Goal: Contribute content: Contribute content

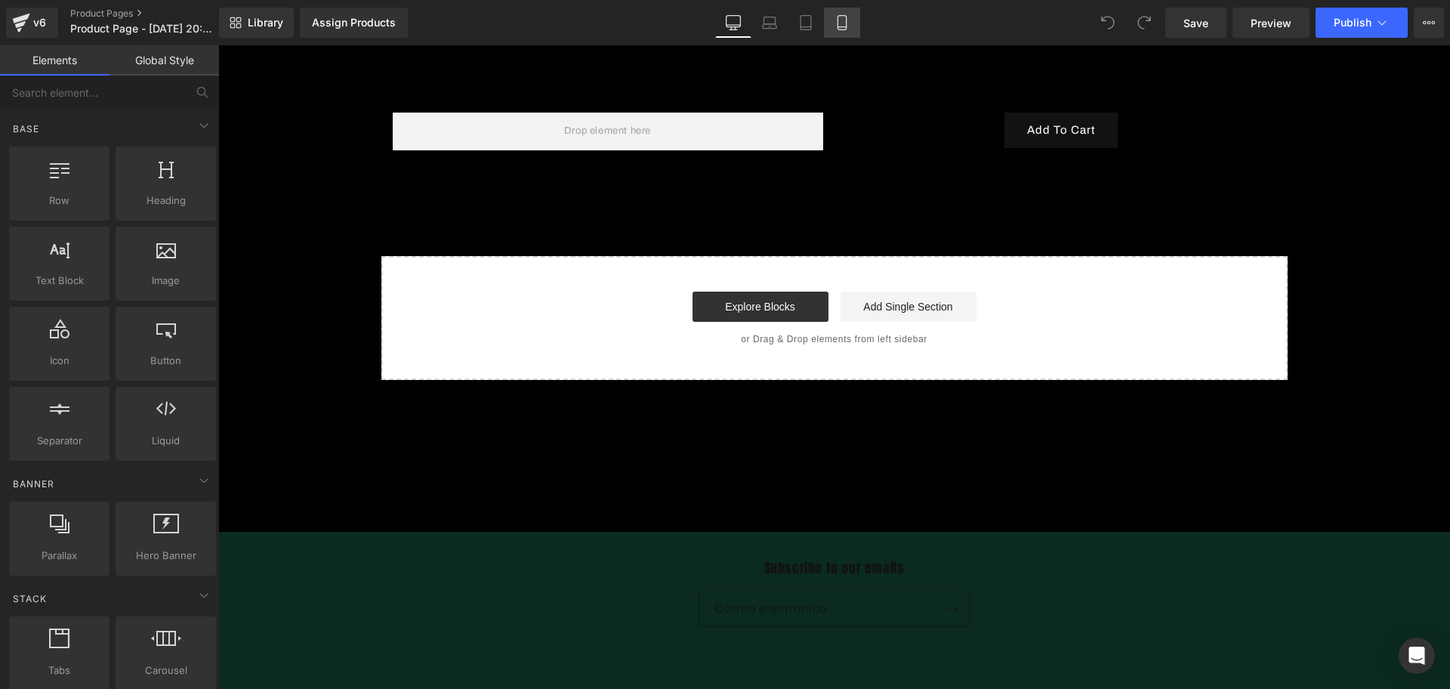
click at [849, 19] on icon at bounding box center [841, 22] width 15 height 15
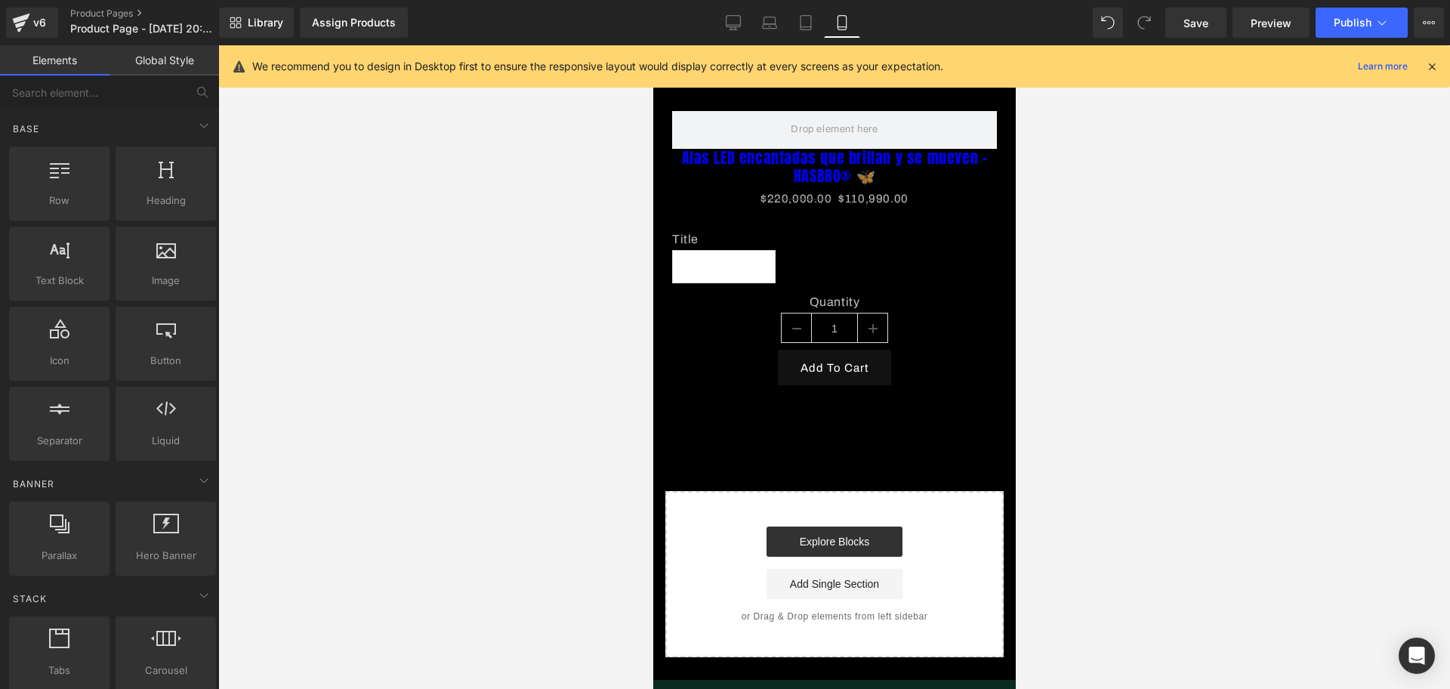
click at [1428, 61] on icon at bounding box center [1432, 67] width 14 height 14
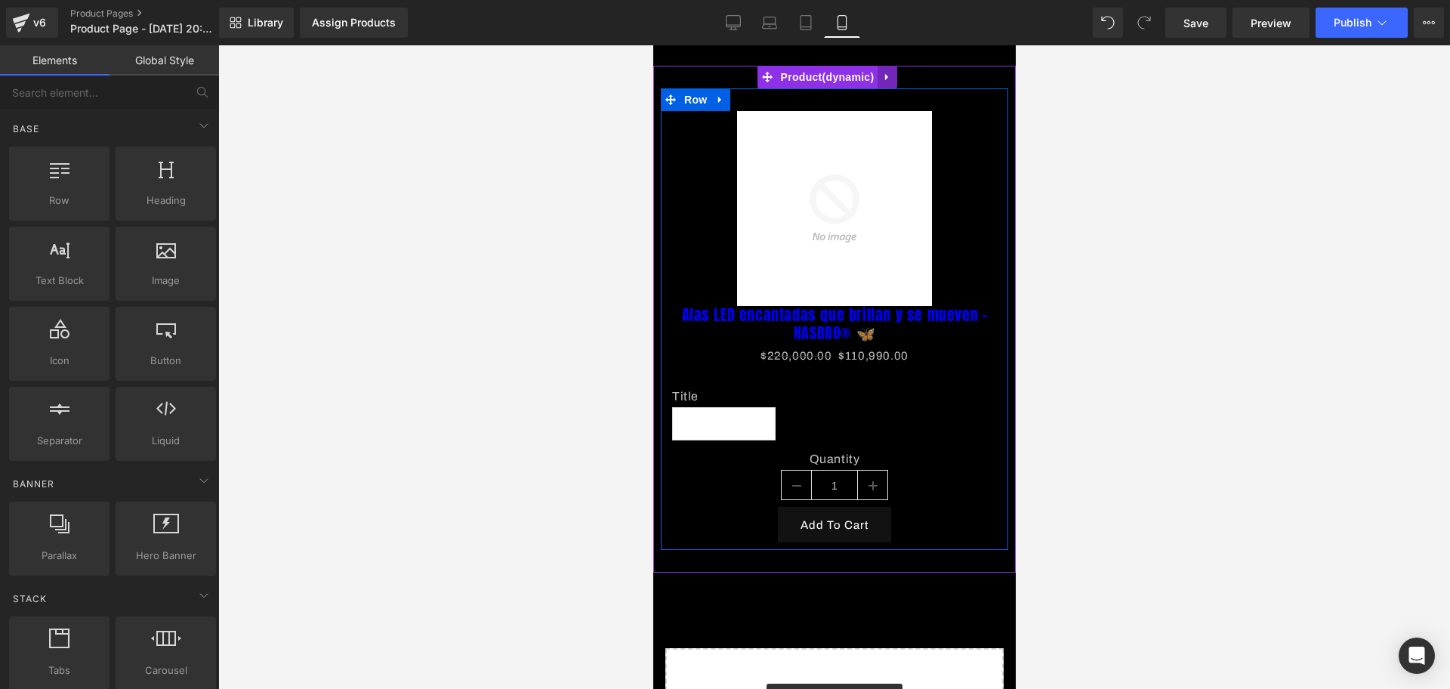
click at [890, 87] on link at bounding box center [887, 77] width 20 height 23
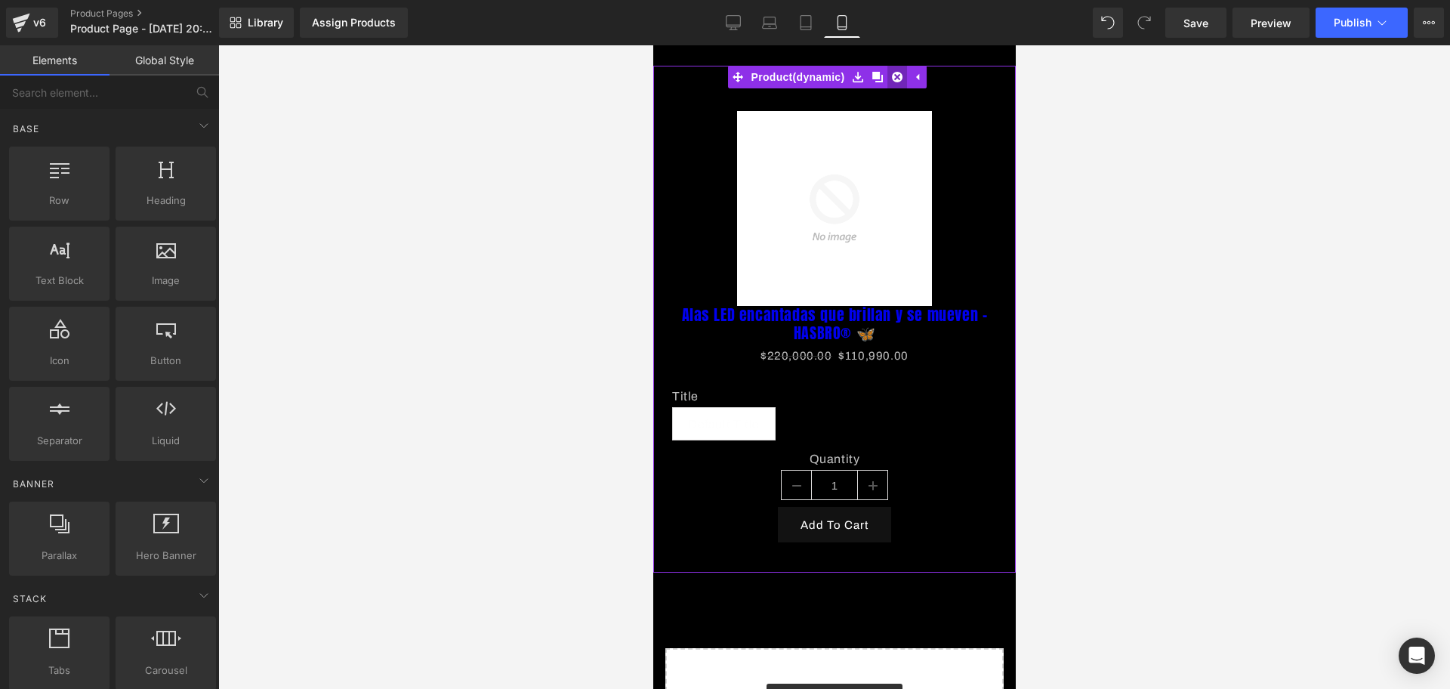
click at [891, 82] on icon at bounding box center [896, 77] width 11 height 11
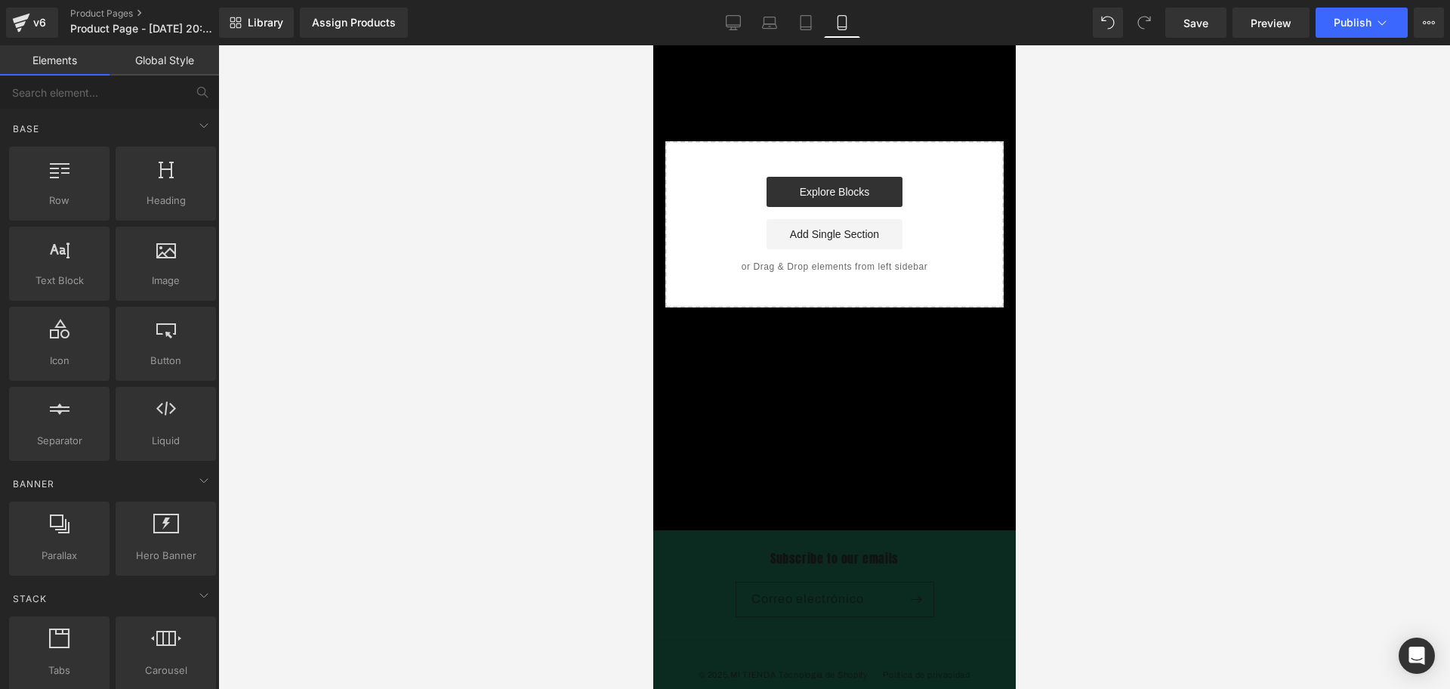
drag, startPoint x: 57, startPoint y: 184, endPoint x: 576, endPoint y: 158, distance: 520.2
click at [532, 167] on div "You are previewing how the will restyle your page. You can not edit Elements in…" at bounding box center [725, 357] width 1450 height 714
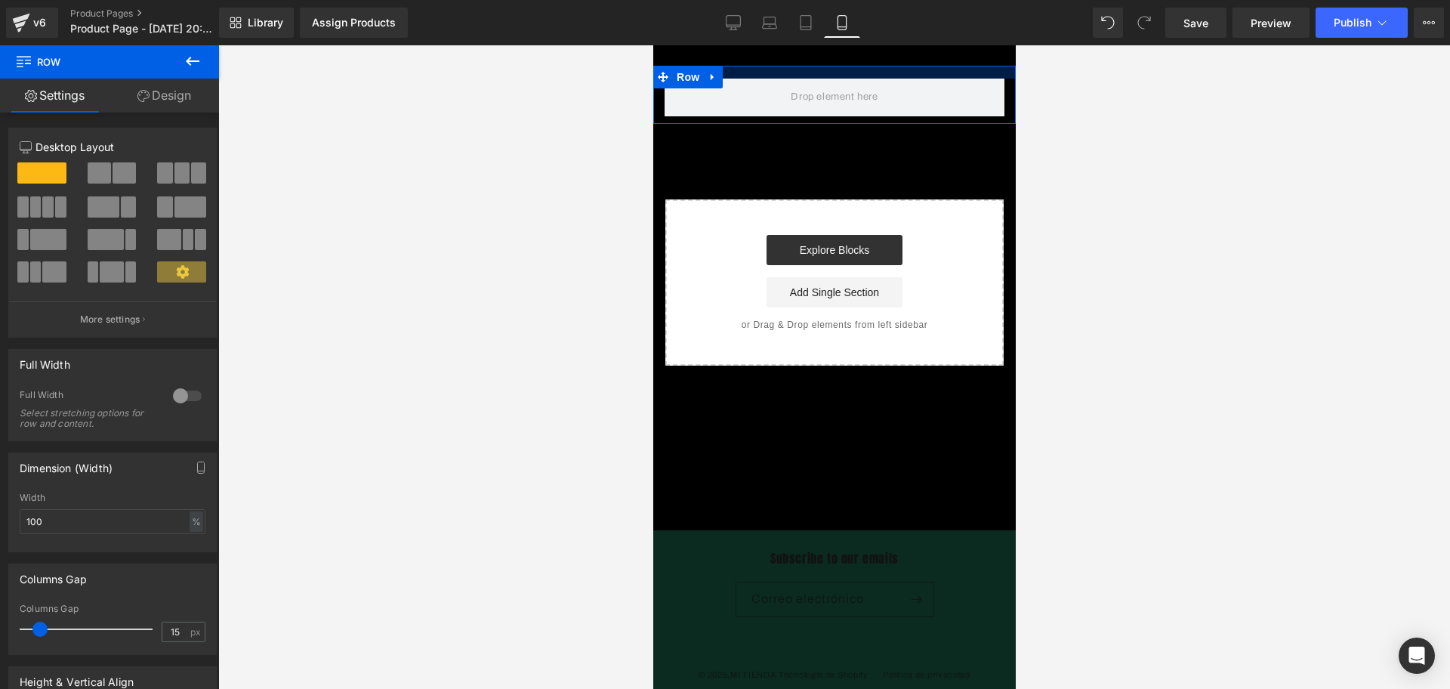
drag, startPoint x: 775, startPoint y: 77, endPoint x: 772, endPoint y: 60, distance: 17.6
click at [772, 60] on body "​ MI TIENDA Ir directamente al contenido Row Select your layout" at bounding box center [833, 399] width 362 height 708
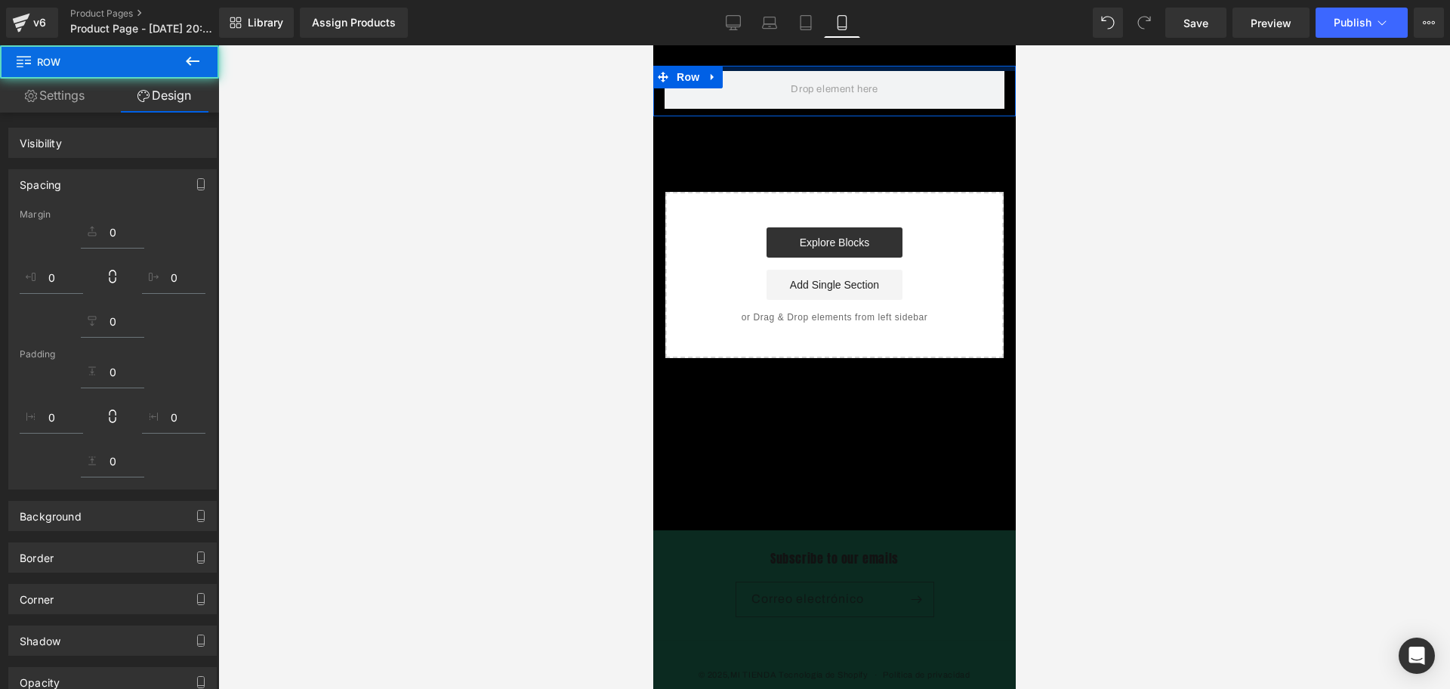
click at [1047, 79] on div at bounding box center [834, 366] width 1232 height 643
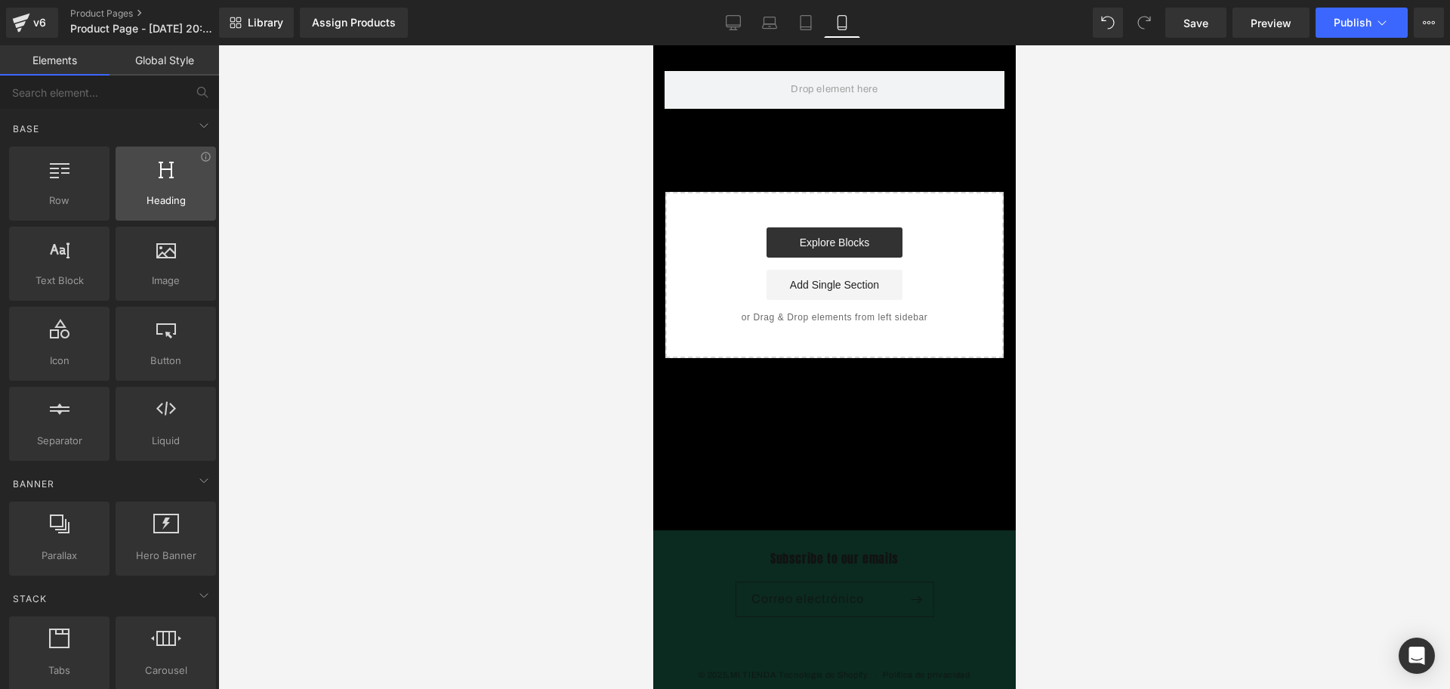
click at [161, 199] on span "Heading" at bounding box center [165, 201] width 91 height 16
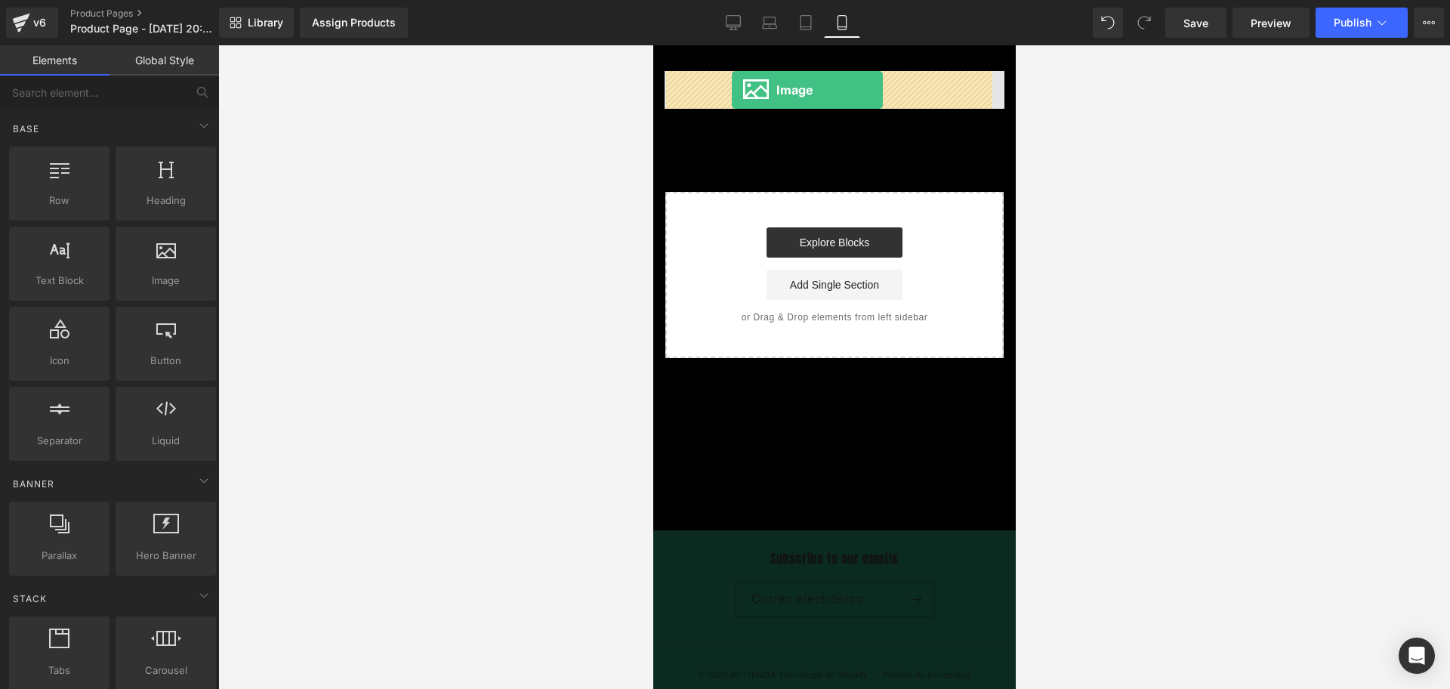
drag, startPoint x: 822, startPoint y: 298, endPoint x: 731, endPoint y: 90, distance: 226.6
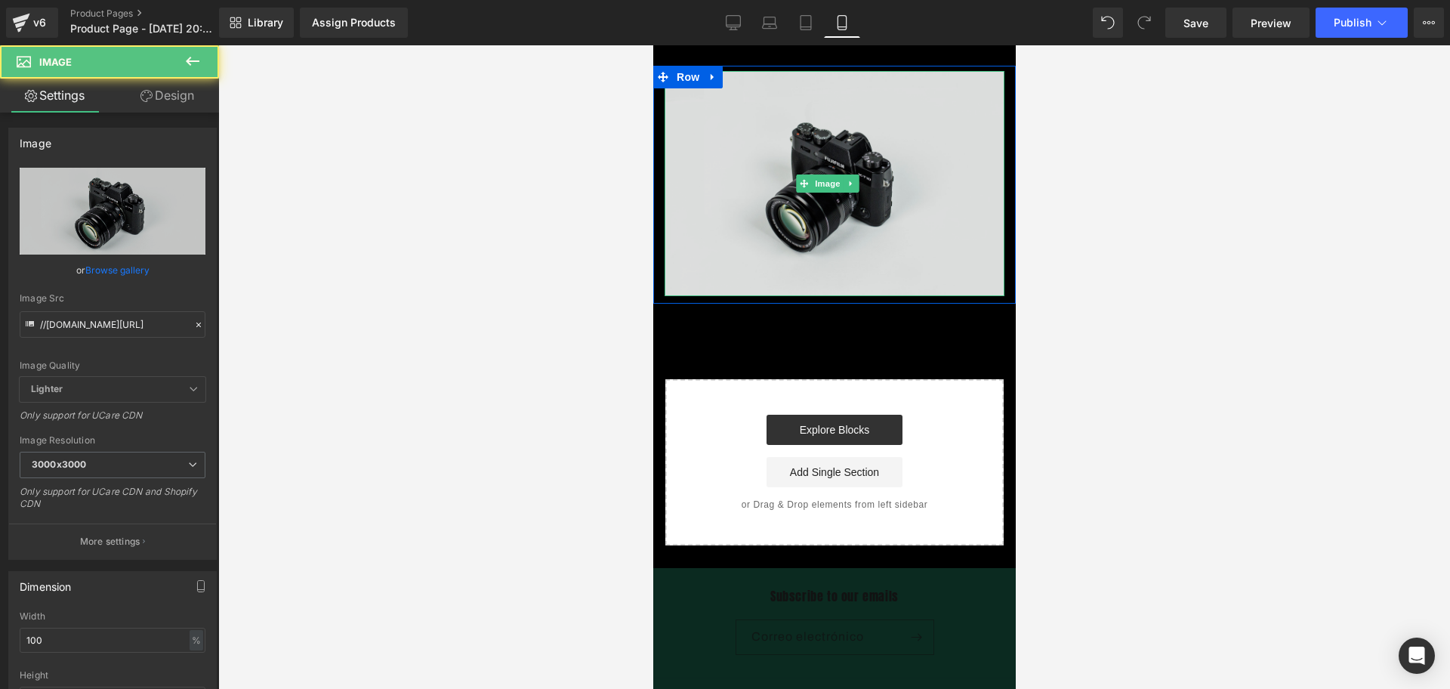
drag, startPoint x: 753, startPoint y: 221, endPoint x: 1250, endPoint y: 265, distance: 498.8
click at [753, 221] on img at bounding box center [834, 183] width 340 height 225
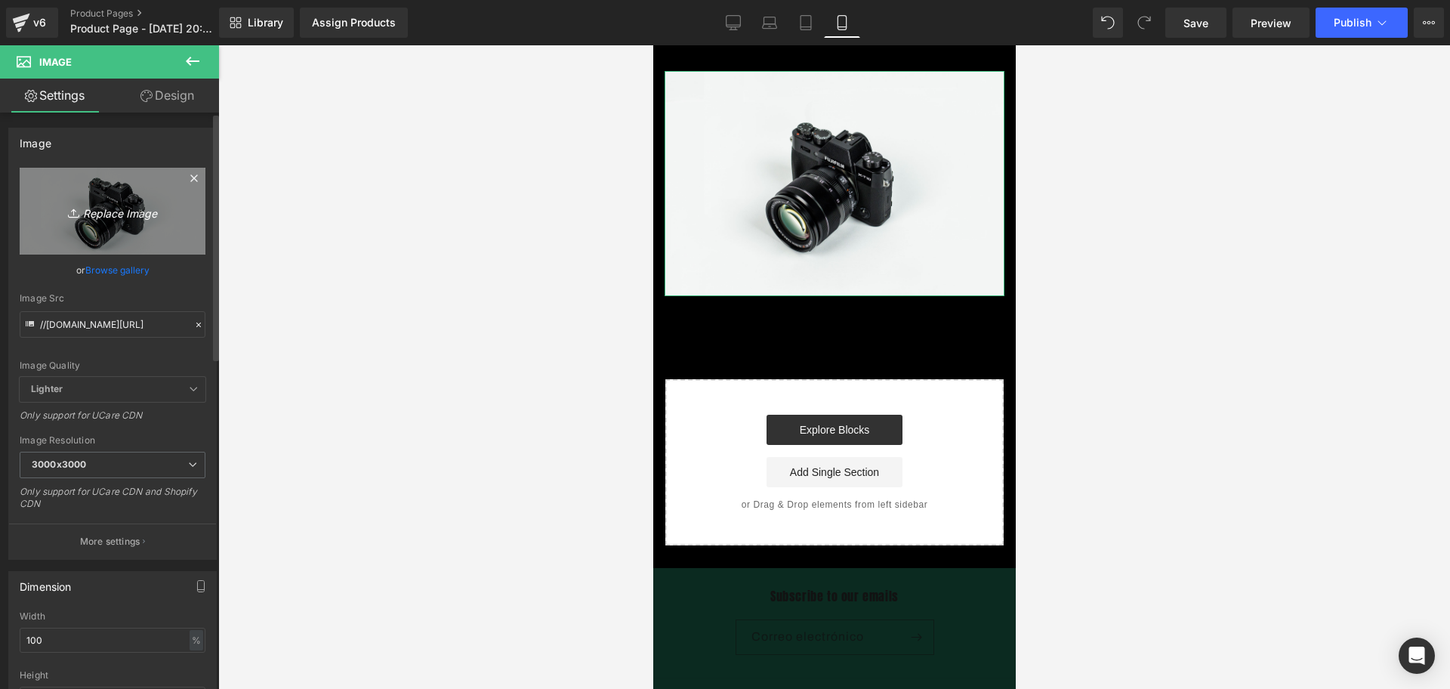
click at [117, 212] on icon "Replace Image" at bounding box center [112, 211] width 121 height 19
type input "C:\fakepath\ChatGPT Image [DATE], 08_52_50 p.m..png"
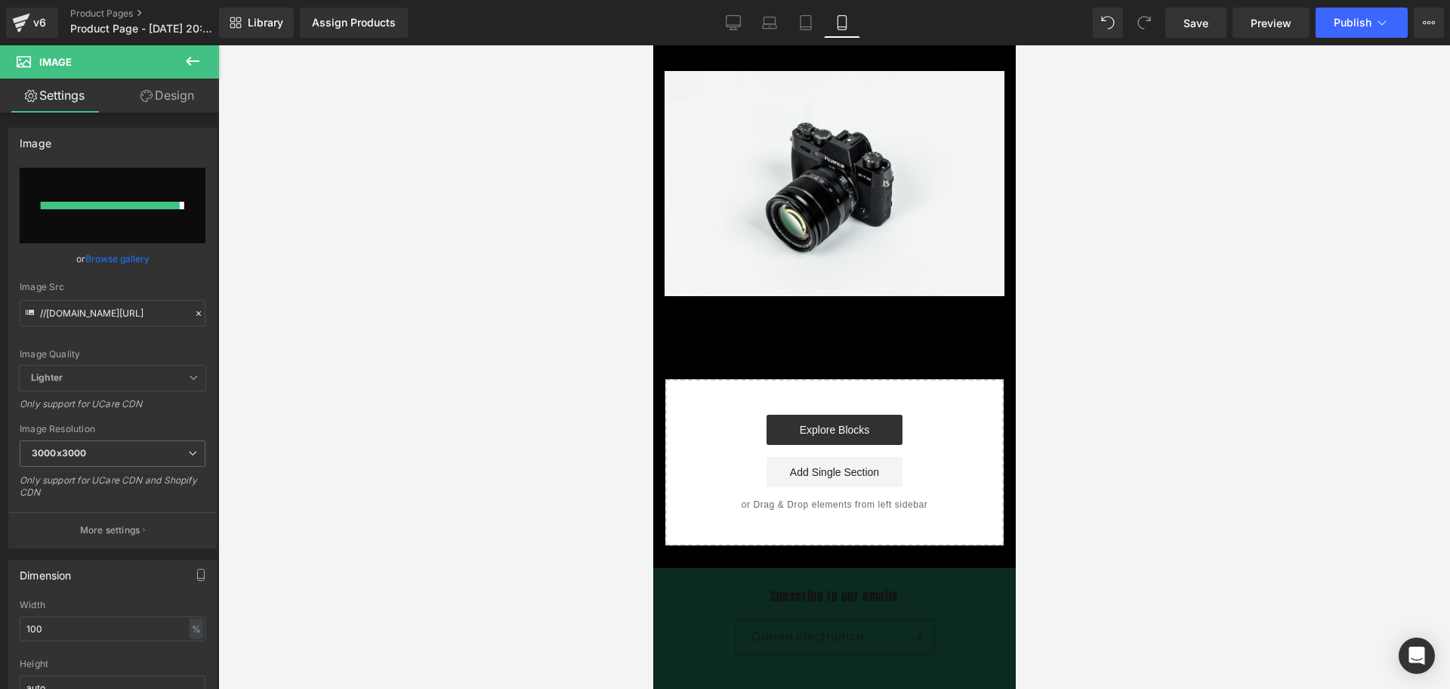
type input "[URL][DOMAIN_NAME][DATE]"
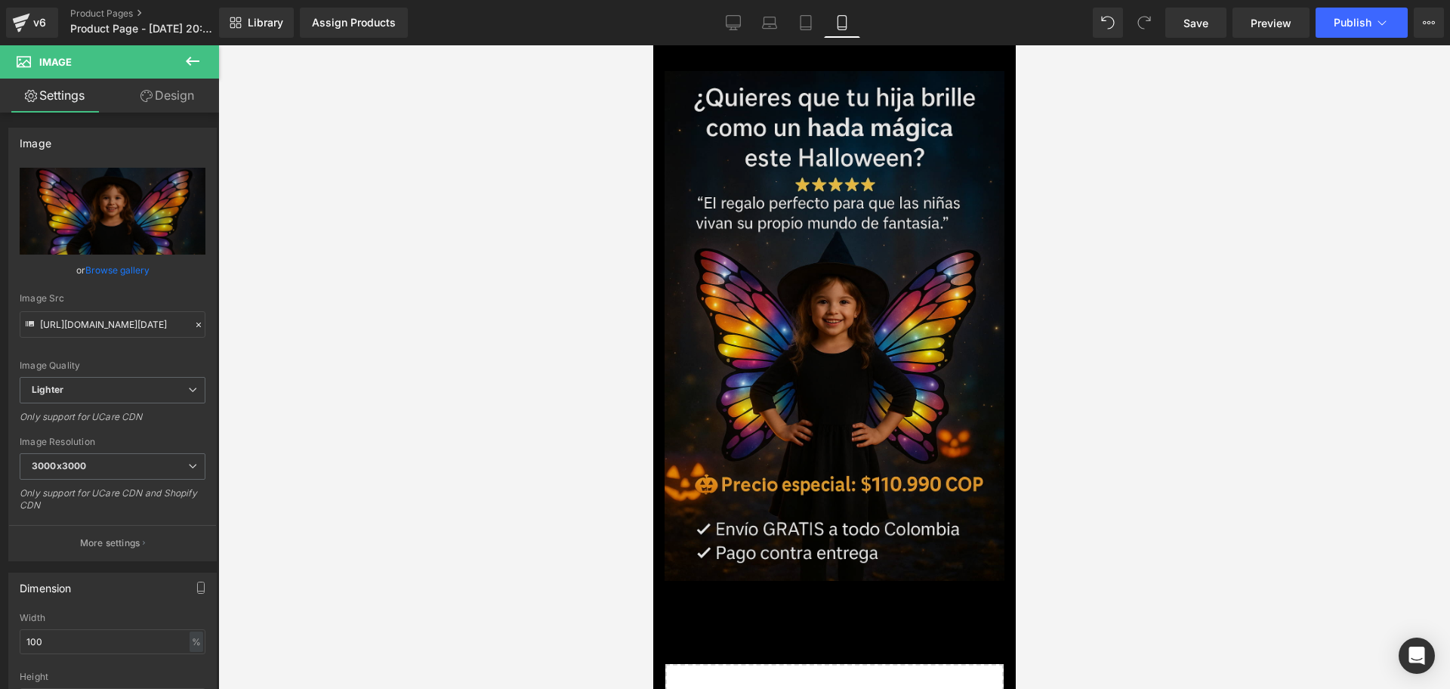
click at [790, 94] on img at bounding box center [834, 326] width 340 height 510
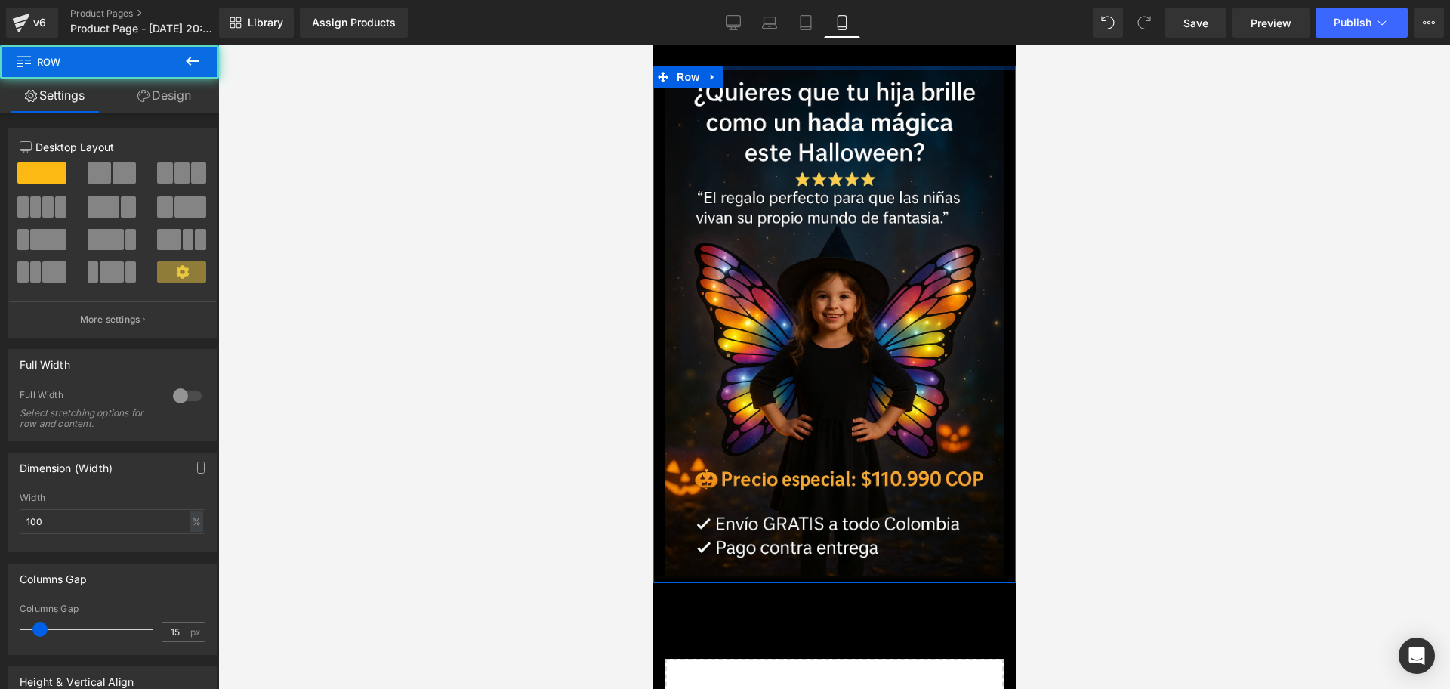
drag, startPoint x: 793, startPoint y: 60, endPoint x: 1446, endPoint y: 90, distance: 653.9
click at [793, 45] on body "​ MI TIENDA Ir directamente al contenido Image Row Select your layout" at bounding box center [833, 557] width 362 height 1025
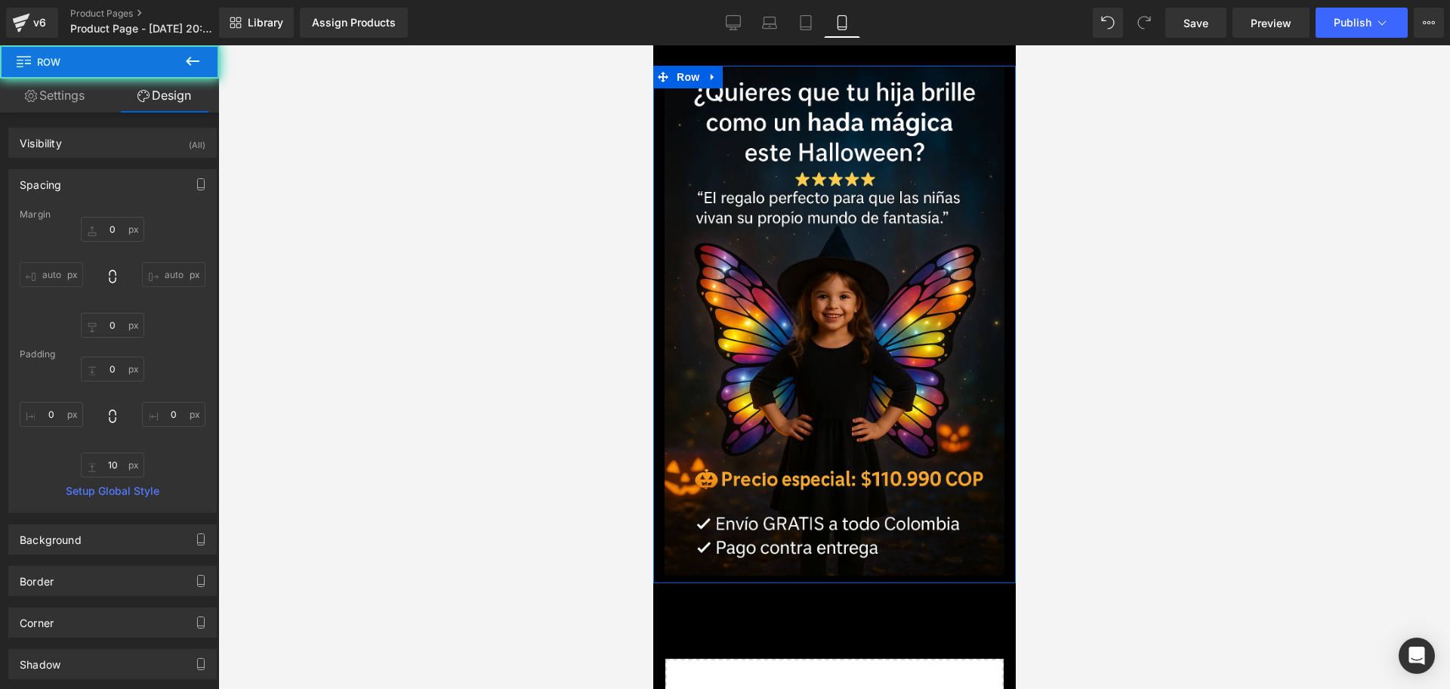
click at [795, 53] on body "​ MI TIENDA Ir directamente al contenido Image Row Select your layout" at bounding box center [833, 557] width 362 height 1025
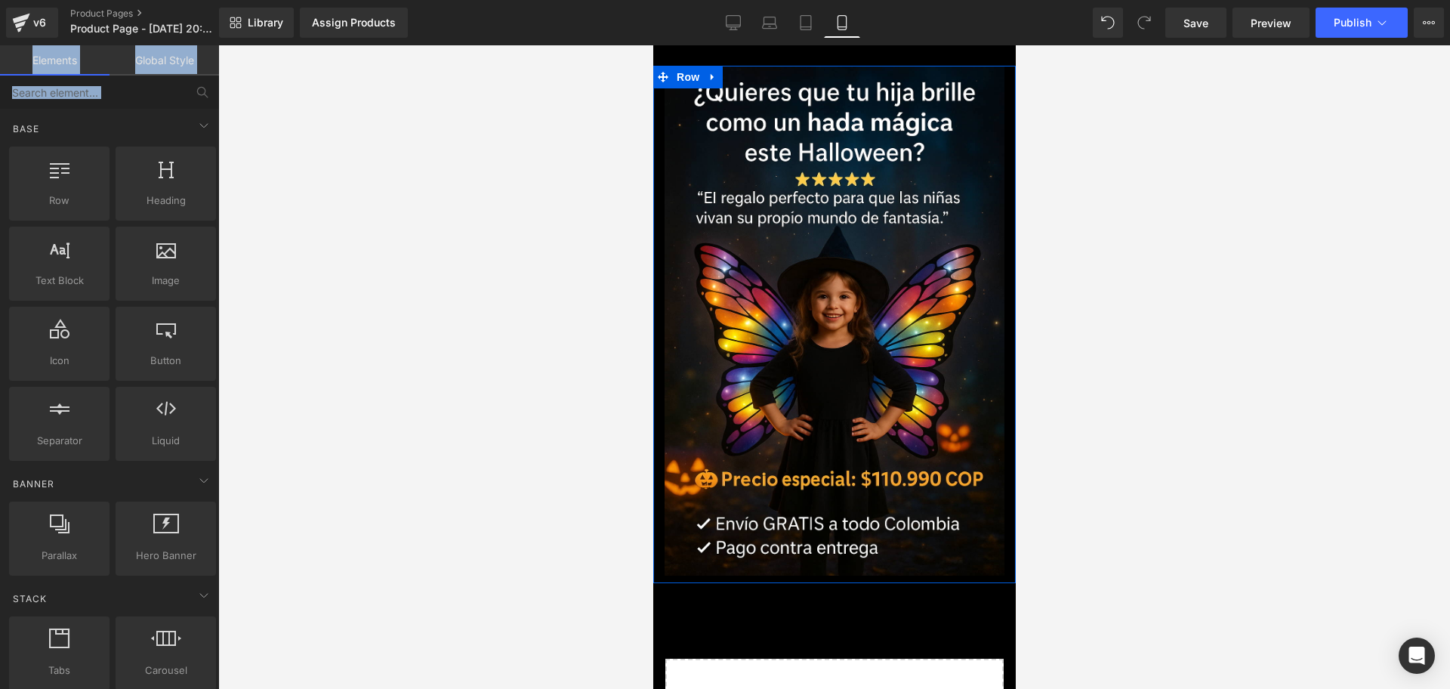
drag, startPoint x: 1436, startPoint y: 89, endPoint x: 785, endPoint y: 54, distance: 652.7
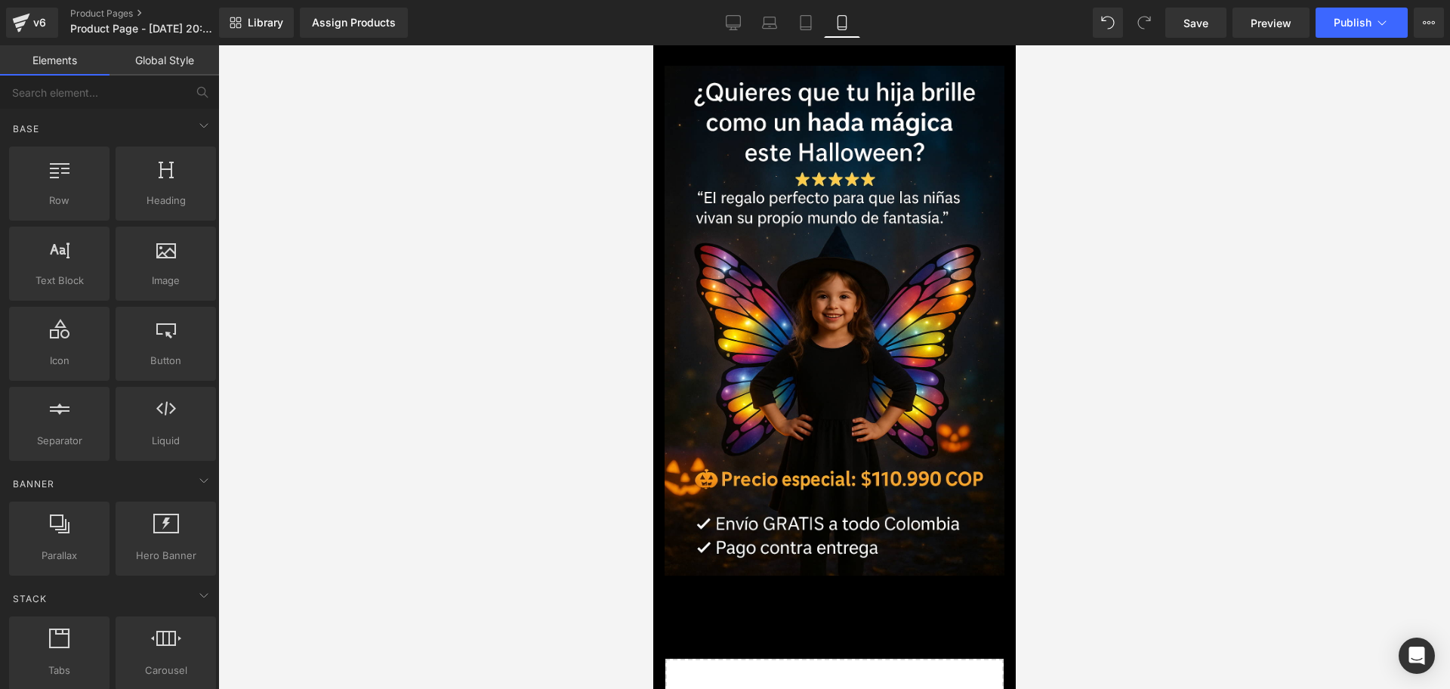
click at [1174, 221] on div at bounding box center [834, 366] width 1232 height 643
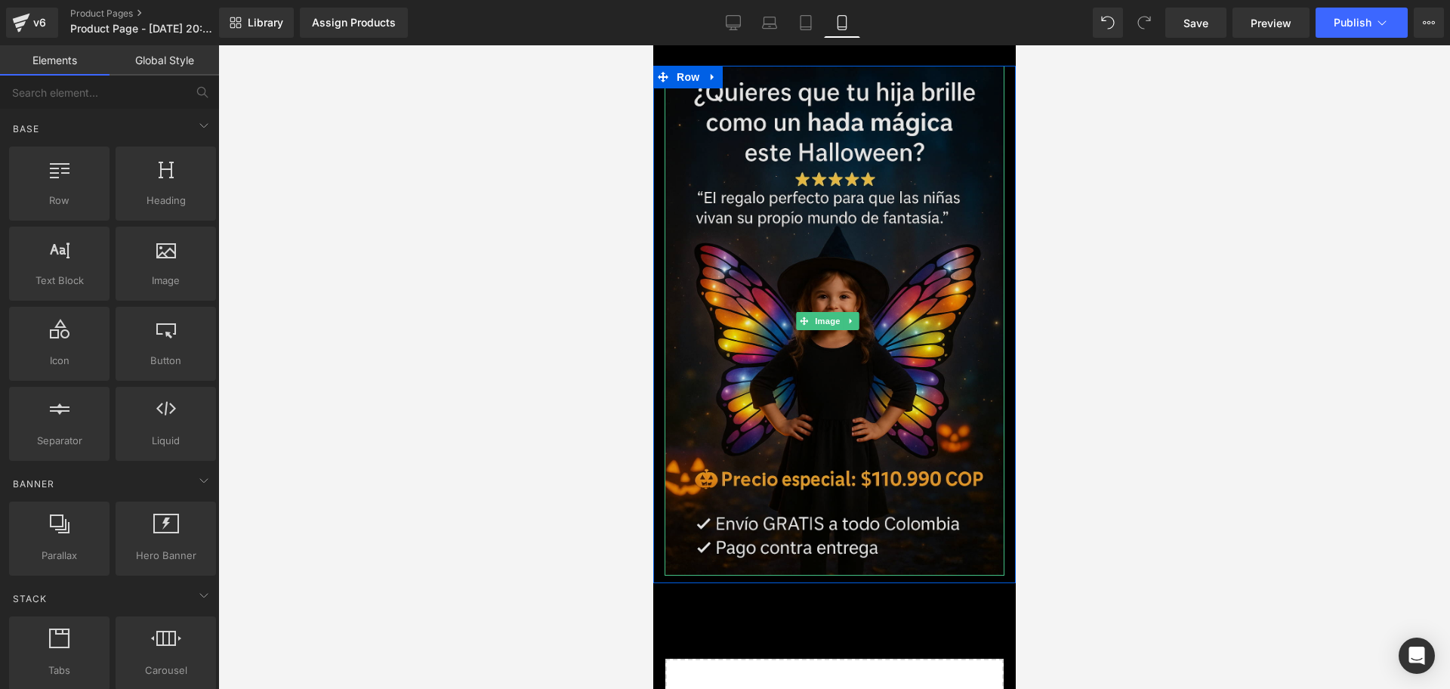
click at [888, 327] on img at bounding box center [834, 321] width 340 height 510
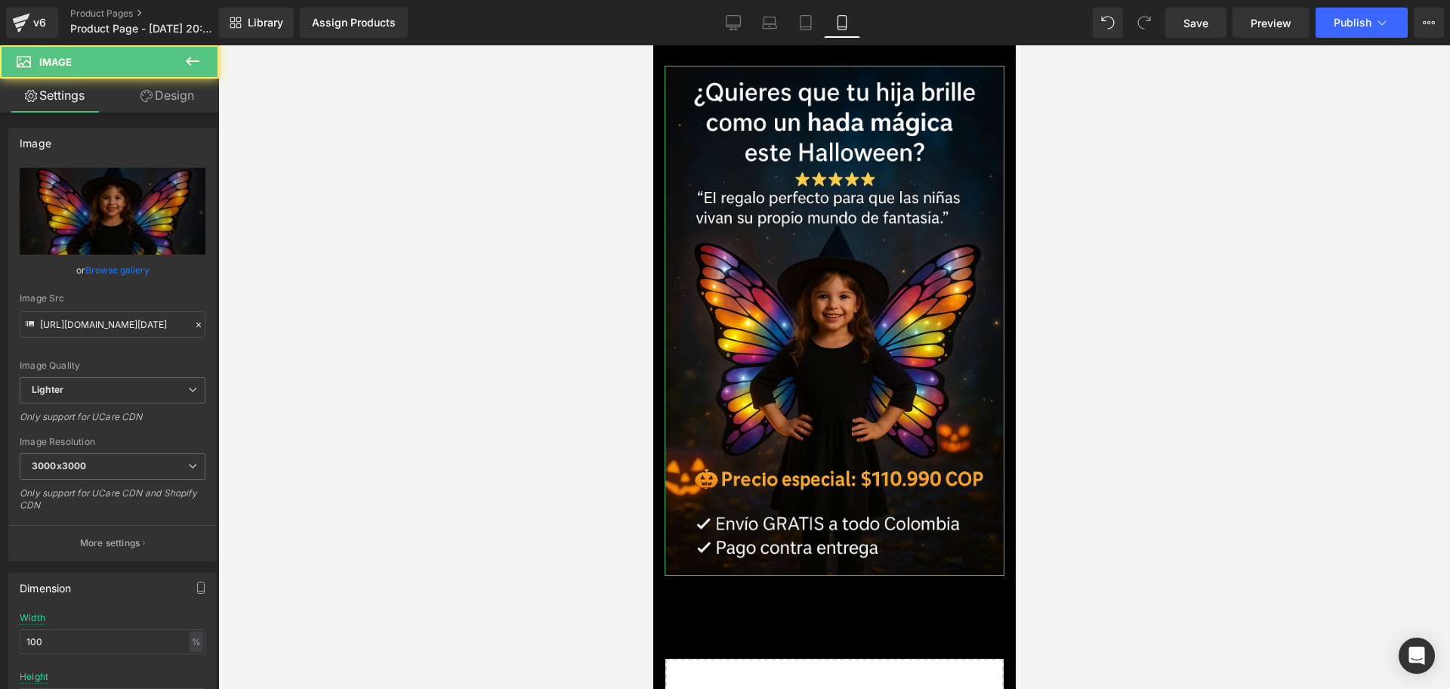
click at [174, 91] on link "Design" at bounding box center [167, 96] width 109 height 34
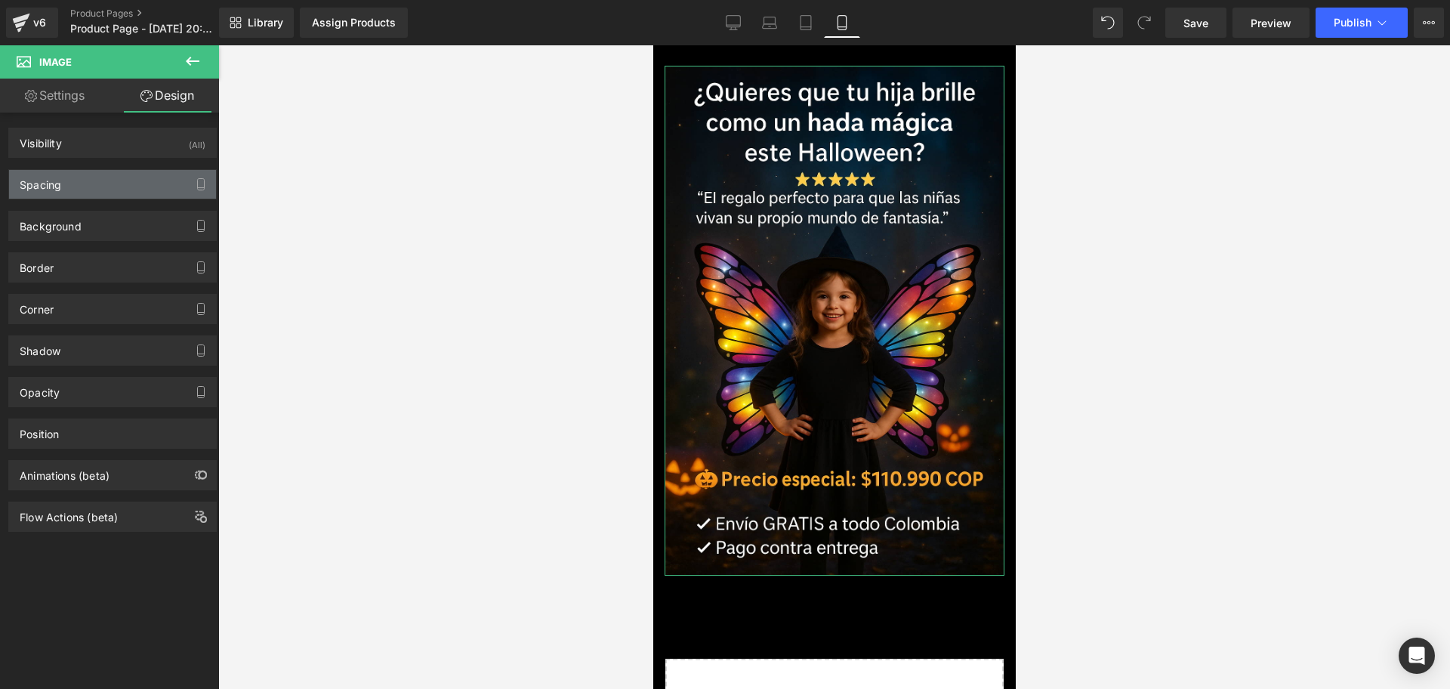
click at [113, 175] on div "Spacing" at bounding box center [112, 184] width 207 height 29
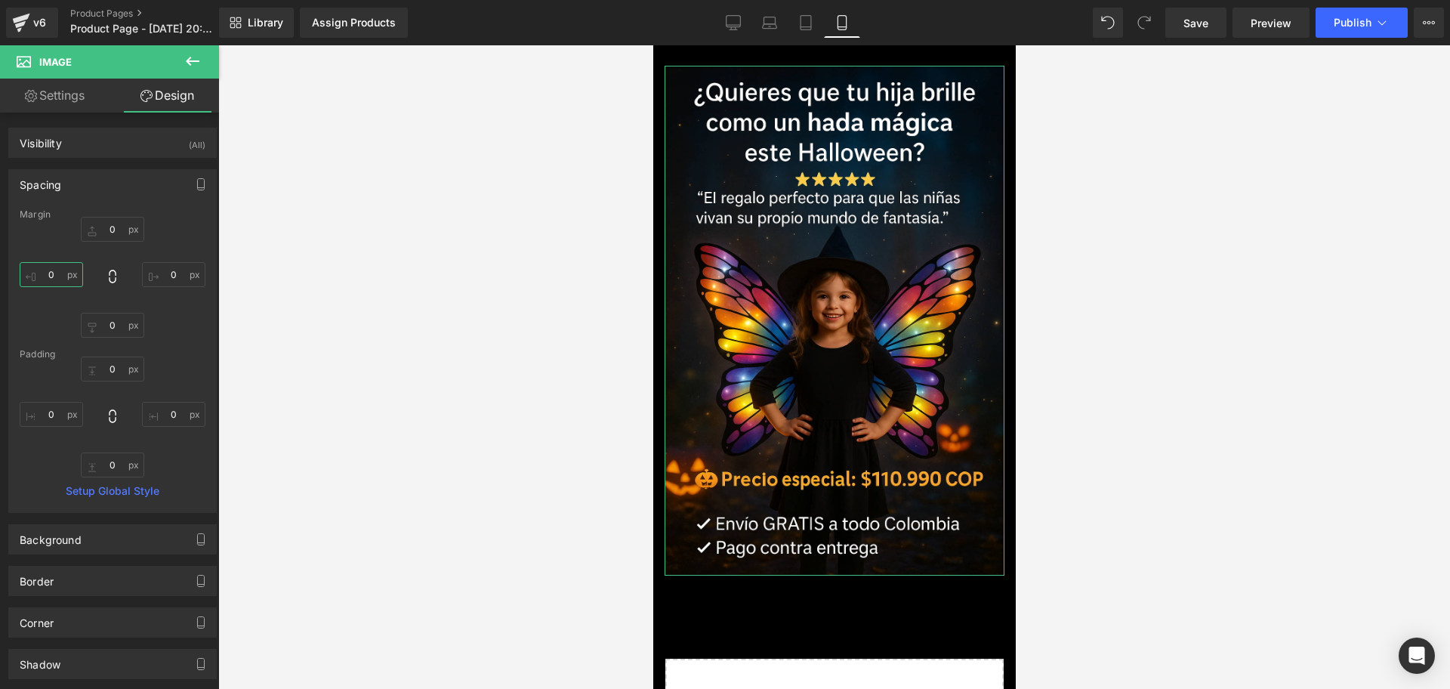
click at [48, 280] on input "0" at bounding box center [51, 274] width 63 height 25
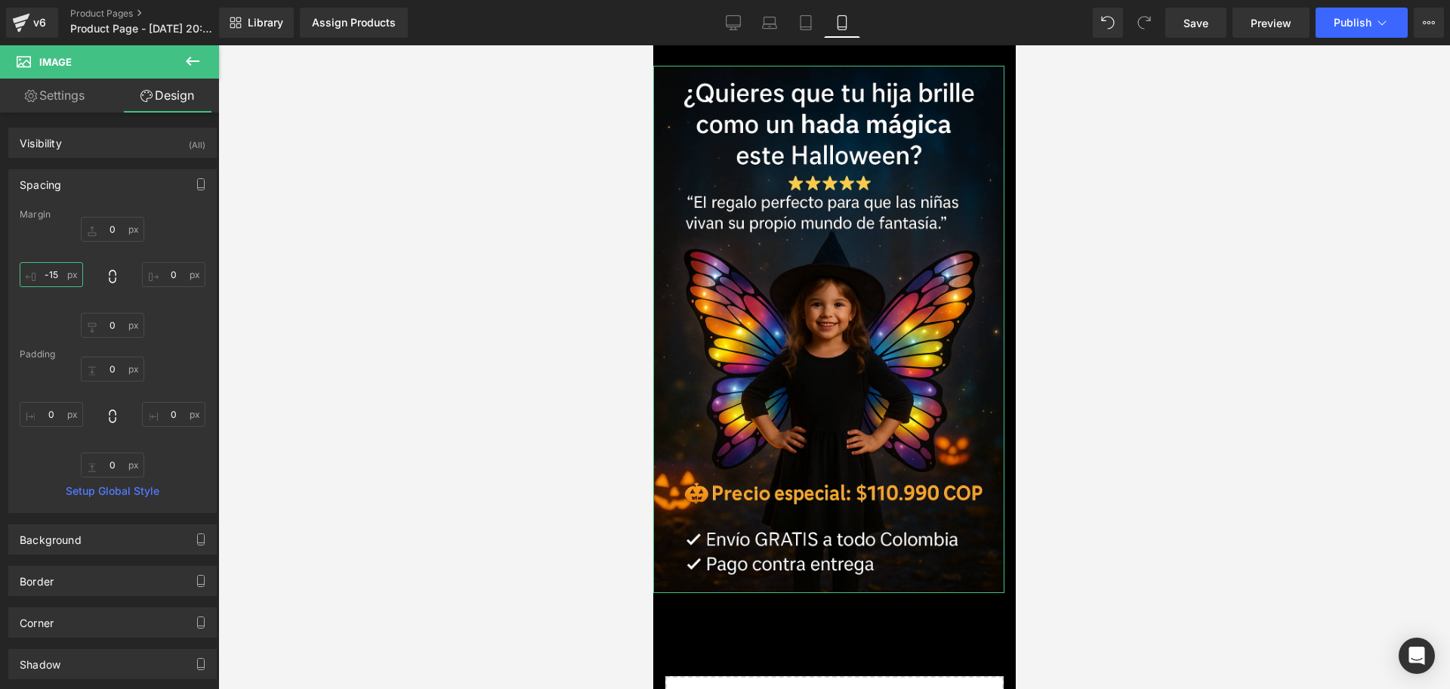
type input "-15"
click at [176, 258] on div "0px 0 0px 0 0px 0 -15 -15" at bounding box center [113, 277] width 186 height 121
click at [168, 276] on input "0" at bounding box center [173, 274] width 63 height 25
click at [165, 276] on input "0" at bounding box center [173, 274] width 63 height 25
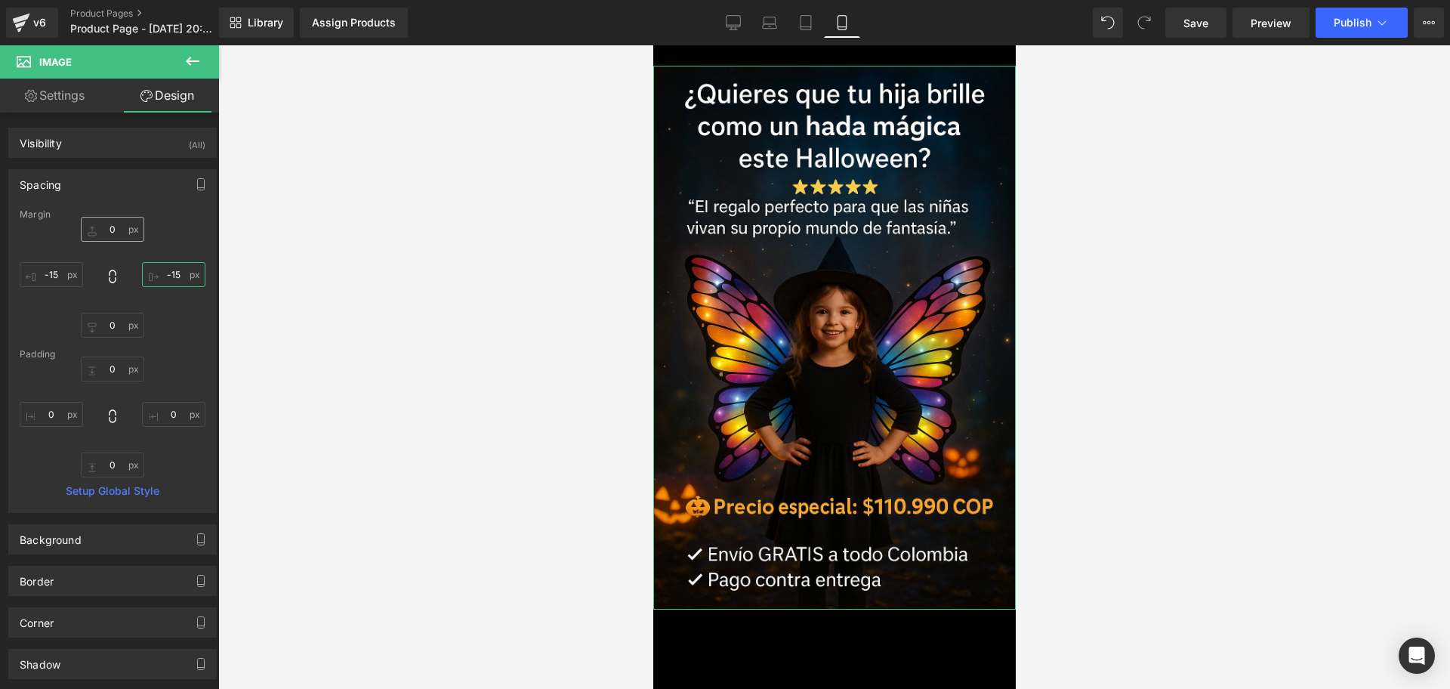
type input "-15"
click at [100, 231] on input "0" at bounding box center [112, 229] width 63 height 25
type input "-25"
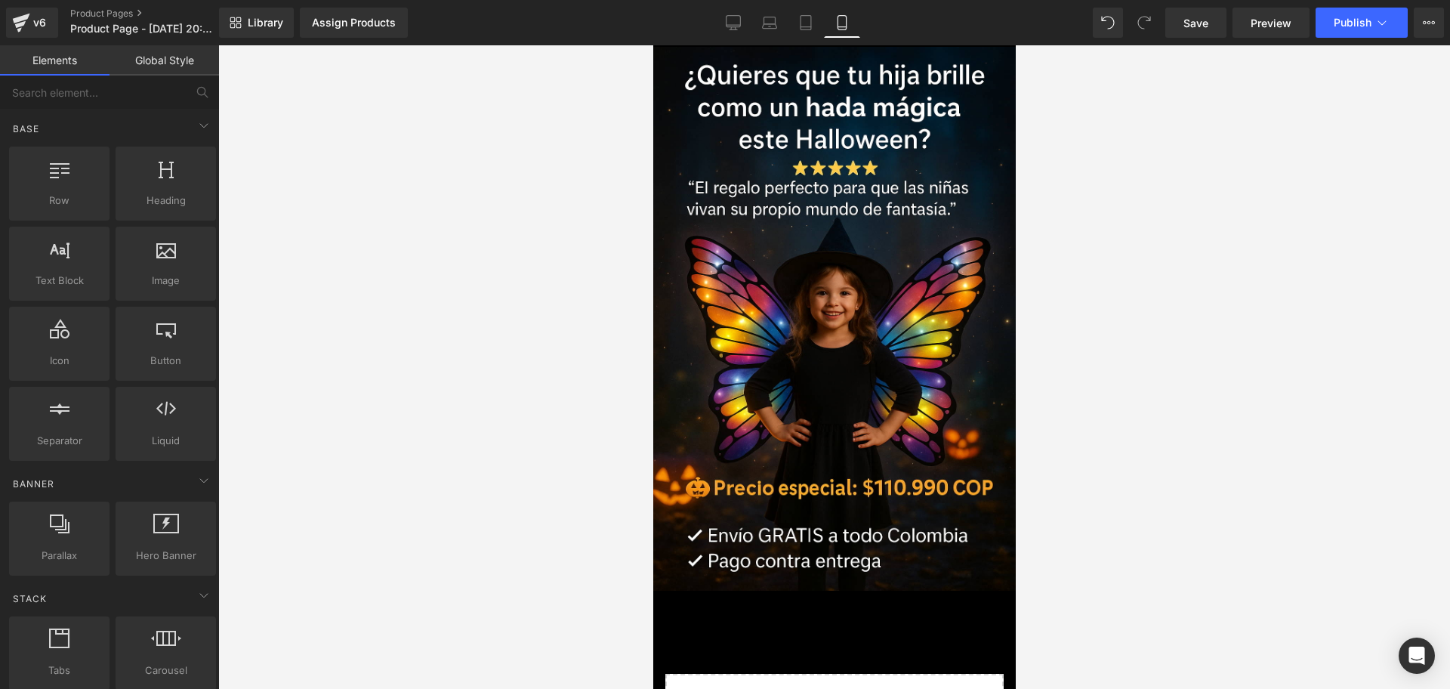
click at [1112, 277] on div at bounding box center [834, 366] width 1232 height 643
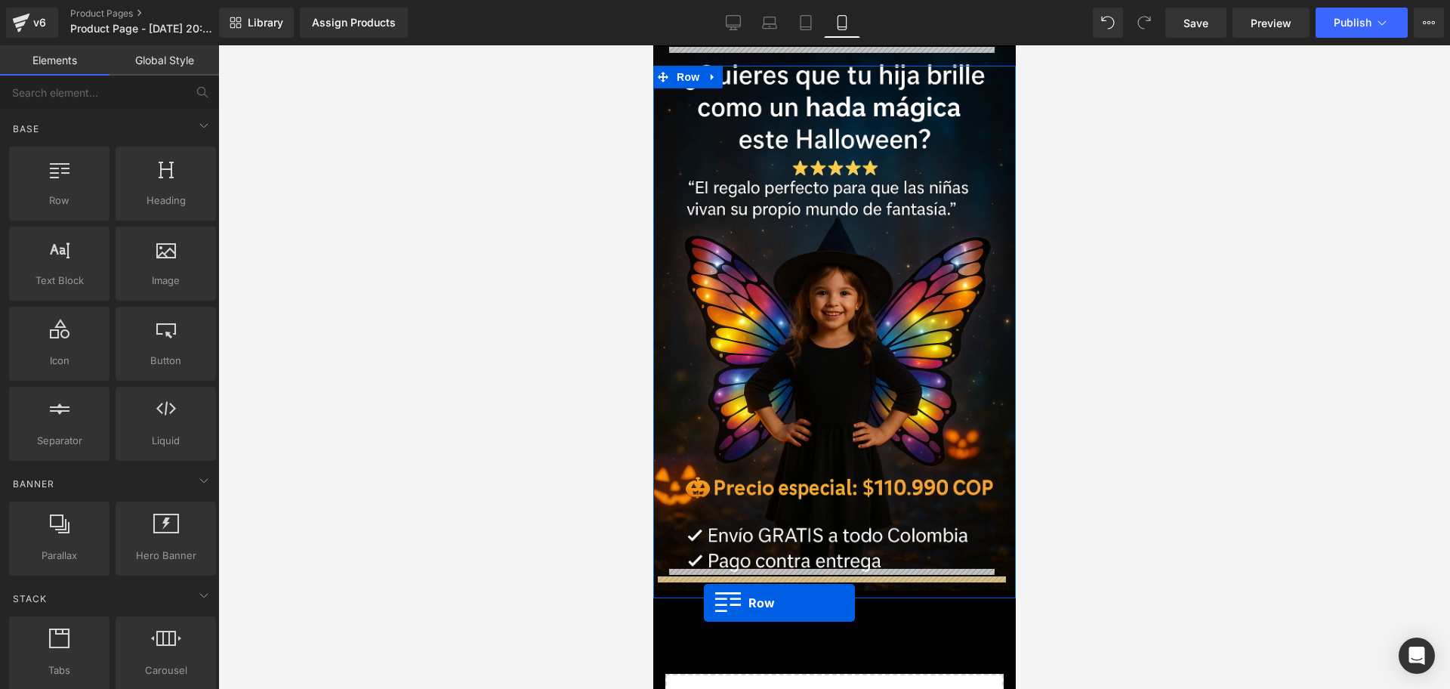
drag, startPoint x: 717, startPoint y: 245, endPoint x: 703, endPoint y: 603, distance: 357.5
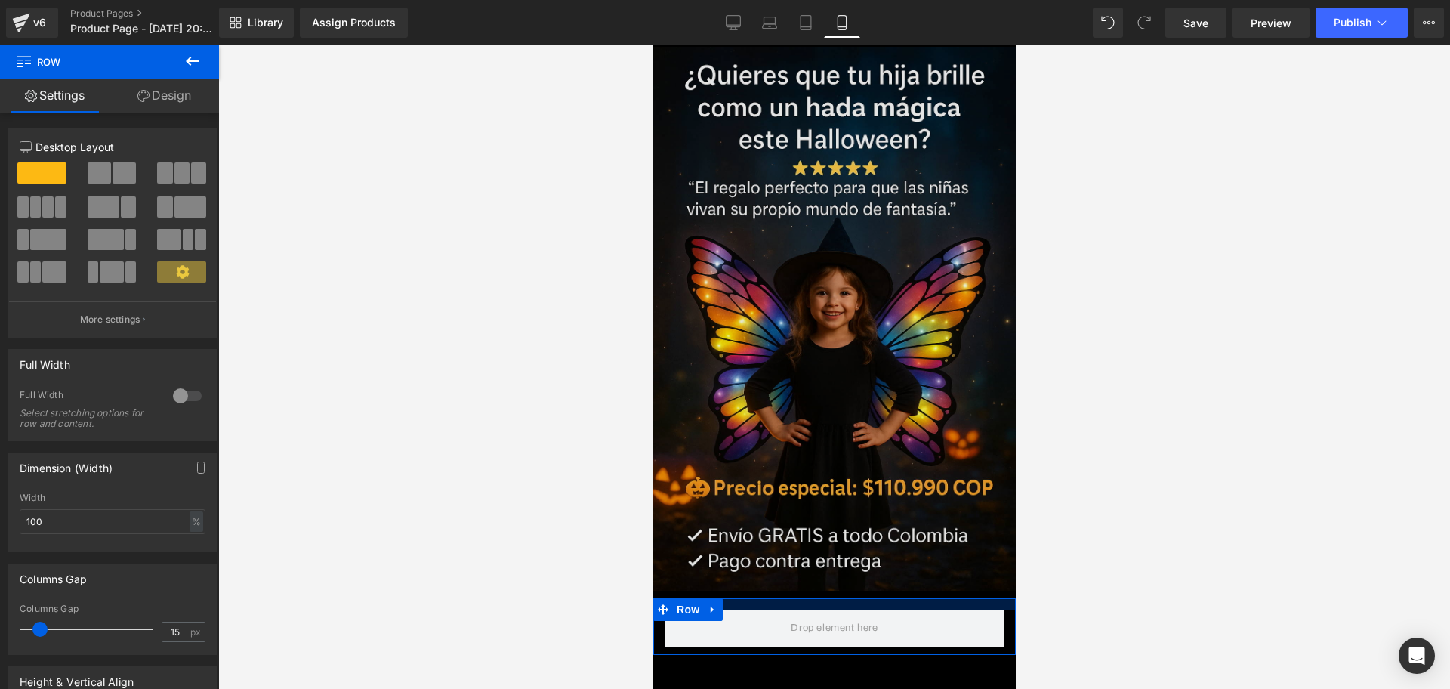
click at [774, 566] on div "Image Row Row Select your layout" at bounding box center [833, 481] width 362 height 831
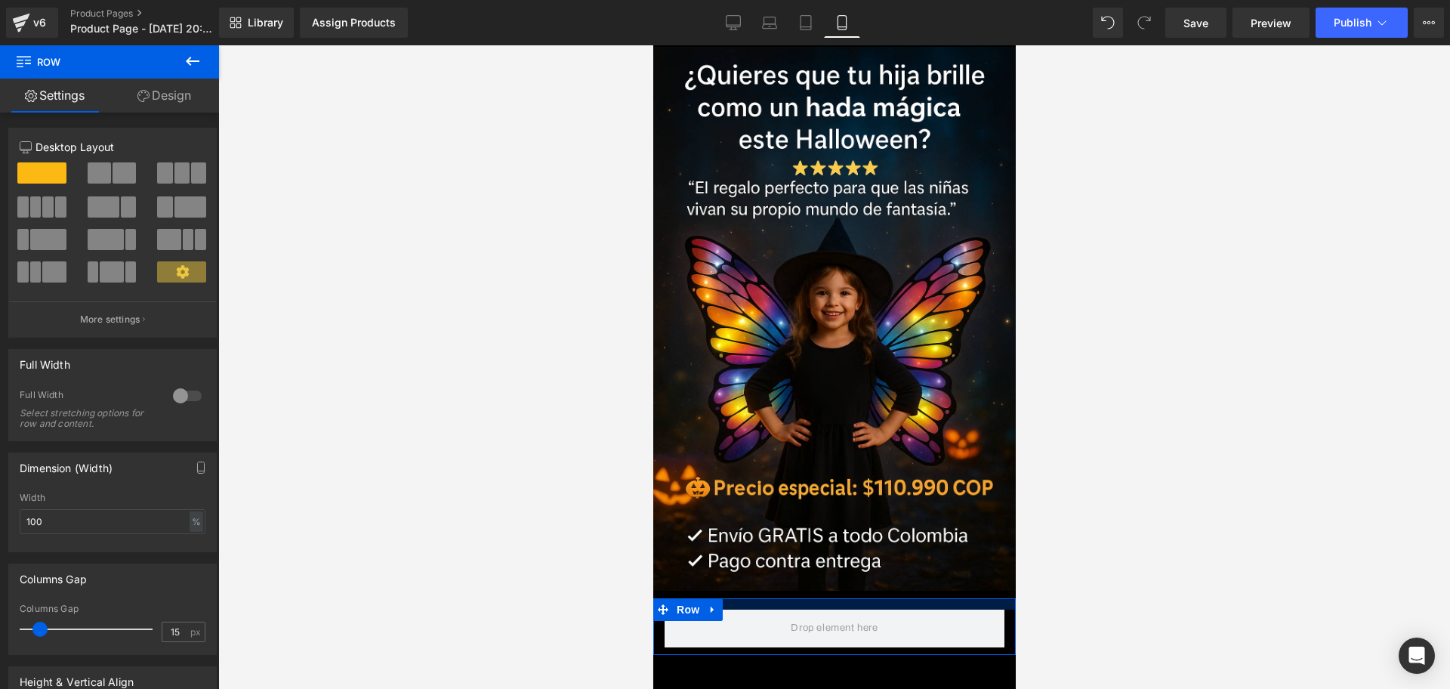
click at [1257, 549] on div at bounding box center [834, 366] width 1232 height 643
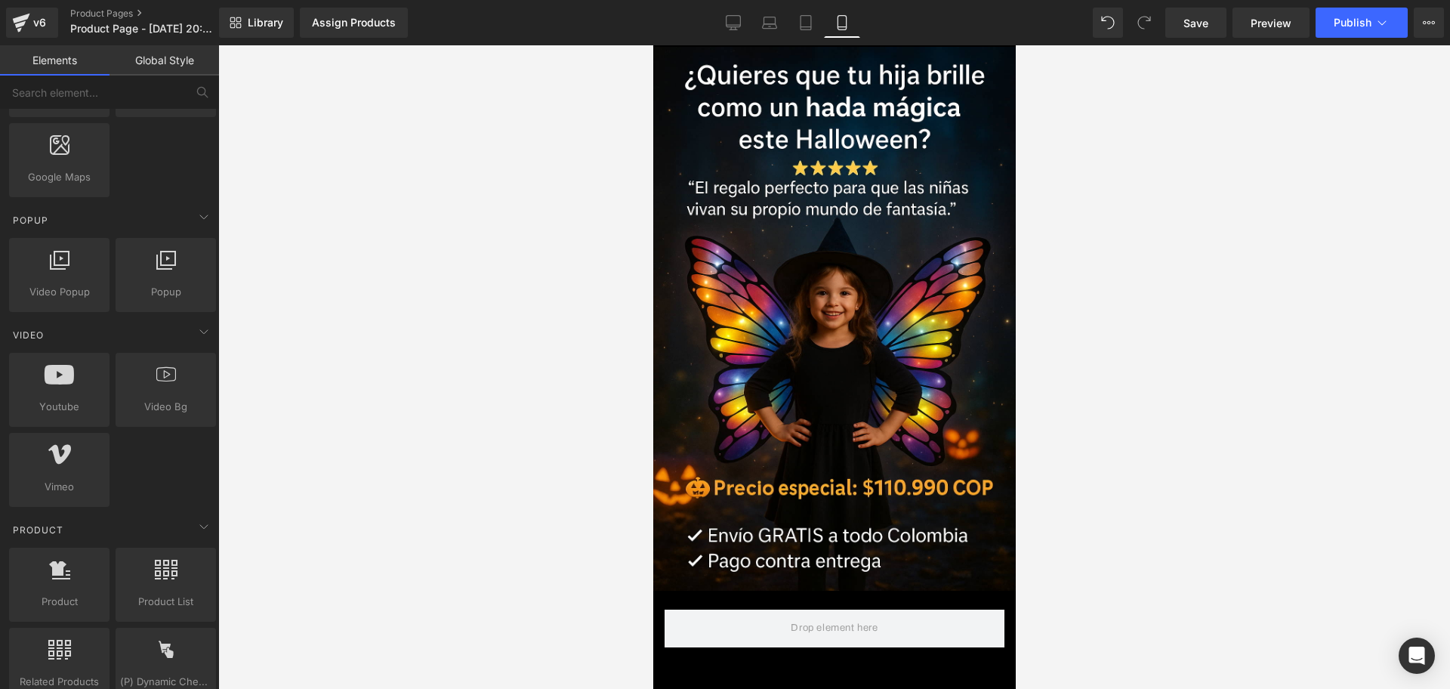
scroll to position [1133, 0]
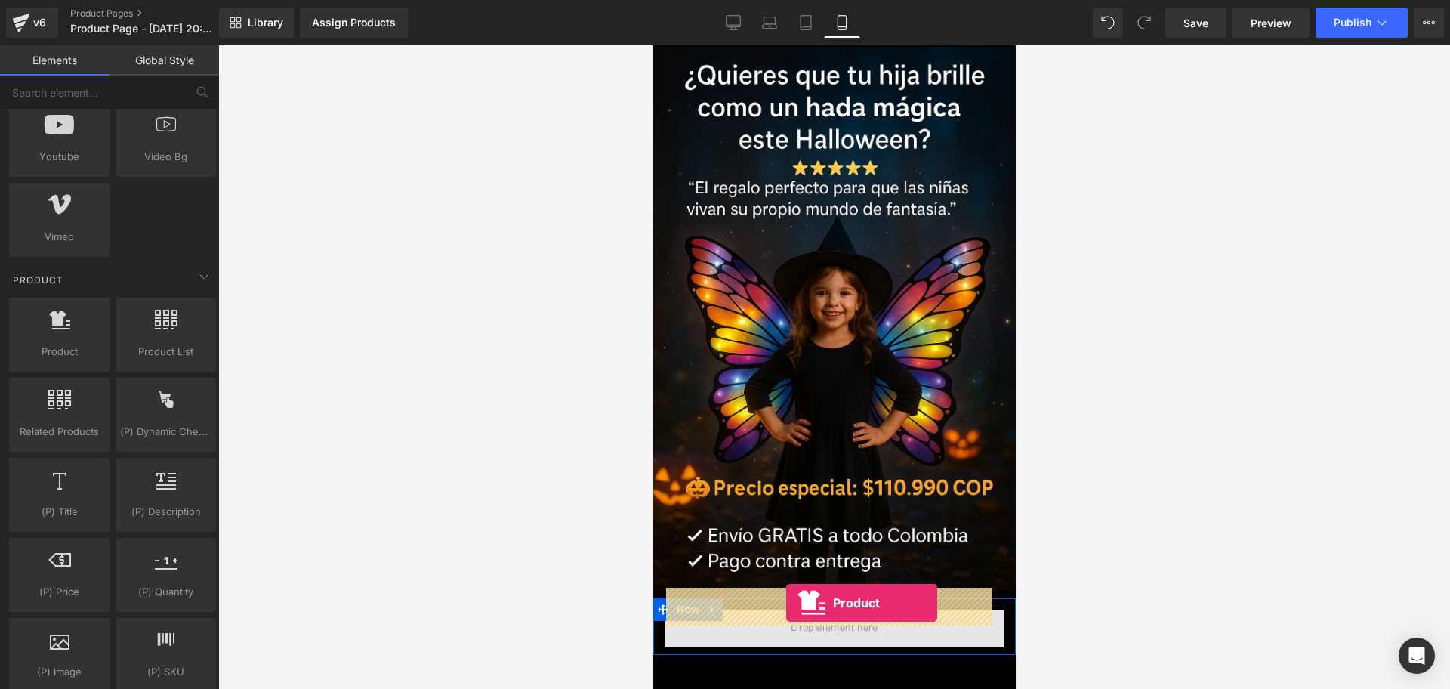
drag, startPoint x: 708, startPoint y: 375, endPoint x: 785, endPoint y: 603, distance: 240.2
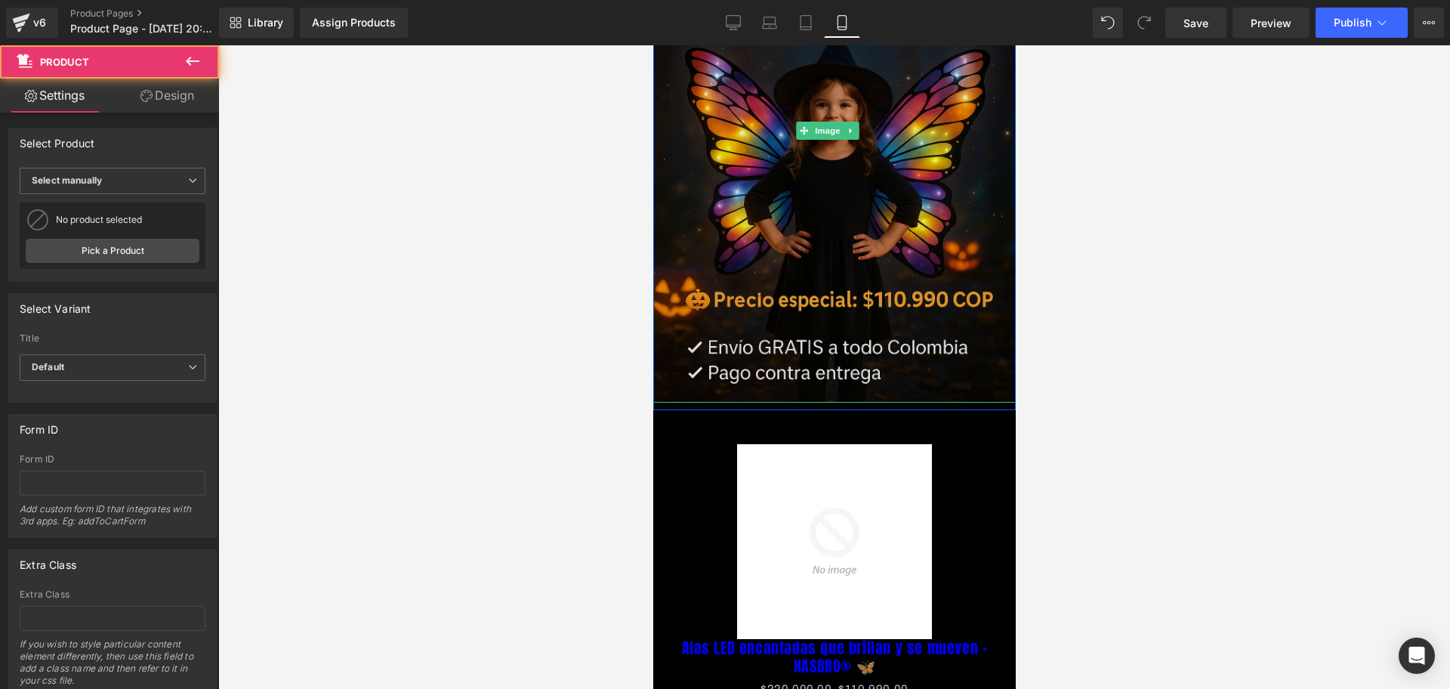
scroll to position [189, 0]
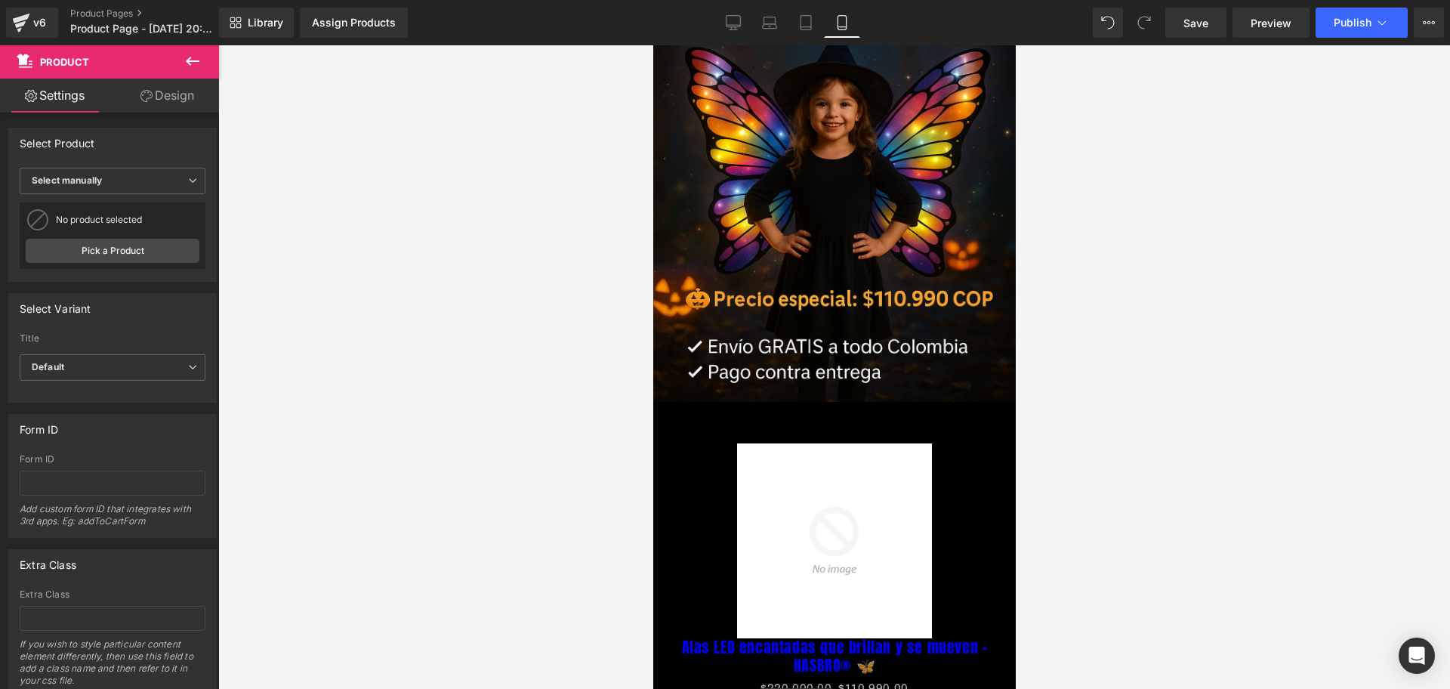
click at [899, 486] on img at bounding box center [833, 540] width 195 height 195
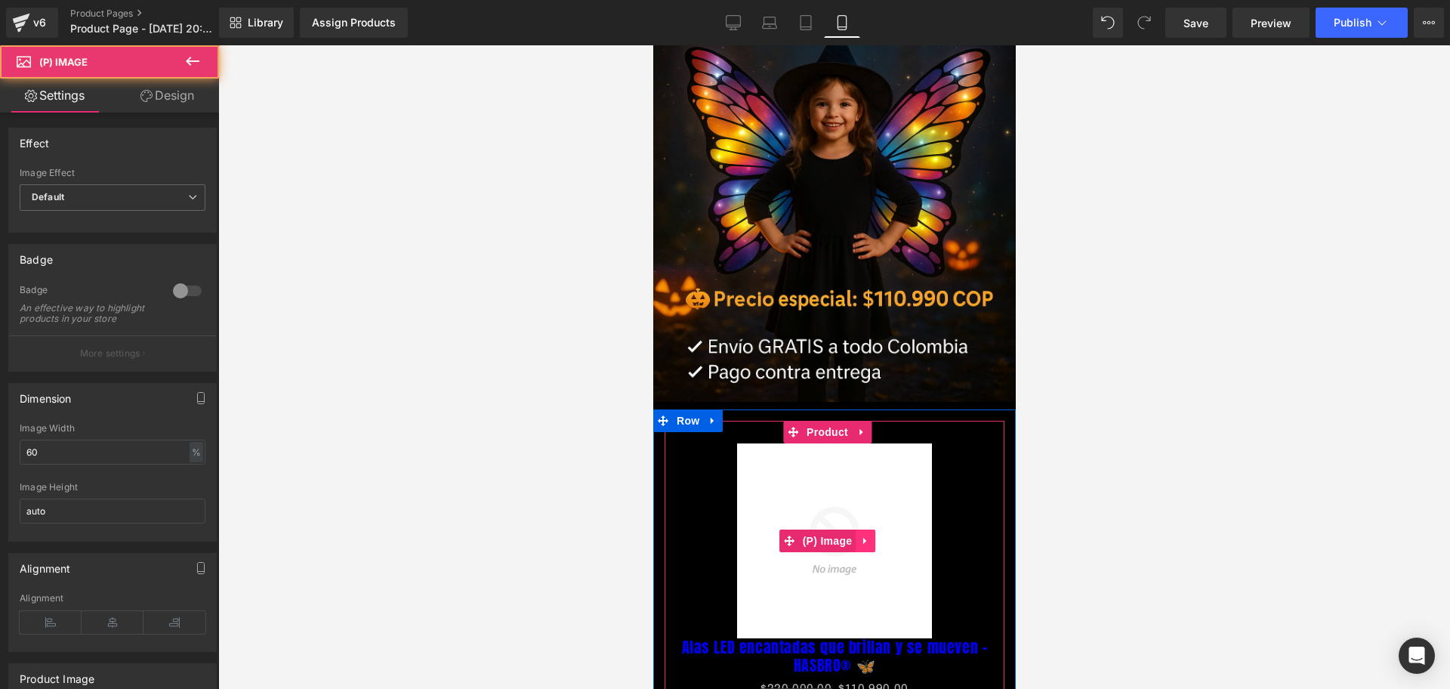
click at [871, 529] on link at bounding box center [865, 540] width 20 height 23
click at [871, 535] on icon at bounding box center [874, 540] width 11 height 11
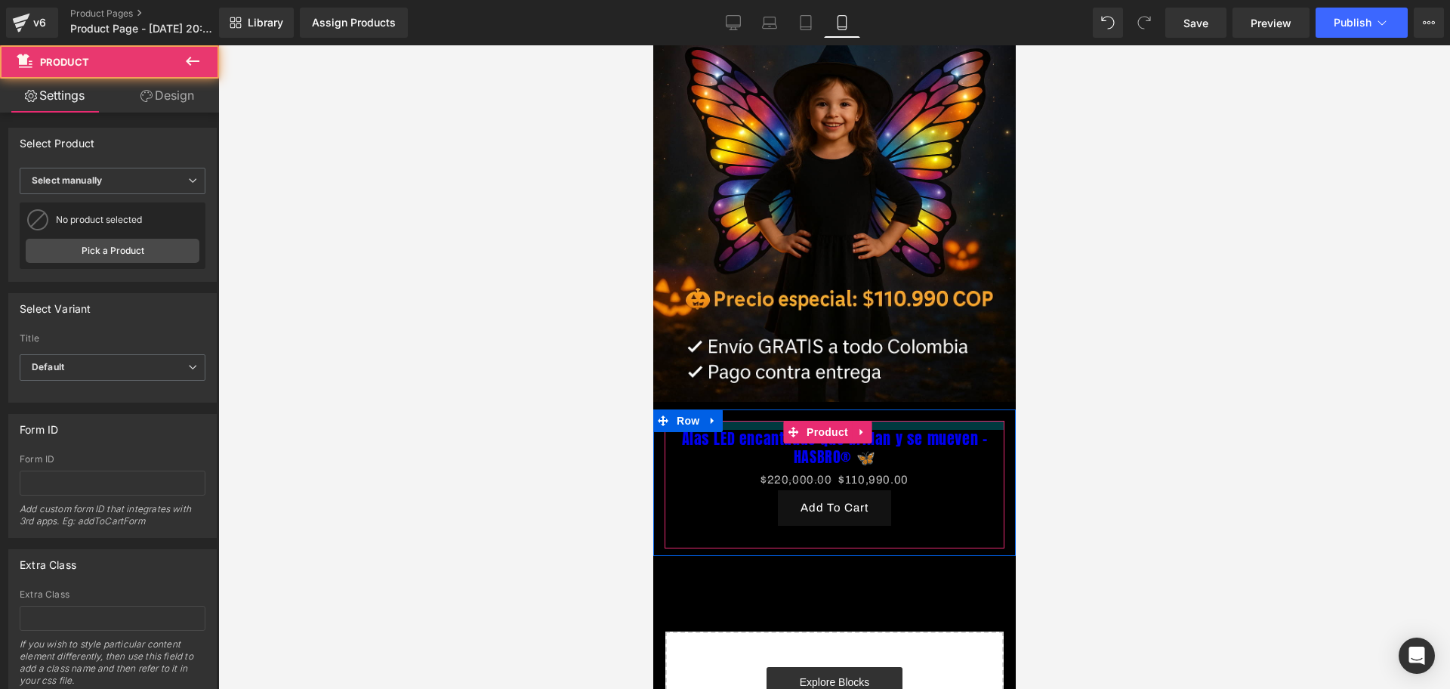
drag, startPoint x: 897, startPoint y: 406, endPoint x: 896, endPoint y: 392, distance: 13.6
click at [896, 409] on div "Alas LED encantadas que brillan y se mueven – HASBRO® 🦋 (P) Title $220,000.00 $…" at bounding box center [833, 482] width 362 height 146
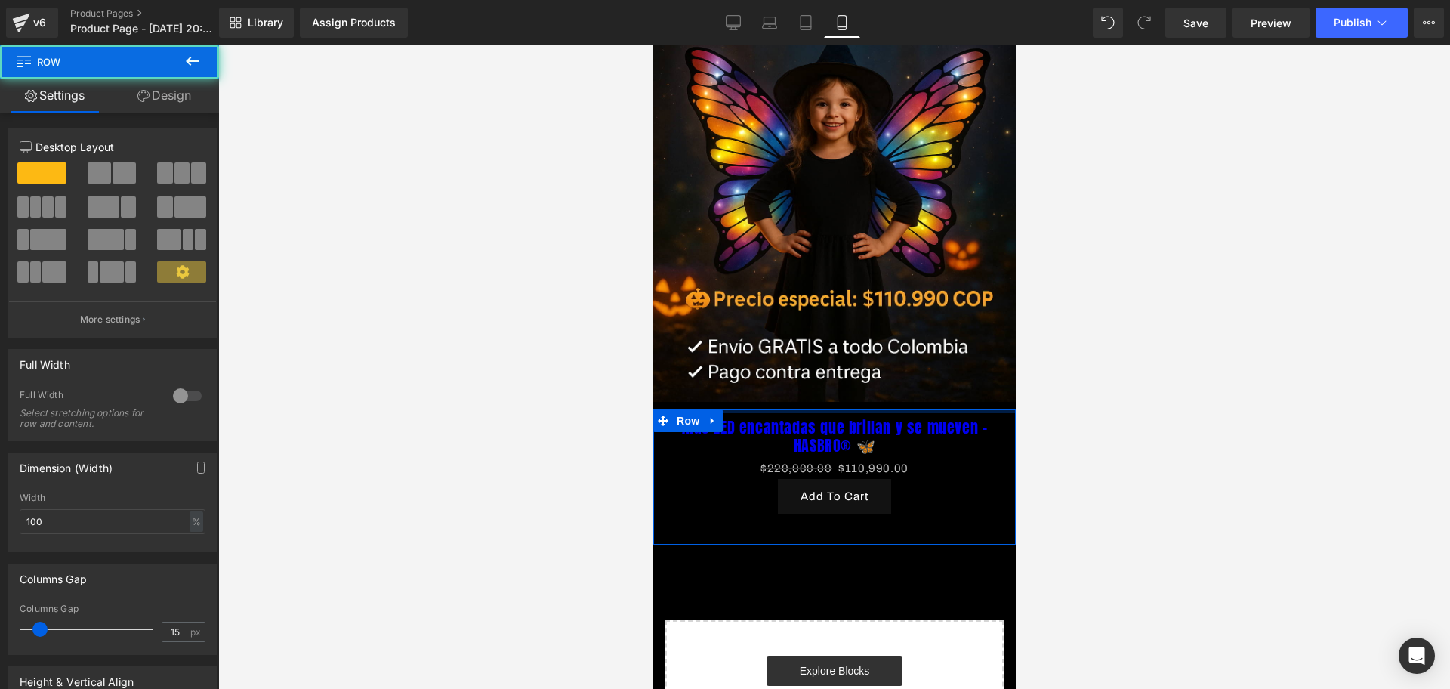
click at [899, 384] on div "Image Row Alas LED encantadas que brillan y se mueven – HASBRO® 🦋 (P) Title $22…" at bounding box center [833, 331] width 362 height 909
click at [1032, 392] on div at bounding box center [834, 366] width 1232 height 643
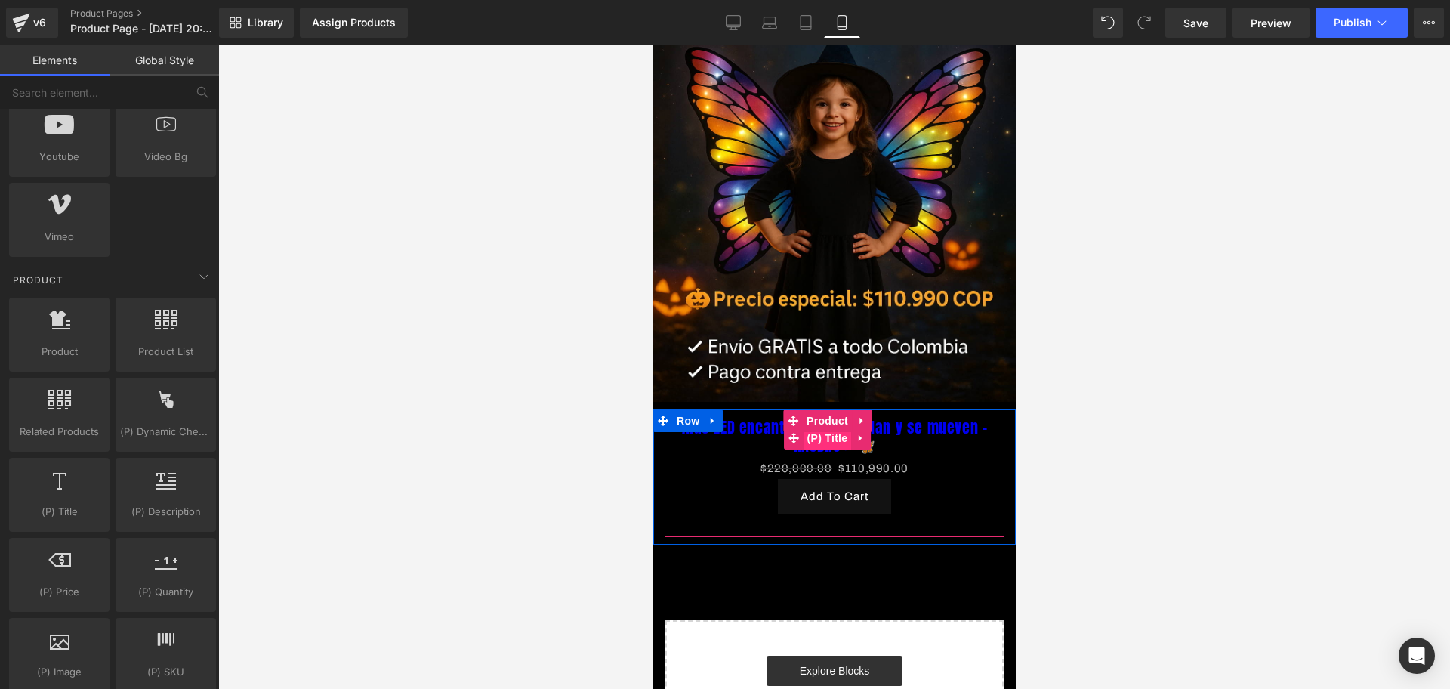
click at [830, 427] on span "(P) Title" at bounding box center [827, 438] width 48 height 23
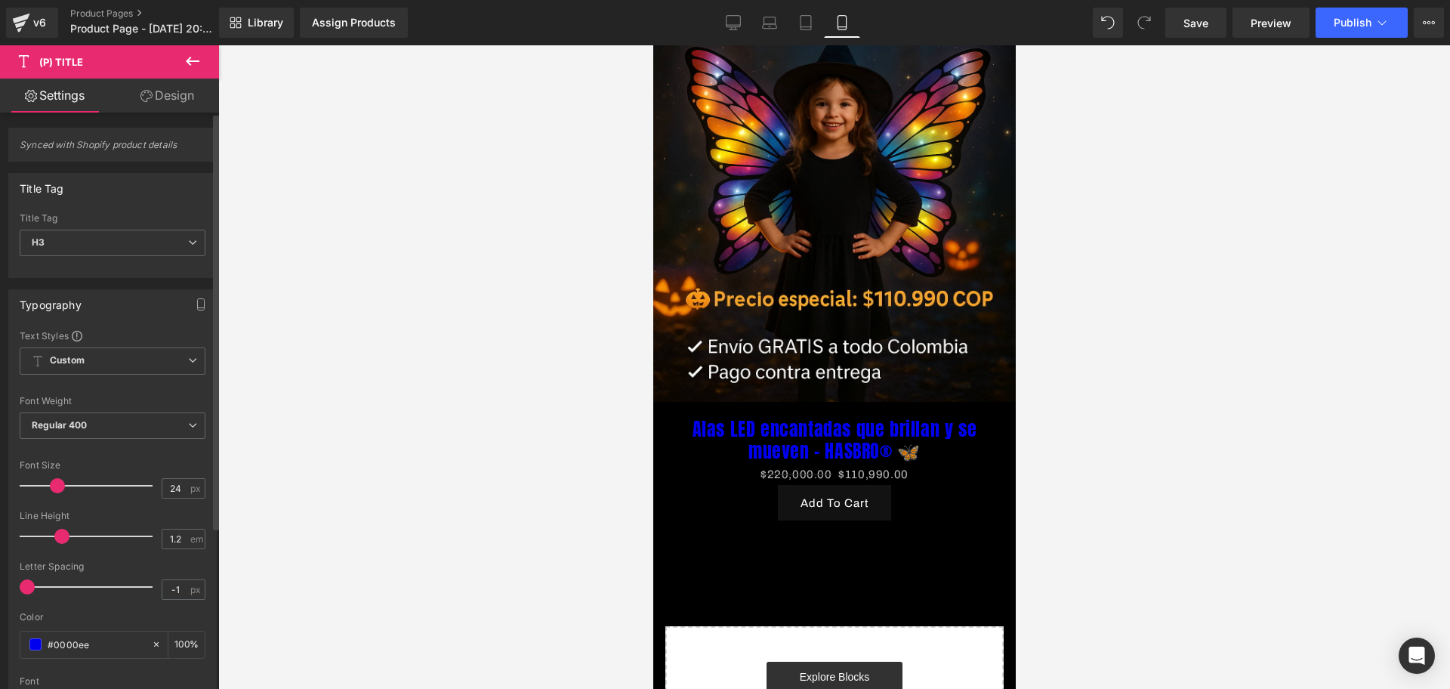
type input "23"
click at [54, 476] on div at bounding box center [89, 485] width 125 height 30
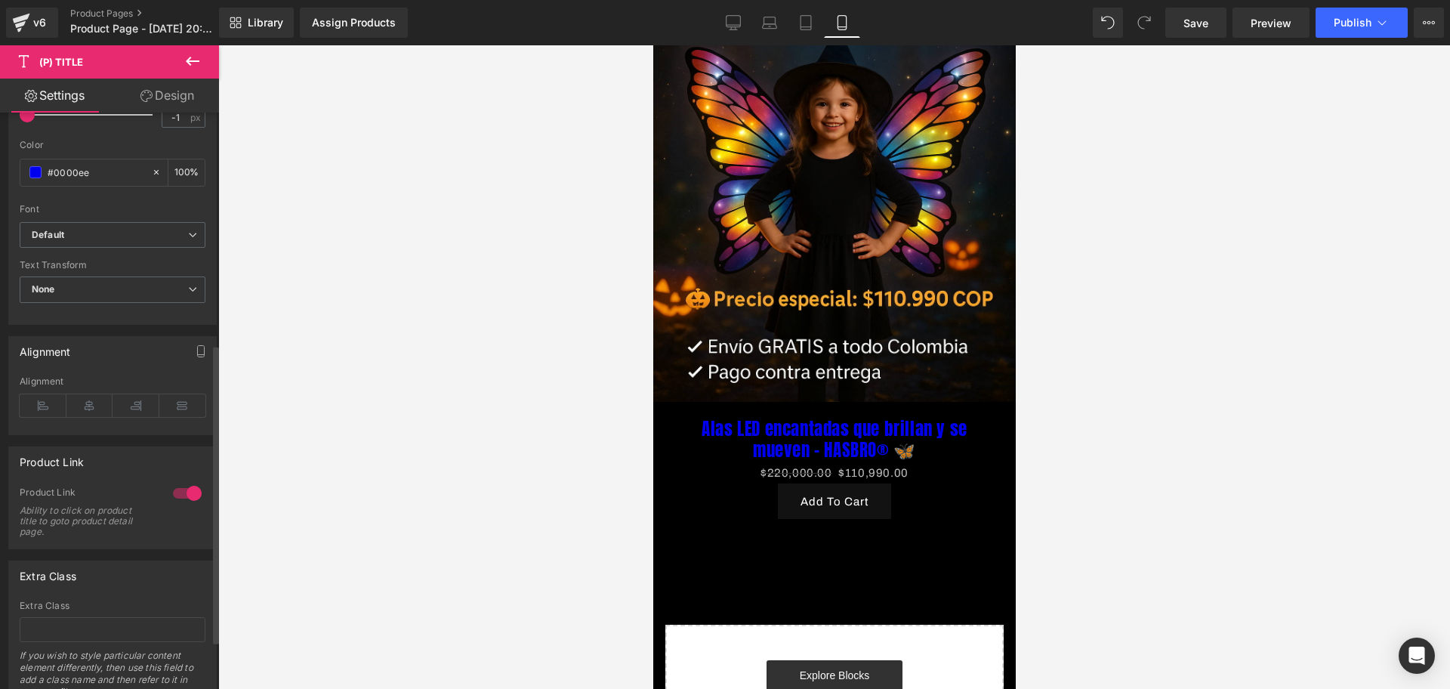
scroll to position [283, 0]
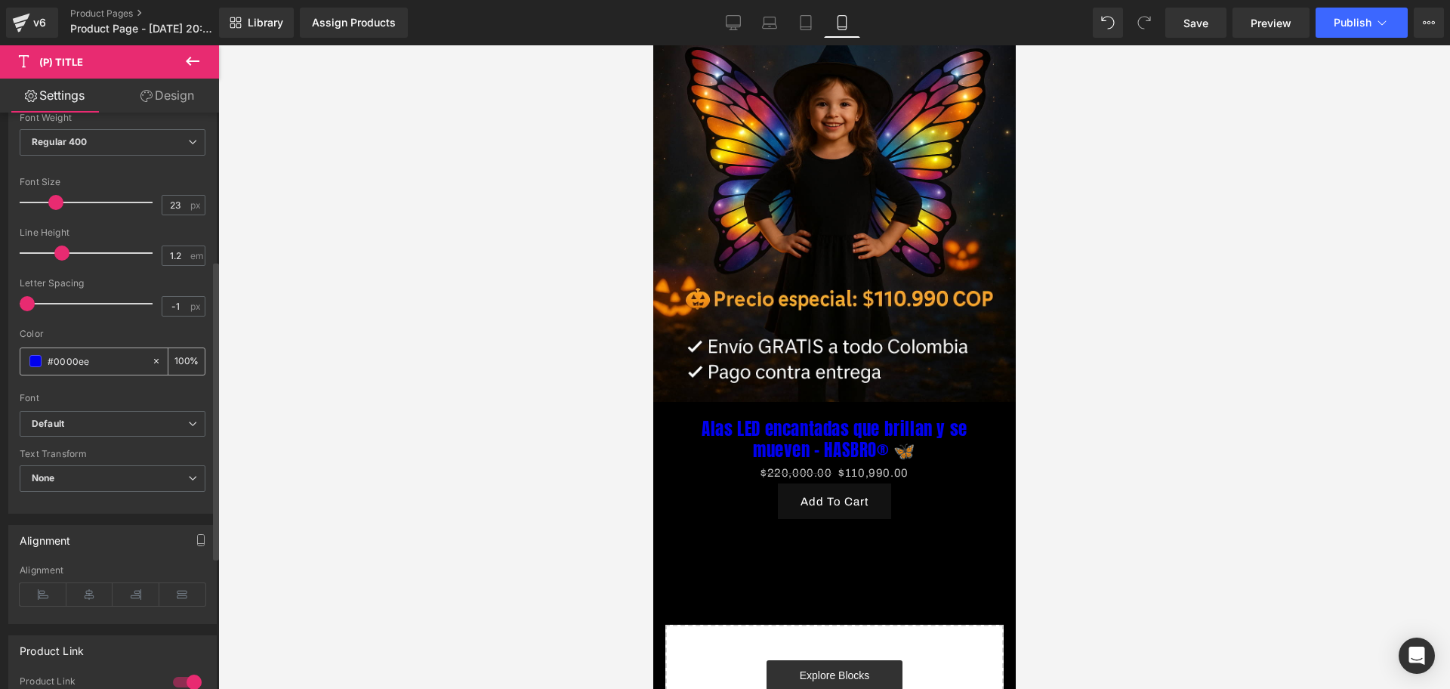
click at [43, 359] on div "#0000ee" at bounding box center [85, 361] width 131 height 26
click at [39, 359] on span at bounding box center [35, 361] width 12 height 12
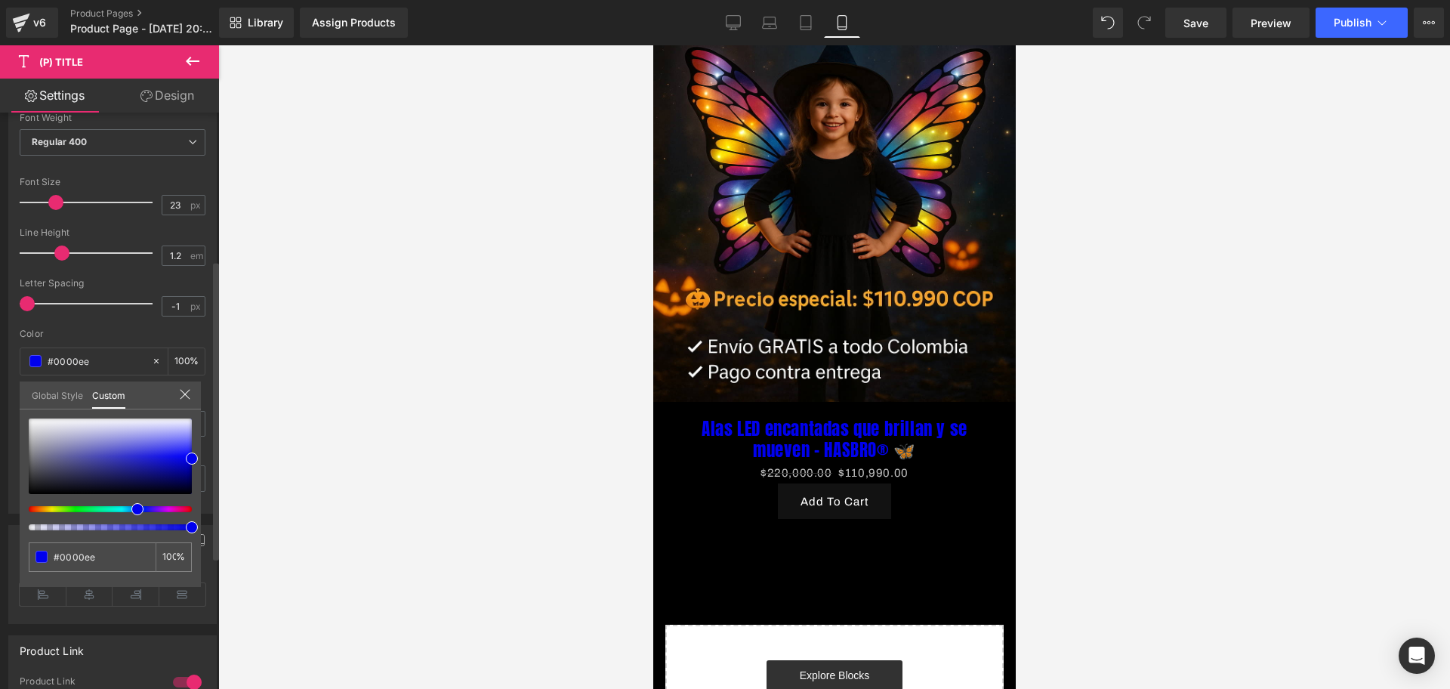
click at [47, 507] on div at bounding box center [110, 474] width 163 height 112
click at [45, 507] on div at bounding box center [104, 509] width 163 height 6
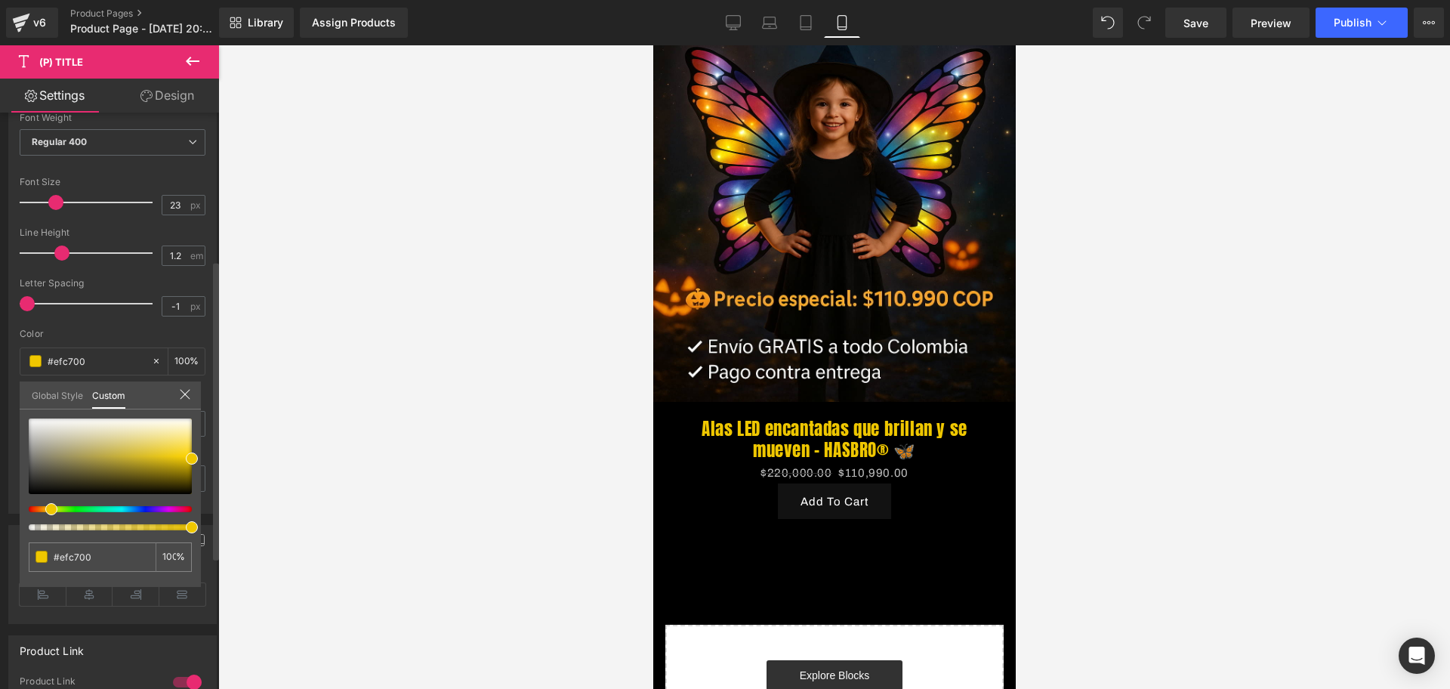
type input "#efc700"
type input "#ef9300"
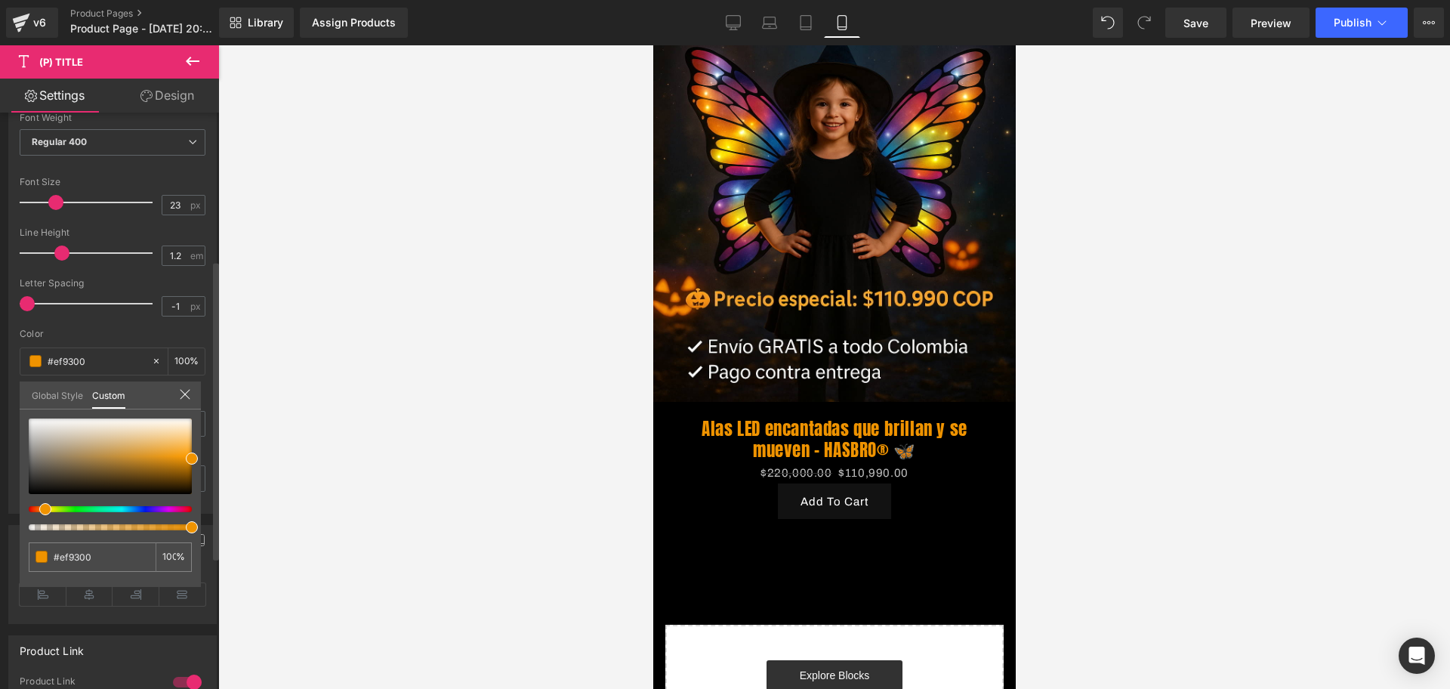
click at [39, 507] on div at bounding box center [104, 509] width 163 height 6
type input "#ea9000"
type input "#cc7d00"
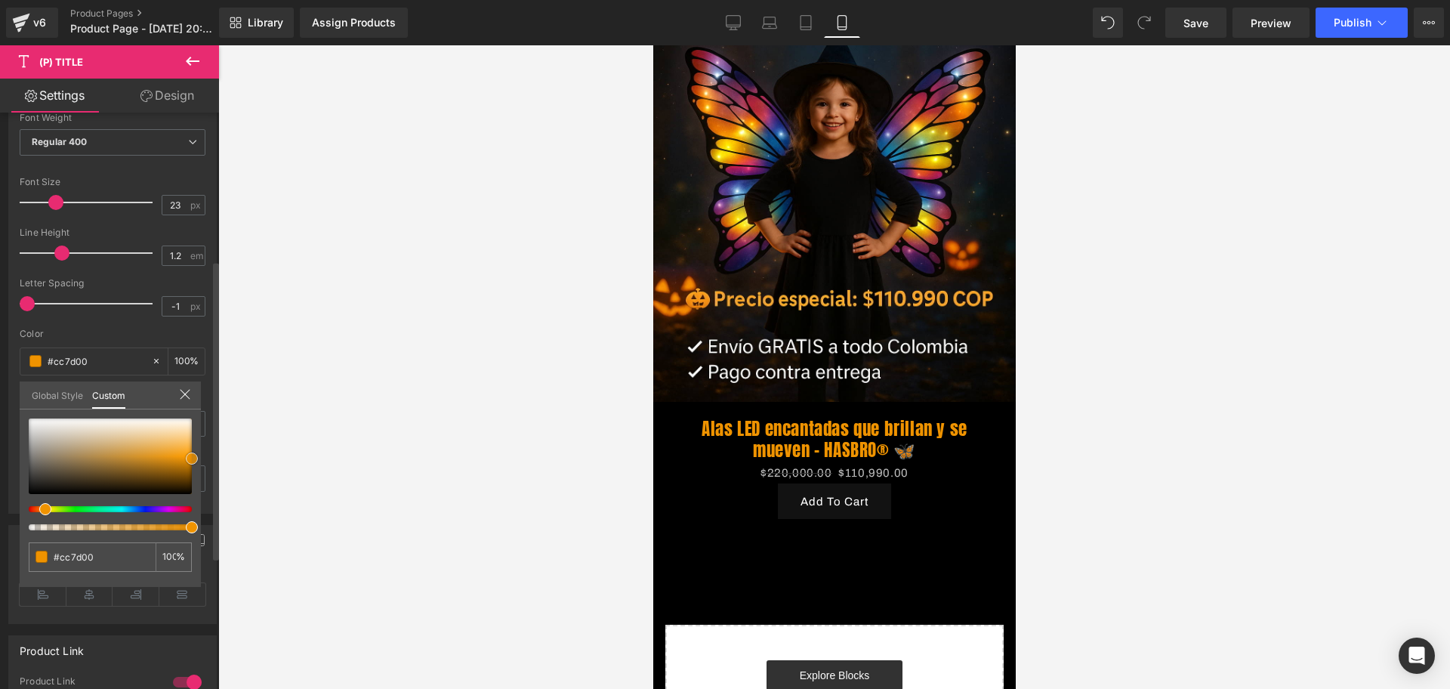
type input "#bc7400"
type input "#c17700"
type input "#c67a00"
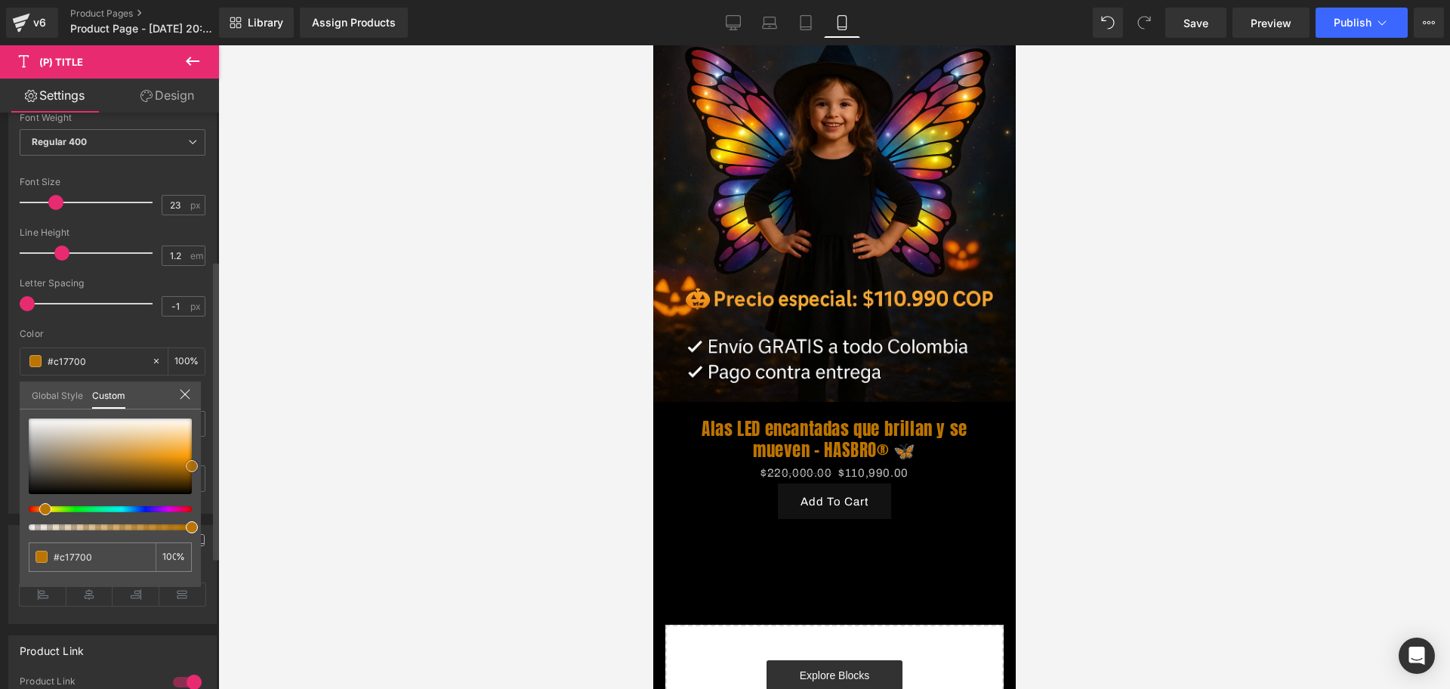
type input "#c67a00"
type input "#ea9000"
type input "#f99a00"
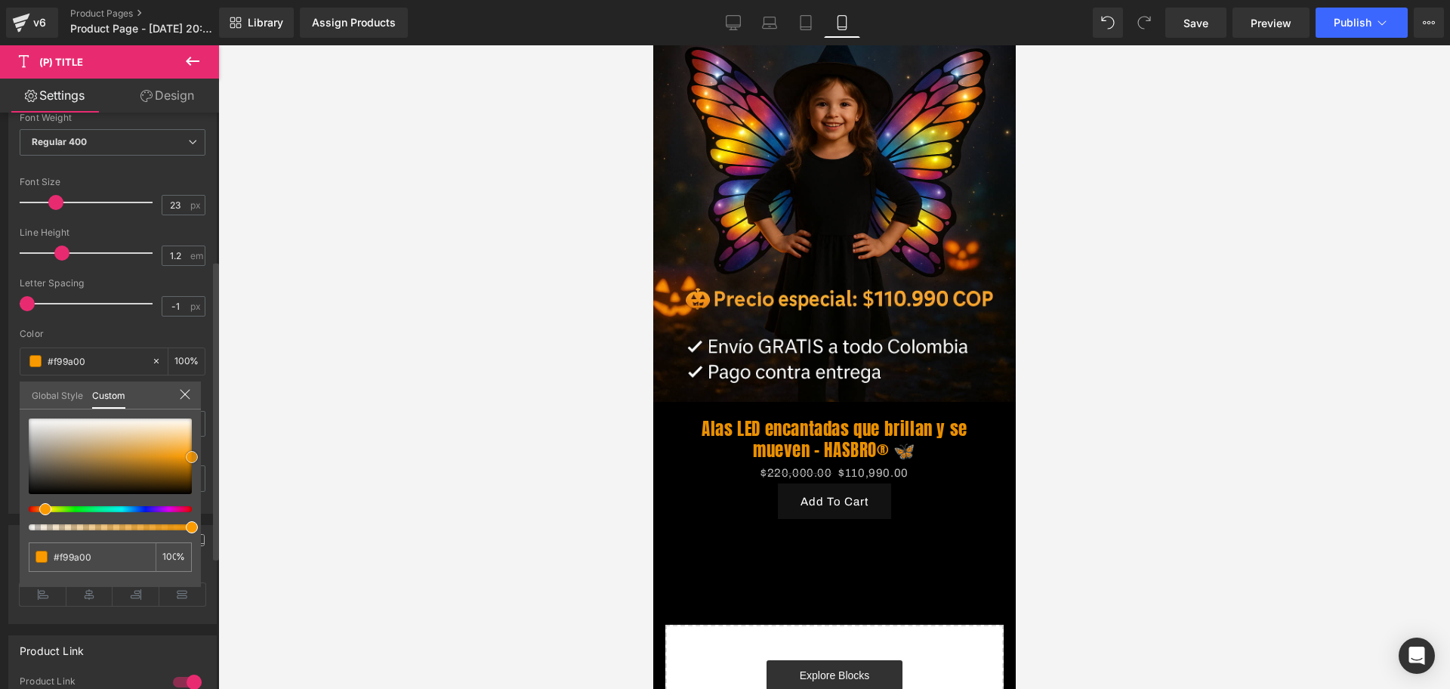
type input "#ff9d00"
type input "#ffa10a"
type input "#ffa30f"
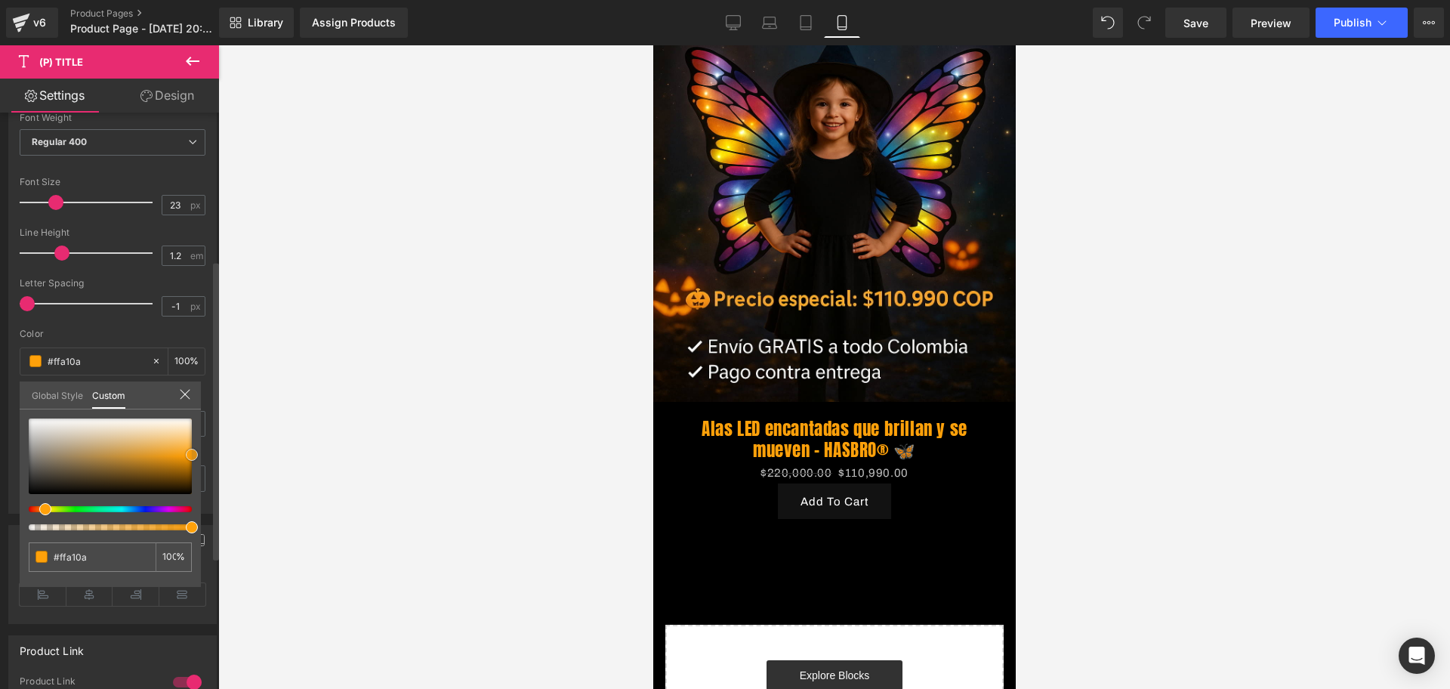
type input "#ffa30f"
type input "#ffa719"
type input "#ffa81e"
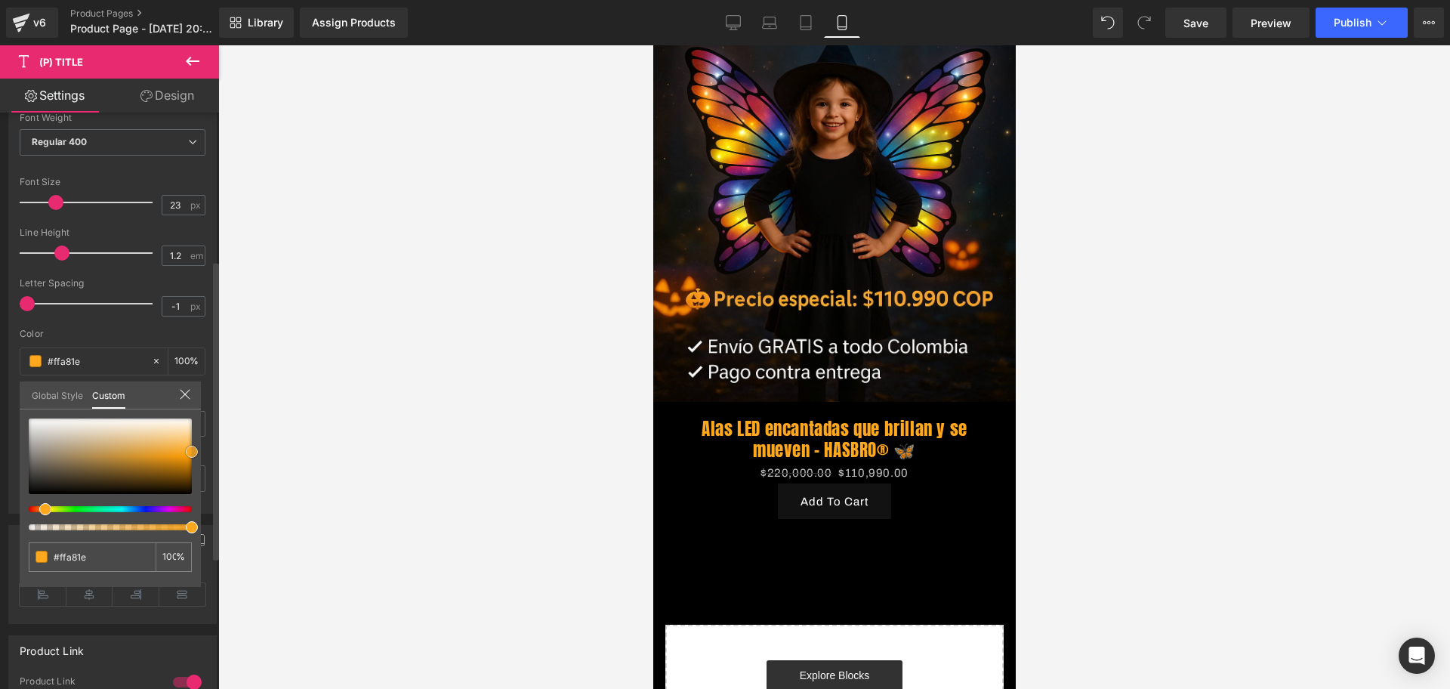
type input "#ffa514"
drag, startPoint x: 194, startPoint y: 456, endPoint x: 218, endPoint y: 455, distance: 24.2
click at [197, 451] on span at bounding box center [192, 453] width 12 height 12
click at [246, 455] on div at bounding box center [834, 366] width 1232 height 643
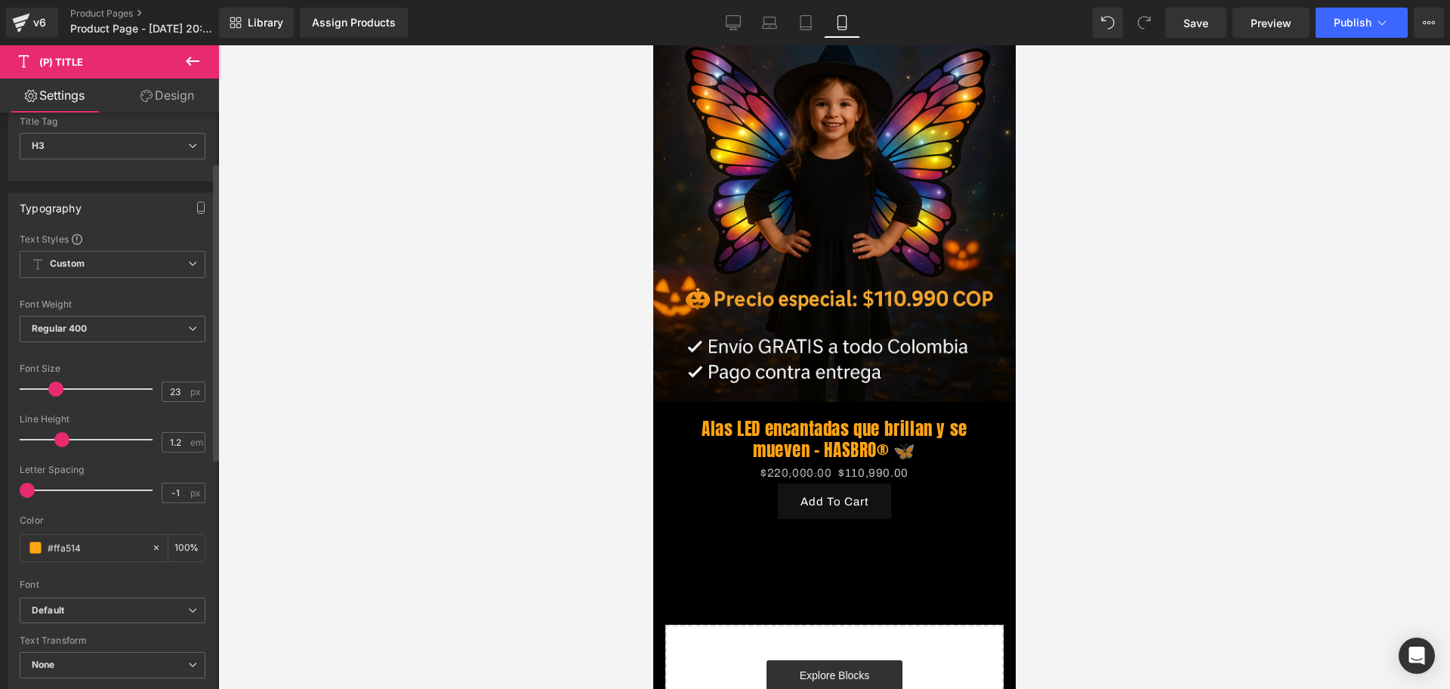
scroll to position [94, 0]
click at [88, 324] on span "Regular 400" at bounding box center [113, 331] width 186 height 26
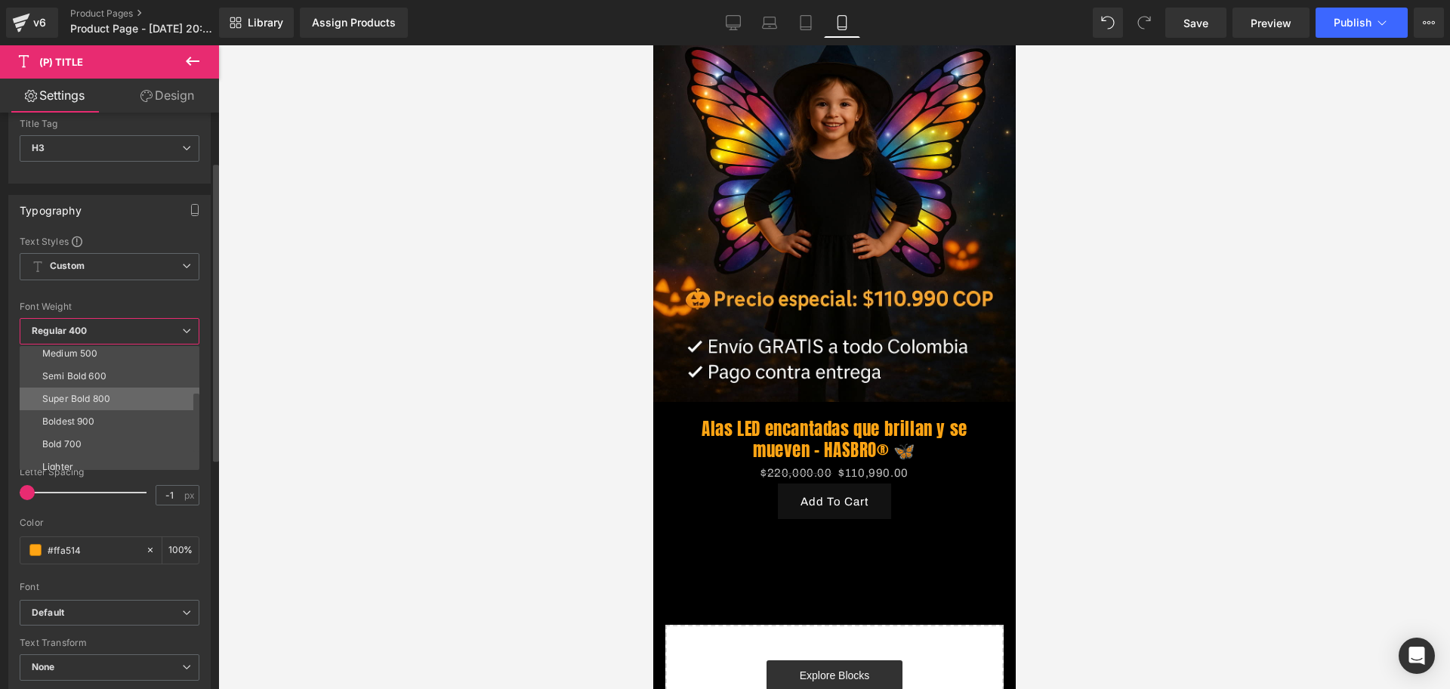
click at [96, 399] on div "Super Bold 800" at bounding box center [76, 398] width 68 height 11
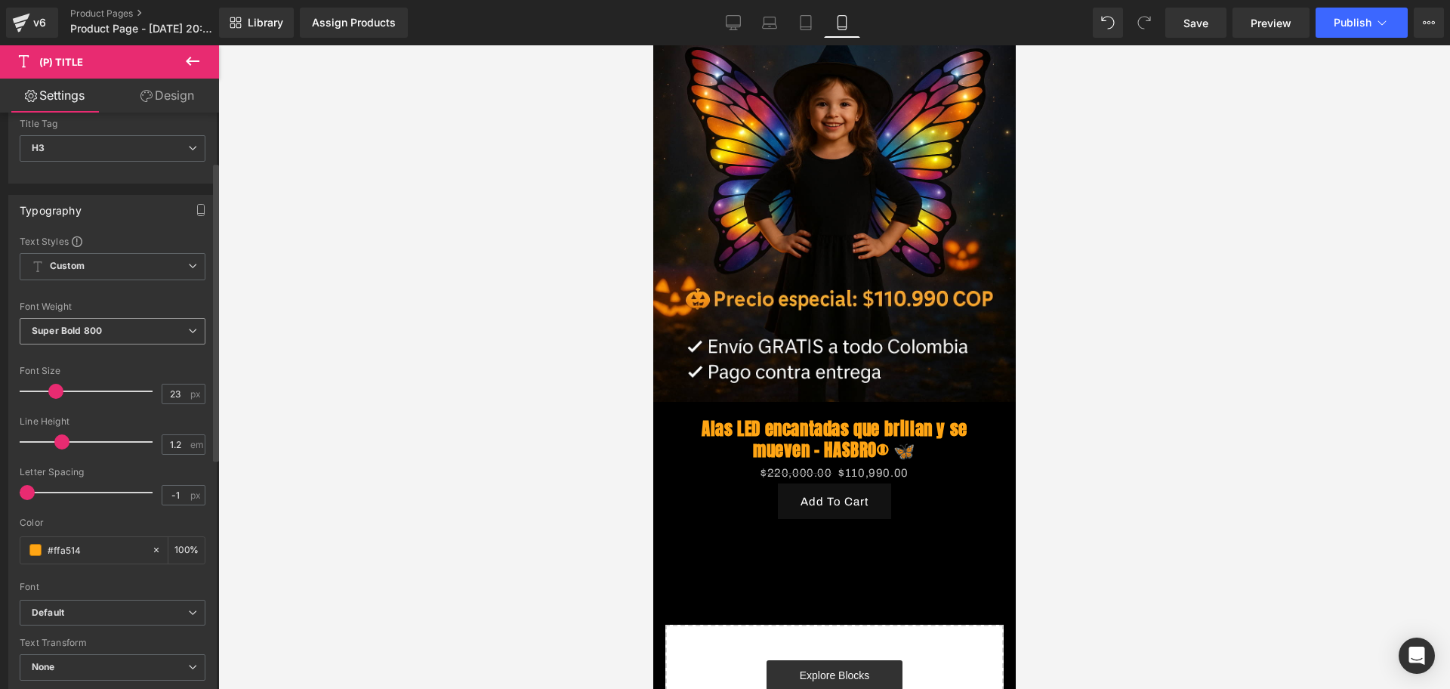
click at [73, 334] on b "Super Bold 800" at bounding box center [67, 330] width 70 height 11
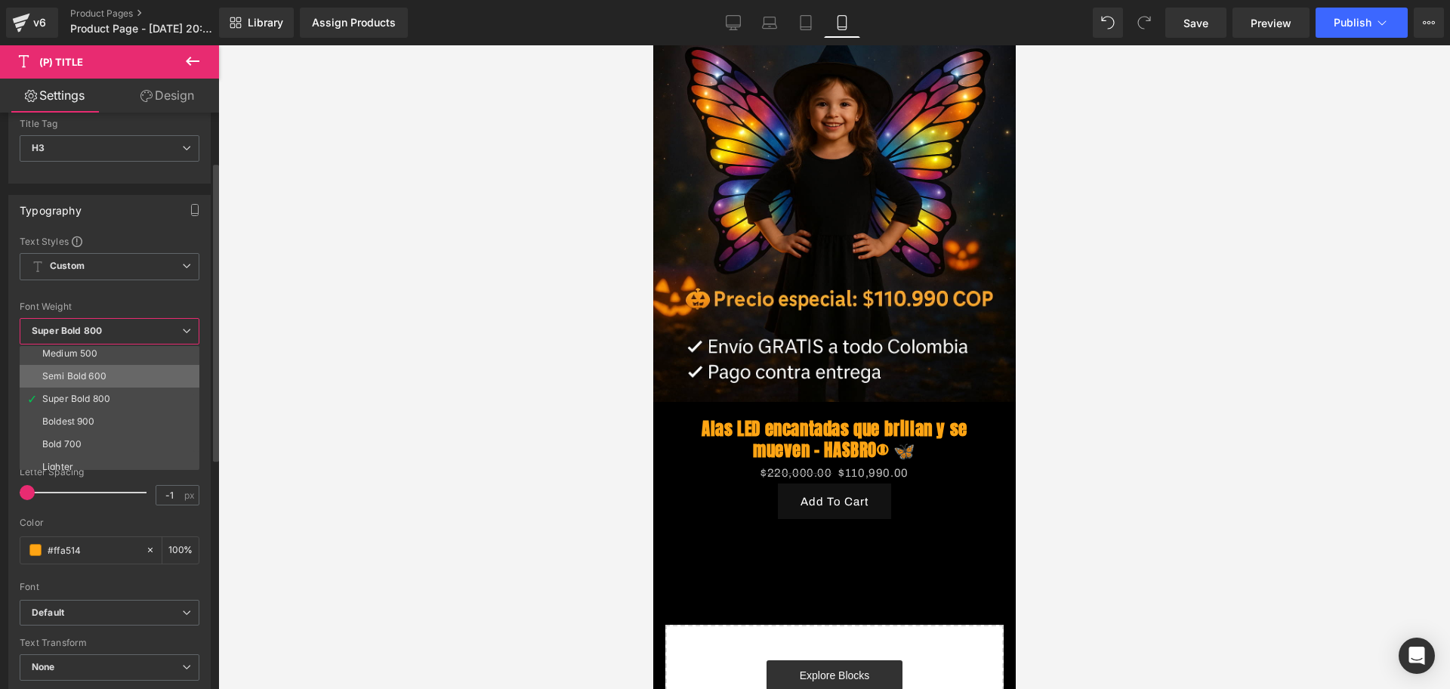
click at [72, 373] on div "Semi Bold 600" at bounding box center [74, 376] width 64 height 11
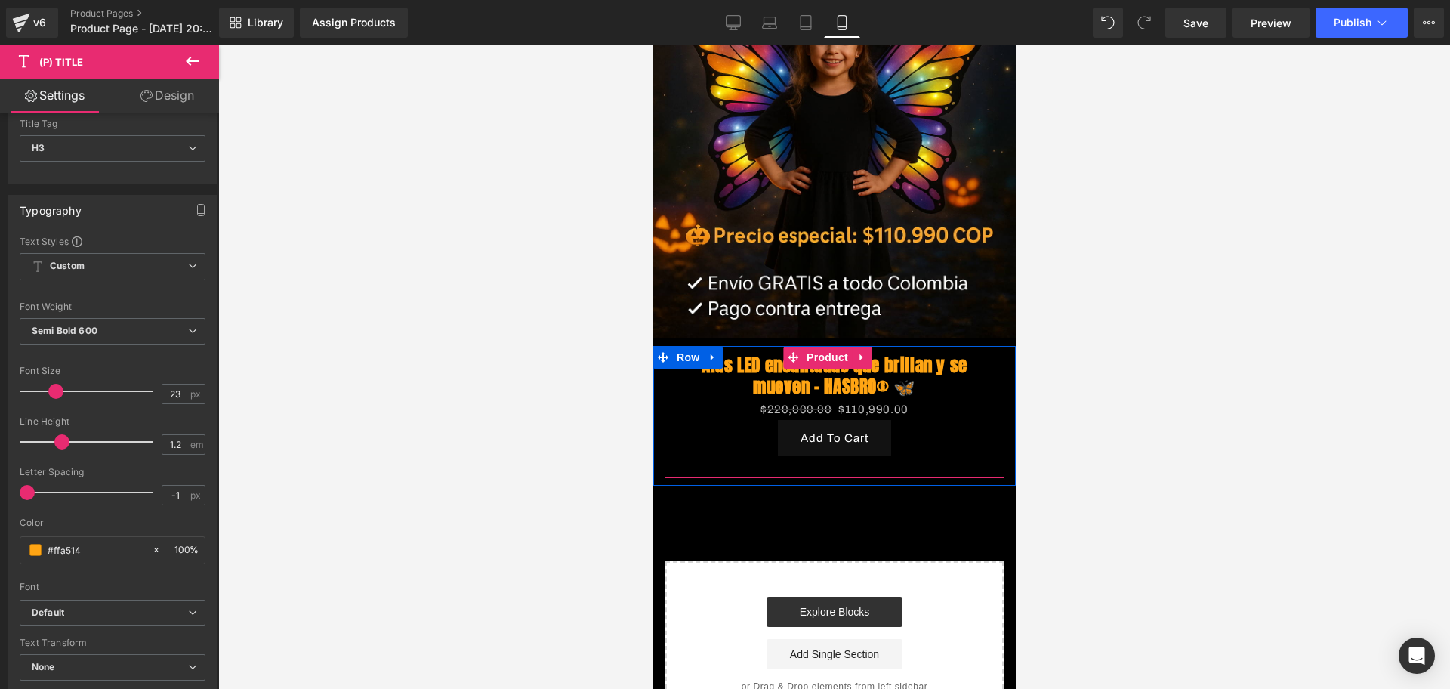
scroll to position [283, 0]
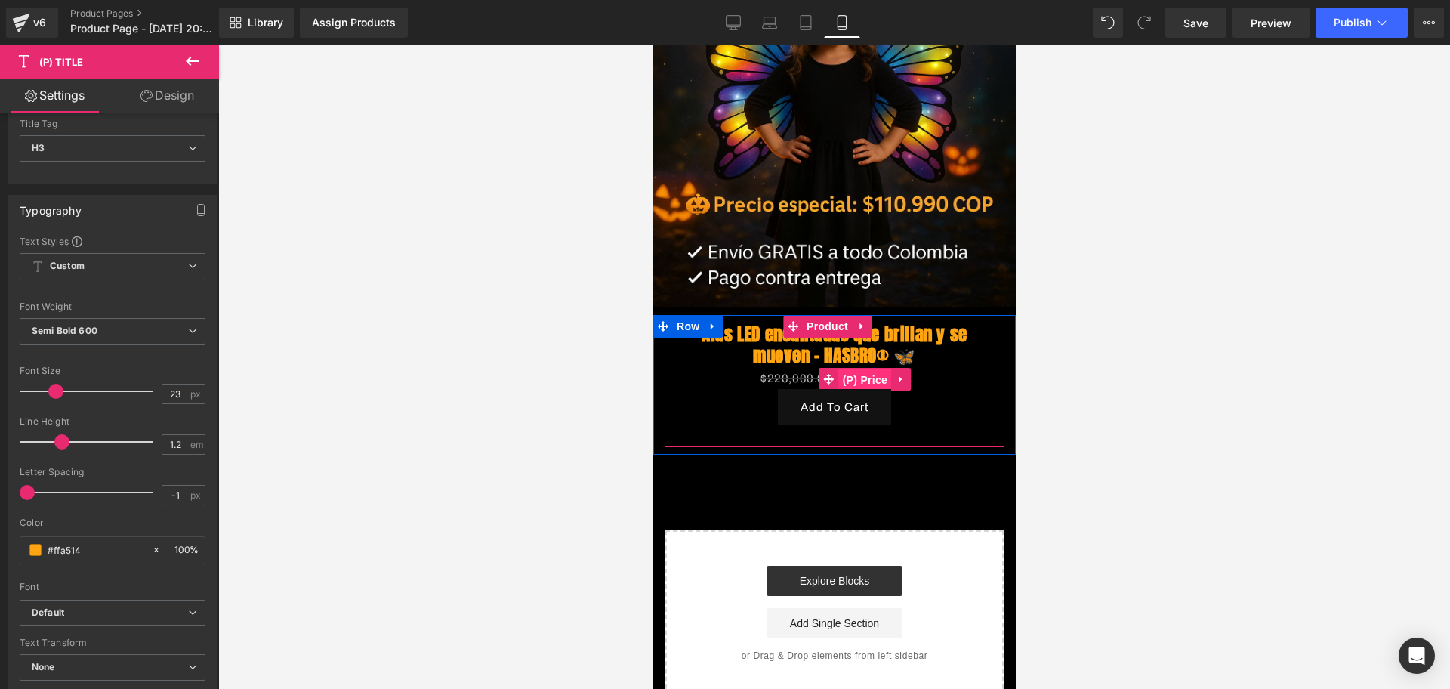
click at [888, 369] on span "(P) Price" at bounding box center [864, 380] width 53 height 23
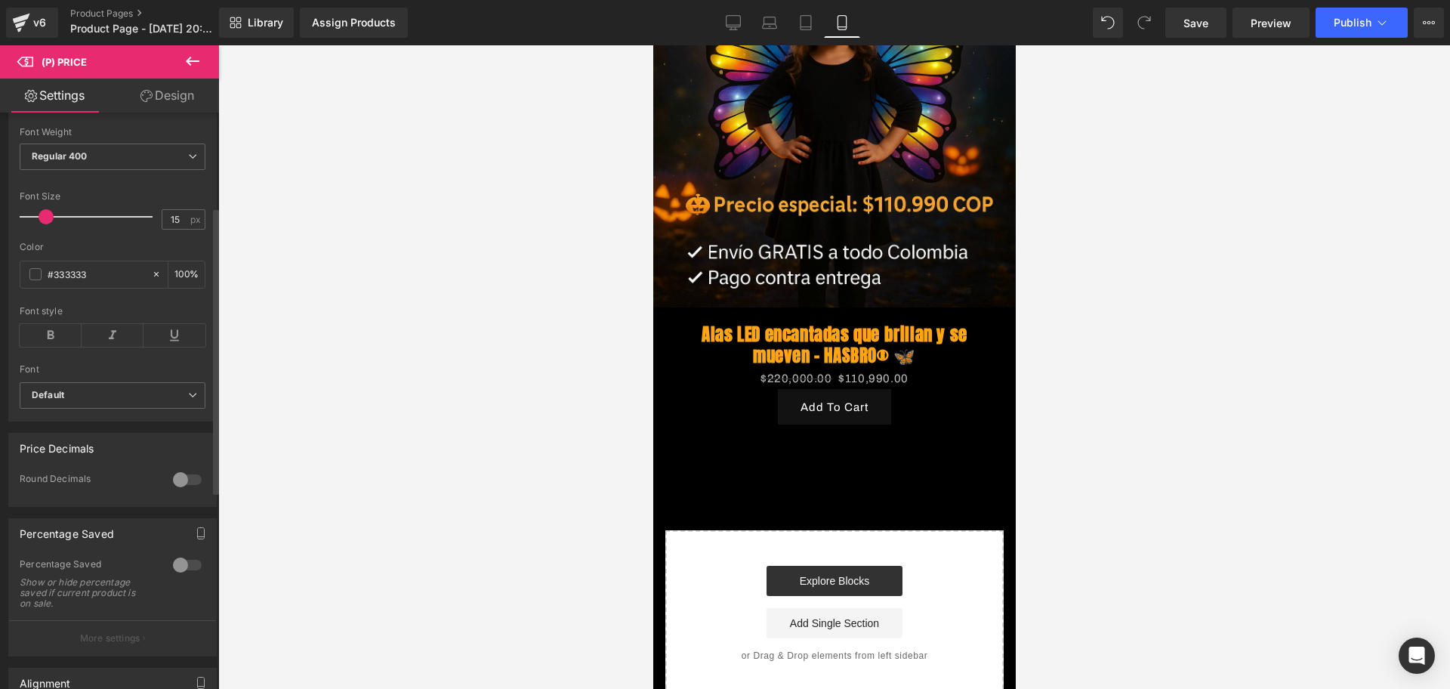
scroll to position [189, 0]
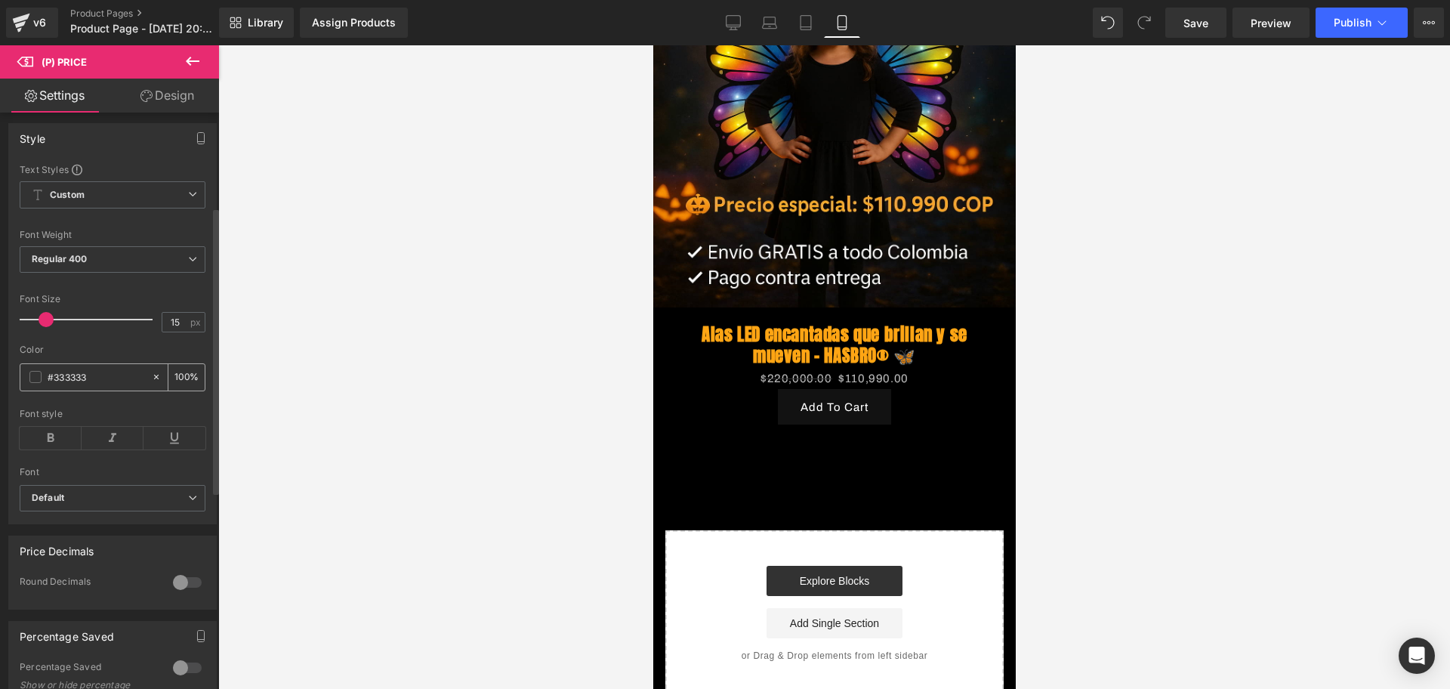
click at [34, 383] on span at bounding box center [35, 377] width 12 height 12
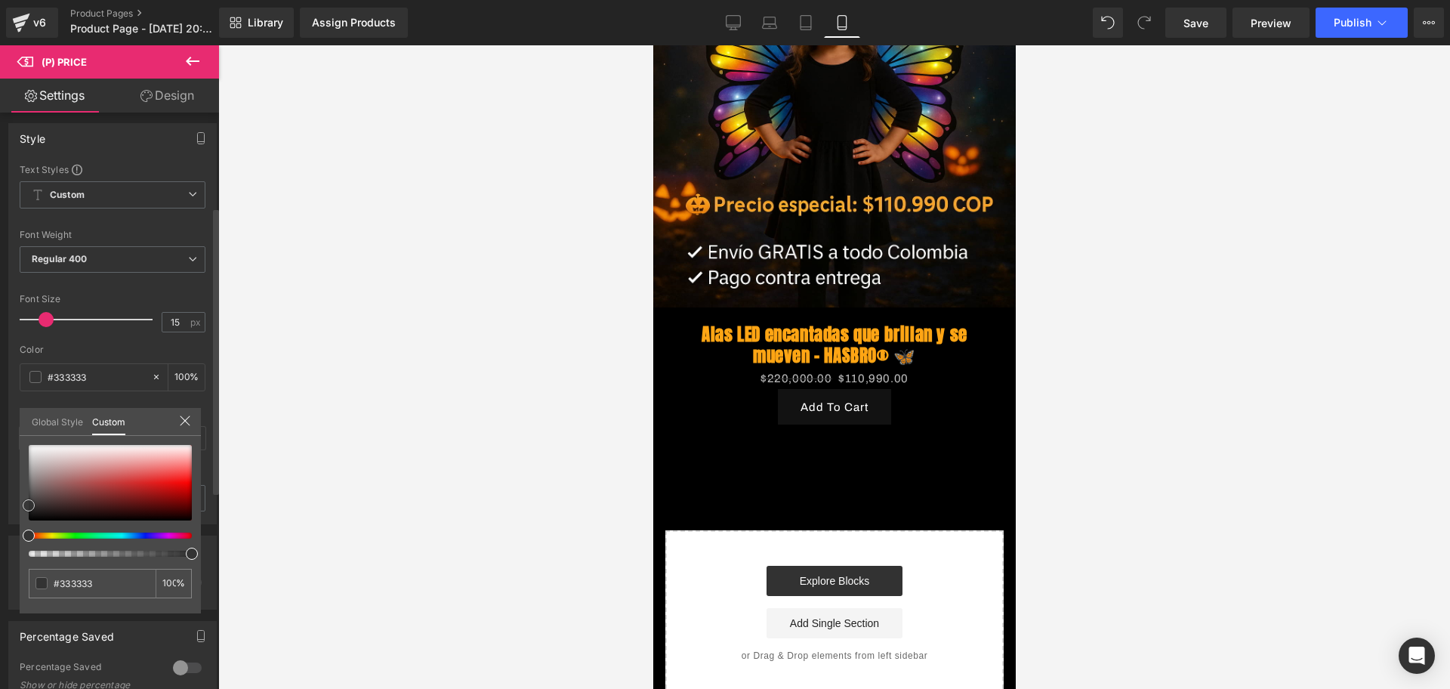
type input "#444444"
type input "#afa6a6"
type input "#f5f3f3"
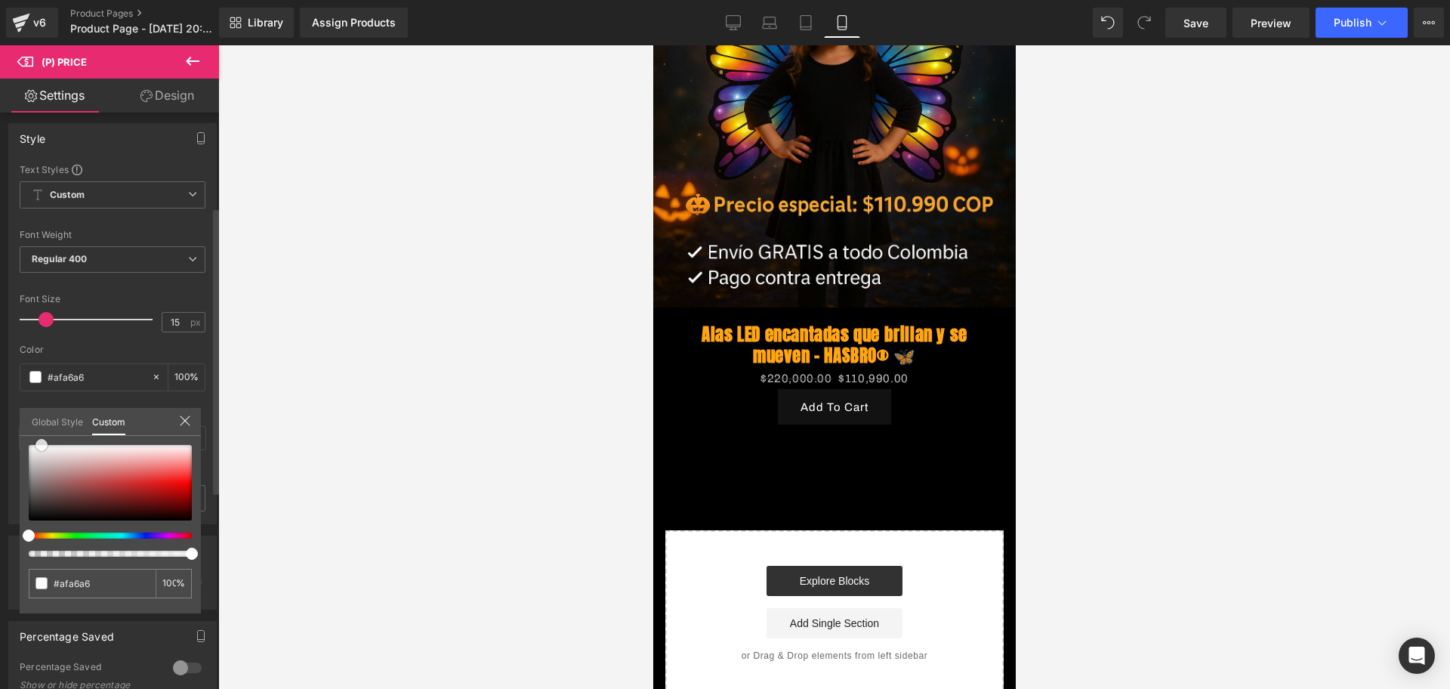
type input "#f5f3f3"
type input "#ffffff"
drag, startPoint x: 29, startPoint y: 507, endPoint x: 20, endPoint y: 441, distance: 66.2
click at [20, 441] on div "#ffffff 100 %" at bounding box center [110, 445] width 181 height 18
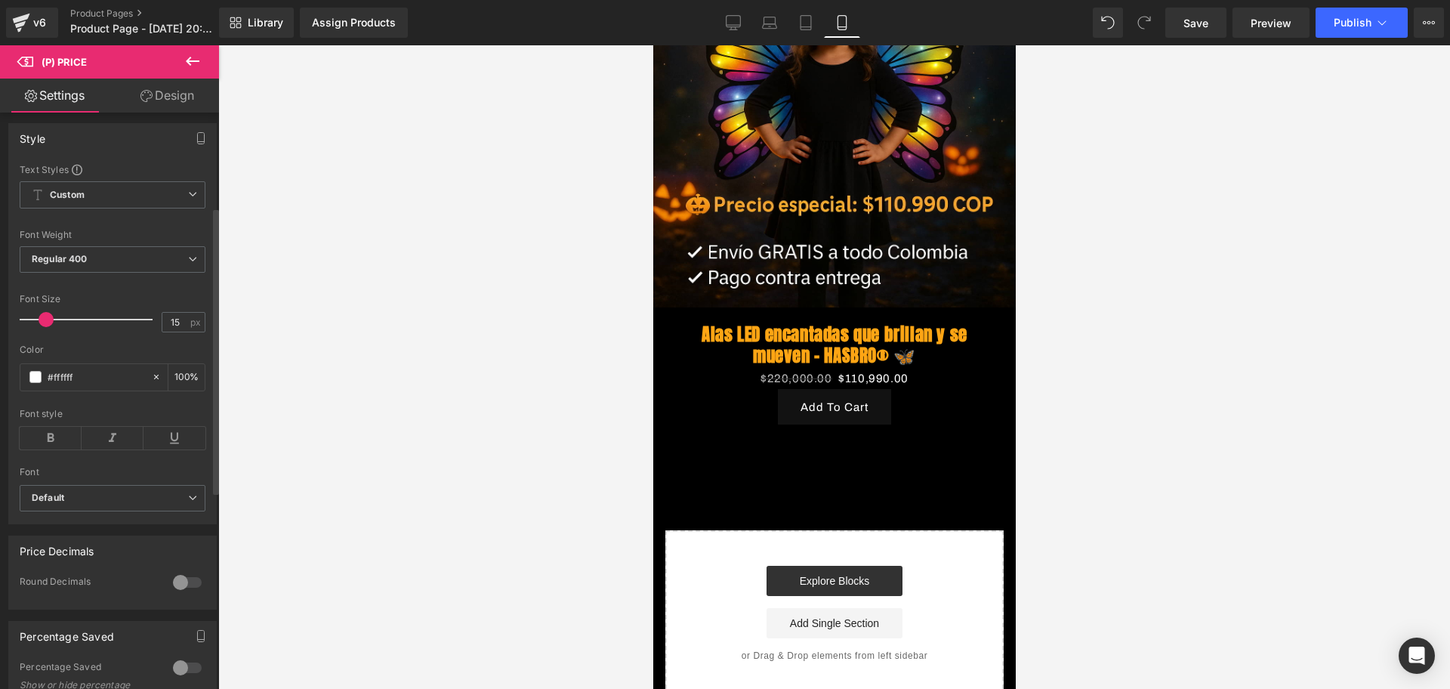
click at [406, 397] on div at bounding box center [834, 366] width 1232 height 643
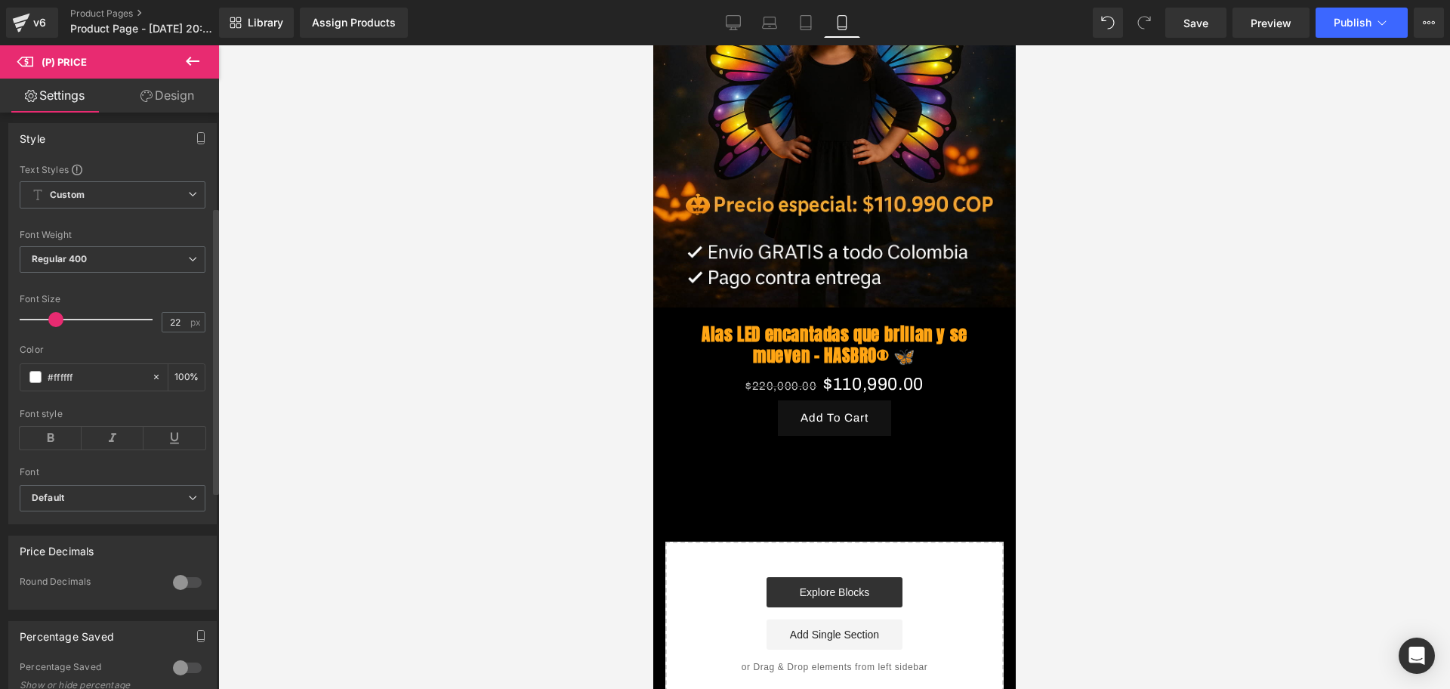
type input "21"
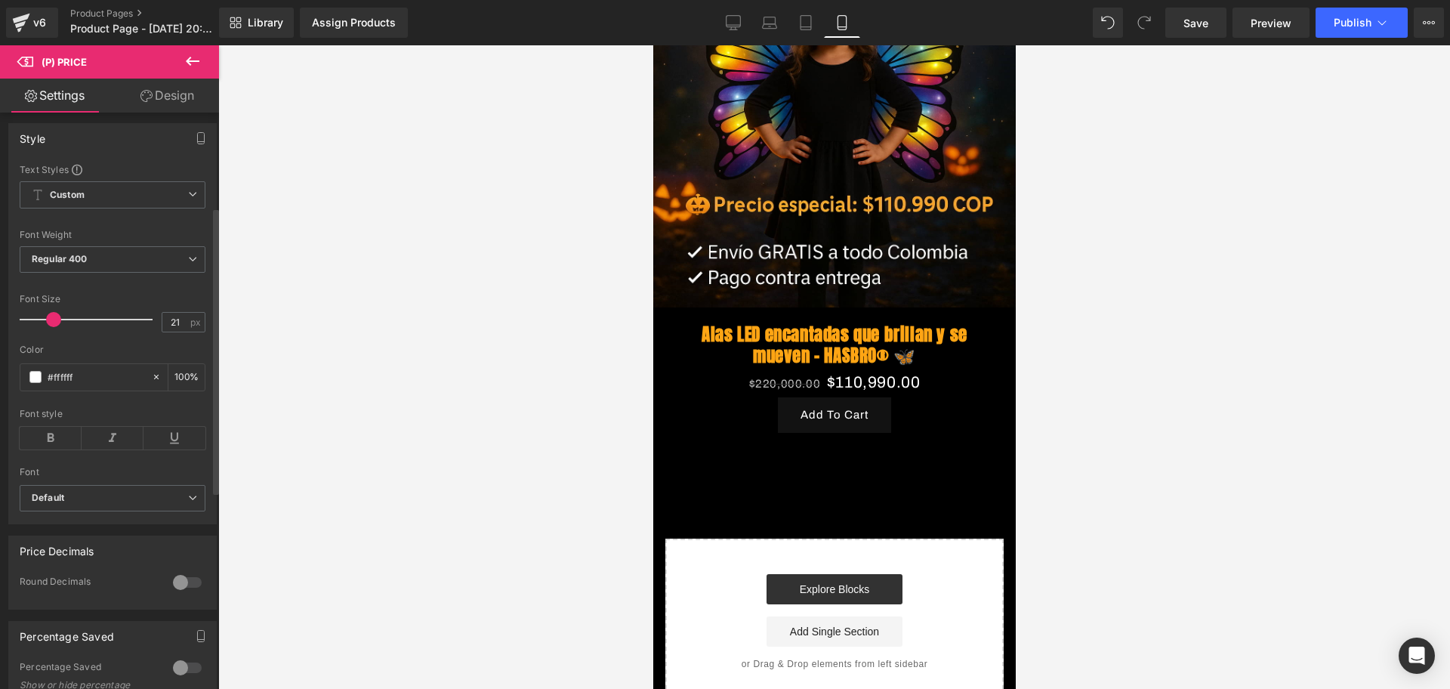
drag, startPoint x: 51, startPoint y: 328, endPoint x: 58, endPoint y: 328, distance: 7.6
click at [58, 327] on span at bounding box center [53, 319] width 15 height 15
click at [57, 432] on div "Font style" at bounding box center [113, 438] width 186 height 58
click at [65, 446] on icon at bounding box center [51, 438] width 62 height 23
click at [109, 446] on icon at bounding box center [113, 438] width 62 height 23
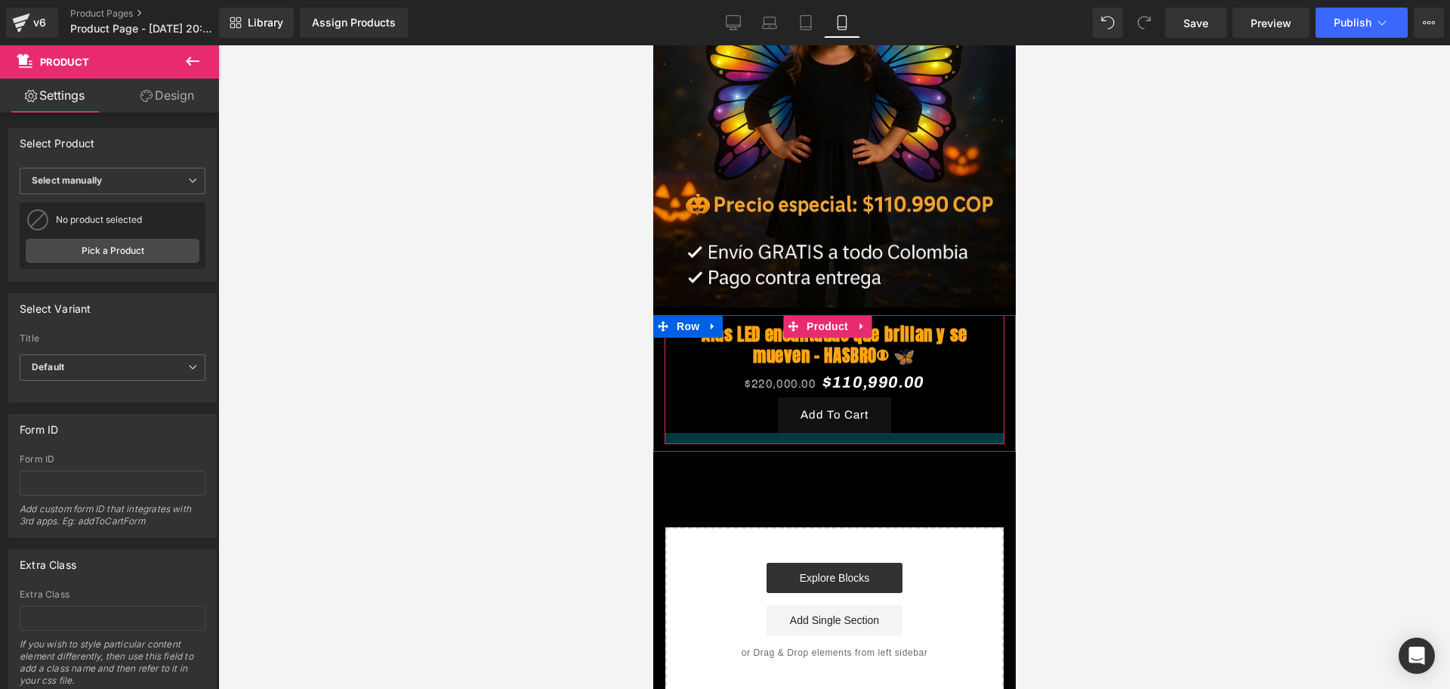
drag, startPoint x: 818, startPoint y: 426, endPoint x: 814, endPoint y: 415, distance: 11.9
click at [814, 433] on div at bounding box center [834, 438] width 340 height 11
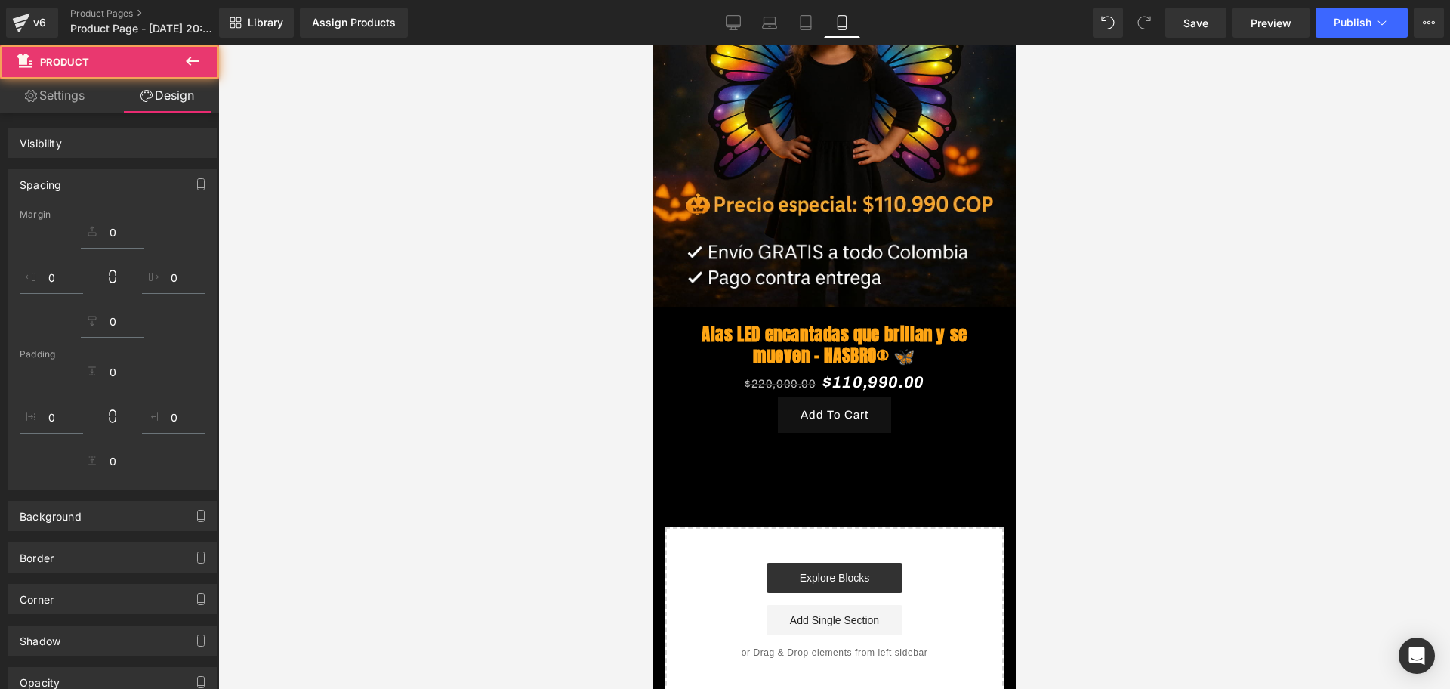
click at [828, 441] on div "Image Row Alas LED encantadas que brillan y se mueven – HASBRO® 🦋 (P) Title $22…" at bounding box center [833, 238] width 362 height 911
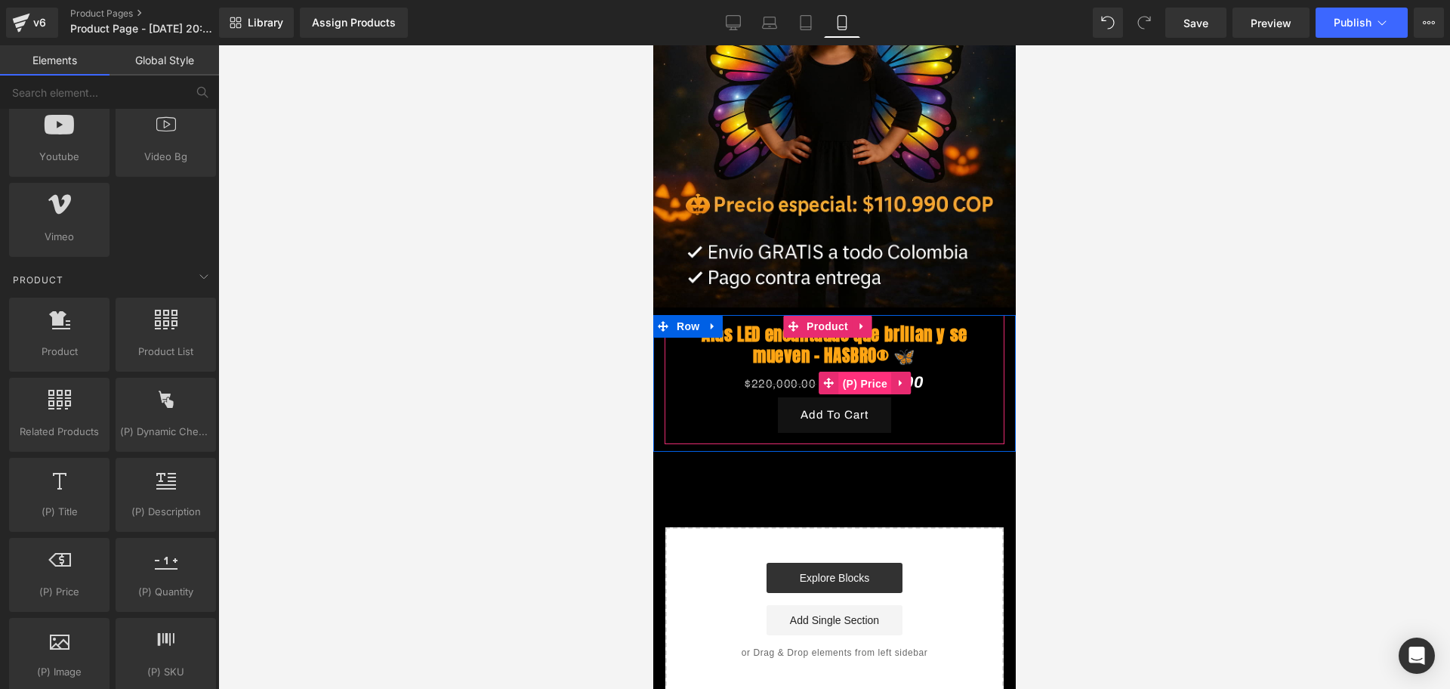
click at [857, 372] on span "(P) Price" at bounding box center [864, 383] width 53 height 23
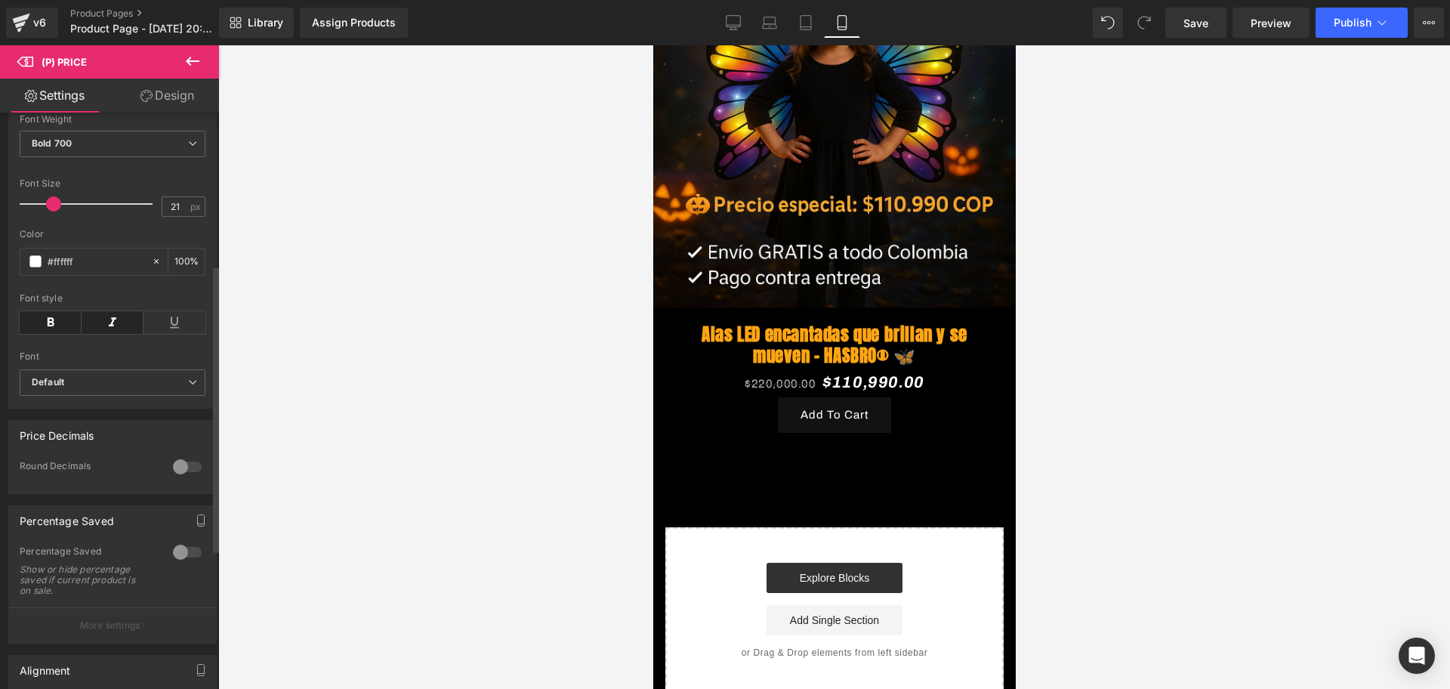
scroll to position [378, 0]
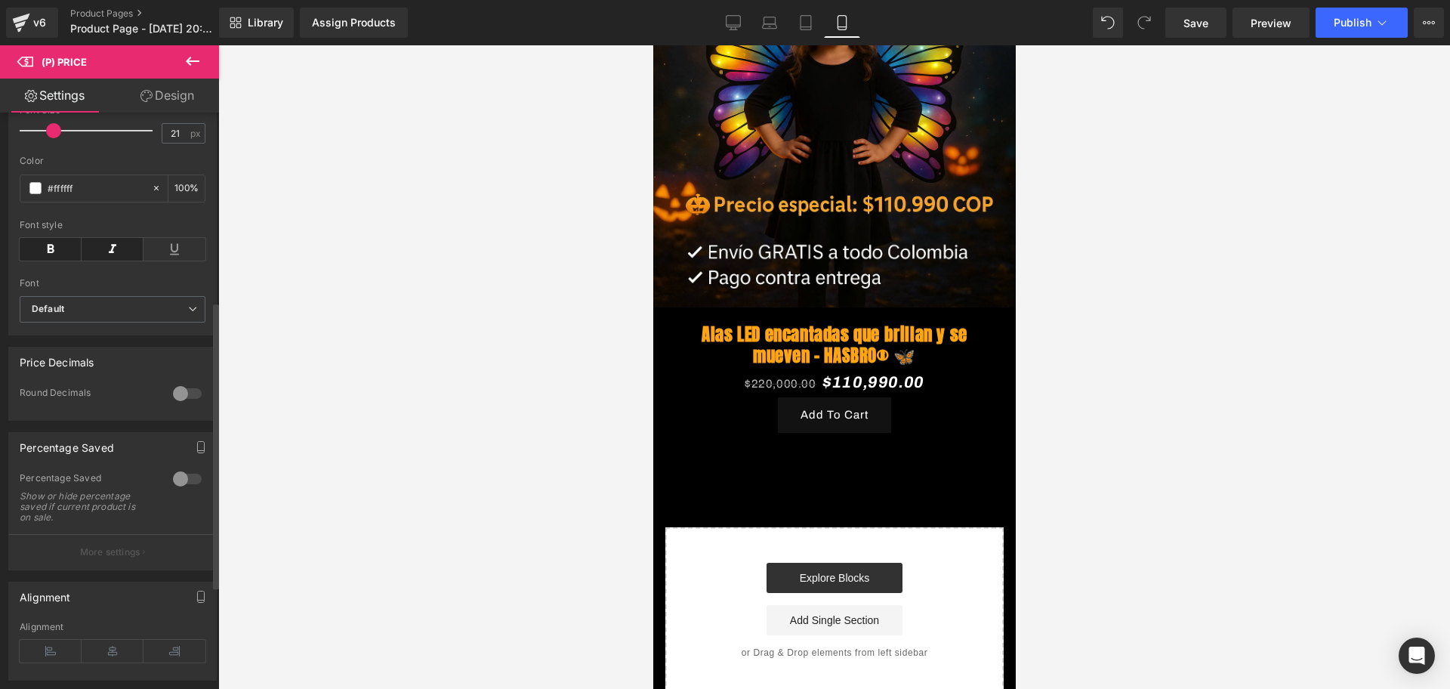
click at [169, 406] on div at bounding box center [187, 393] width 36 height 24
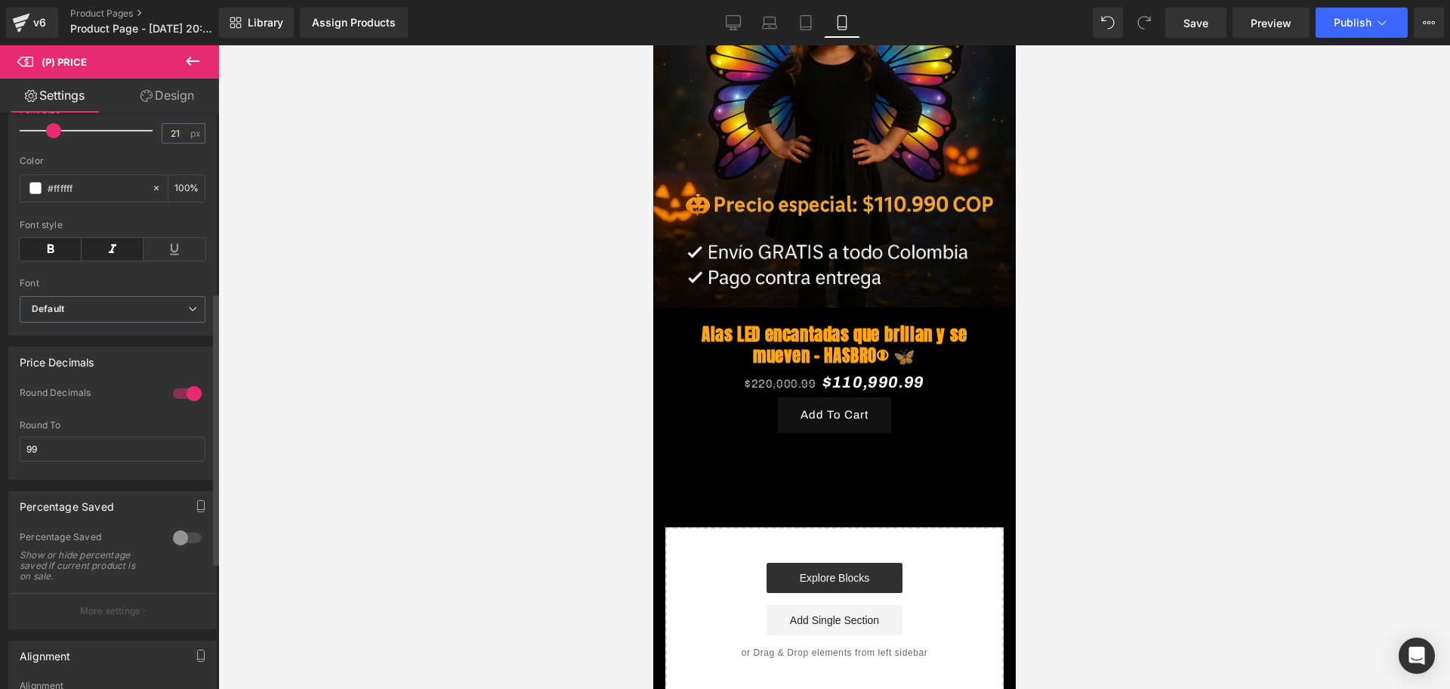
click at [174, 406] on div at bounding box center [187, 393] width 36 height 24
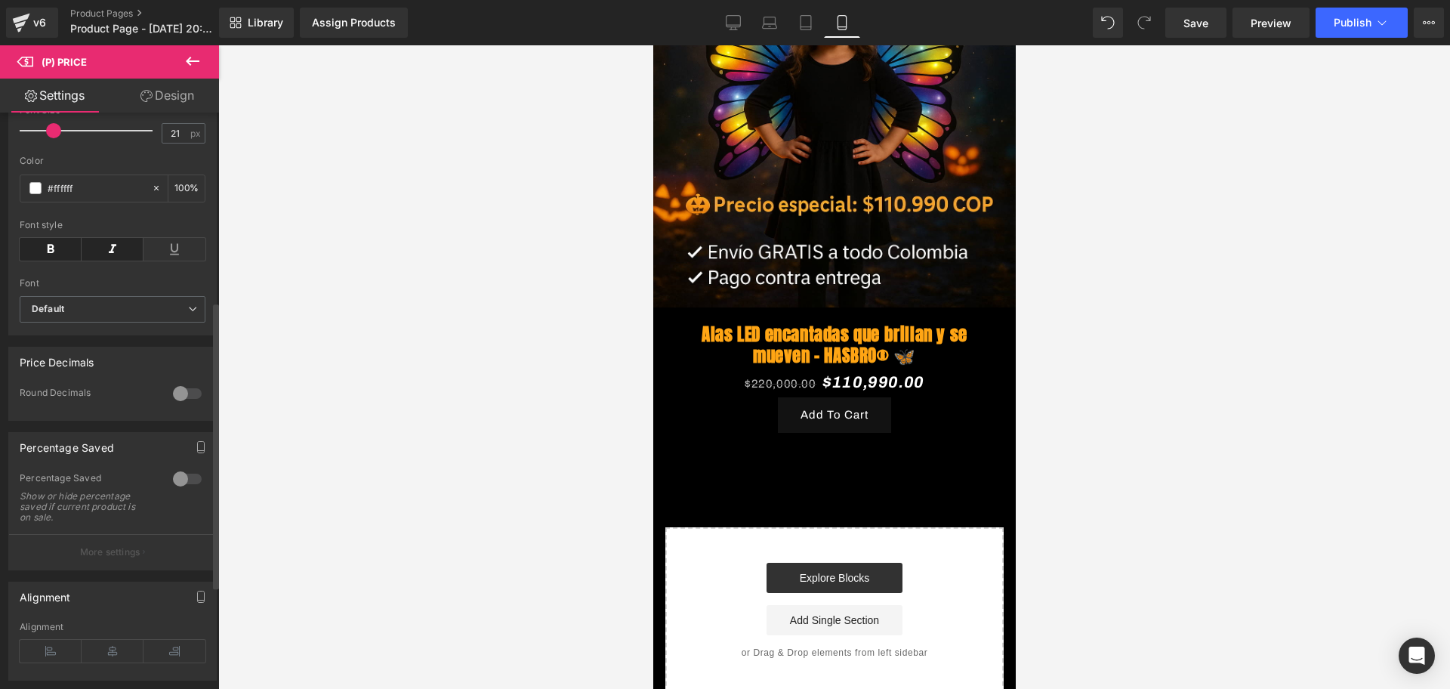
click at [175, 491] on div at bounding box center [187, 479] width 36 height 24
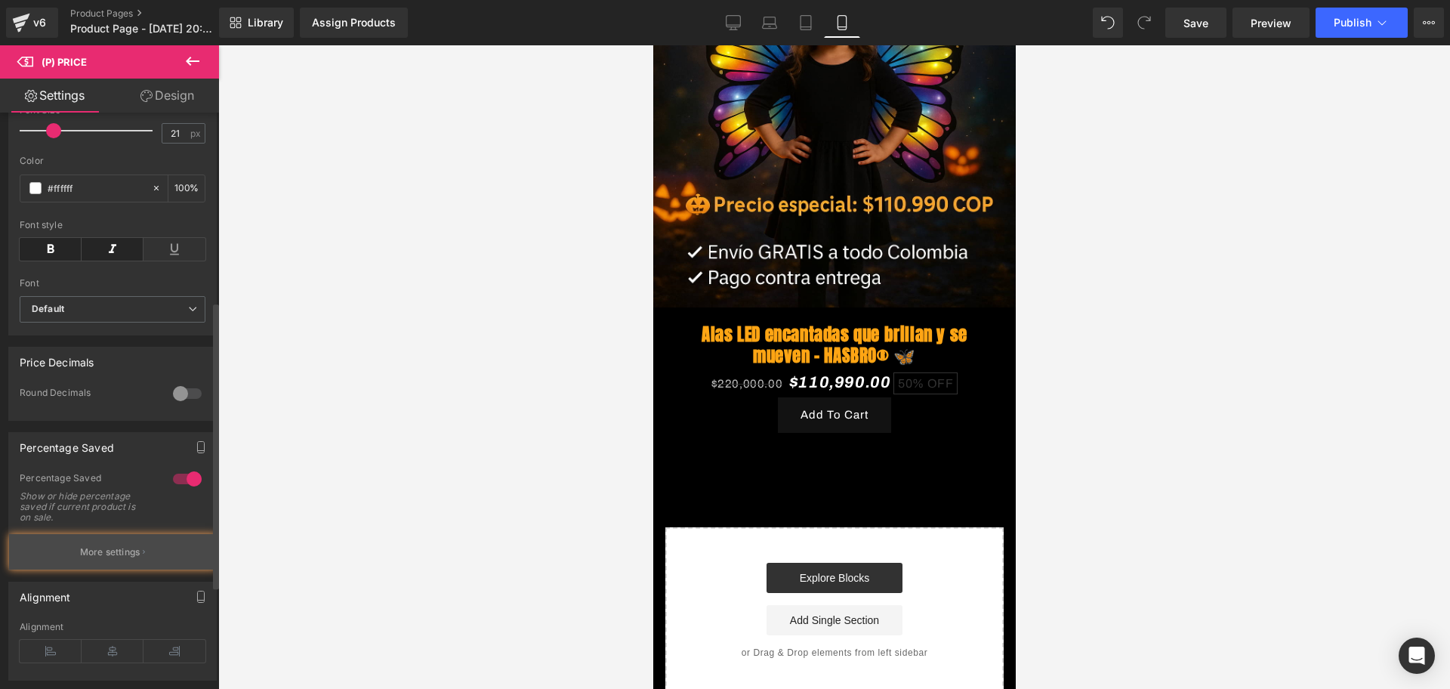
click at [159, 563] on button "More settings" at bounding box center [112, 551] width 207 height 35
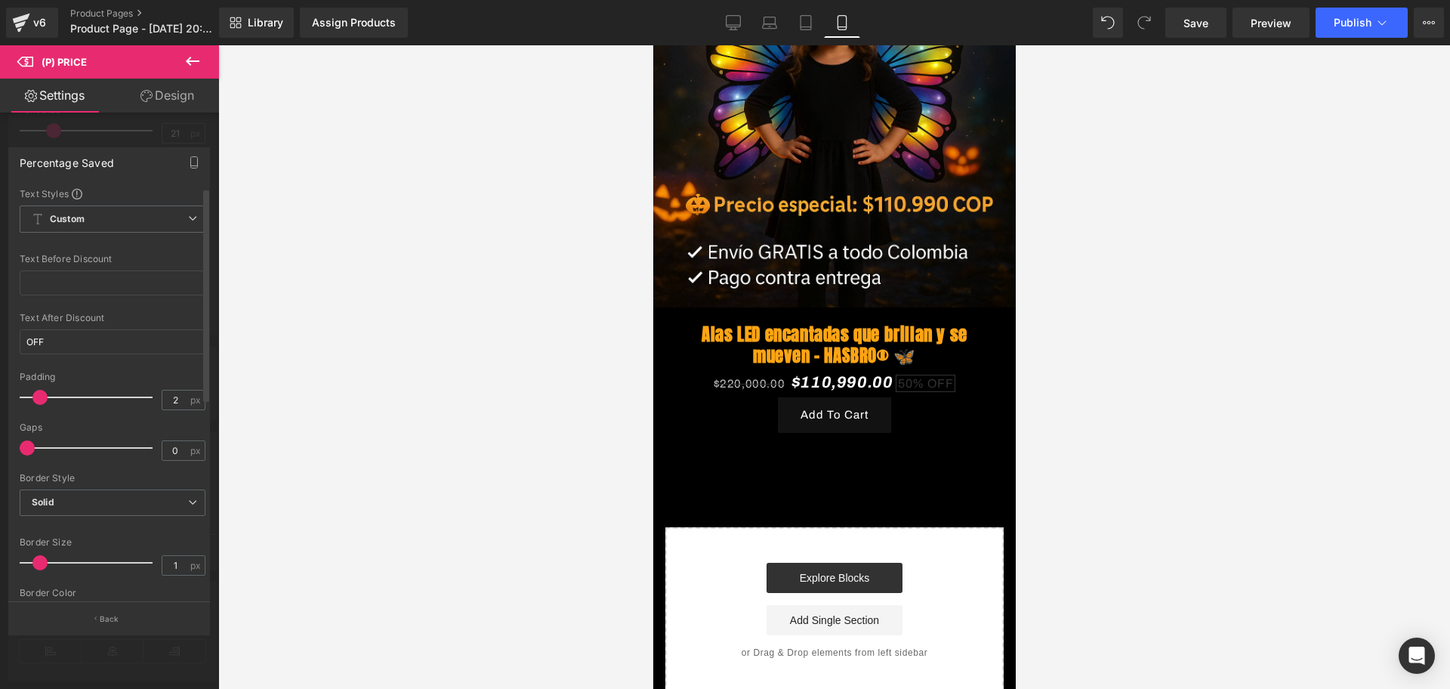
type input "1"
drag, startPoint x: 51, startPoint y: 398, endPoint x: 26, endPoint y: 393, distance: 25.5
click at [26, 393] on span at bounding box center [33, 397] width 15 height 15
type input "3"
click at [25, 446] on span at bounding box center [30, 447] width 15 height 15
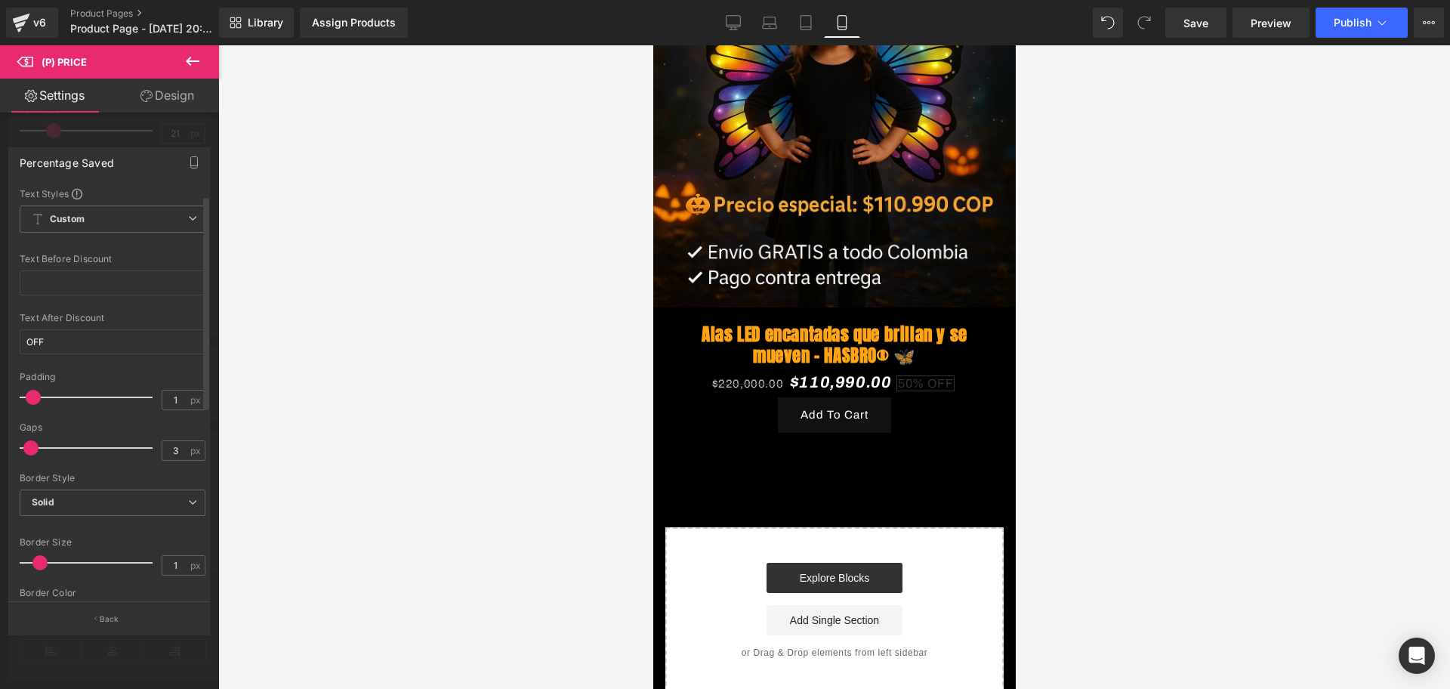
scroll to position [189, 0]
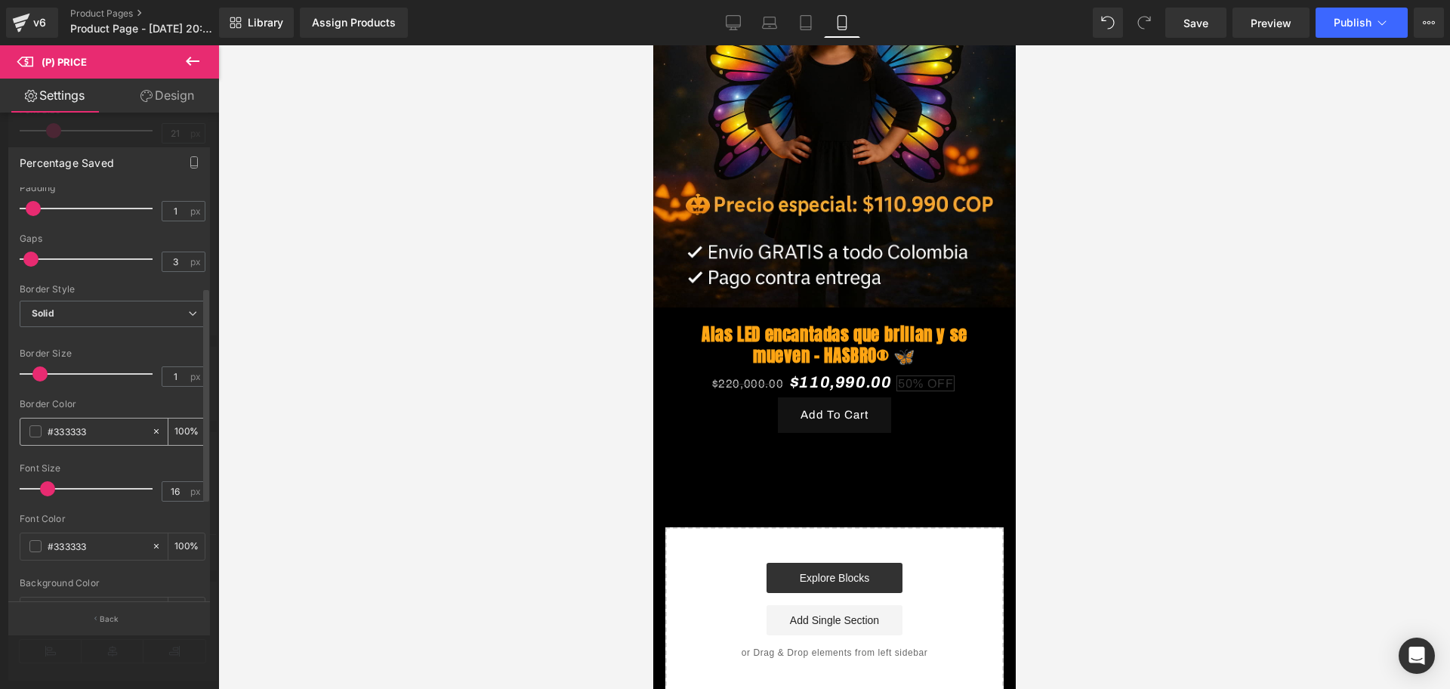
click at [36, 433] on span at bounding box center [35, 431] width 12 height 12
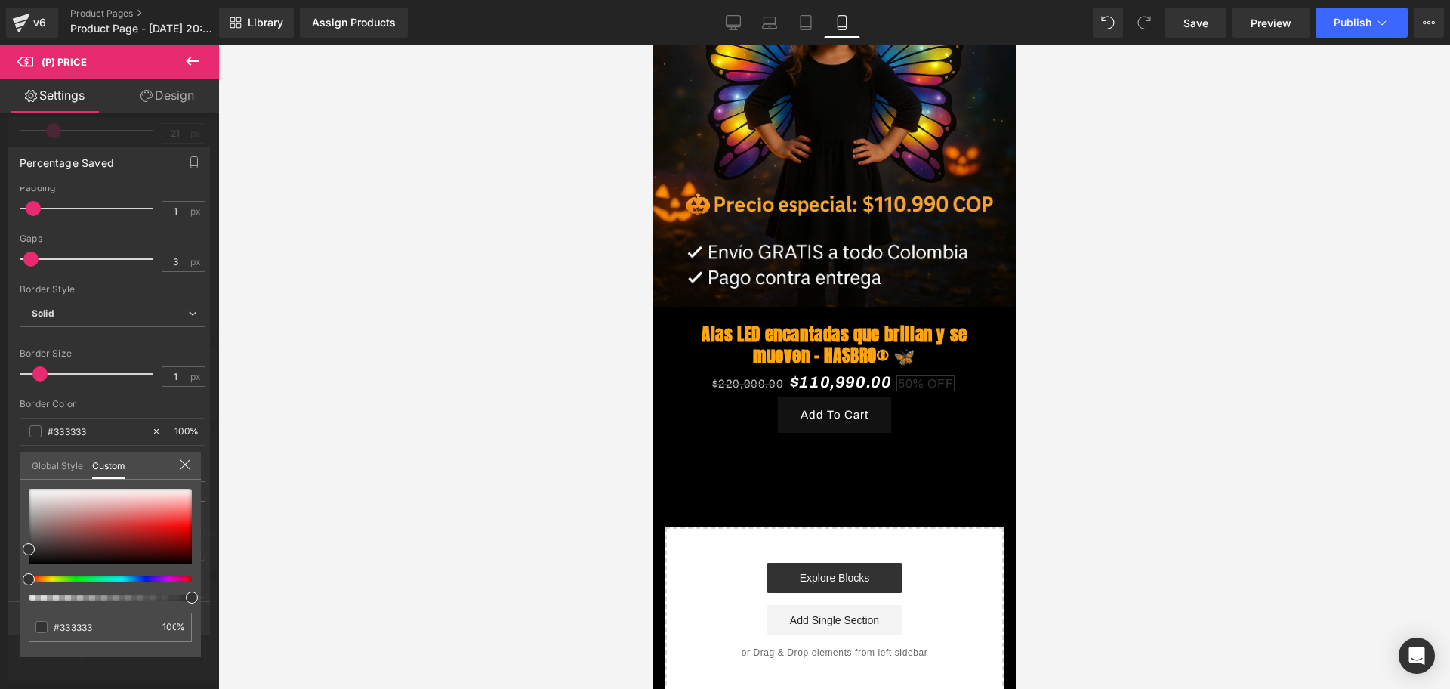
drag, startPoint x: 96, startPoint y: 575, endPoint x: 86, endPoint y: 575, distance: 9.8
click at [94, 575] on div at bounding box center [110, 545] width 163 height 112
click at [64, 581] on div at bounding box center [104, 579] width 163 height 6
type input "#689f31"
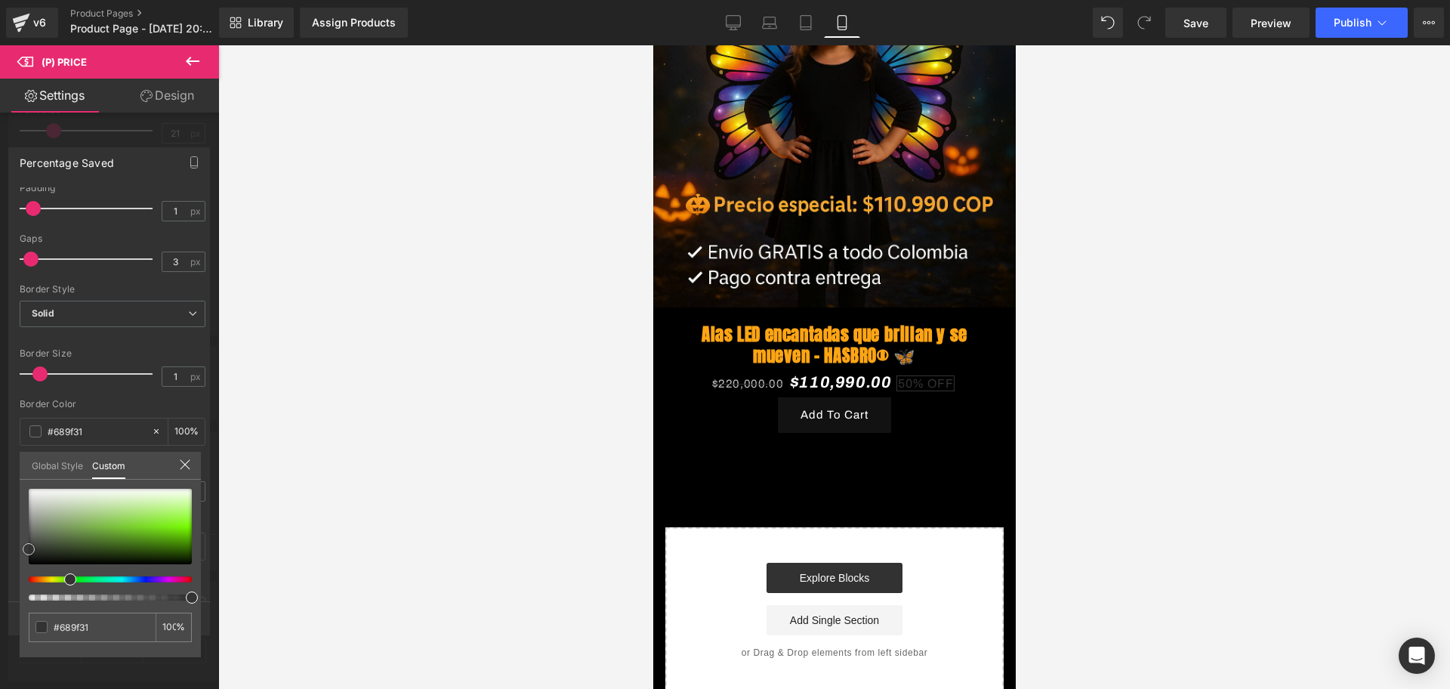
type input "#89ee24"
drag, startPoint x: 29, startPoint y: 551, endPoint x: 171, endPoint y: 526, distance: 144.3
click at [171, 526] on span at bounding box center [169, 523] width 12 height 12
type input "#57ee24"
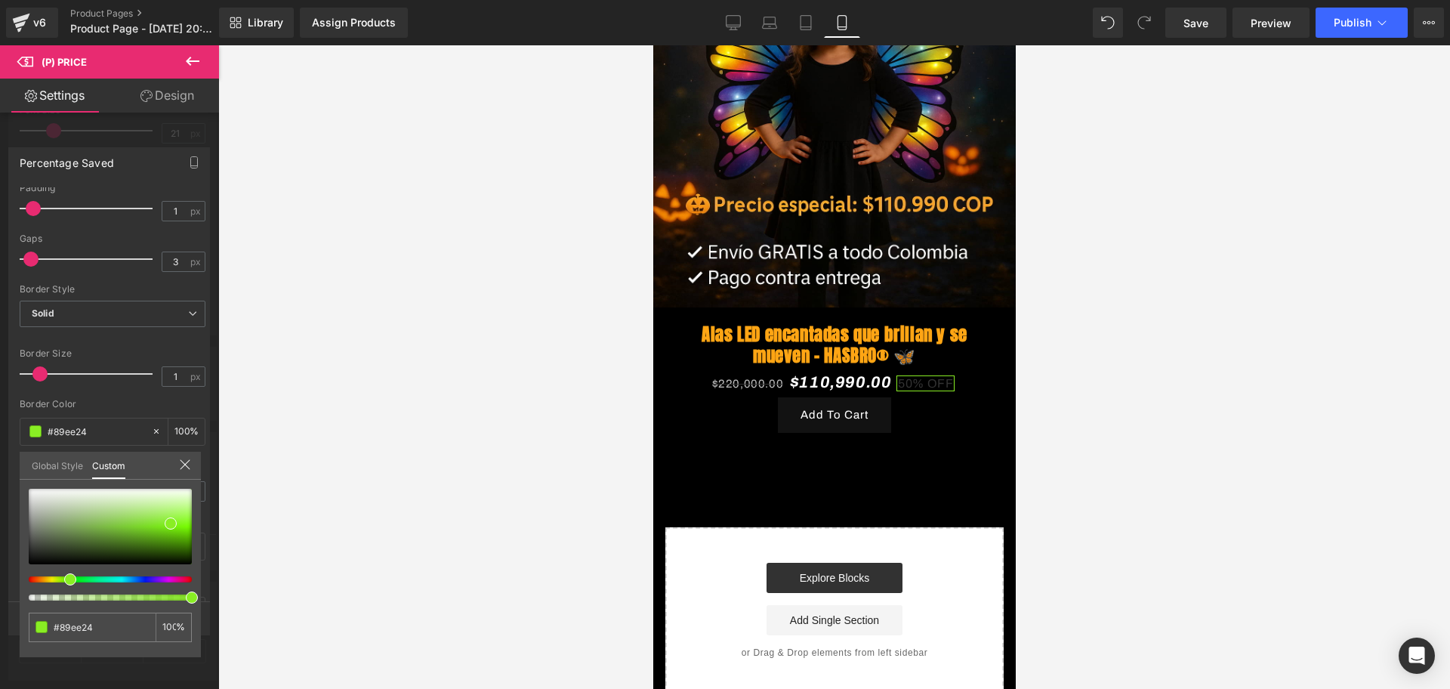
type input "#57ee24"
type input "#28ee24"
type input "#24ee2b"
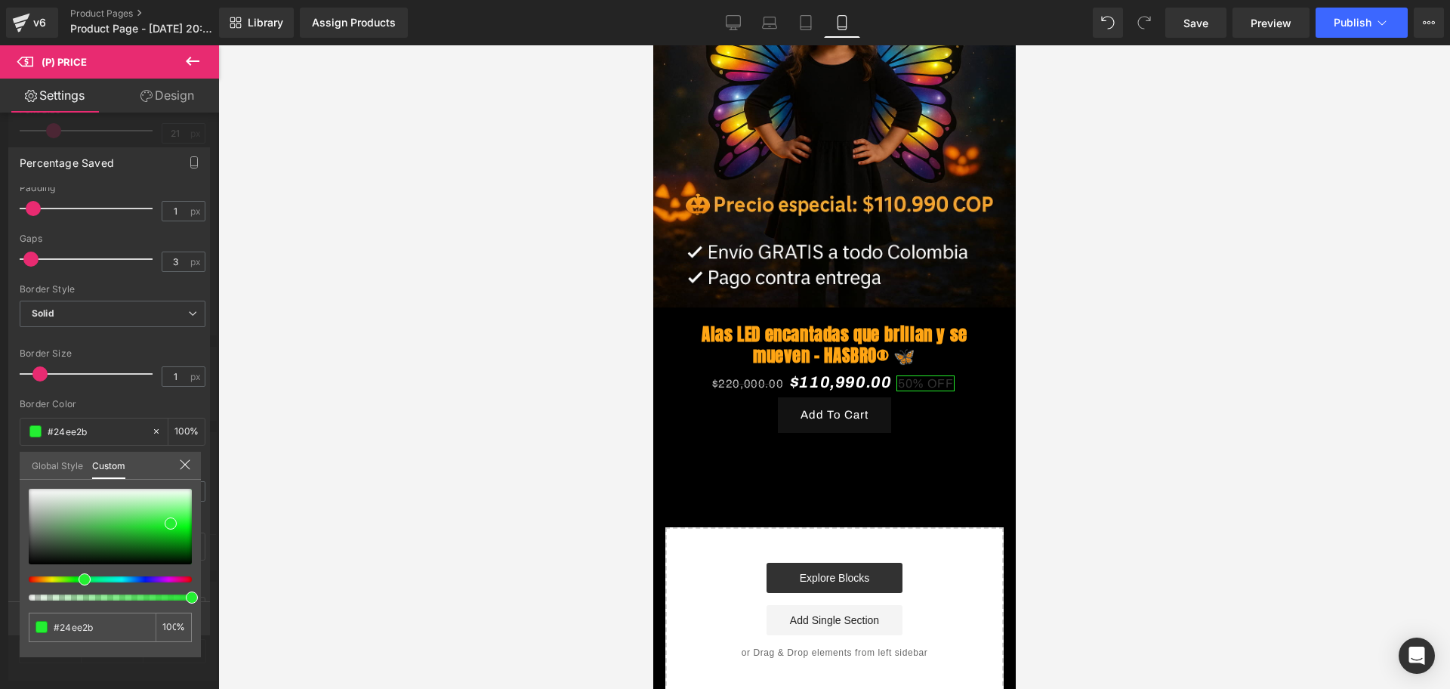
type input "#24ee32"
type input "#24ee24"
type input "#28ee24"
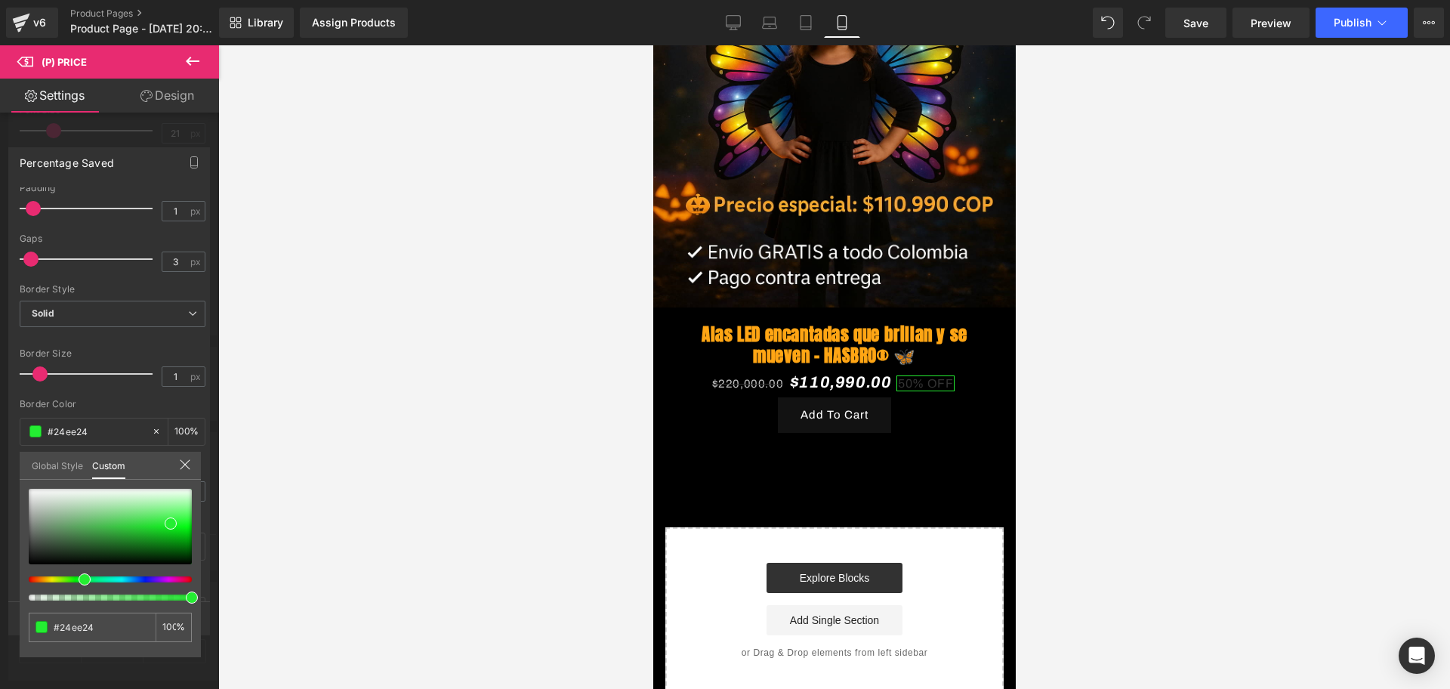
type input "#28ee24"
type input "#35ee24"
type input "#38ee24"
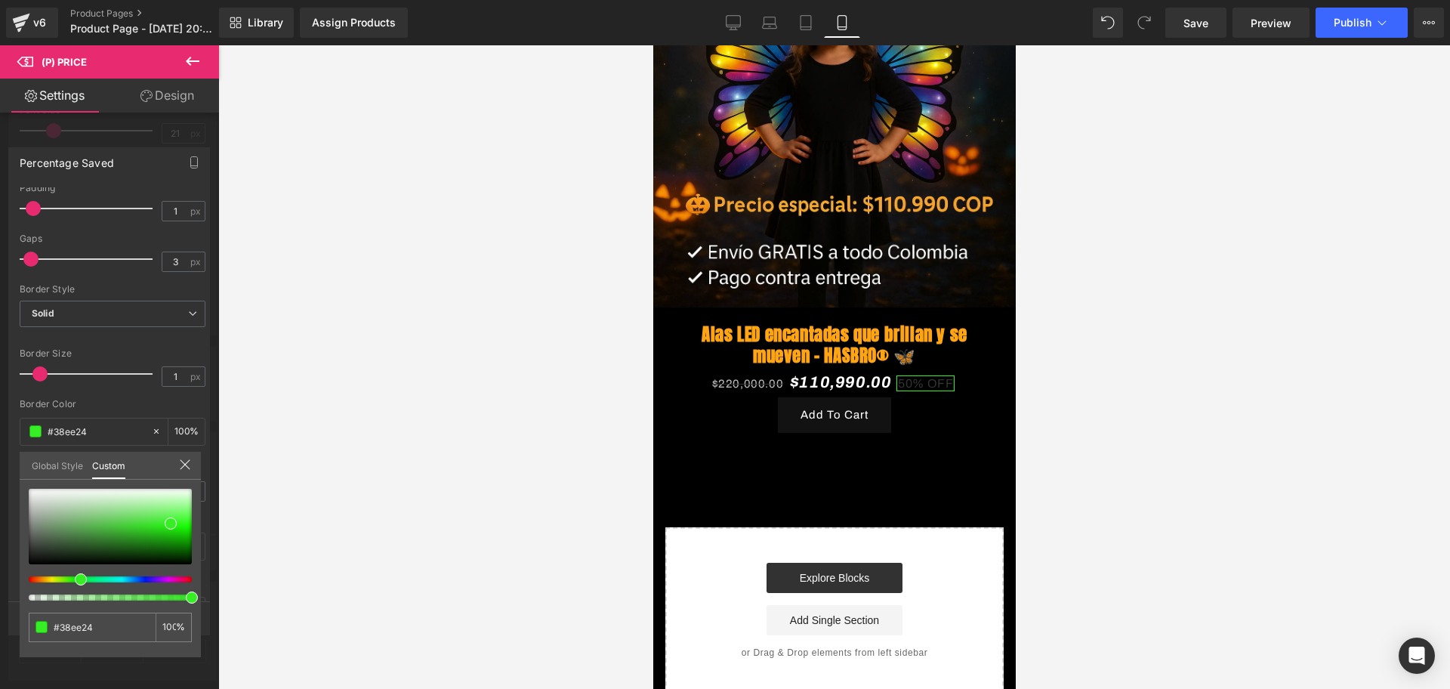
click at [72, 578] on div at bounding box center [104, 579] width 163 height 6
type input "#38ef23"
type input "#29f612"
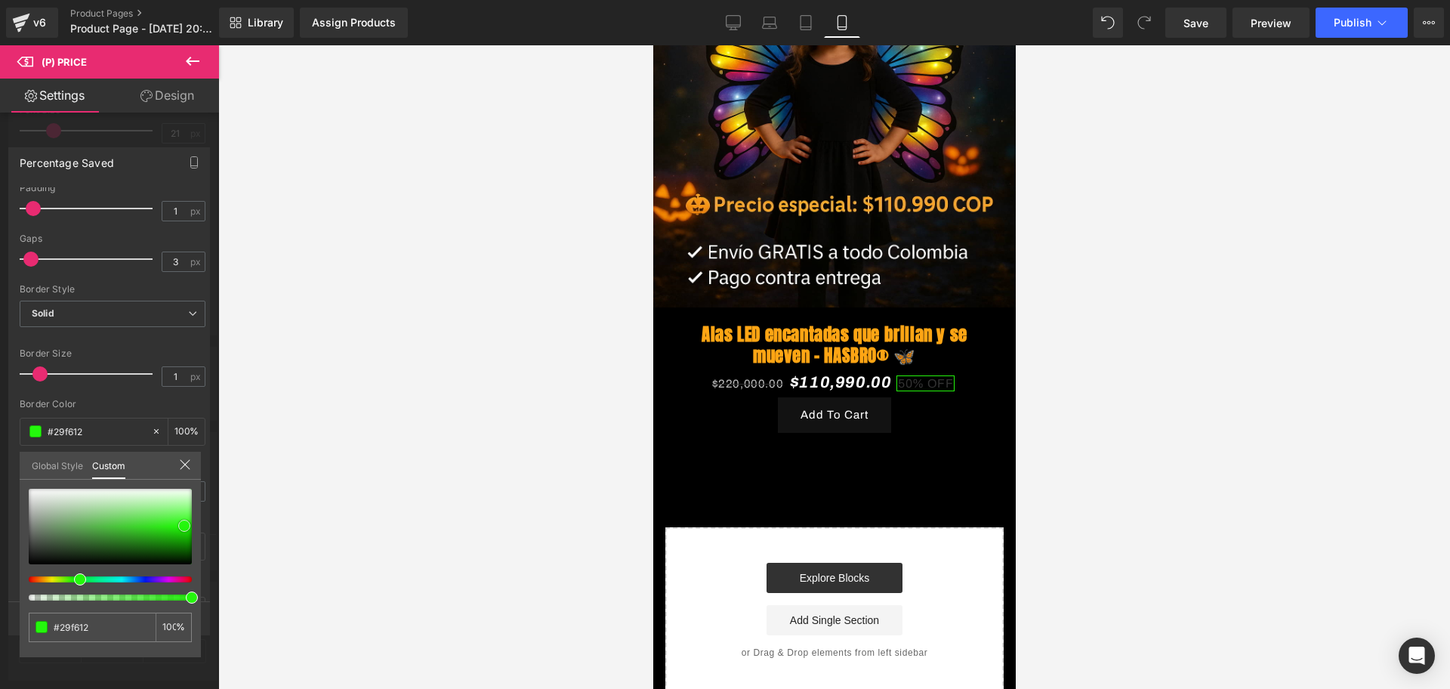
type input "#24f70c"
type input "#22fa0a"
type input "#1bf603"
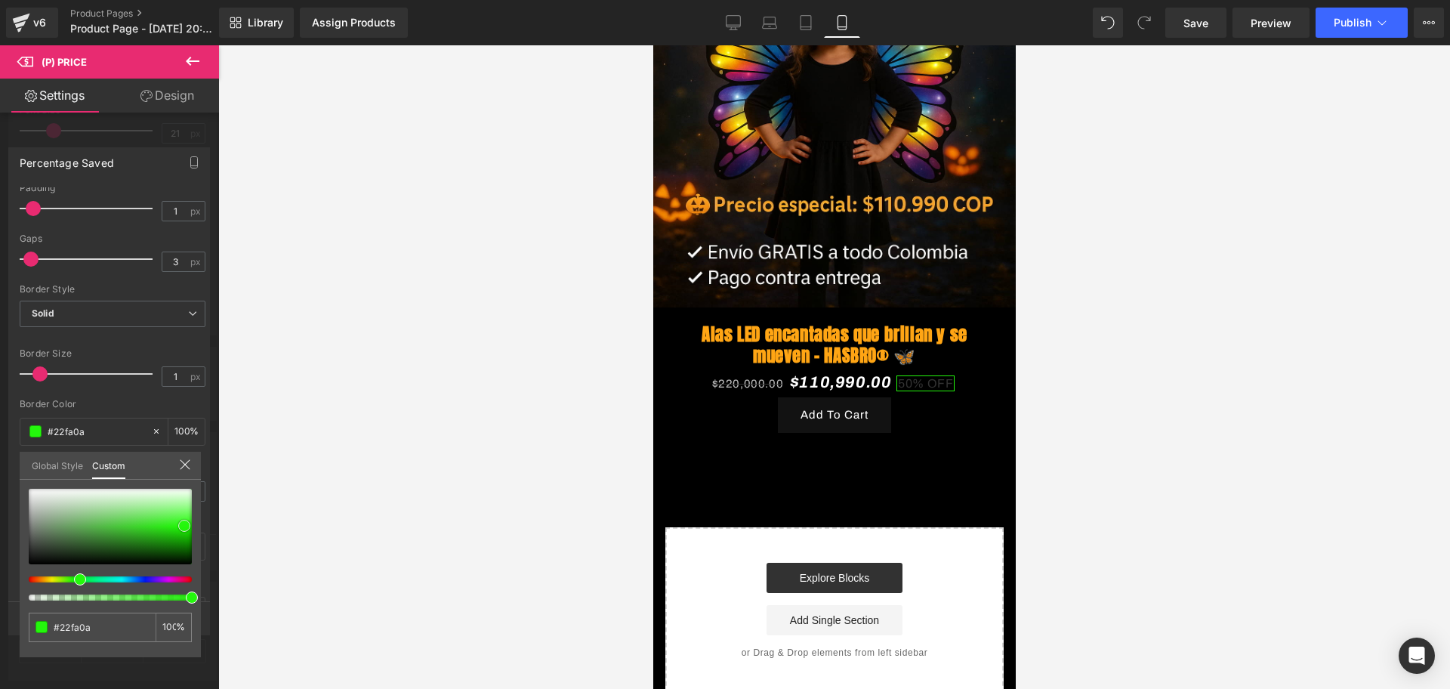
type input "#1bf603"
type input "#1af702"
type input "#19f801"
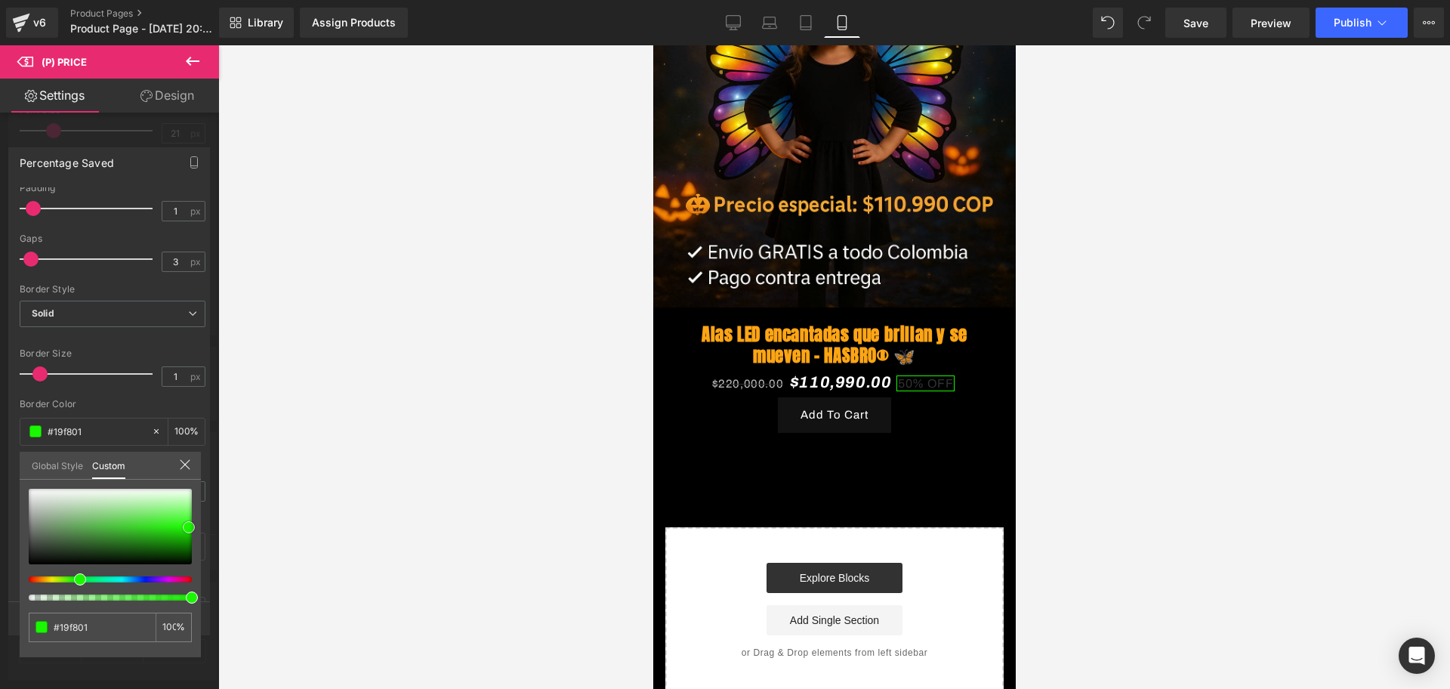
type input "#18f400"
type input "#16e500"
type input "#17ef00"
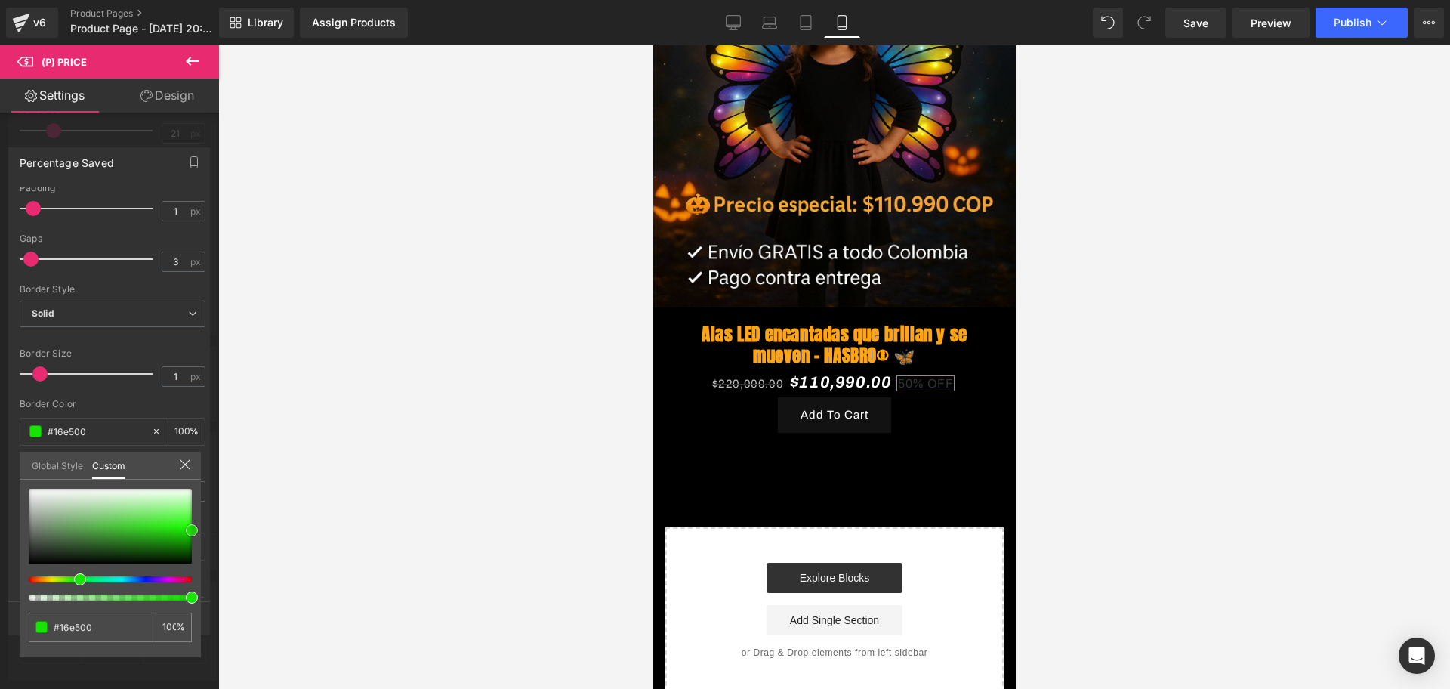
type input "#17ef00"
type input "#42fe2d"
type input "#48fd34"
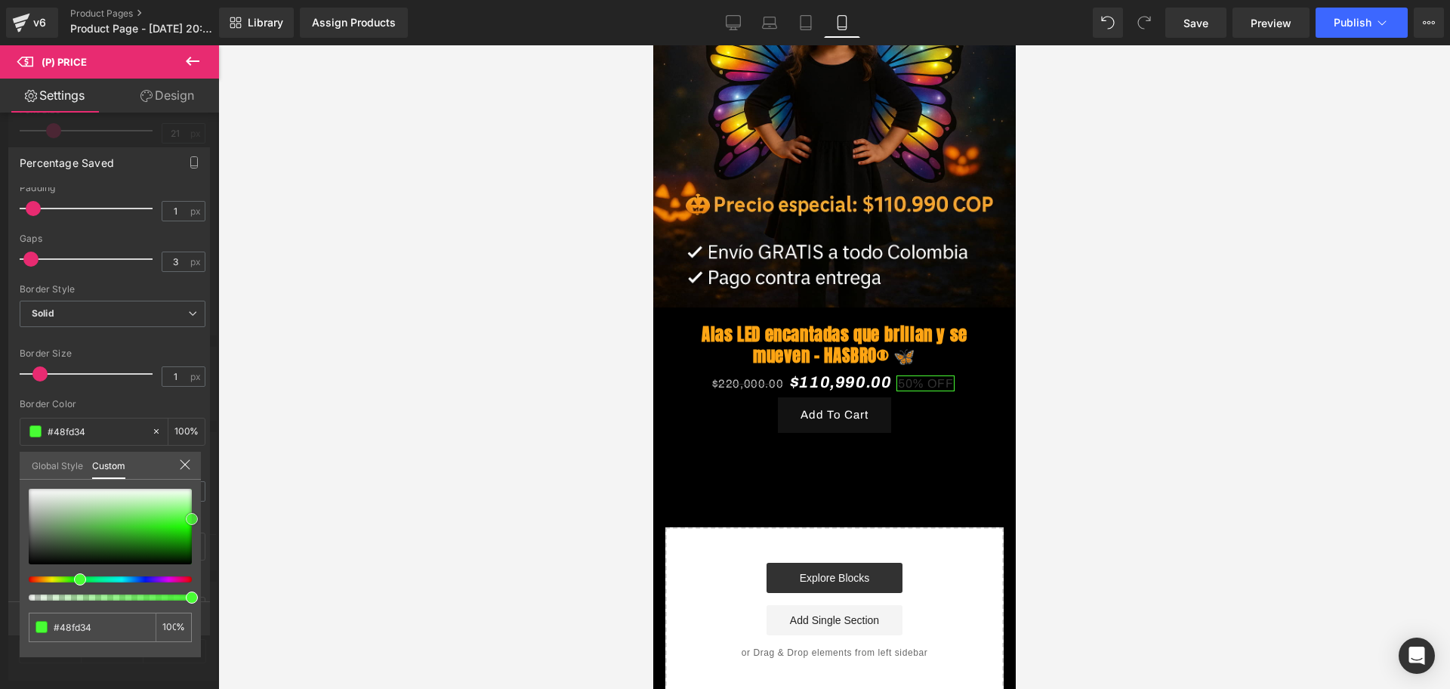
type input "#4bfe38"
type input "#5afe48"
drag, startPoint x: 171, startPoint y: 520, endPoint x: 199, endPoint y: 512, distance: 29.7
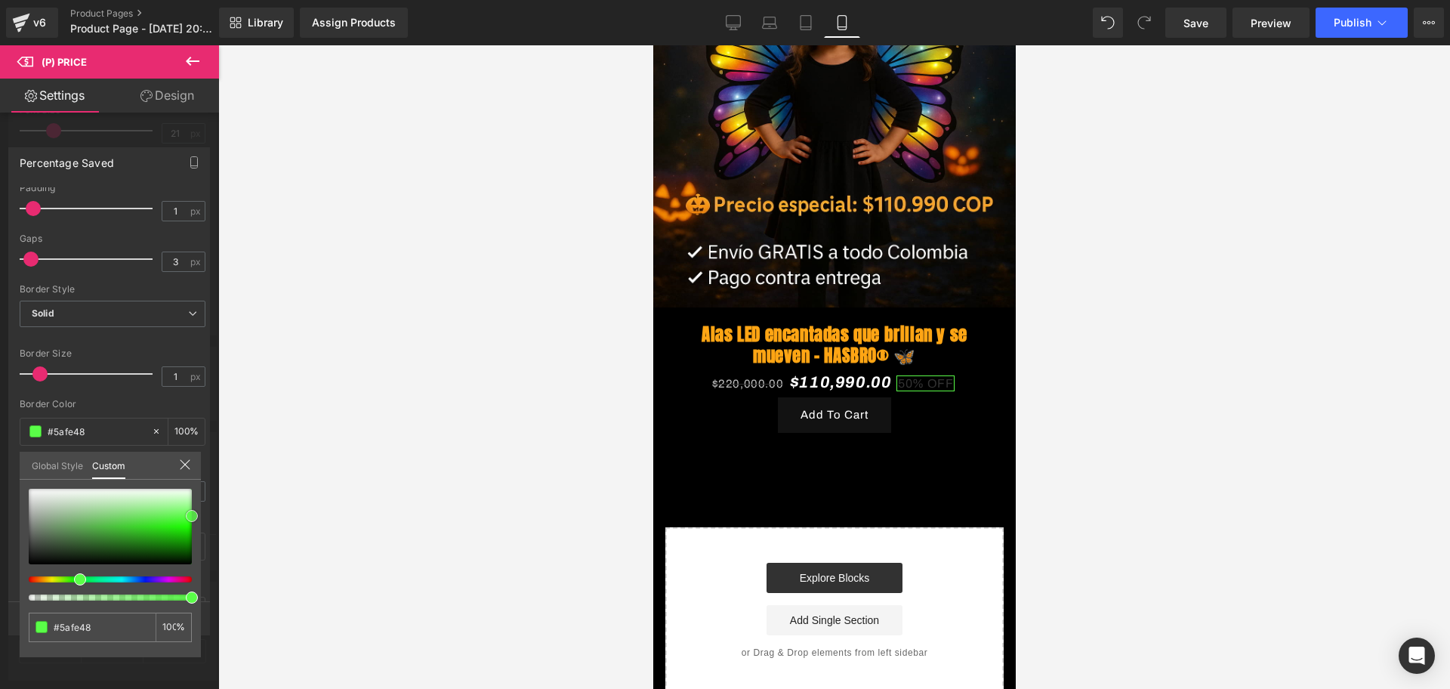
click at [199, 512] on div "#5afe48 100 %" at bounding box center [110, 573] width 181 height 168
click at [282, 510] on div at bounding box center [834, 366] width 1232 height 643
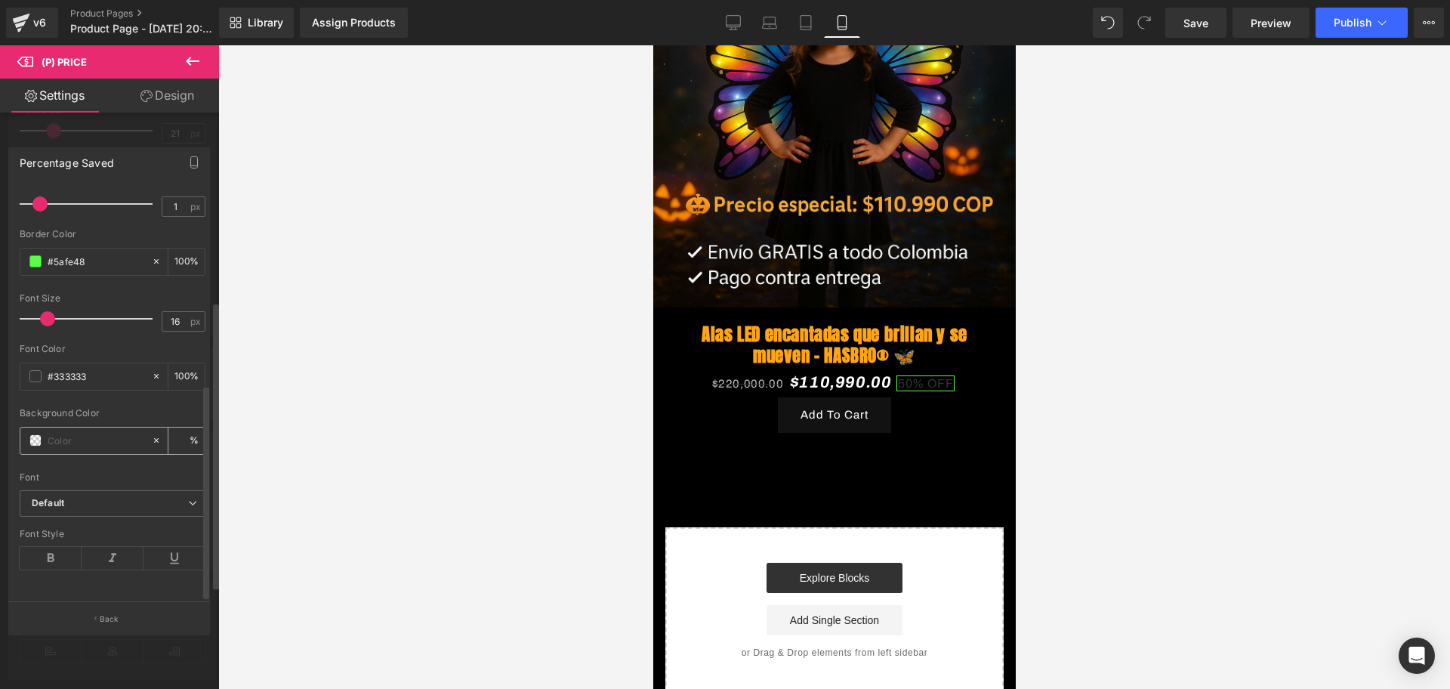
scroll to position [373, 0]
click at [32, 370] on span at bounding box center [35, 376] width 12 height 12
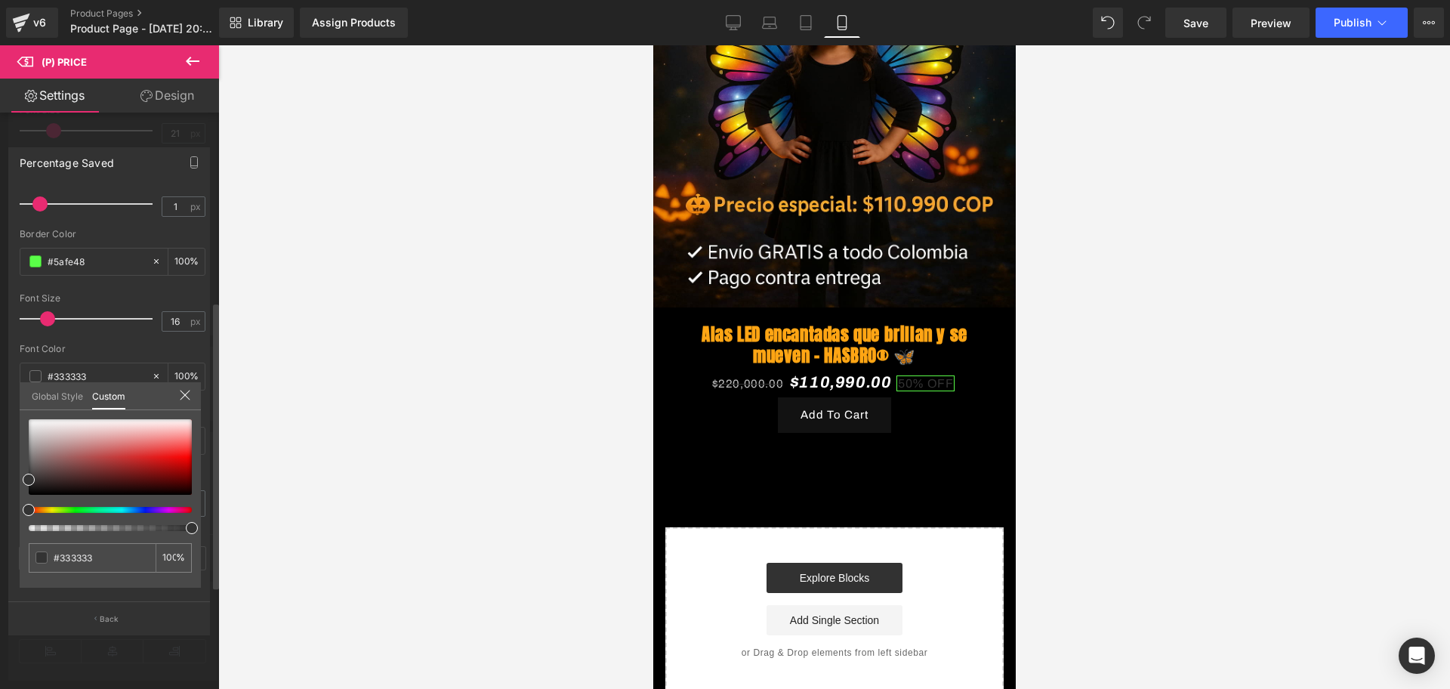
click at [28, 486] on div "#333333 100 %" at bounding box center [110, 503] width 181 height 168
type input "#383838"
type input "#847a7a"
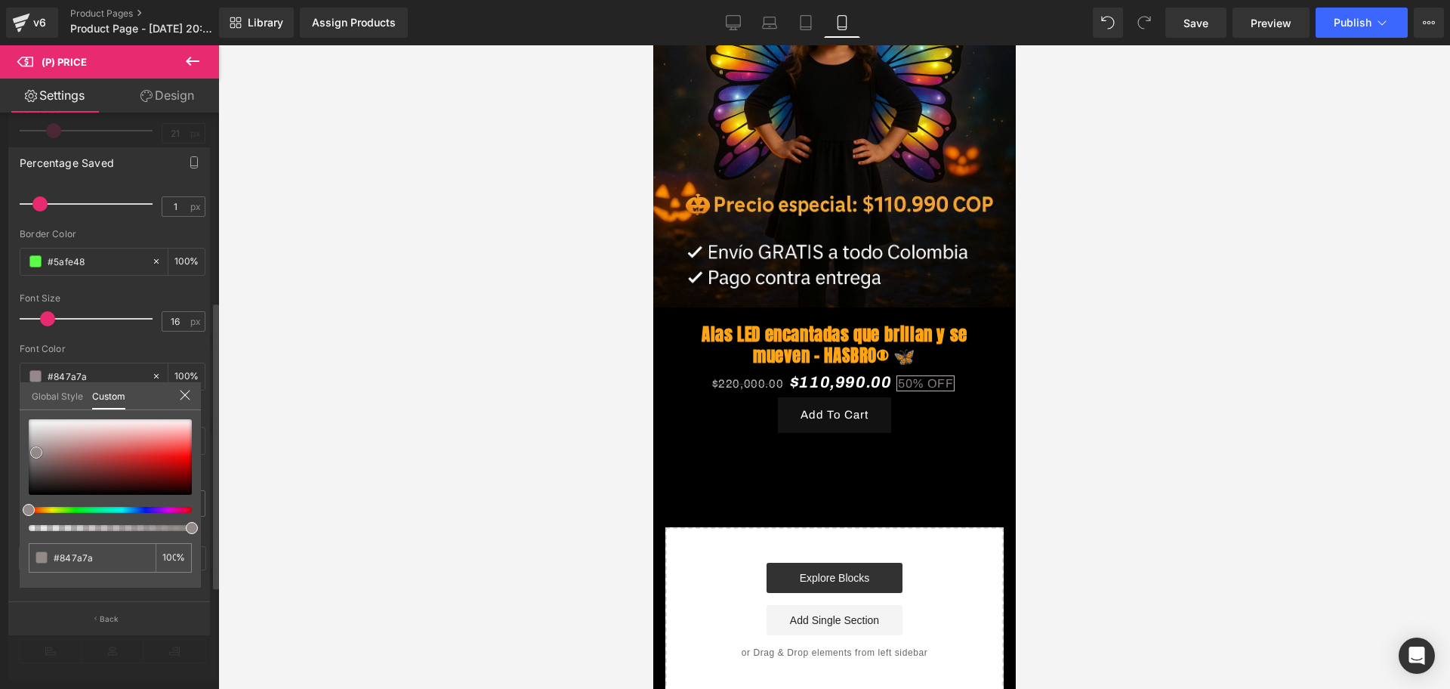
type input "#ccc6c6"
type input "#f5f4f4"
type input "#ffffff"
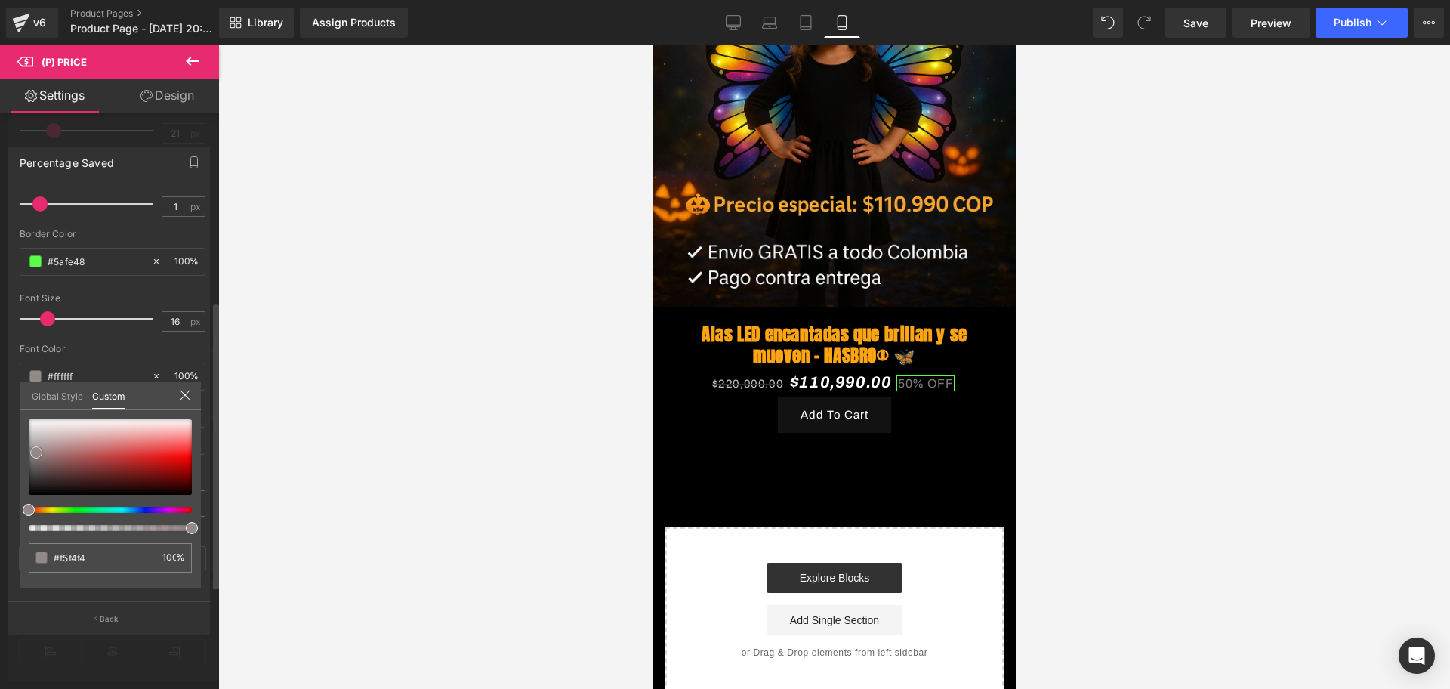
type input "#ffffff"
drag, startPoint x: 28, startPoint y: 478, endPoint x: 25, endPoint y: 399, distance: 78.6
click at [25, 399] on div "Global Style Custom Setup Global Style #ffffff 100 %" at bounding box center [110, 405] width 181 height 46
click at [236, 434] on div at bounding box center [834, 366] width 1232 height 643
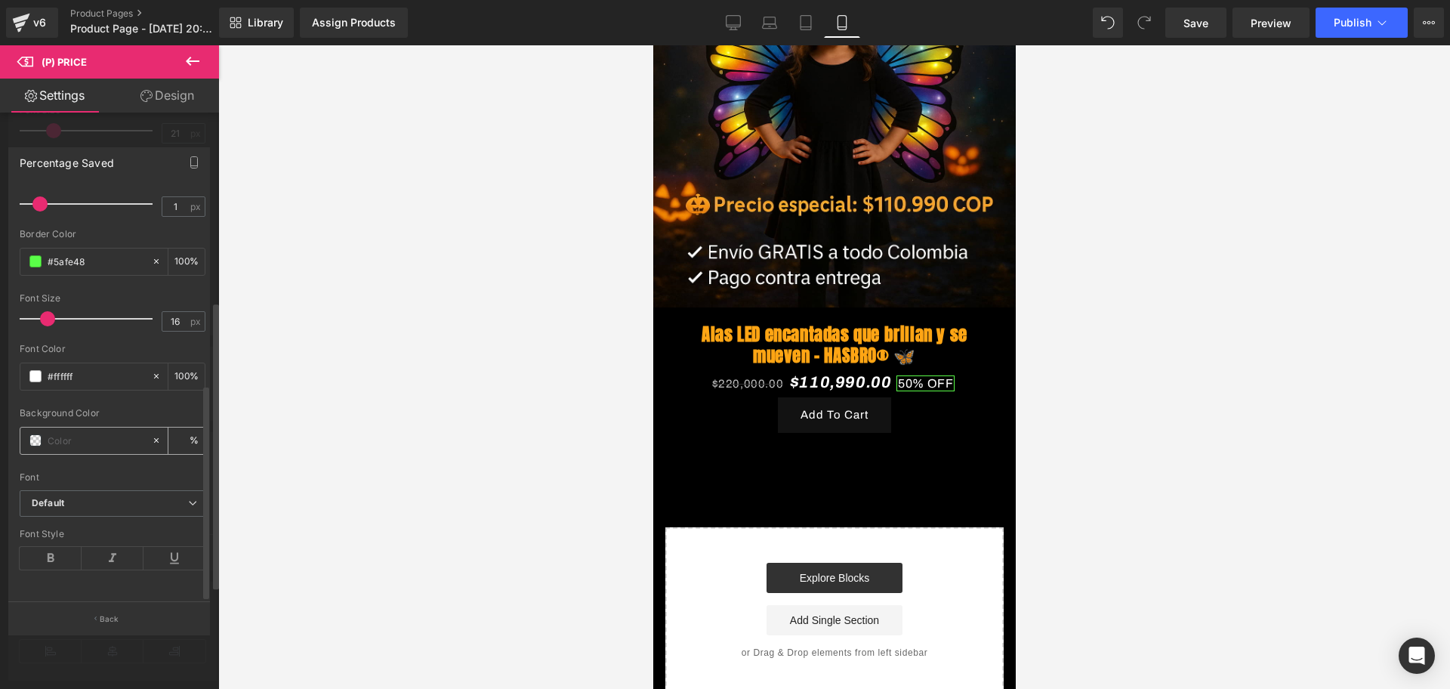
click at [36, 434] on span at bounding box center [35, 440] width 12 height 12
click at [60, 253] on input "#5afe48" at bounding box center [96, 261] width 97 height 17
click at [65, 432] on input "text" at bounding box center [96, 440] width 97 height 17
paste input "#5afe48"
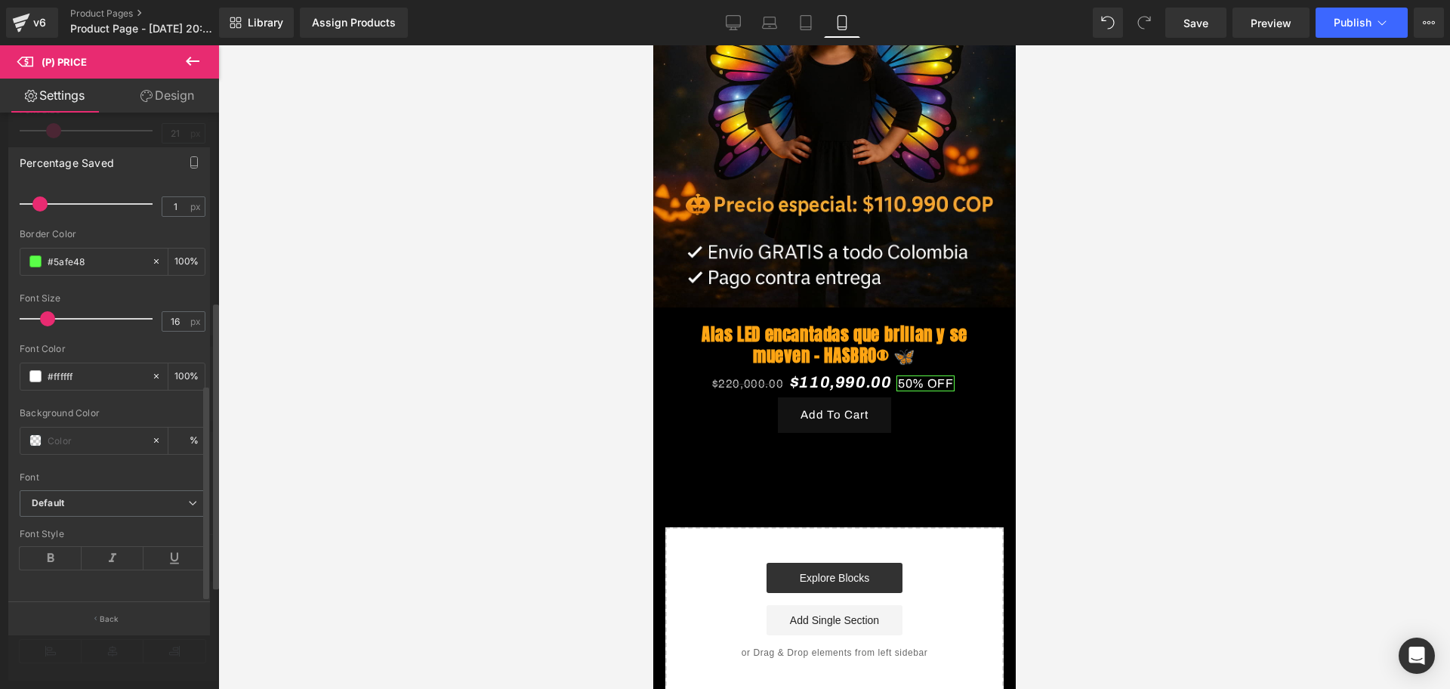
type input "#5afe48"
type input "0"
type input "#5afe48"
type input "100"
click at [285, 387] on div at bounding box center [834, 366] width 1232 height 643
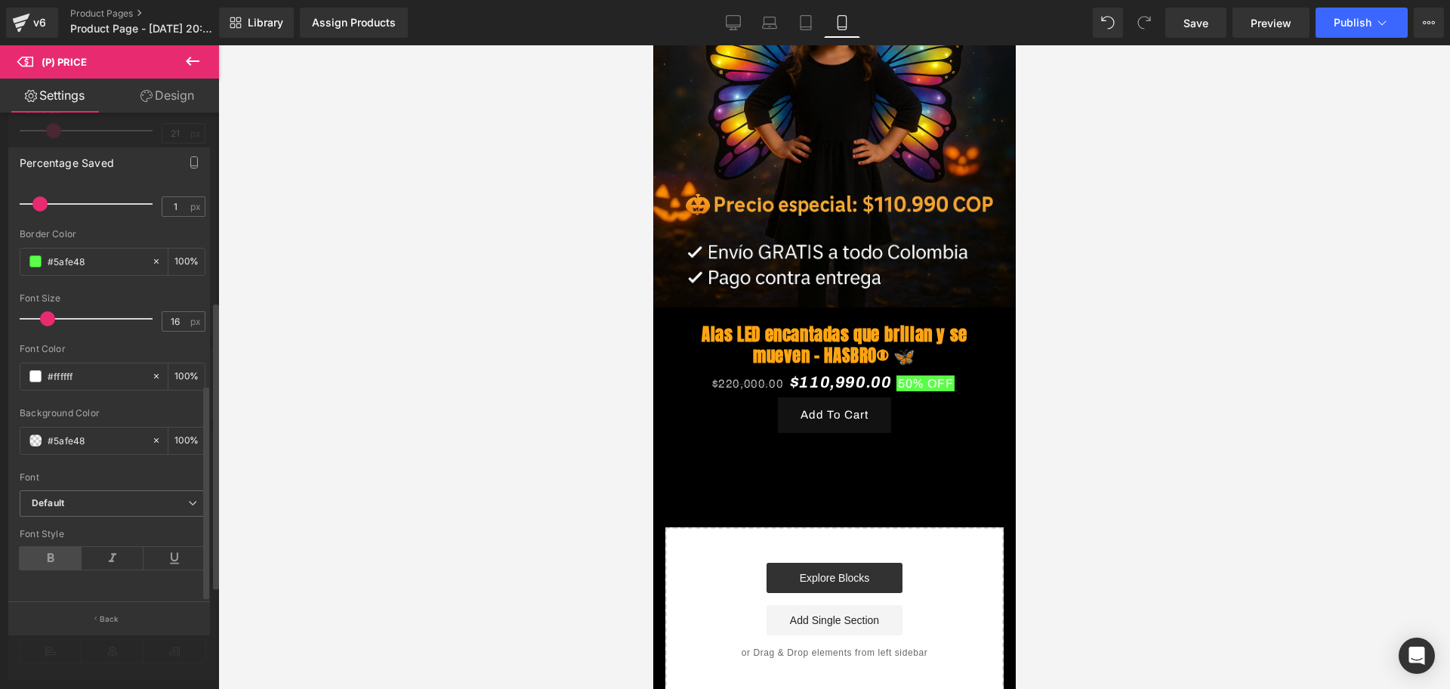
click at [51, 547] on icon at bounding box center [51, 558] width 62 height 23
click at [113, 547] on icon at bounding box center [113, 558] width 62 height 23
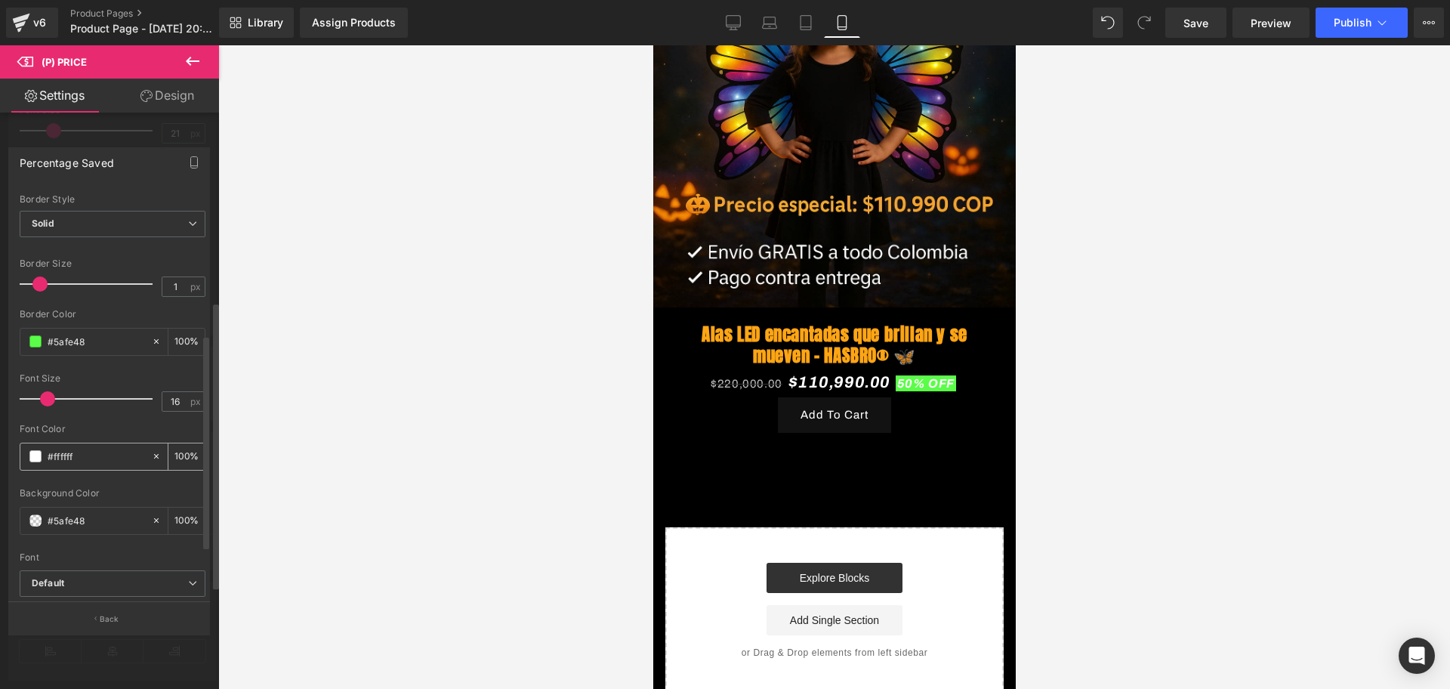
click at [38, 456] on span at bounding box center [35, 456] width 12 height 12
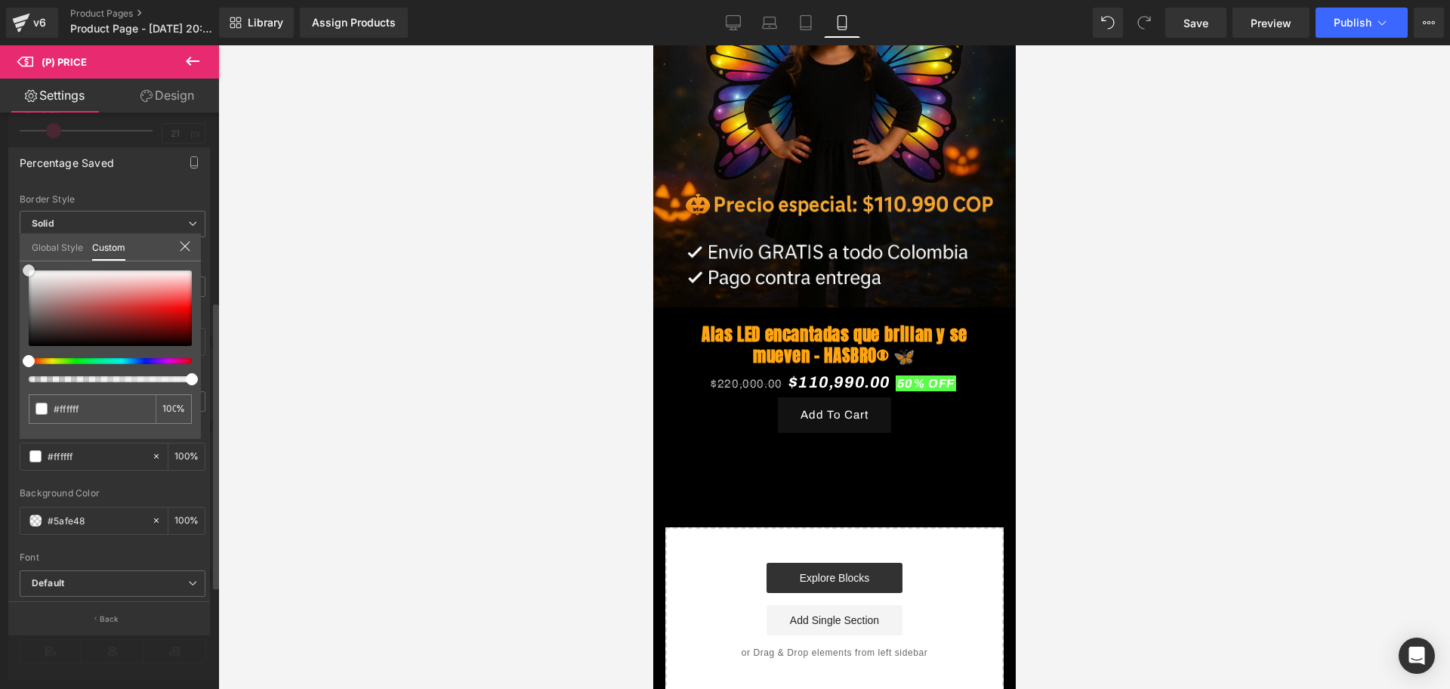
type input "#e7e3e3"
type input "#ac8f8f"
type input "#6c3131"
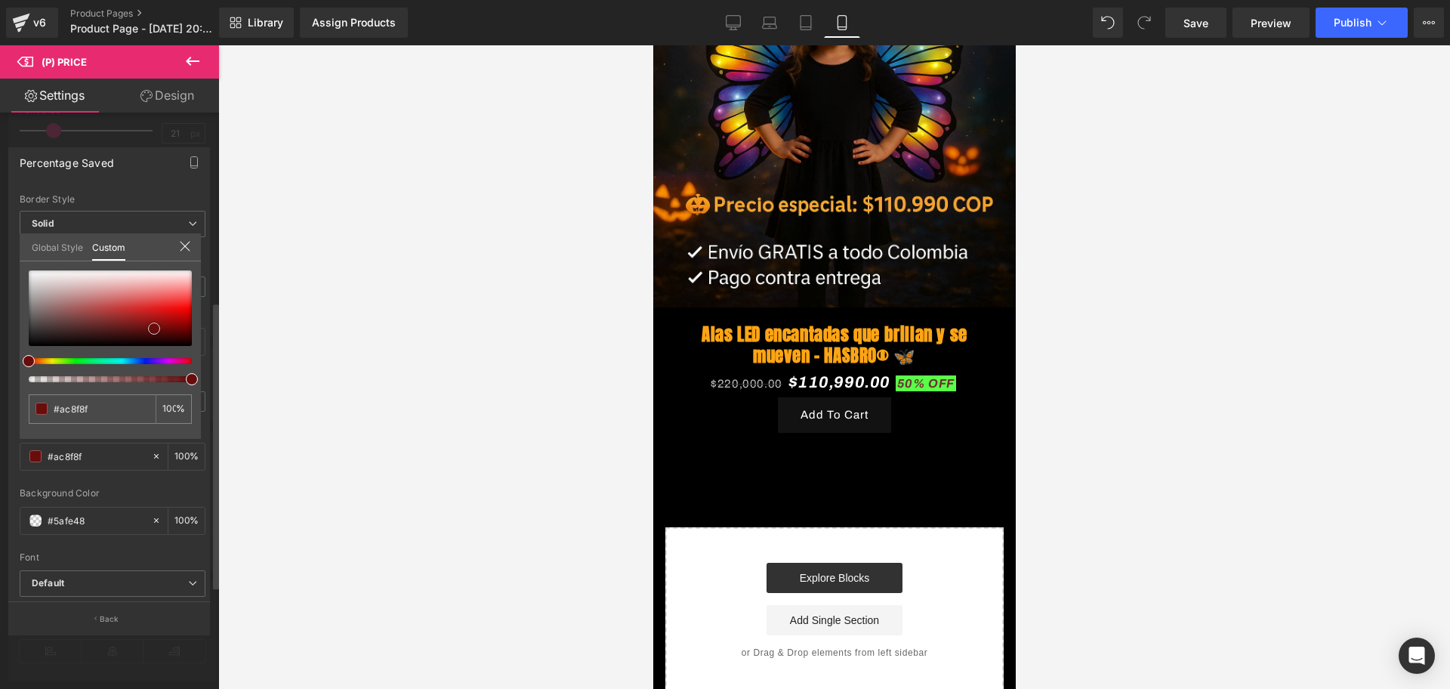
type input "#6c3131"
type input "#650f0f"
type input "#6a0b0b"
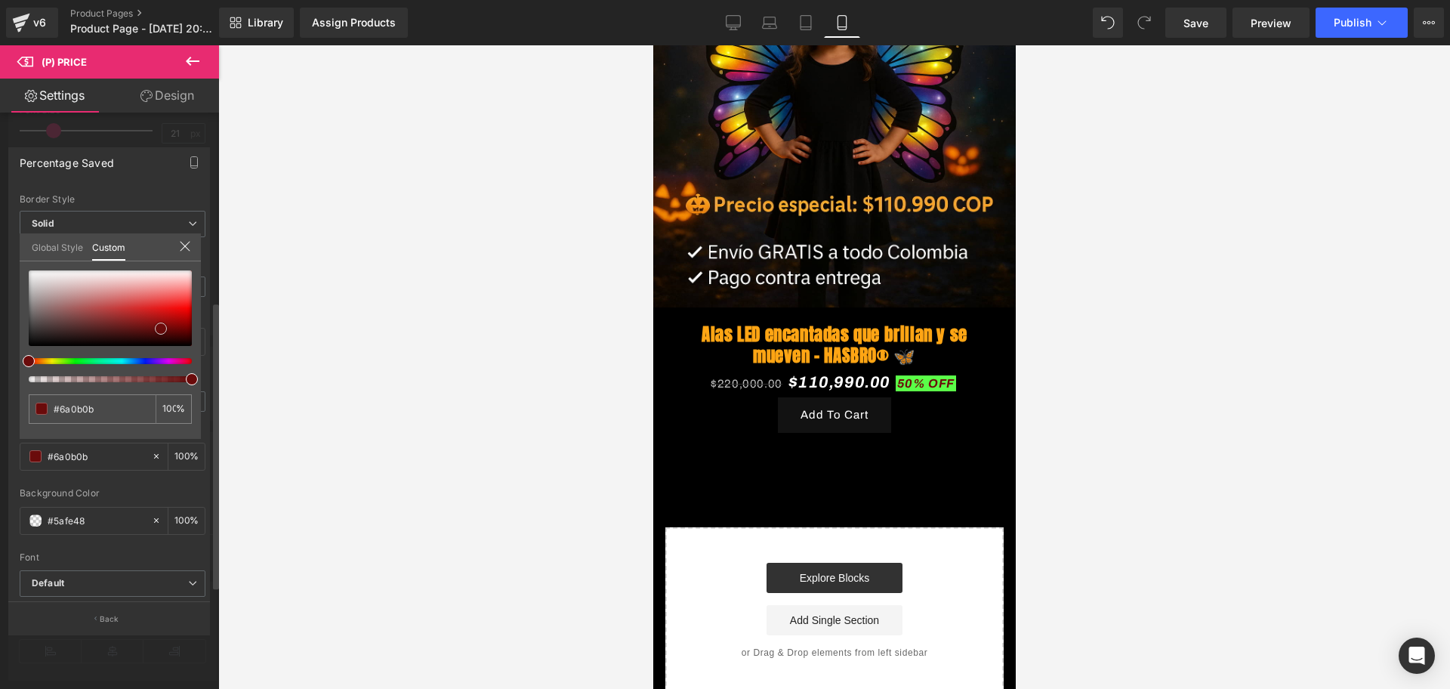
type input "#7c0707"
type input "#810808"
type input "#a20505"
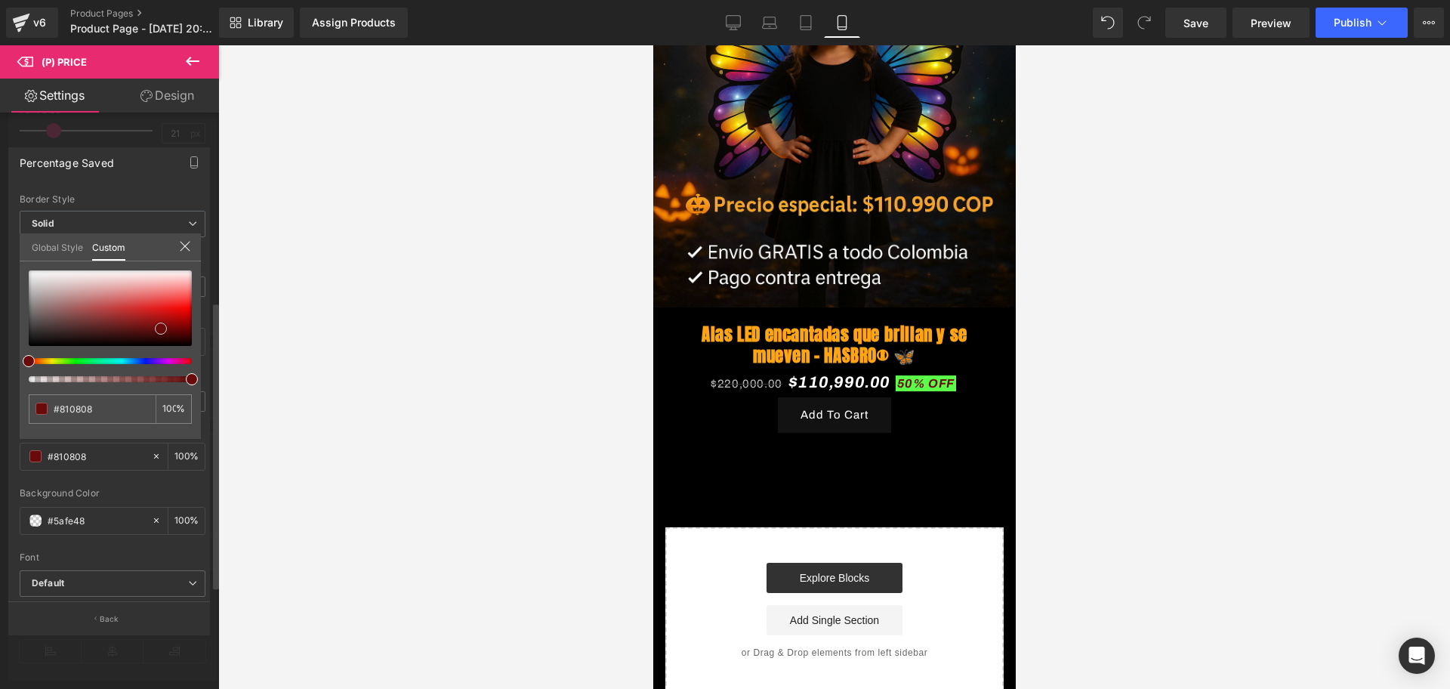
type input "#a20505"
type input "#b60606"
type input "#c60505"
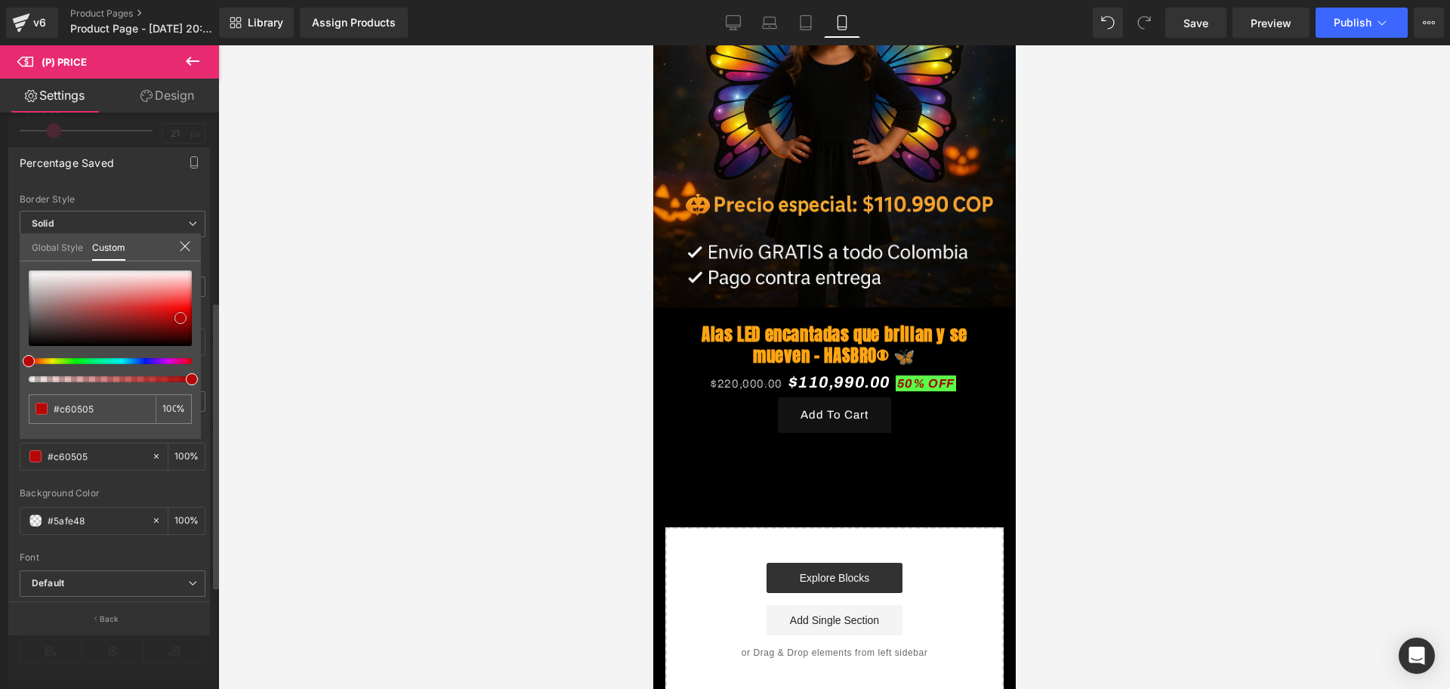
type input "#fb0808"
drag, startPoint x: 28, startPoint y: 273, endPoint x: 186, endPoint y: 310, distance: 162.1
click at [186, 310] on span at bounding box center [186, 307] width 12 height 12
type input "#fb3908"
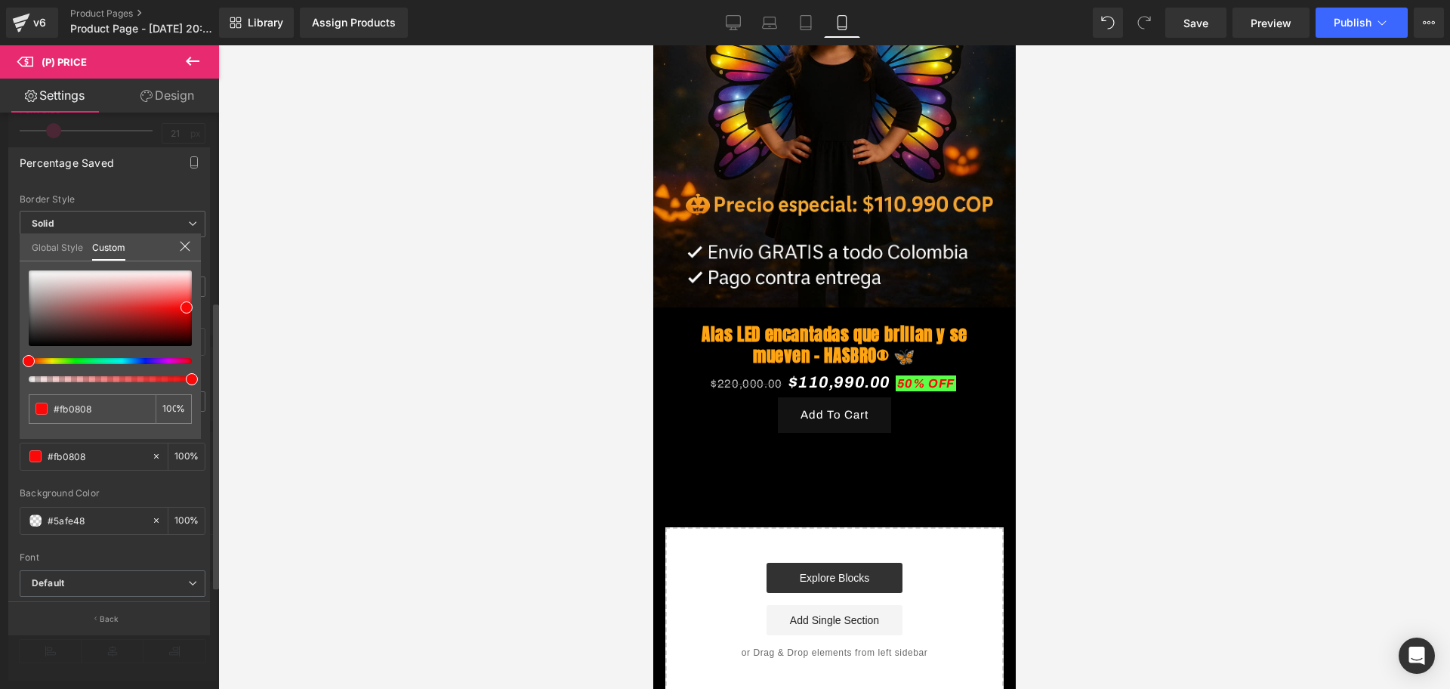
type input "#fb3908"
type input "#fb6508"
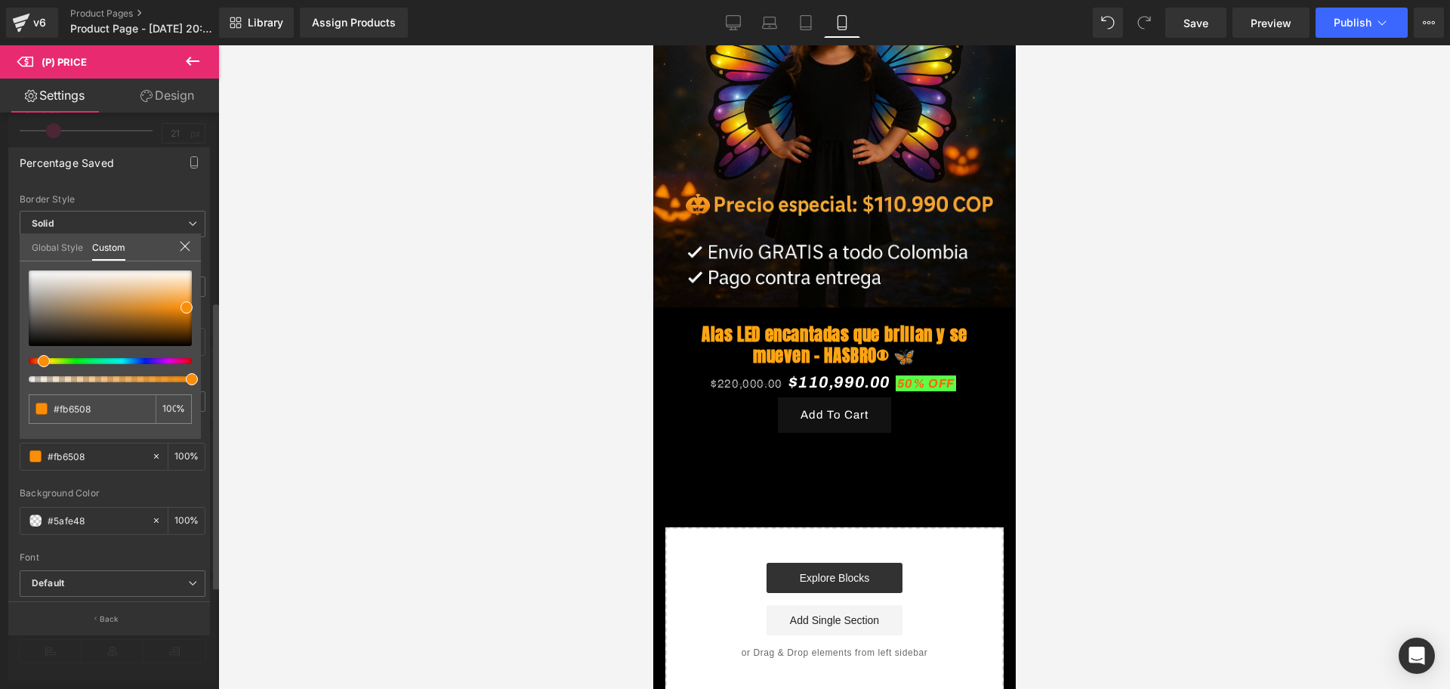
type input "#fb8208"
type input "#fba208"
type input "#fb9e08"
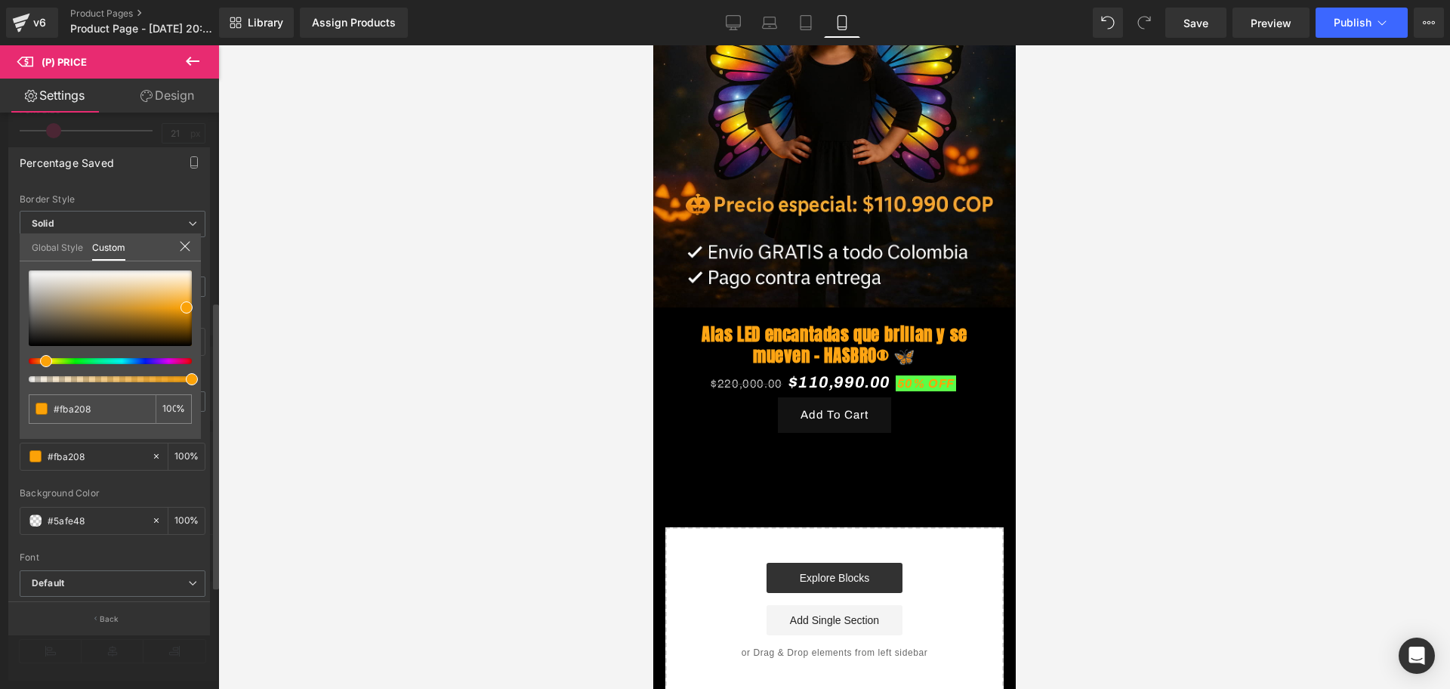
type input "#fb9e08"
type input "#fb7908"
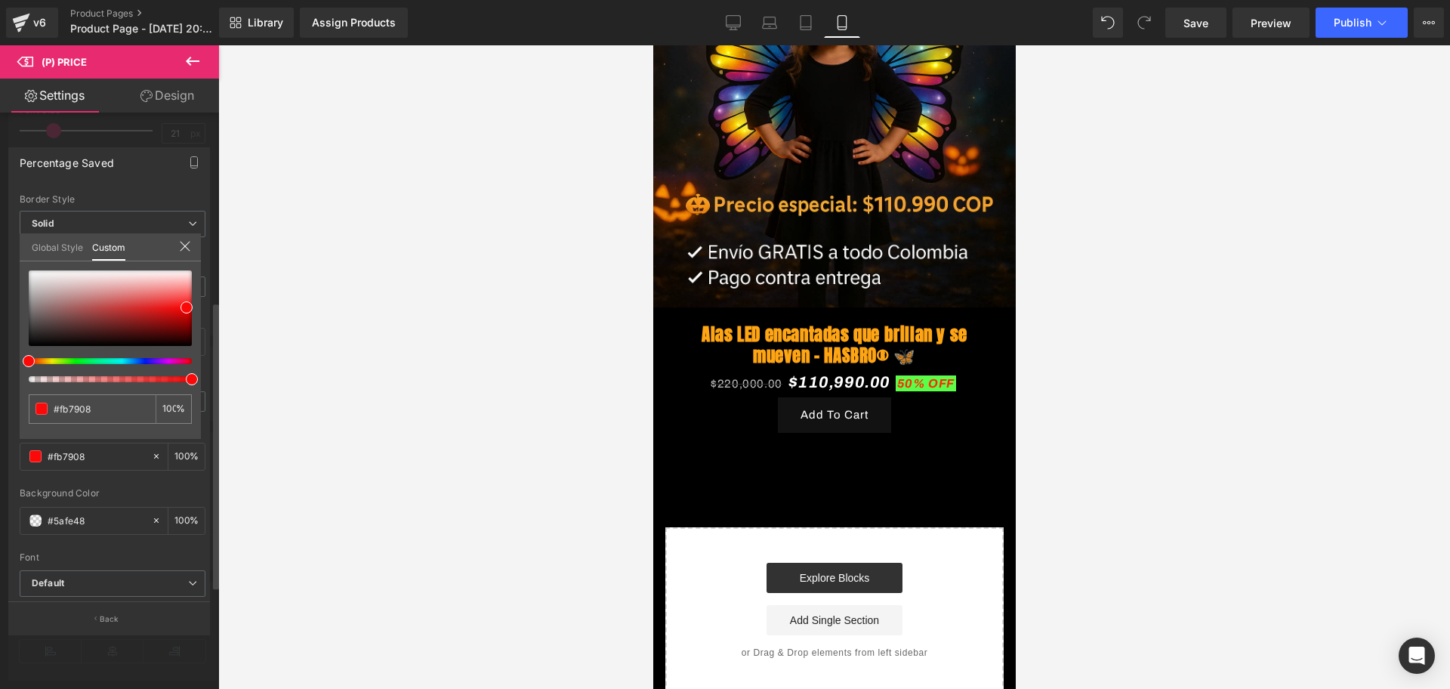
type input "#fb2908"
type input "#fb0808"
drag, startPoint x: 33, startPoint y: 357, endPoint x: 4, endPoint y: 362, distance: 29.9
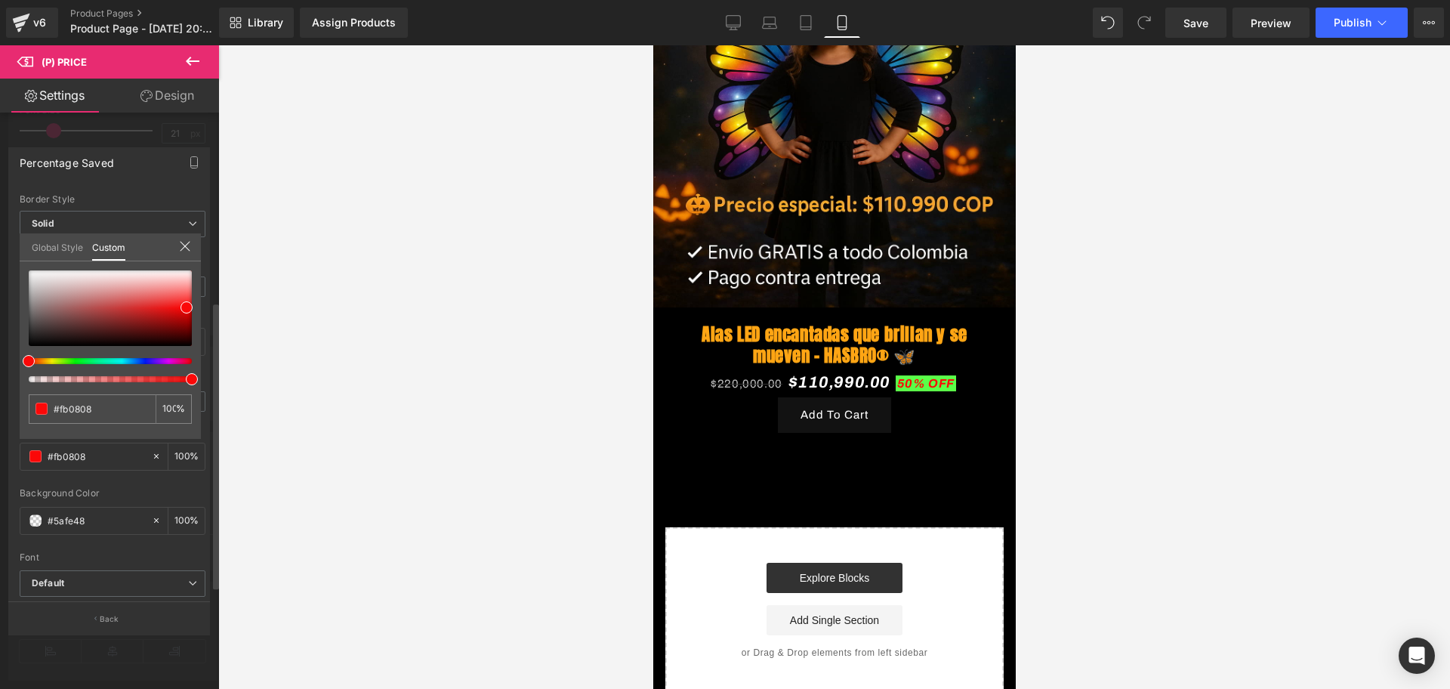
click at [4, 362] on div "Percentage Saved Text Styles Custom Custom Setup Global Style Custom Setup Glob…" at bounding box center [109, 385] width 219 height 498
type input "#e70808"
type input "#712d2d"
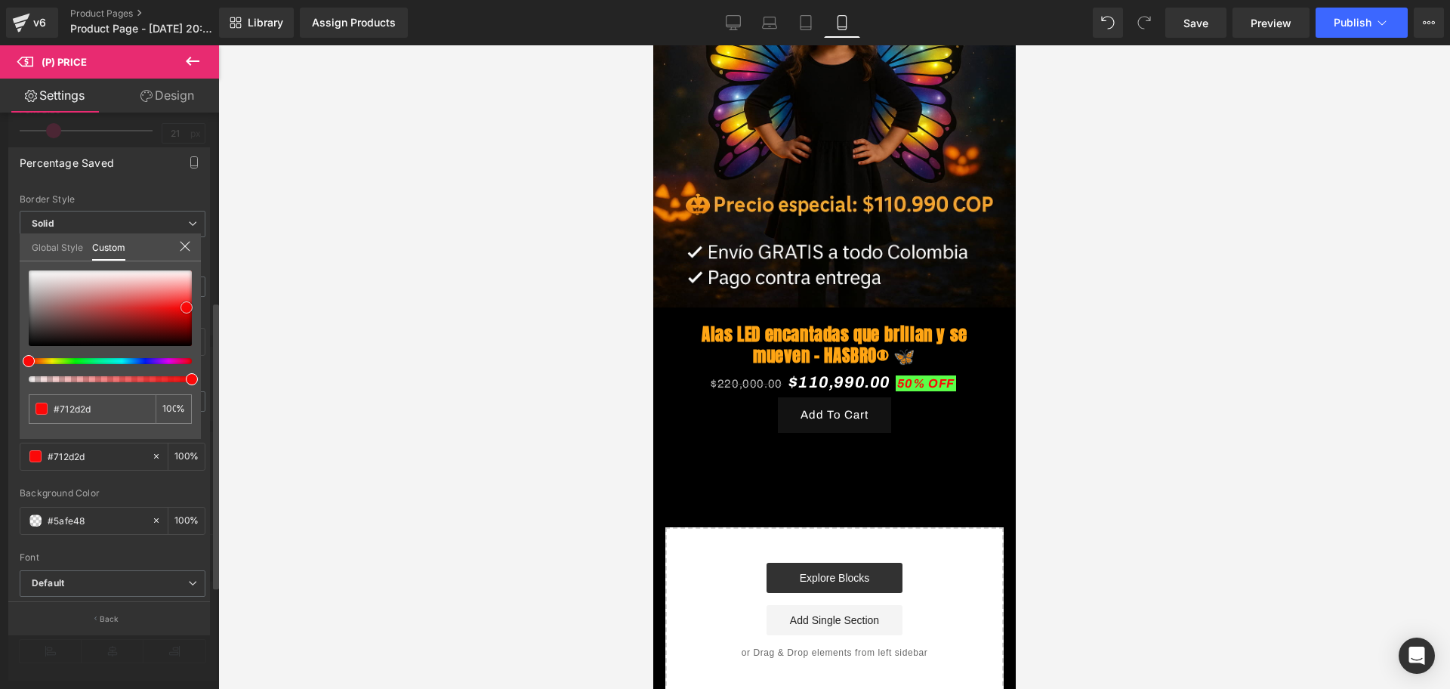
type input "#4b2f2f"
type input "#482d2d"
type input "#291d1d"
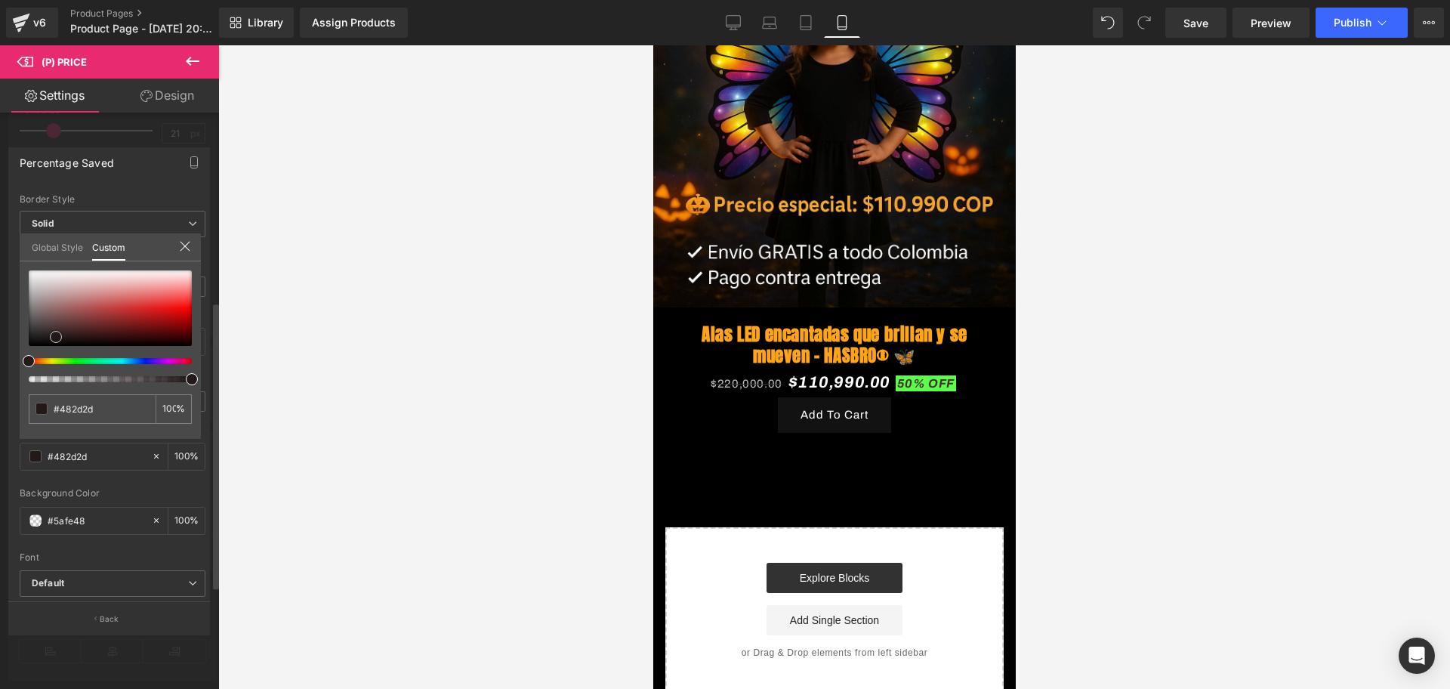
type input "#291d1d"
type input "#0e0b0b"
type input "#000000"
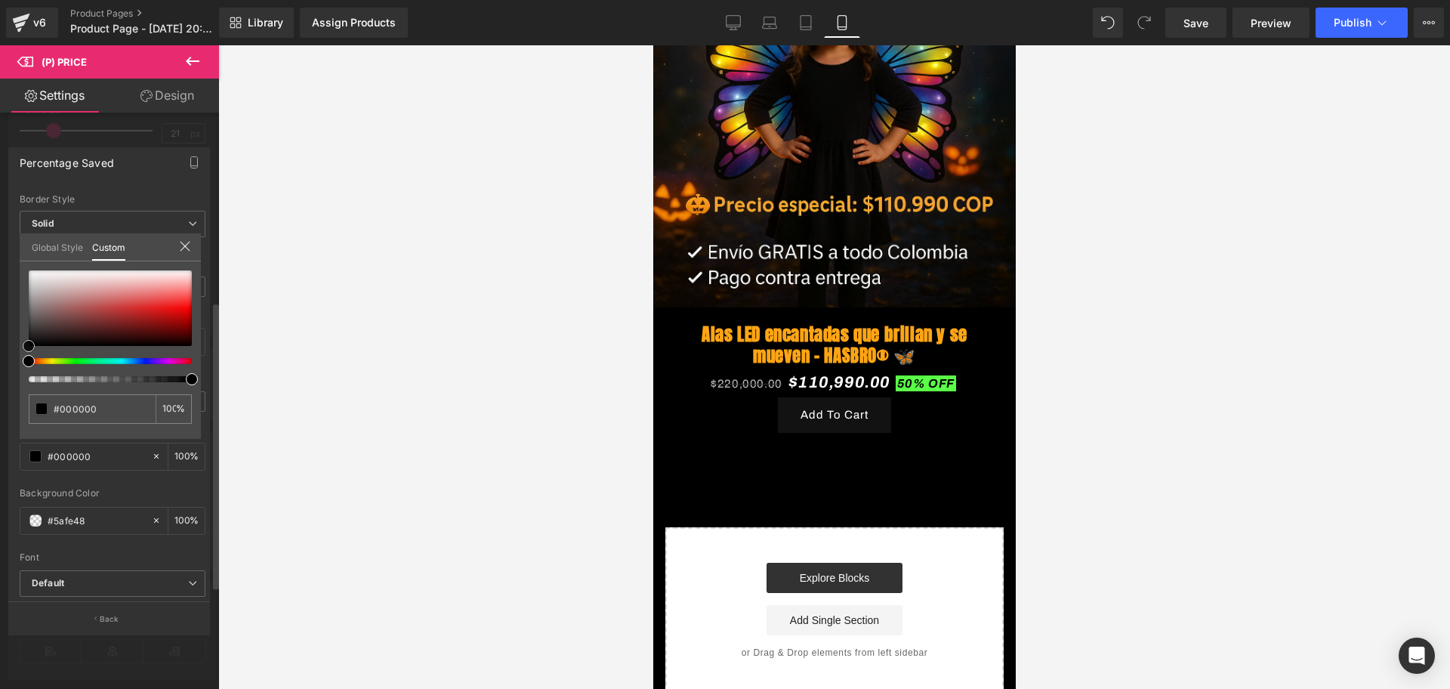
drag, startPoint x: 185, startPoint y: 303, endPoint x: 26, endPoint y: 350, distance: 165.6
click at [26, 350] on span at bounding box center [29, 346] width 12 height 12
click at [295, 365] on div at bounding box center [834, 366] width 1232 height 643
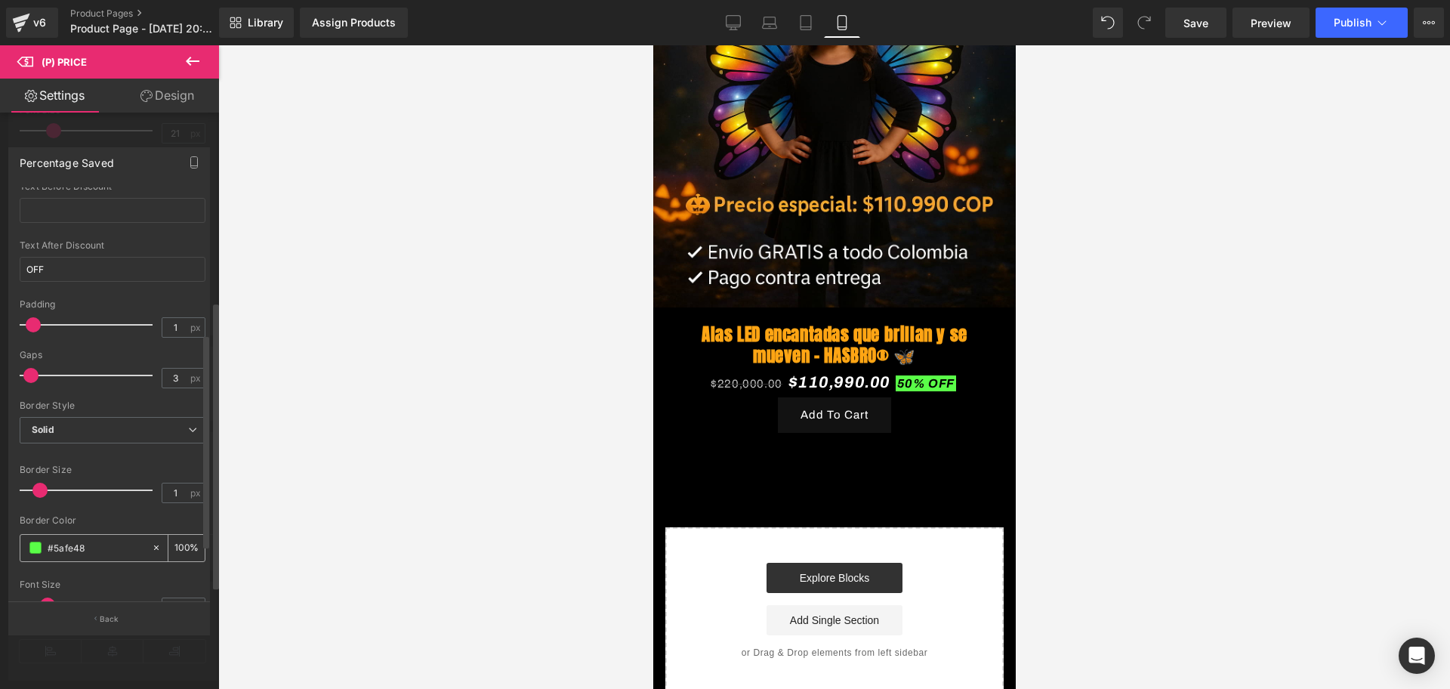
scroll to position [0, 0]
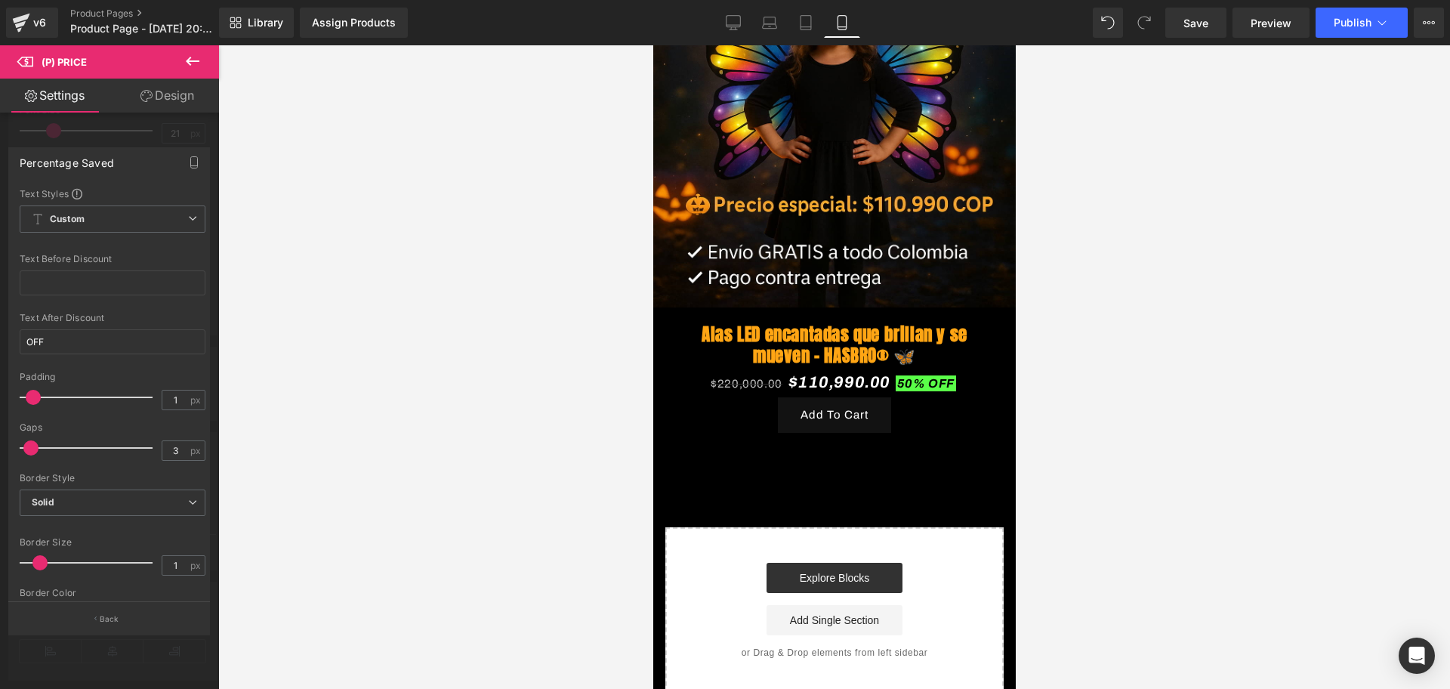
click at [273, 294] on div at bounding box center [834, 366] width 1232 height 643
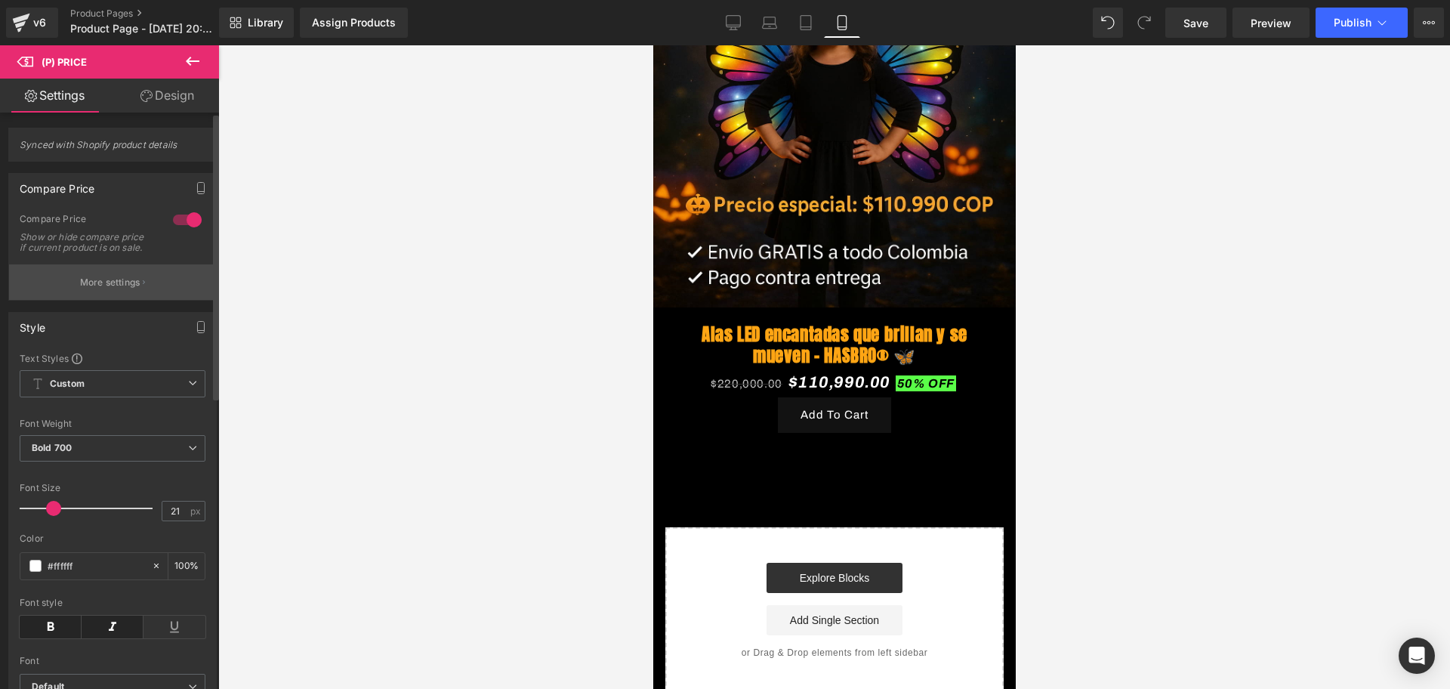
click at [125, 289] on p "More settings" at bounding box center [110, 283] width 60 height 14
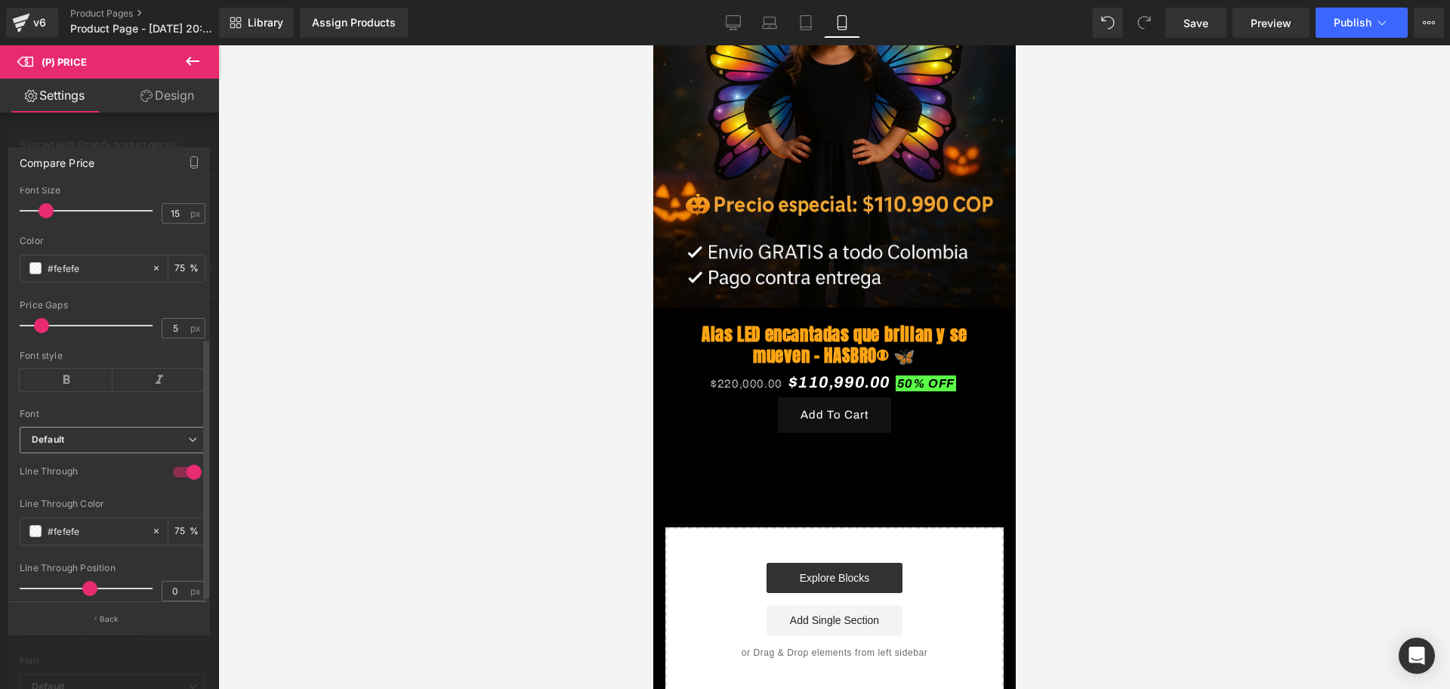
scroll to position [236, 0]
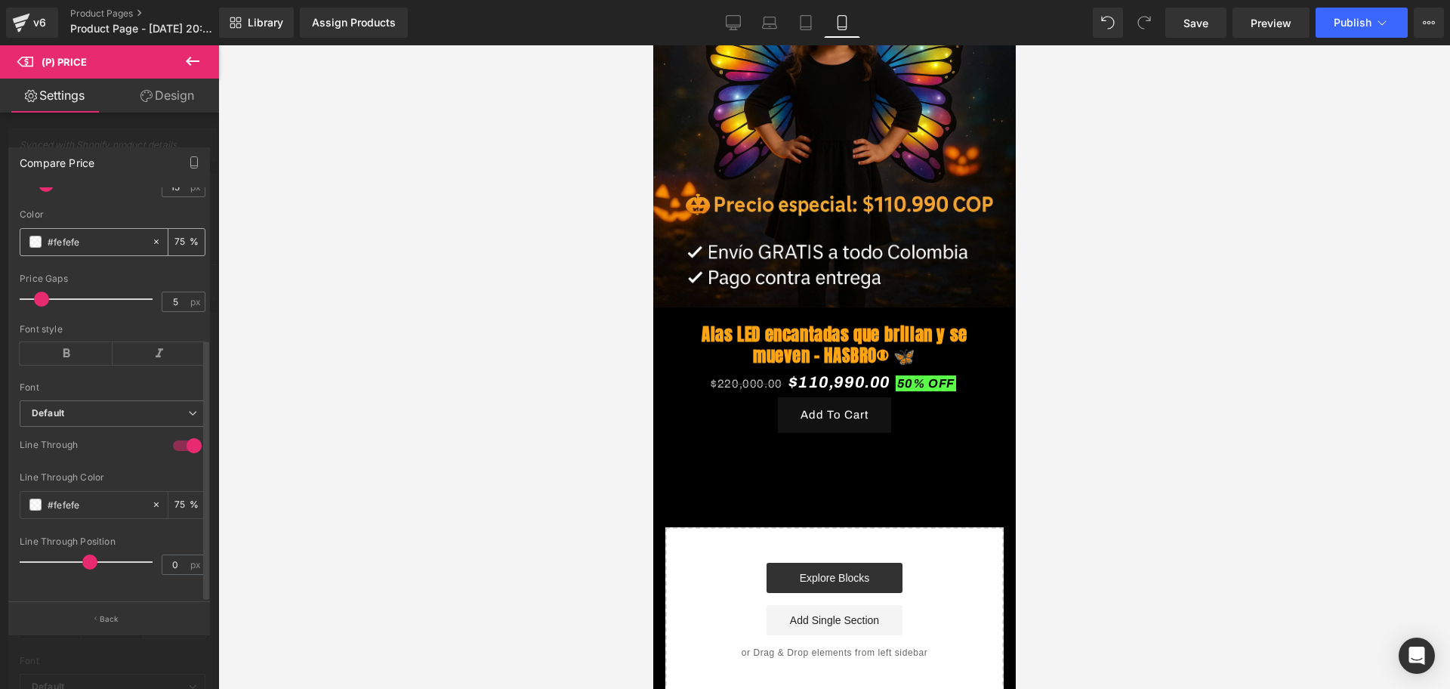
click at [33, 236] on span at bounding box center [35, 242] width 12 height 12
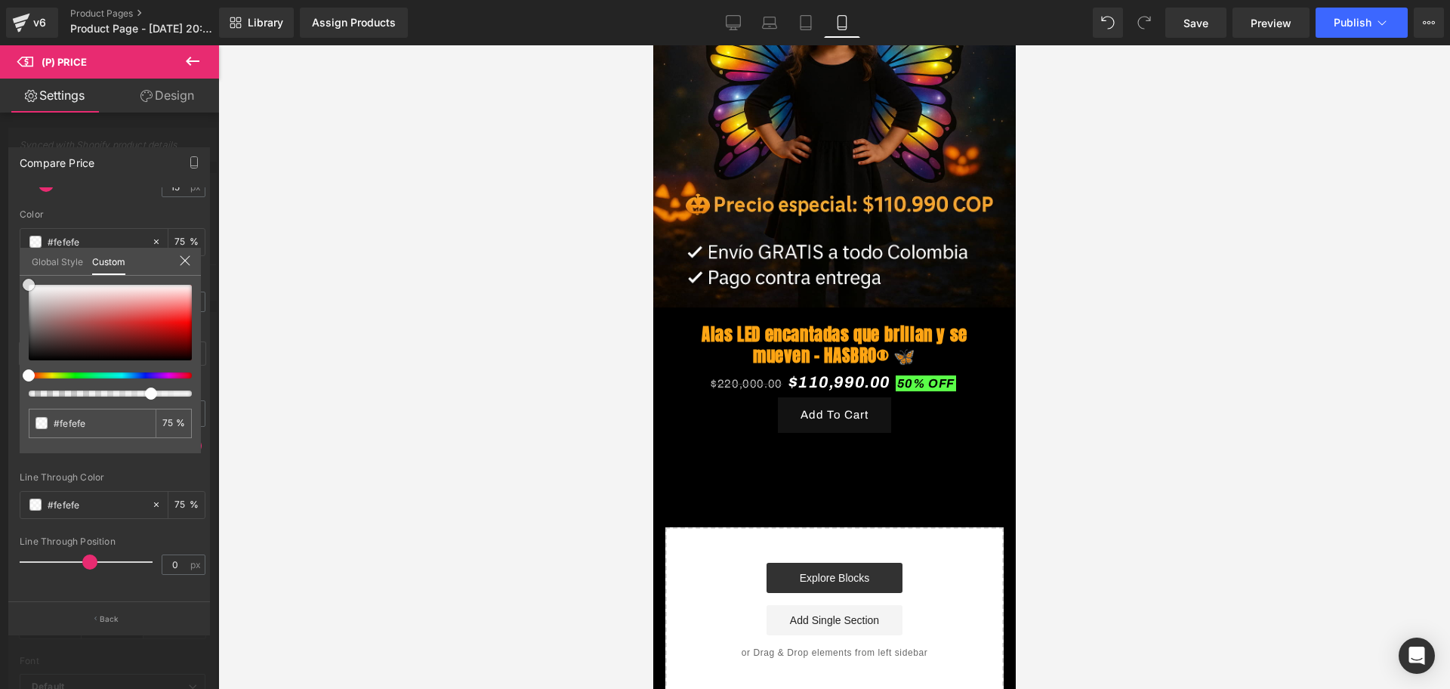
type input "#faf9f9"
type input "#c2b6b6"
type input "#a04f4f"
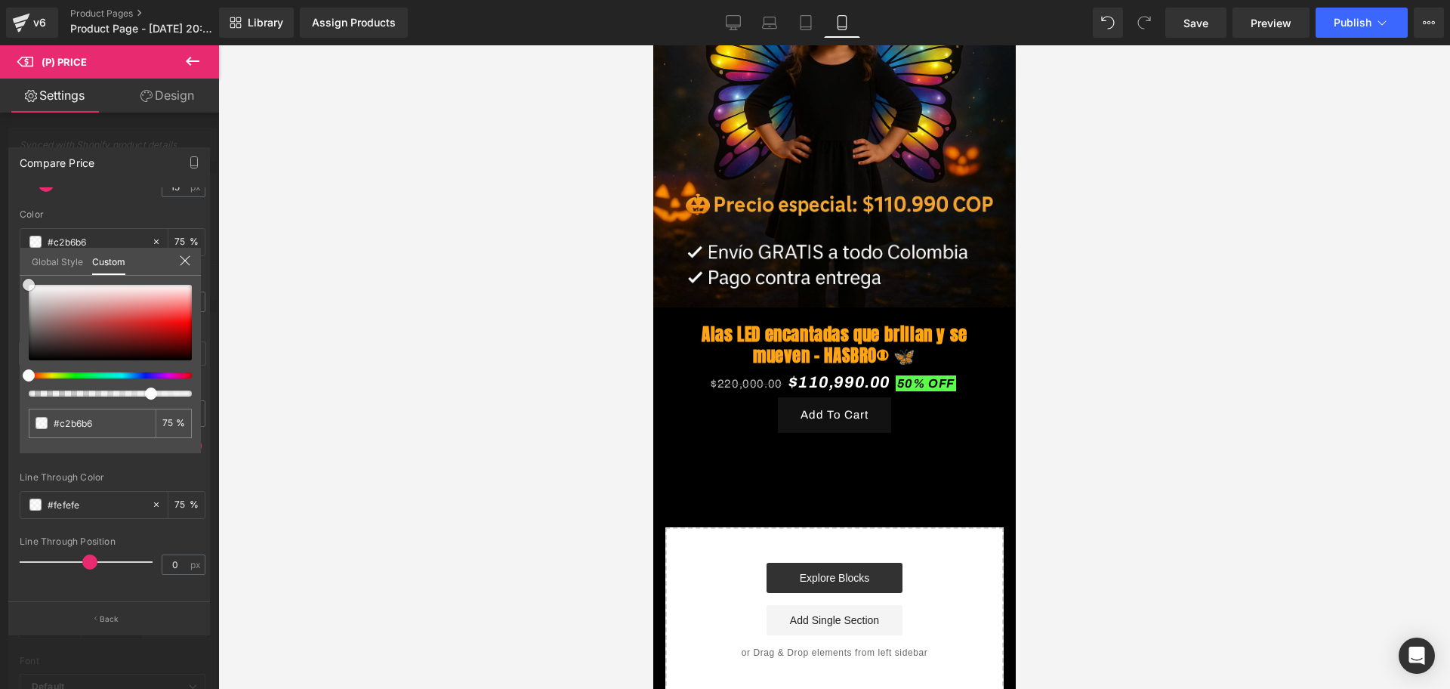
type input "#a04f4f"
type input "#762c2c"
type input "#702323"
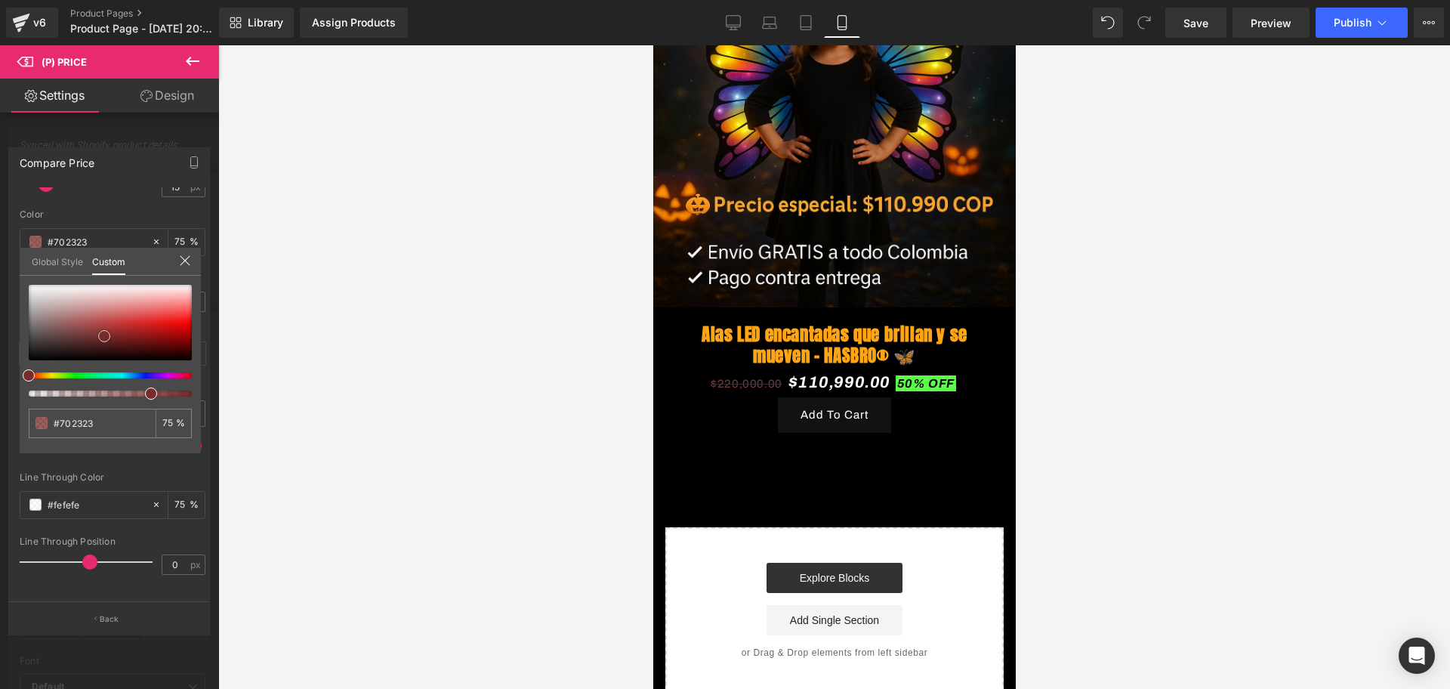
type input "#741f1f"
type input "#7a1919"
type input "#7f1313"
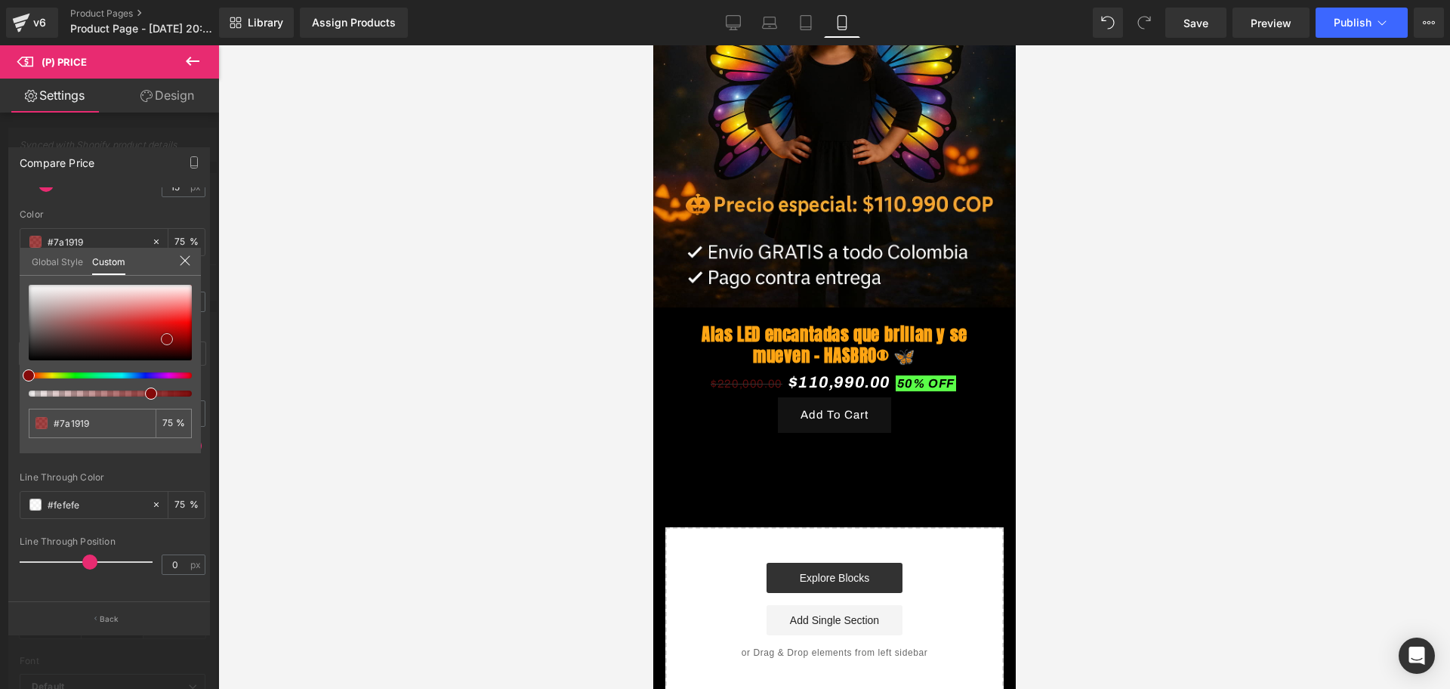
type input "#7f1313"
type input "#840a0a"
type input "#870707"
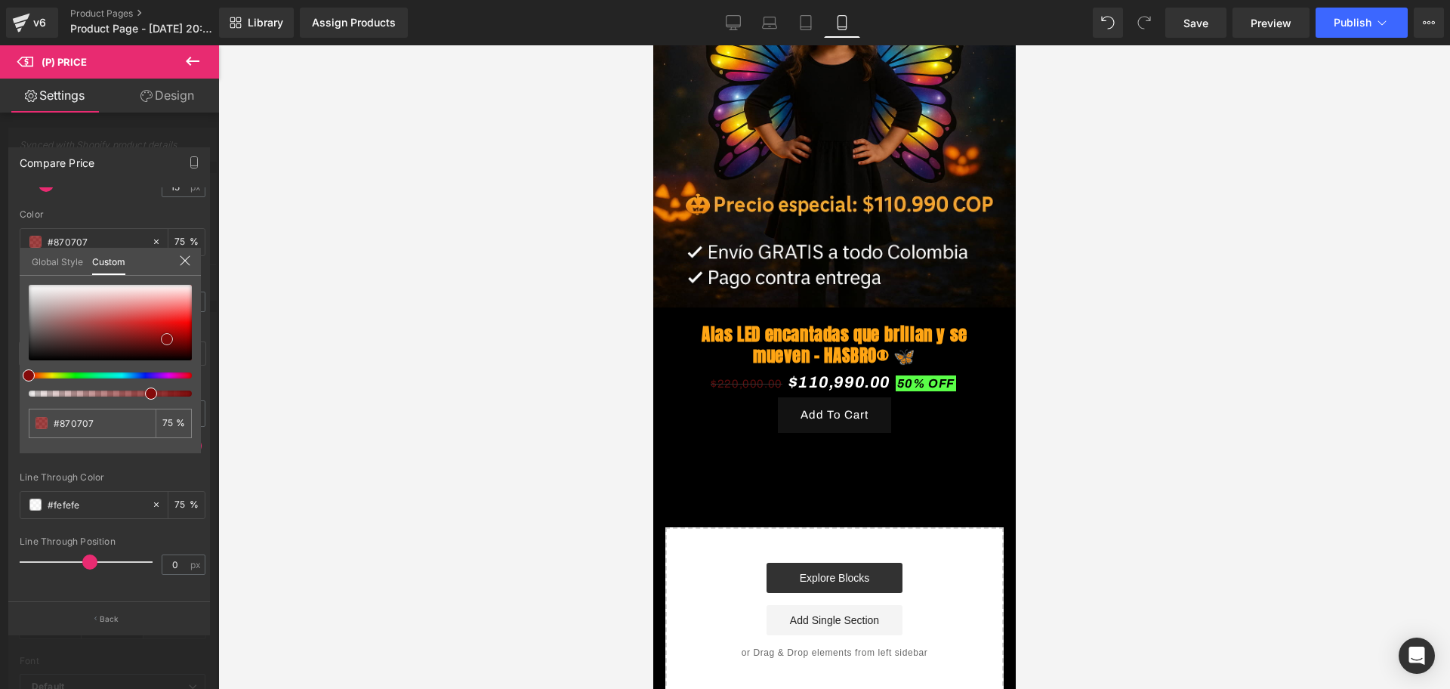
type input "#890404"
type input "#9b0202"
type input "#b20000"
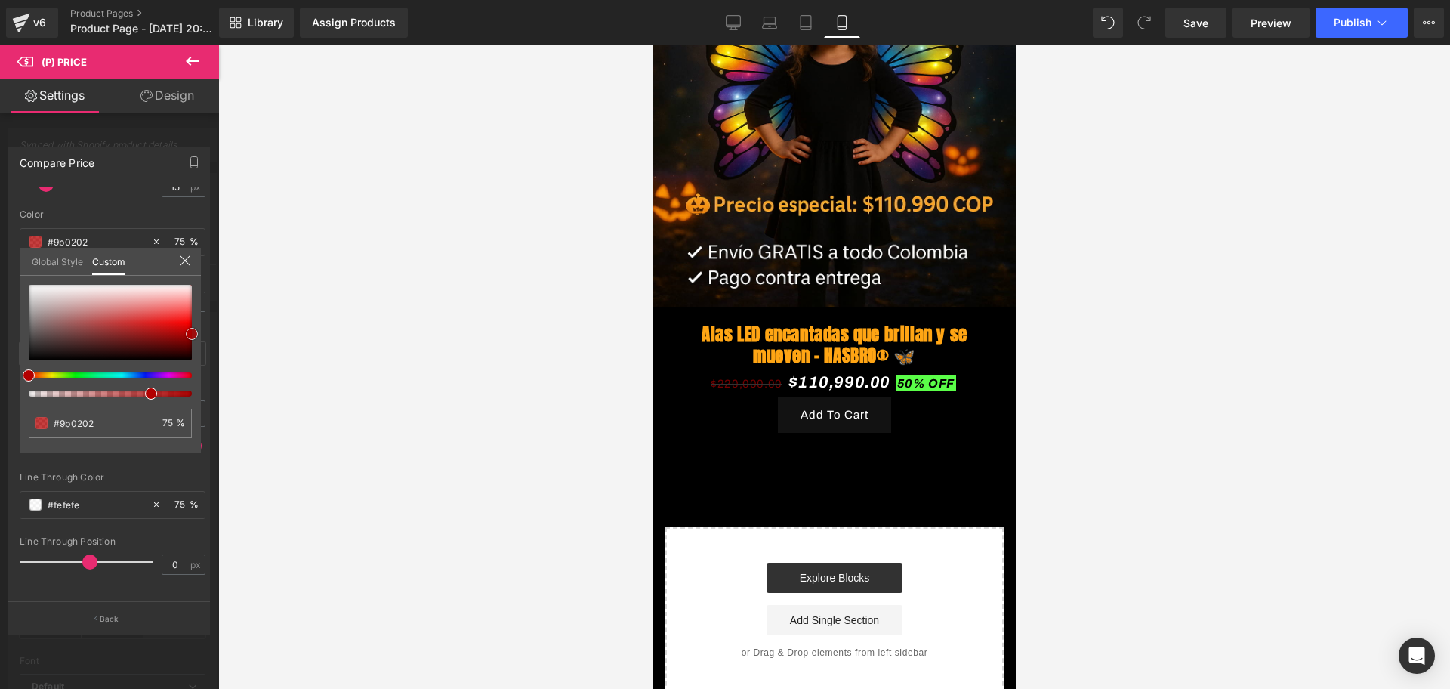
type input "#b20000"
type input "#c10000"
type input "#d10000"
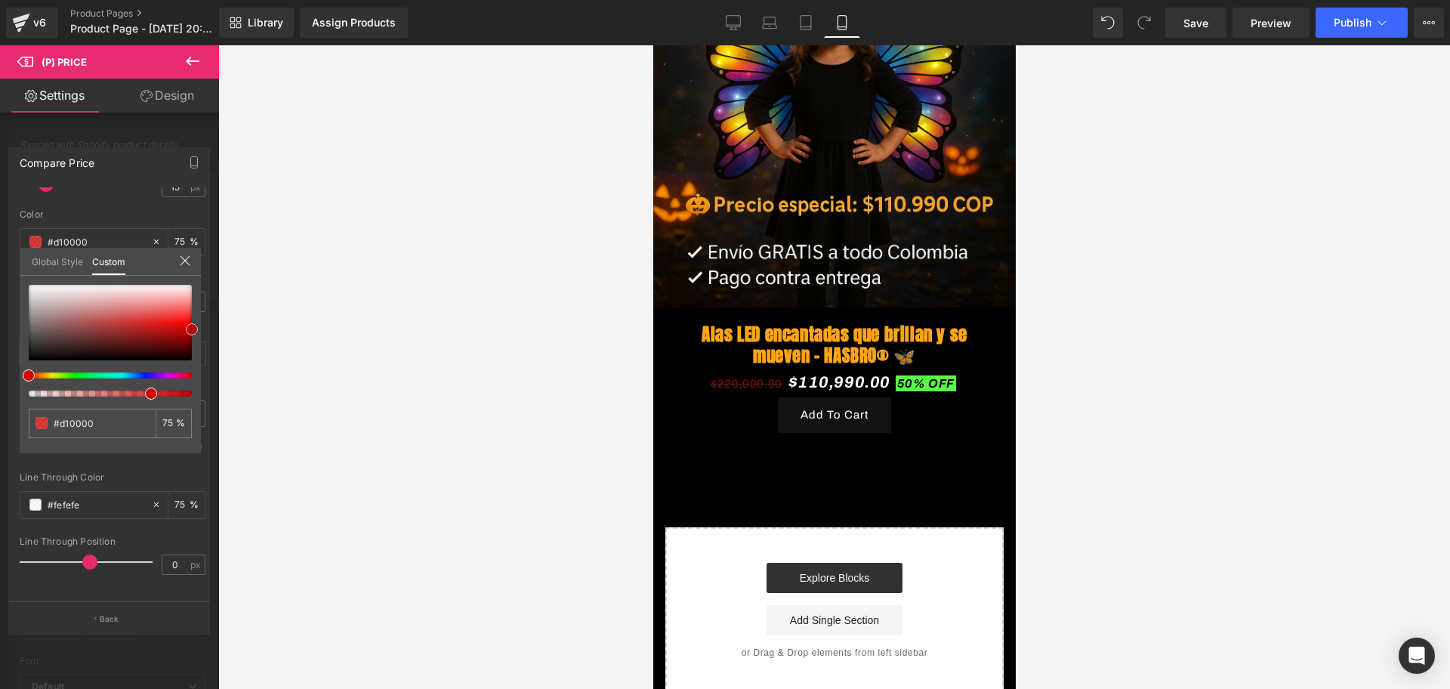
type input "#c60000"
type input "#b70000"
type input "#a80000"
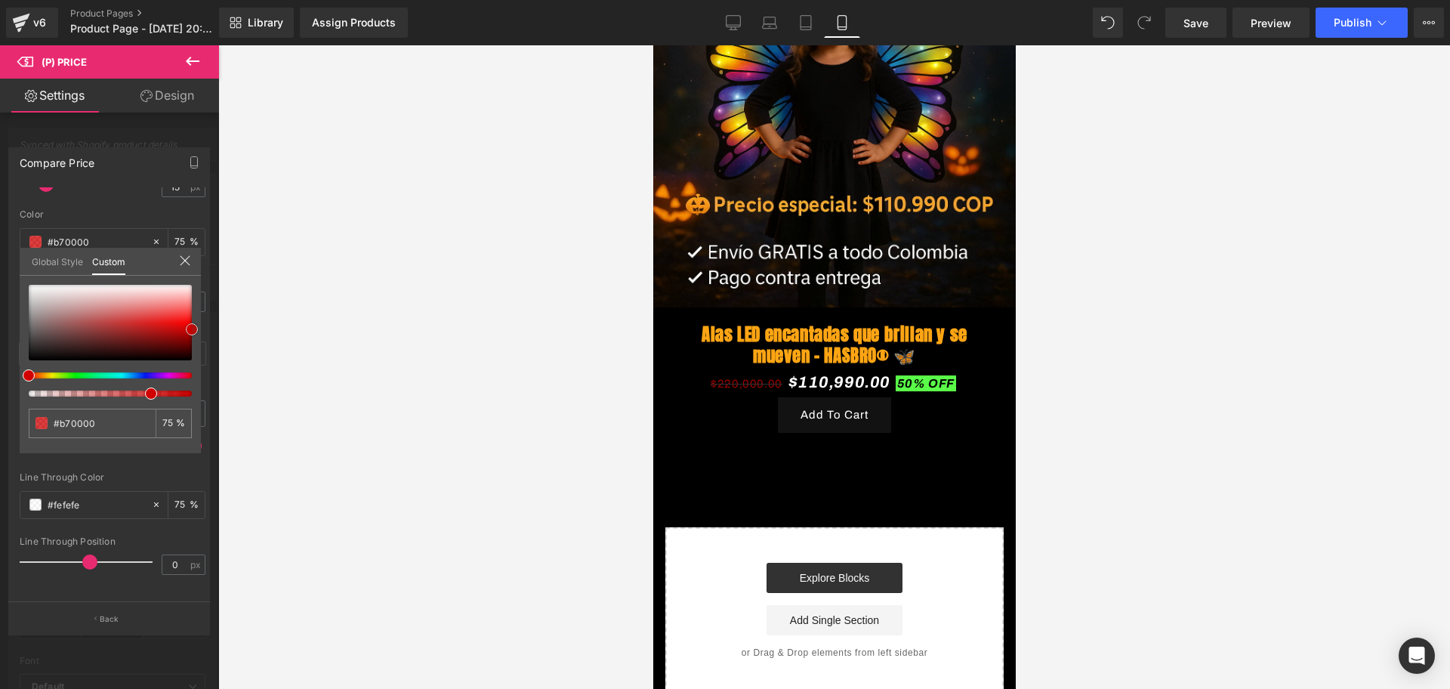
type input "#a80000"
type input "#8e0000"
drag, startPoint x: 26, startPoint y: 279, endPoint x: 194, endPoint y: 319, distance: 172.2
click at [194, 319] on span at bounding box center [192, 324] width 12 height 12
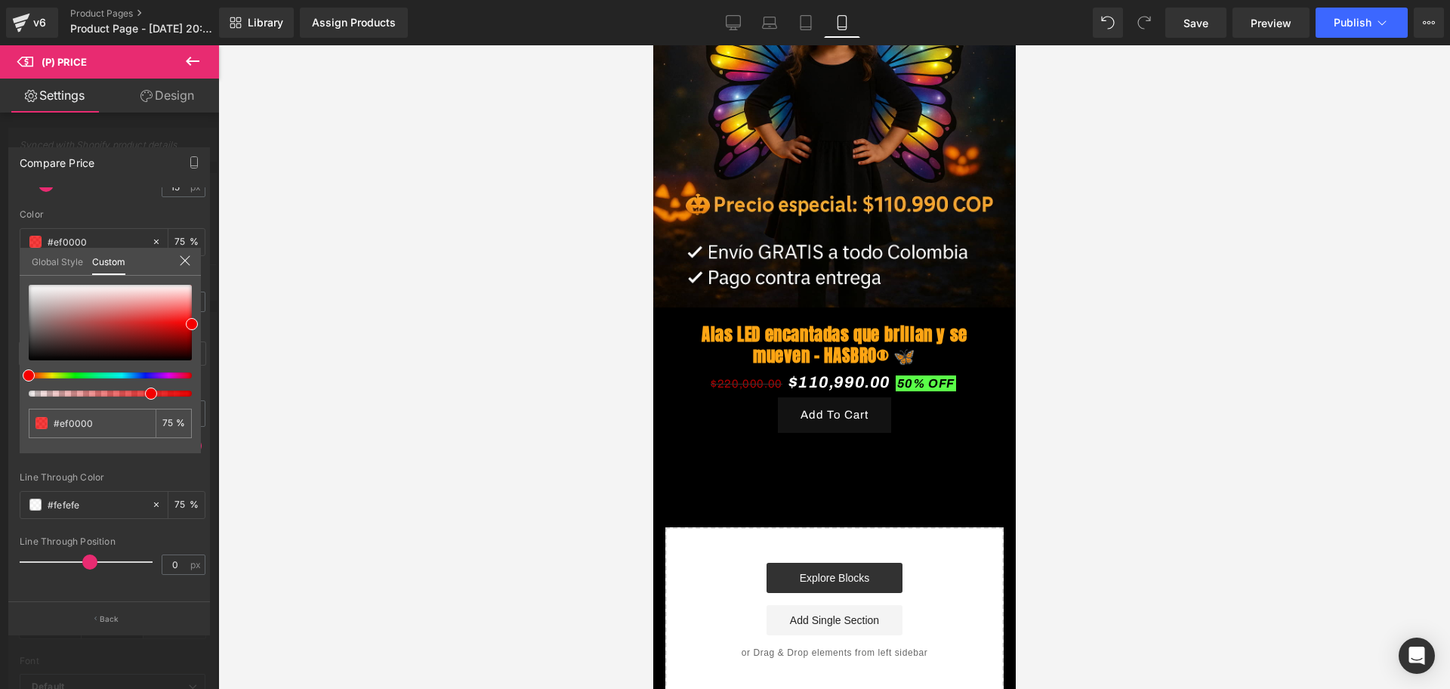
click at [253, 320] on div at bounding box center [834, 366] width 1232 height 643
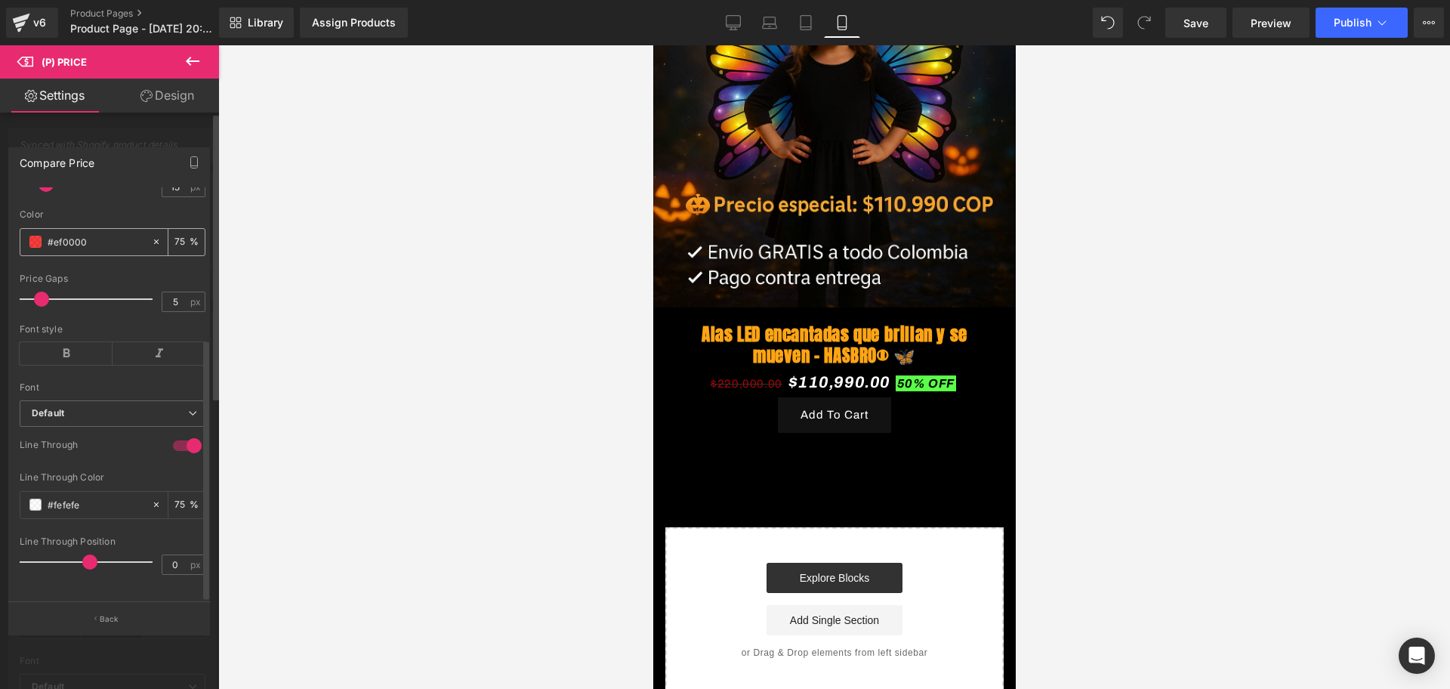
click at [75, 233] on input "#ef0000" at bounding box center [96, 241] width 97 height 17
drag, startPoint x: 75, startPoint y: 223, endPoint x: 54, endPoint y: 224, distance: 20.4
click at [54, 233] on input "#ef0000" at bounding box center [96, 241] width 97 height 17
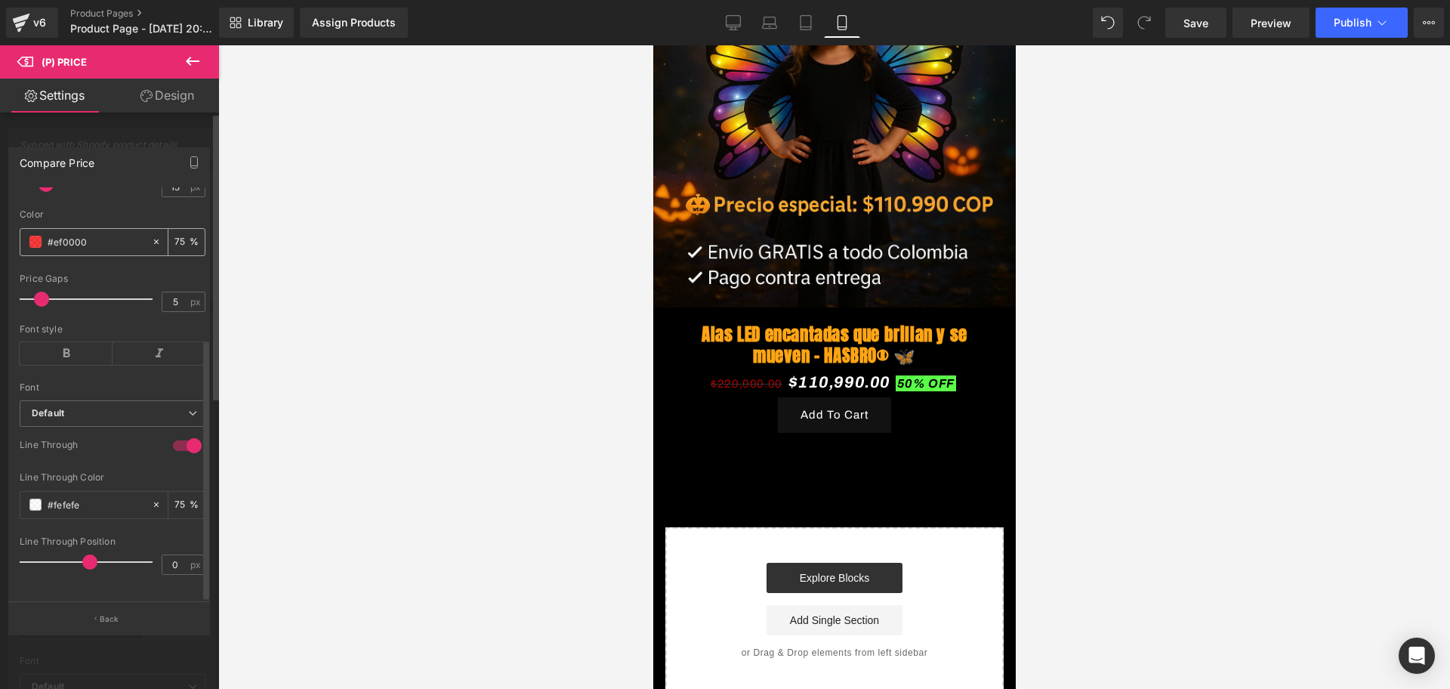
click at [54, 233] on input "#ef0000" at bounding box center [96, 241] width 97 height 17
click at [63, 324] on div "Font style" at bounding box center [113, 329] width 186 height 11
click at [71, 342] on icon at bounding box center [66, 353] width 93 height 23
click at [71, 496] on input "#fefefe" at bounding box center [96, 504] width 97 height 17
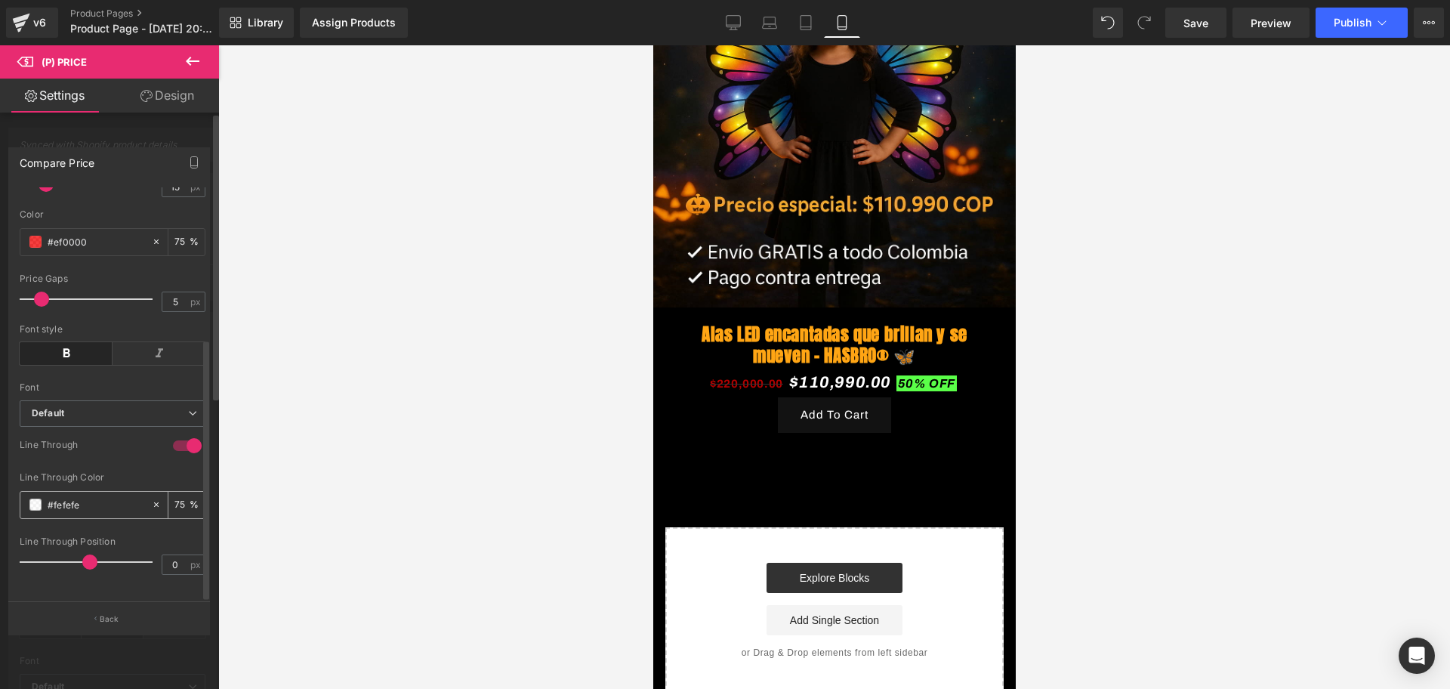
click at [71, 496] on input "#fefefe" at bounding box center [96, 504] width 97 height 17
paste input "ef0000"
click at [258, 353] on div at bounding box center [834, 366] width 1232 height 643
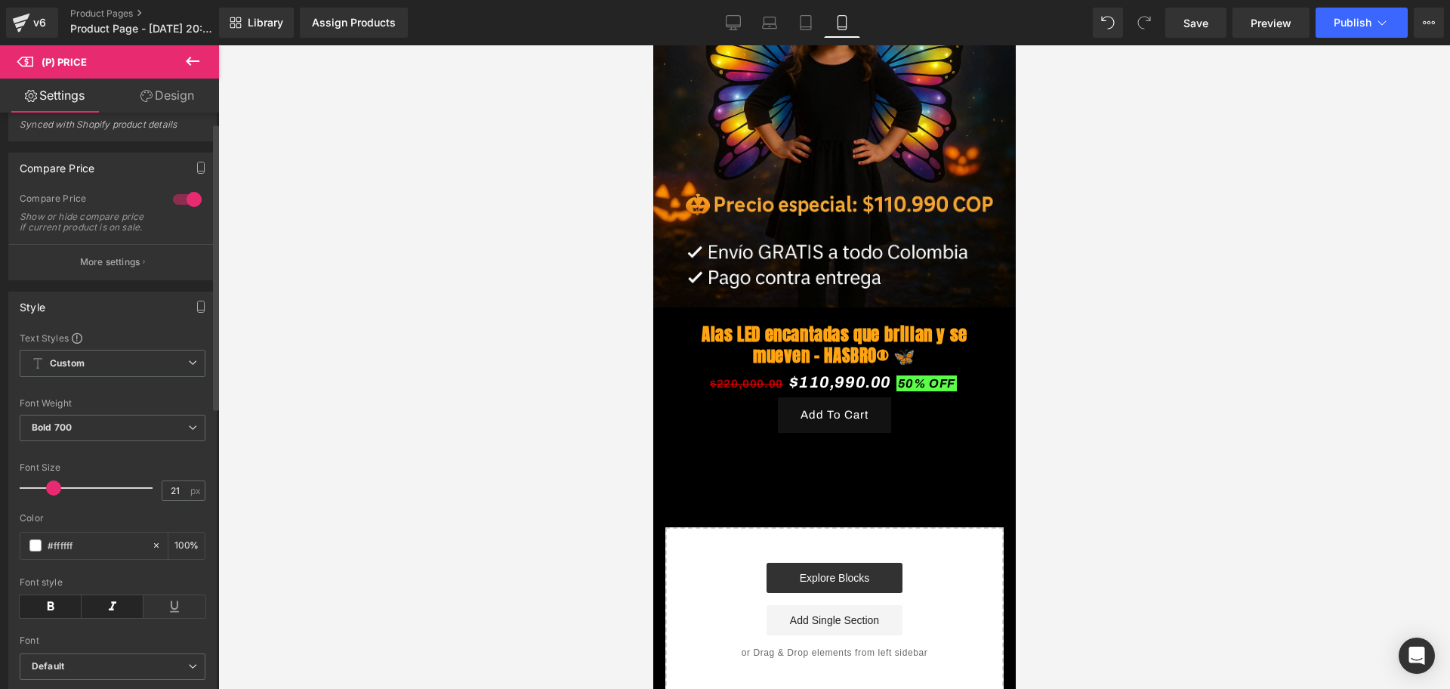
scroll to position [0, 0]
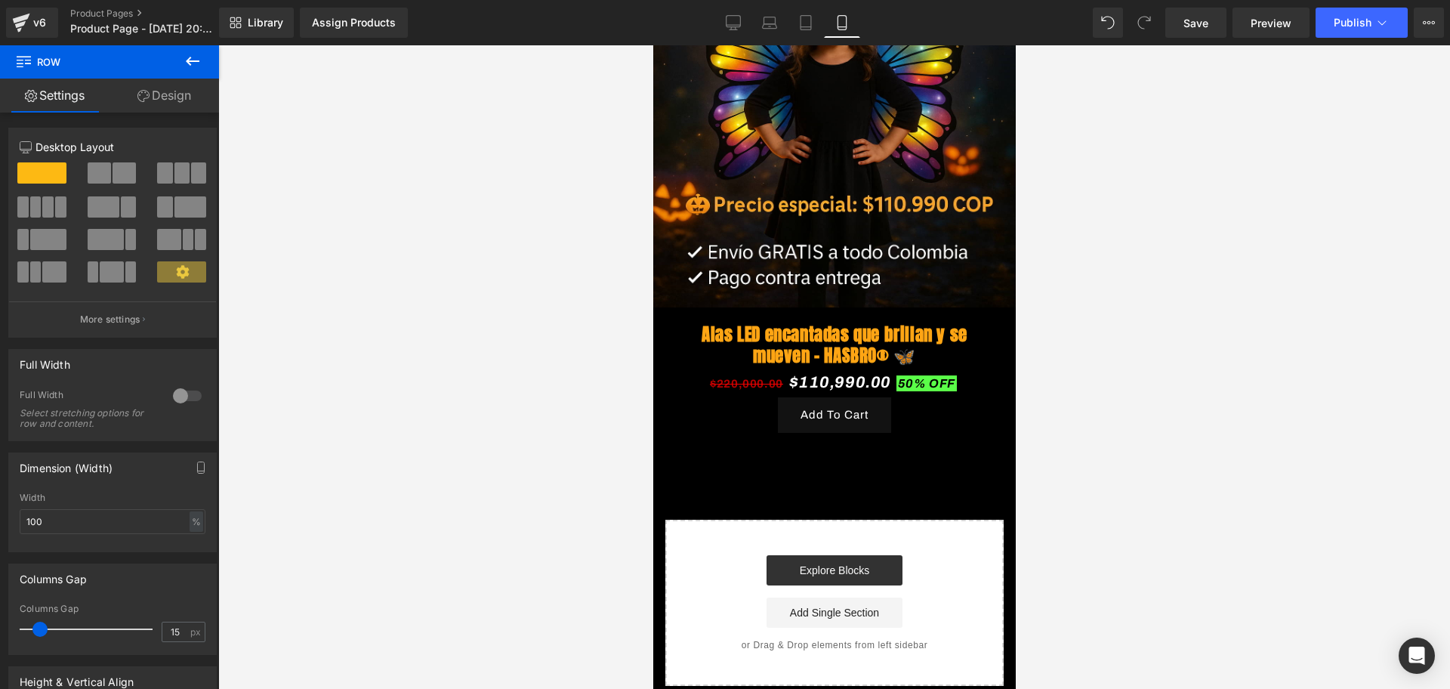
drag, startPoint x: 836, startPoint y: 428, endPoint x: 1301, endPoint y: 418, distance: 465.3
click at [844, 427] on div "Image Row Alas LED encantadas que brillan y se mueven – HASBRO® 🦋 (P) Title $22…" at bounding box center [833, 234] width 362 height 903
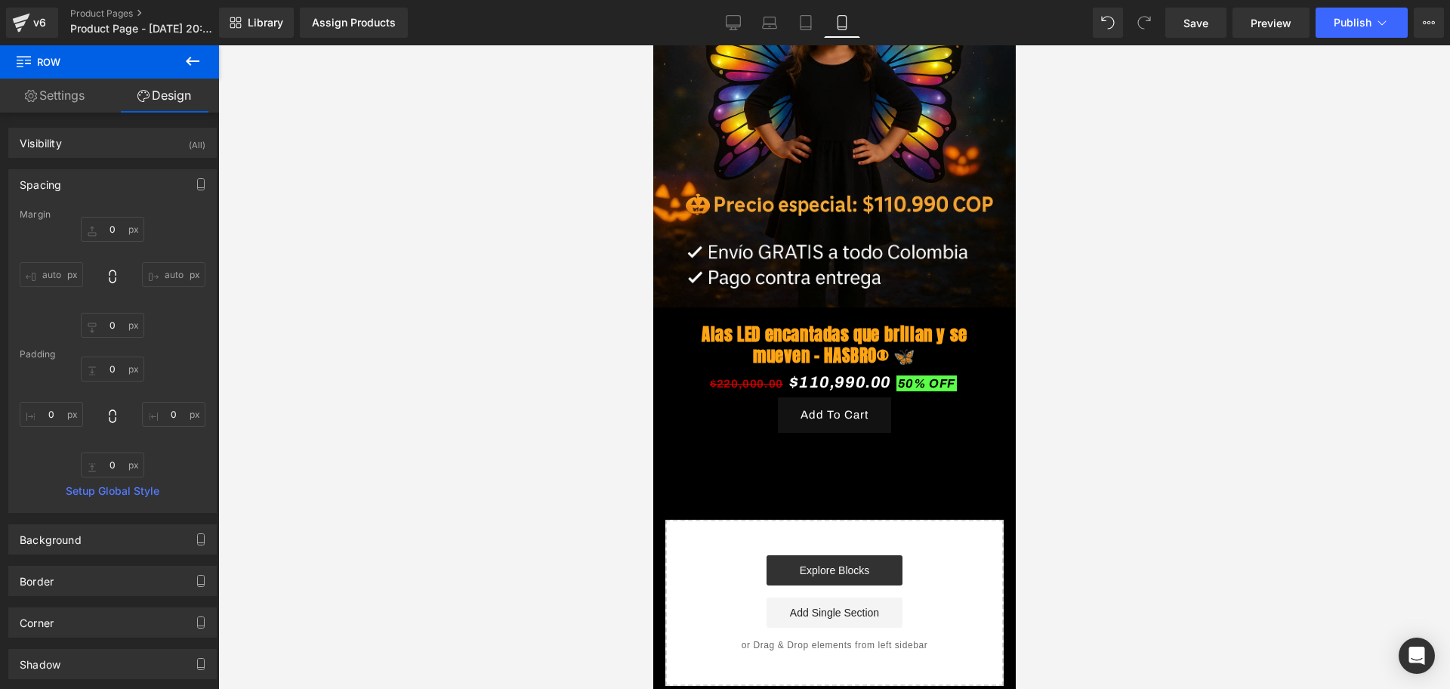
click at [190, 49] on button at bounding box center [192, 61] width 53 height 33
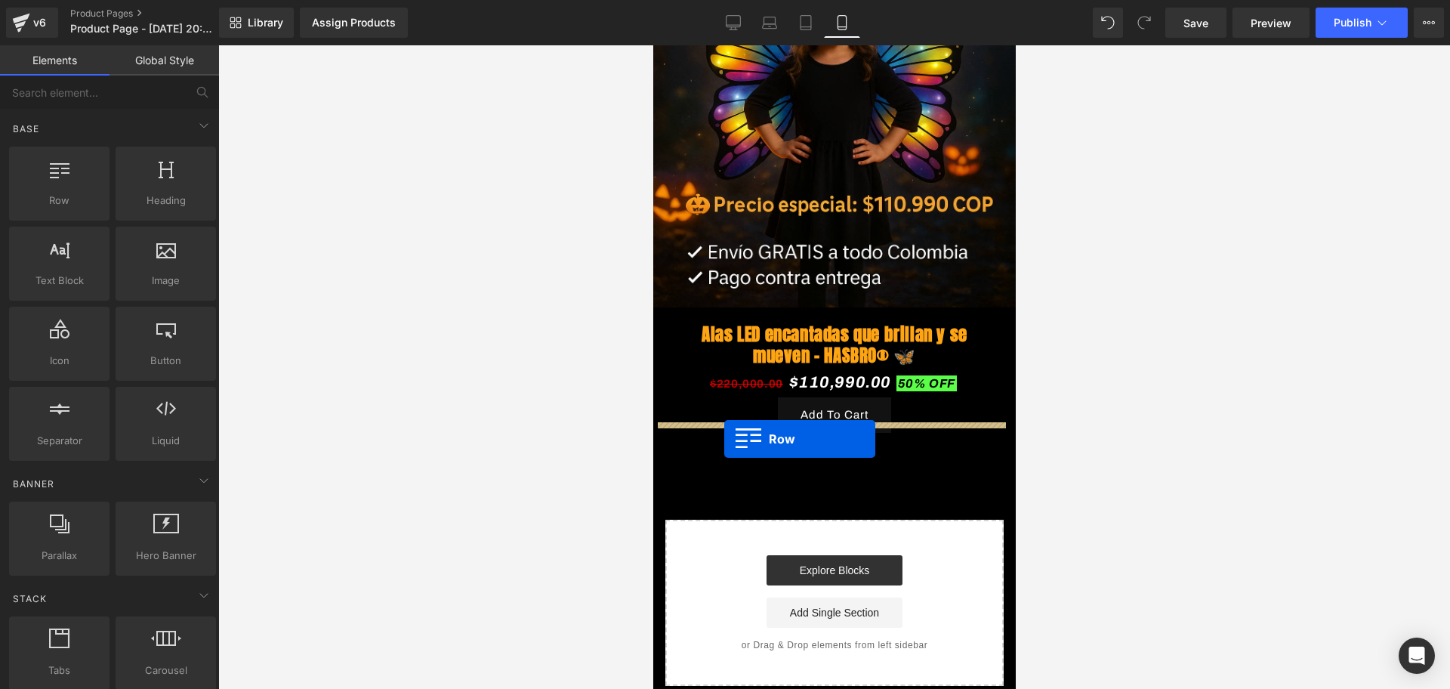
drag, startPoint x: 726, startPoint y: 239, endPoint x: 723, endPoint y: 439, distance: 199.4
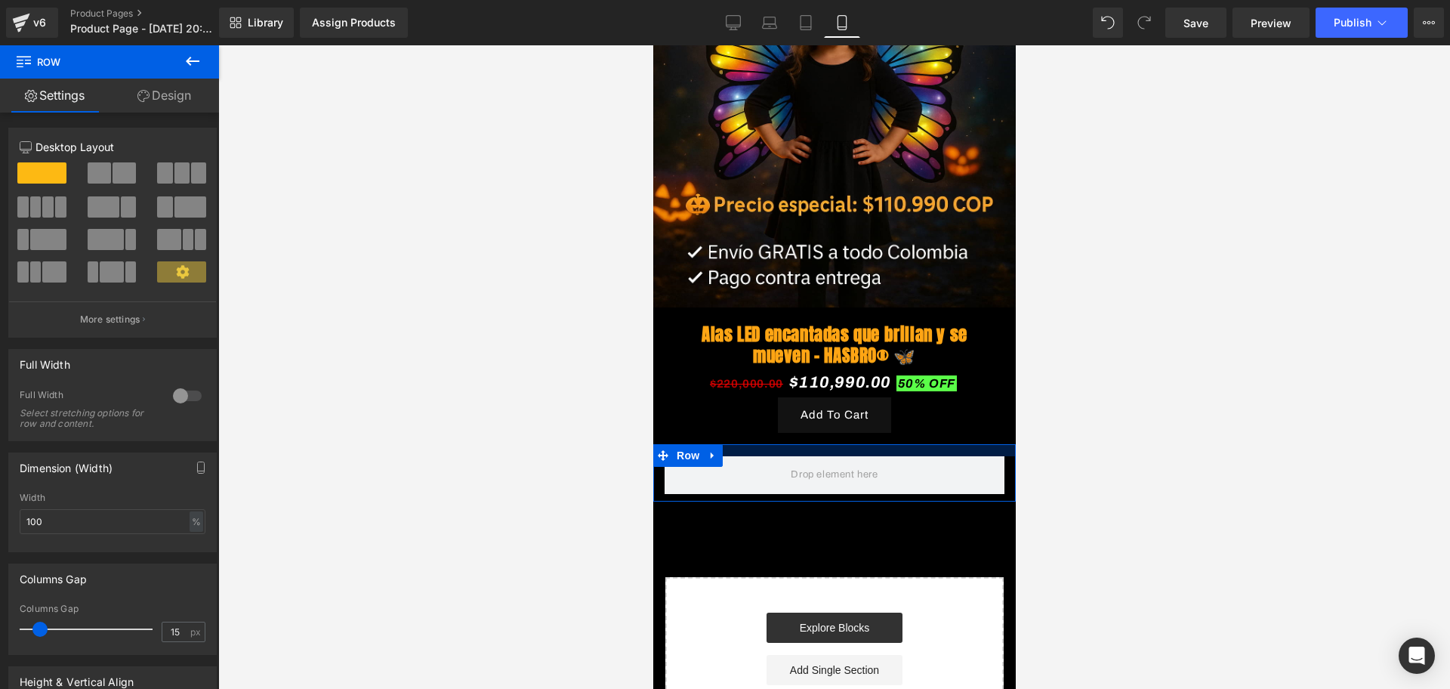
click at [856, 412] on div "Image Row Alas LED encantadas que brillan y se mueven – HASBRO® 🦋 (P) Title $22…" at bounding box center [833, 263] width 362 height 961
click at [1096, 407] on div at bounding box center [834, 366] width 1232 height 643
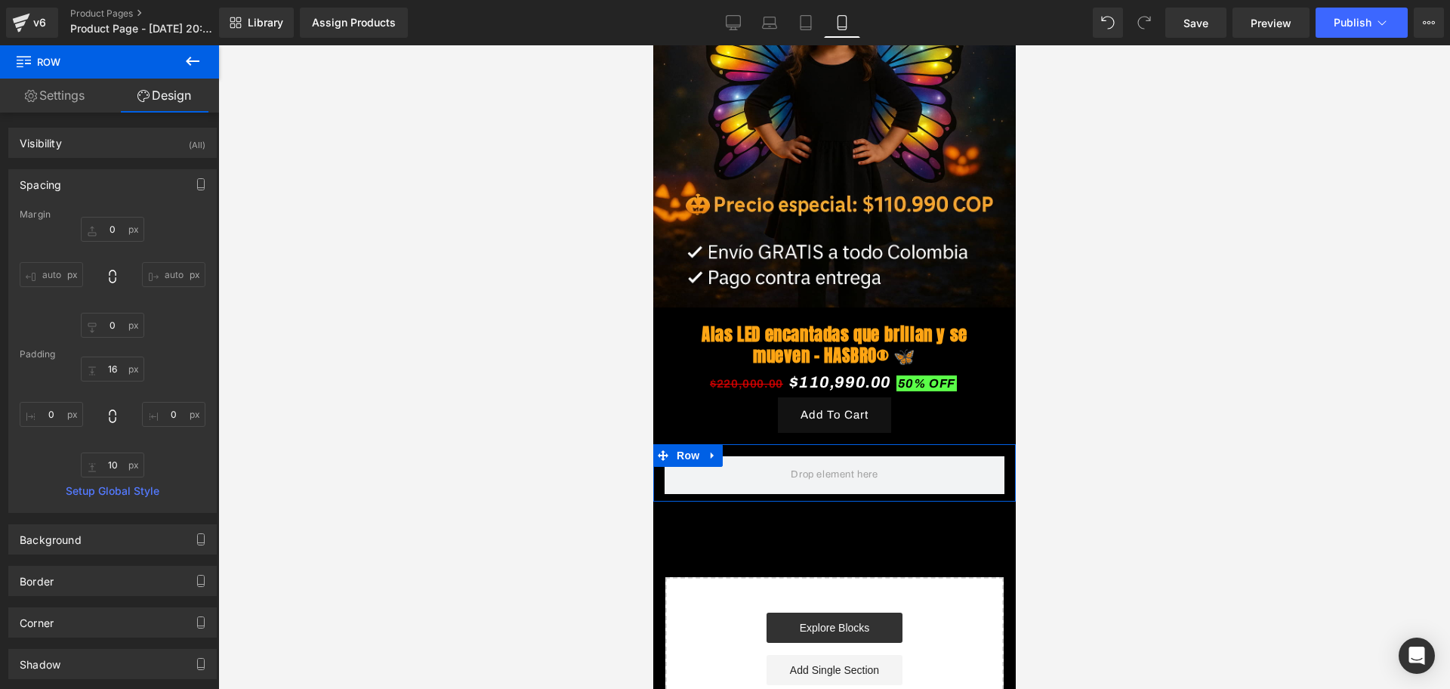
click at [208, 56] on button at bounding box center [192, 61] width 53 height 33
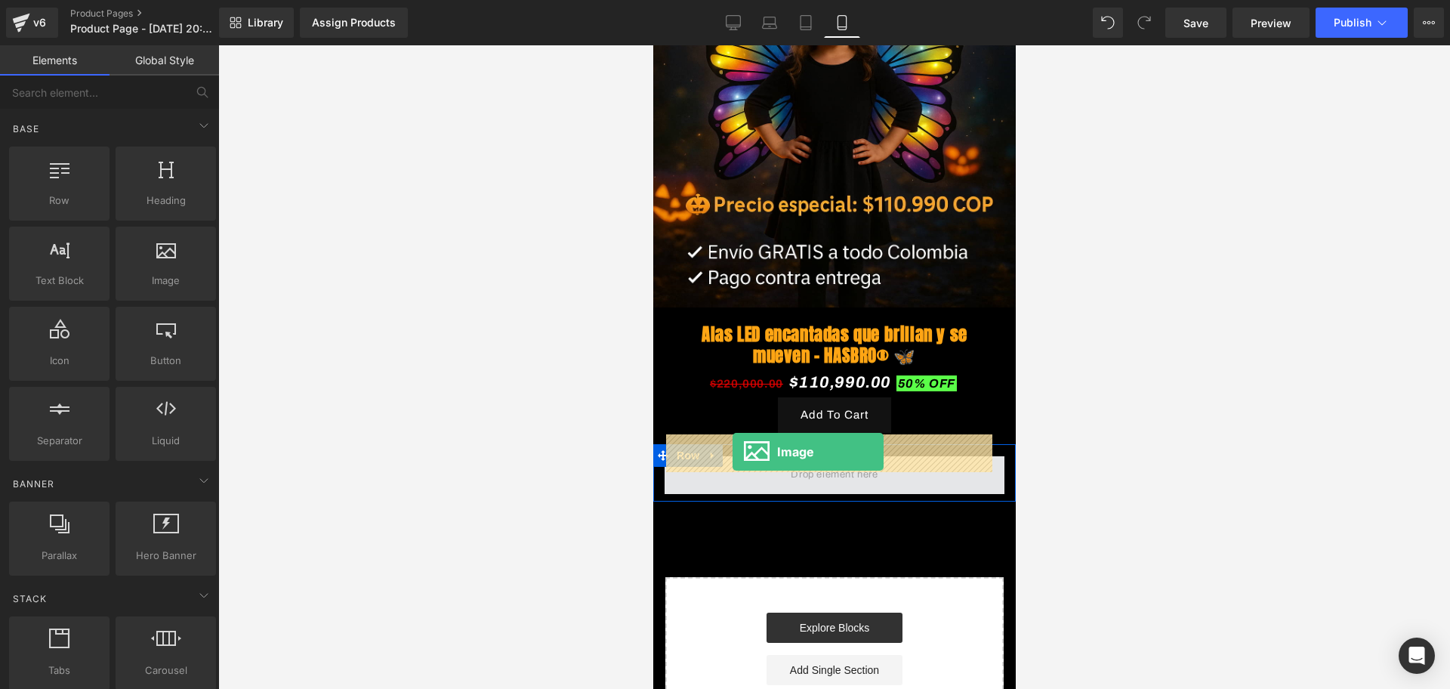
drag, startPoint x: 831, startPoint y: 310, endPoint x: 732, endPoint y: 452, distance: 172.9
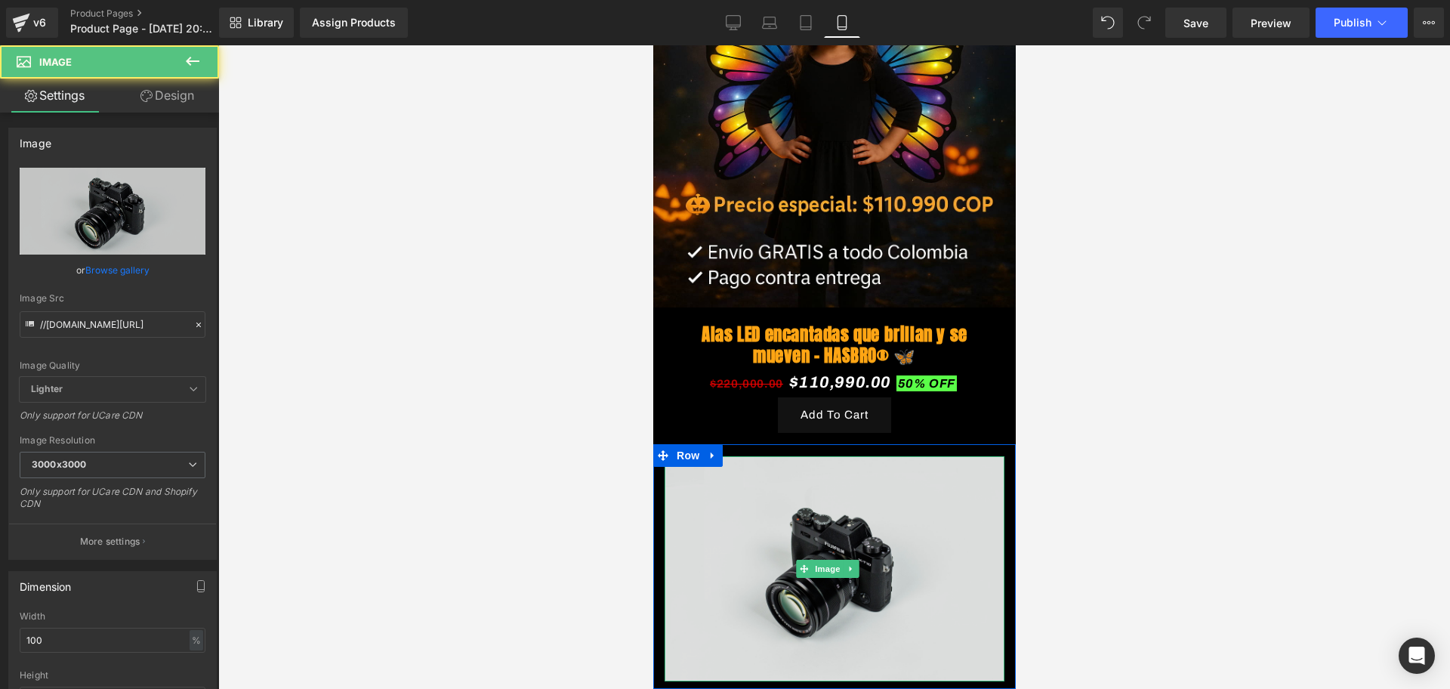
click at [840, 489] on img at bounding box center [834, 568] width 340 height 225
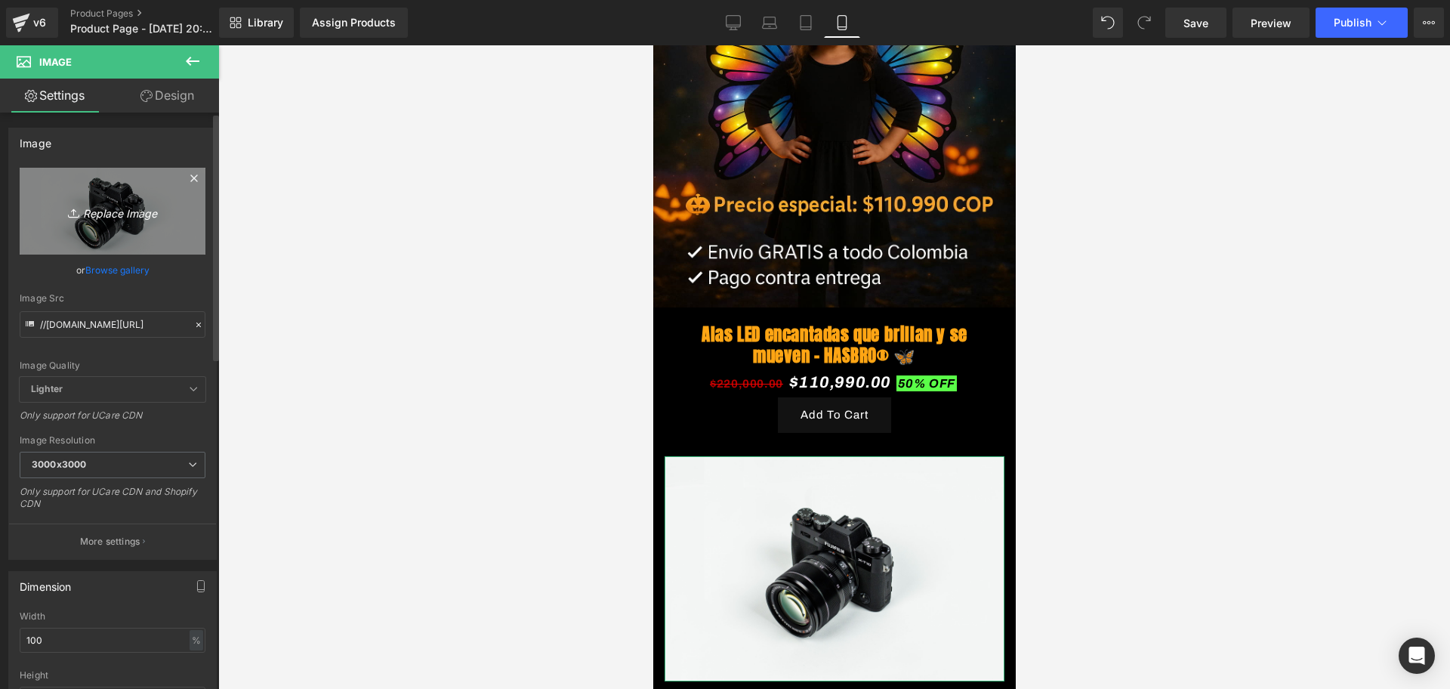
click at [94, 217] on icon "Replace Image" at bounding box center [112, 211] width 121 height 19
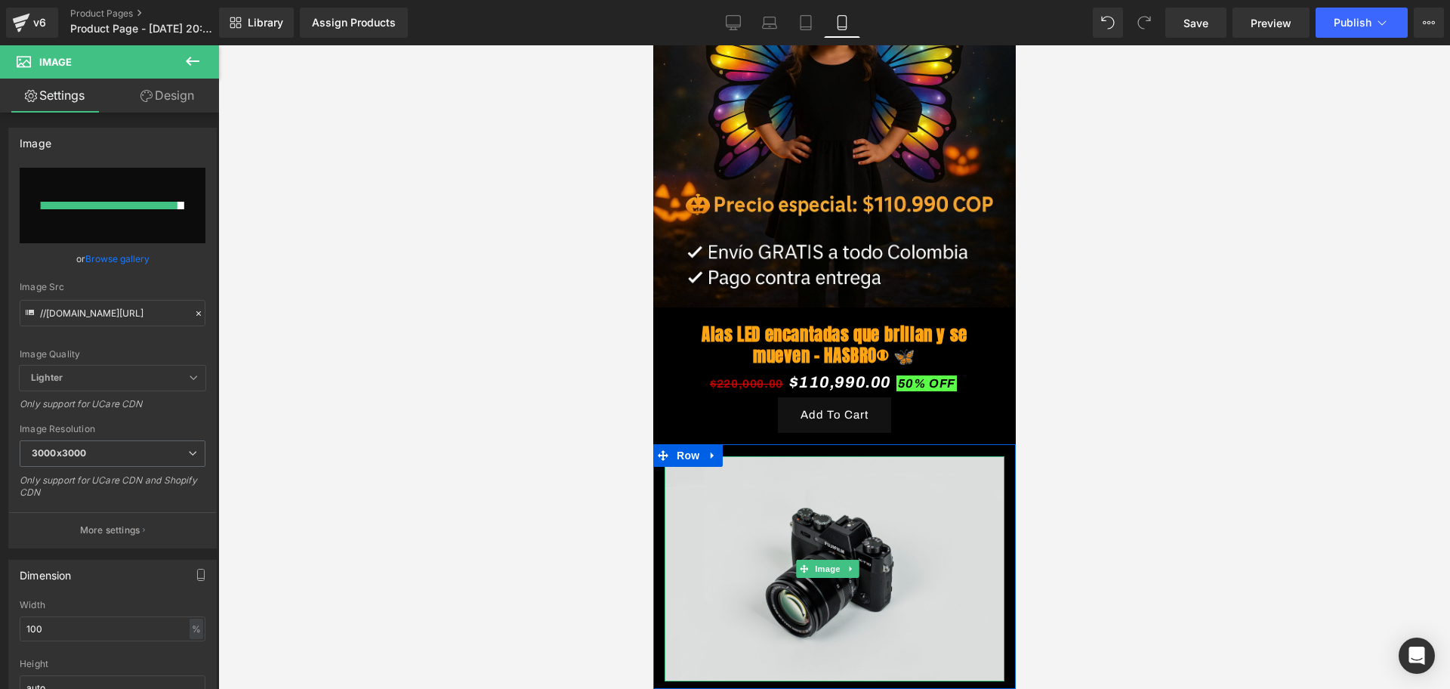
click at [883, 486] on img at bounding box center [834, 568] width 340 height 225
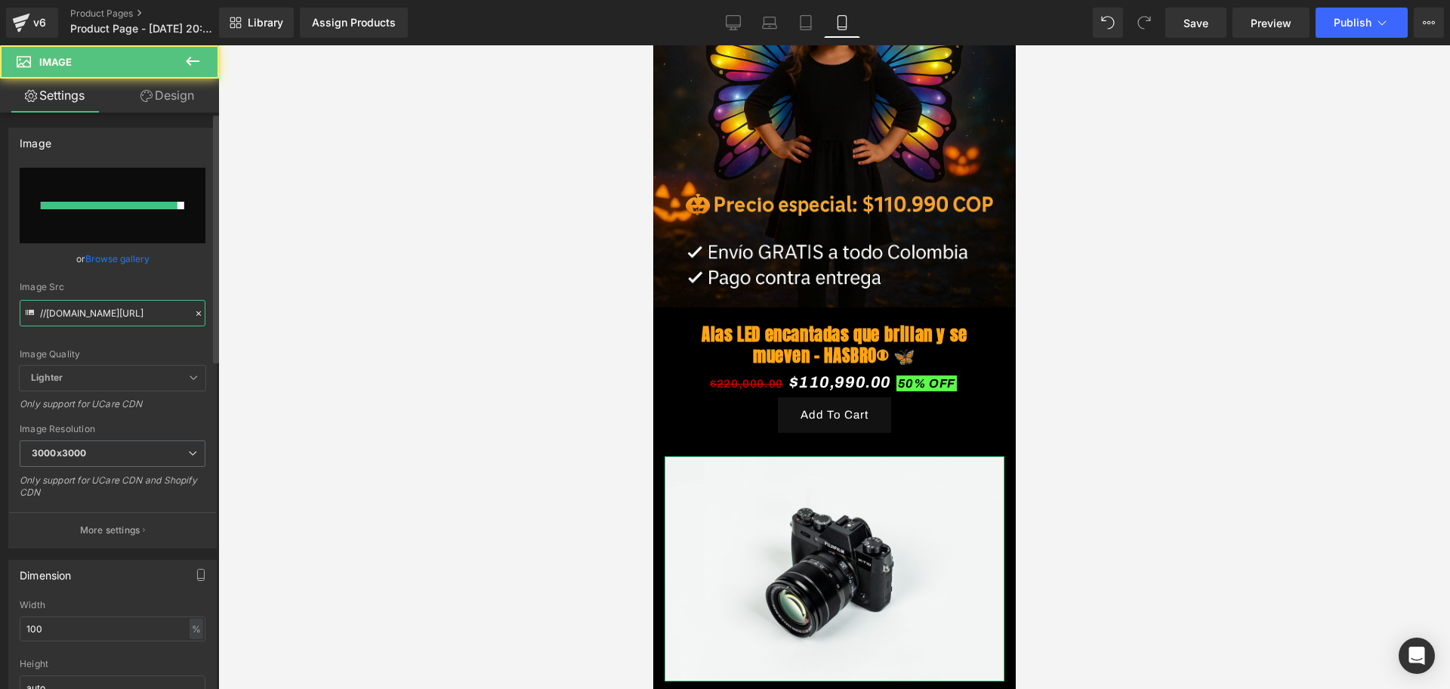
click at [98, 310] on input "//[DOMAIN_NAME][URL]" at bounding box center [113, 313] width 186 height 26
paste input "[URL][DOMAIN_NAME][DOMAIN_NAME][DATE]"
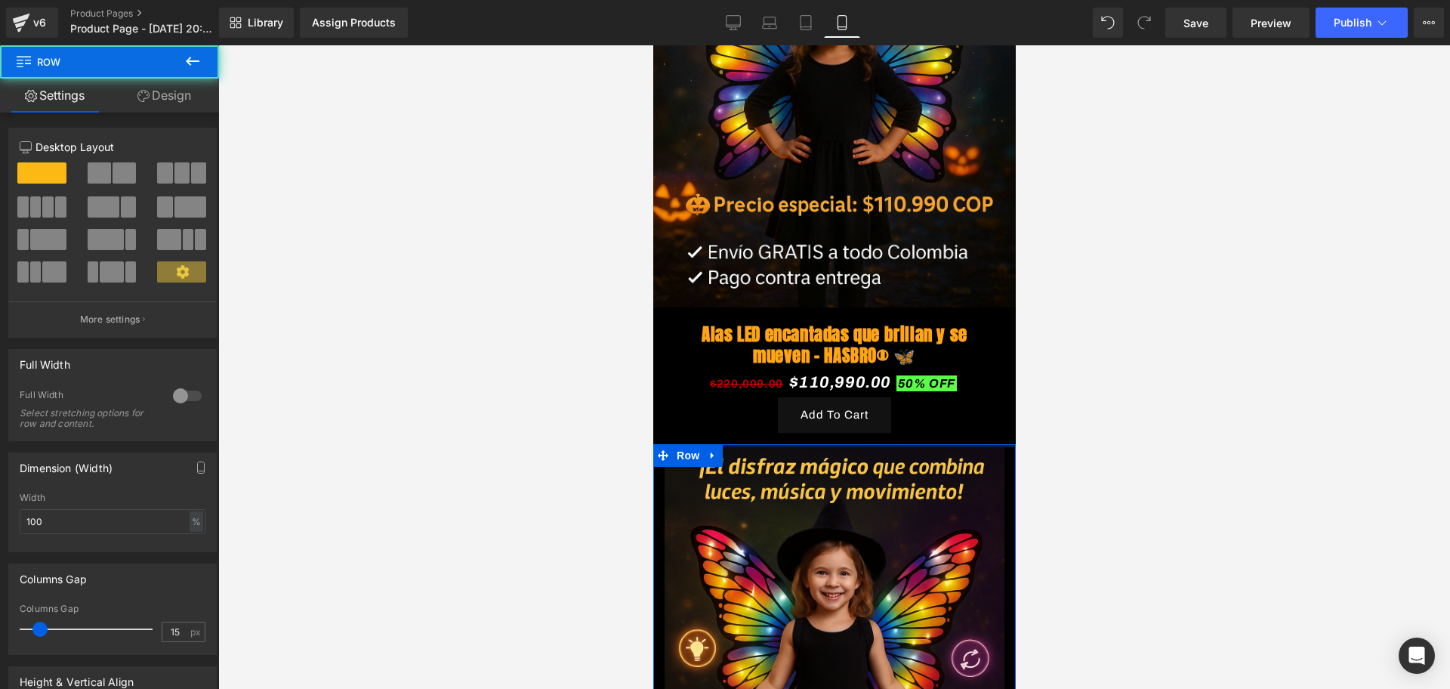
drag, startPoint x: 807, startPoint y: 427, endPoint x: 807, endPoint y: 418, distance: 9.1
click at [807, 418] on div "Image Row Alas LED encantadas que brillan y se mueven – HASBRO® 🦋 (P) Title $22…" at bounding box center [833, 494] width 362 height 1423
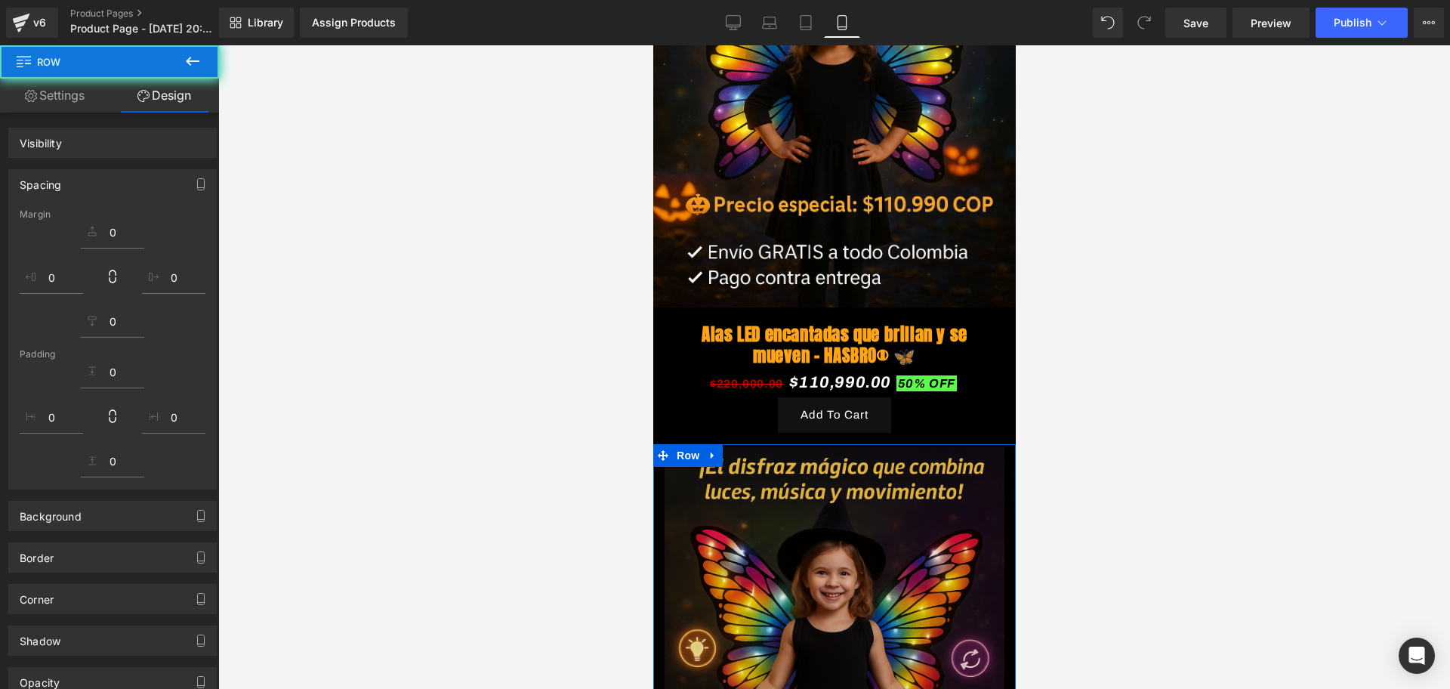
click at [696, 485] on img at bounding box center [834, 702] width 340 height 510
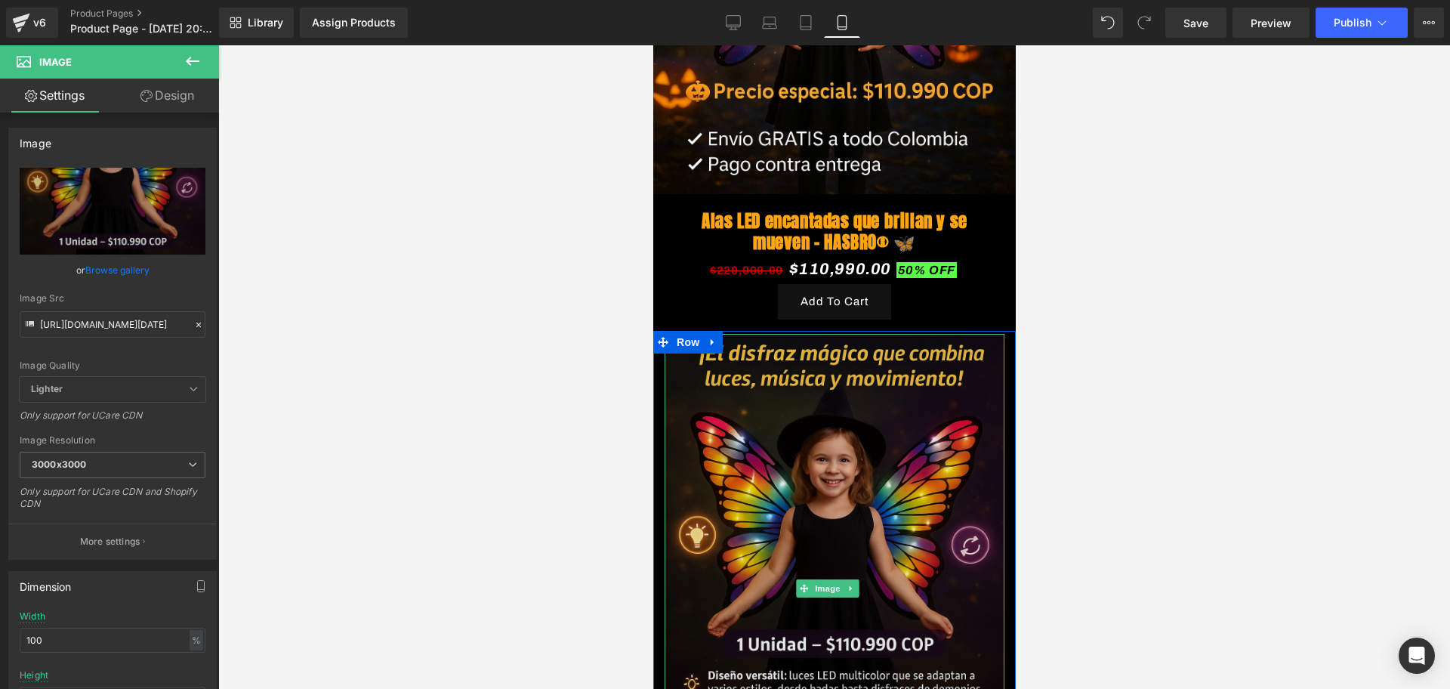
scroll to position [472, 0]
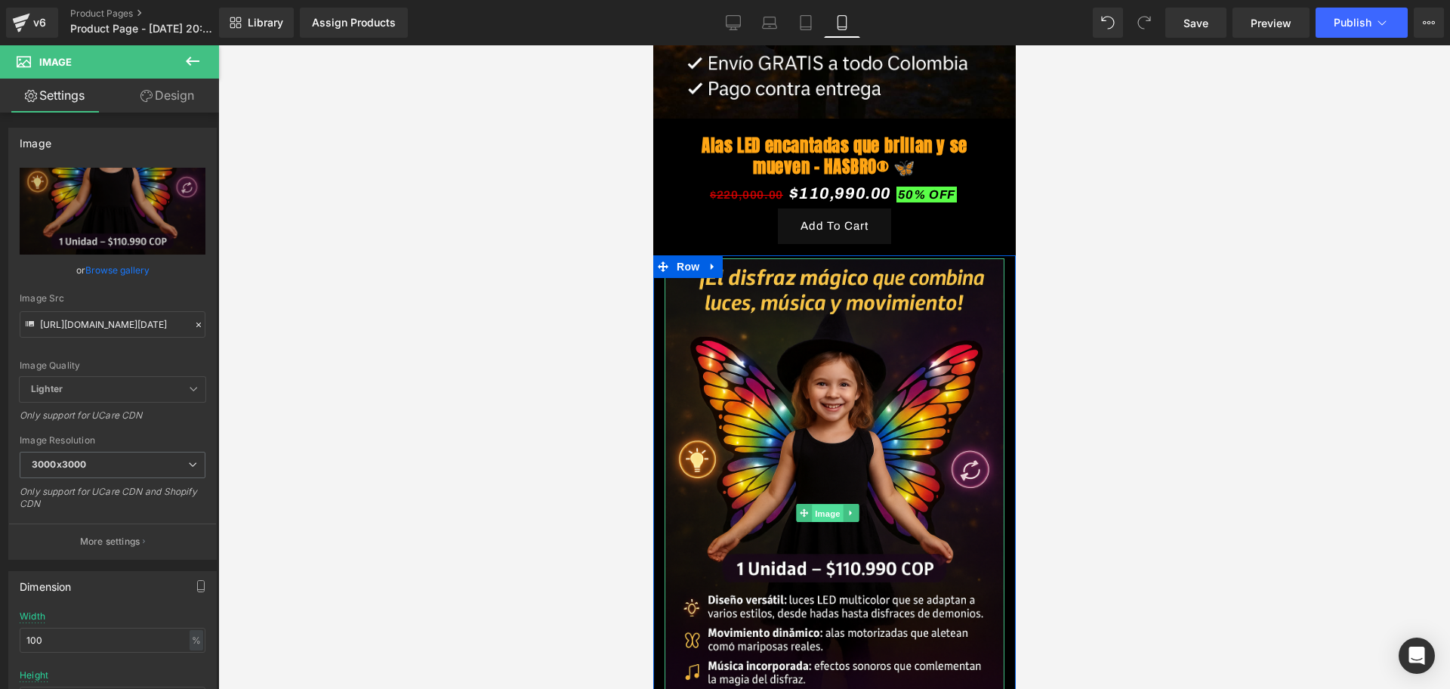
click at [824, 504] on span "Image" at bounding box center [827, 513] width 32 height 18
click at [174, 98] on link "Design" at bounding box center [167, 96] width 109 height 34
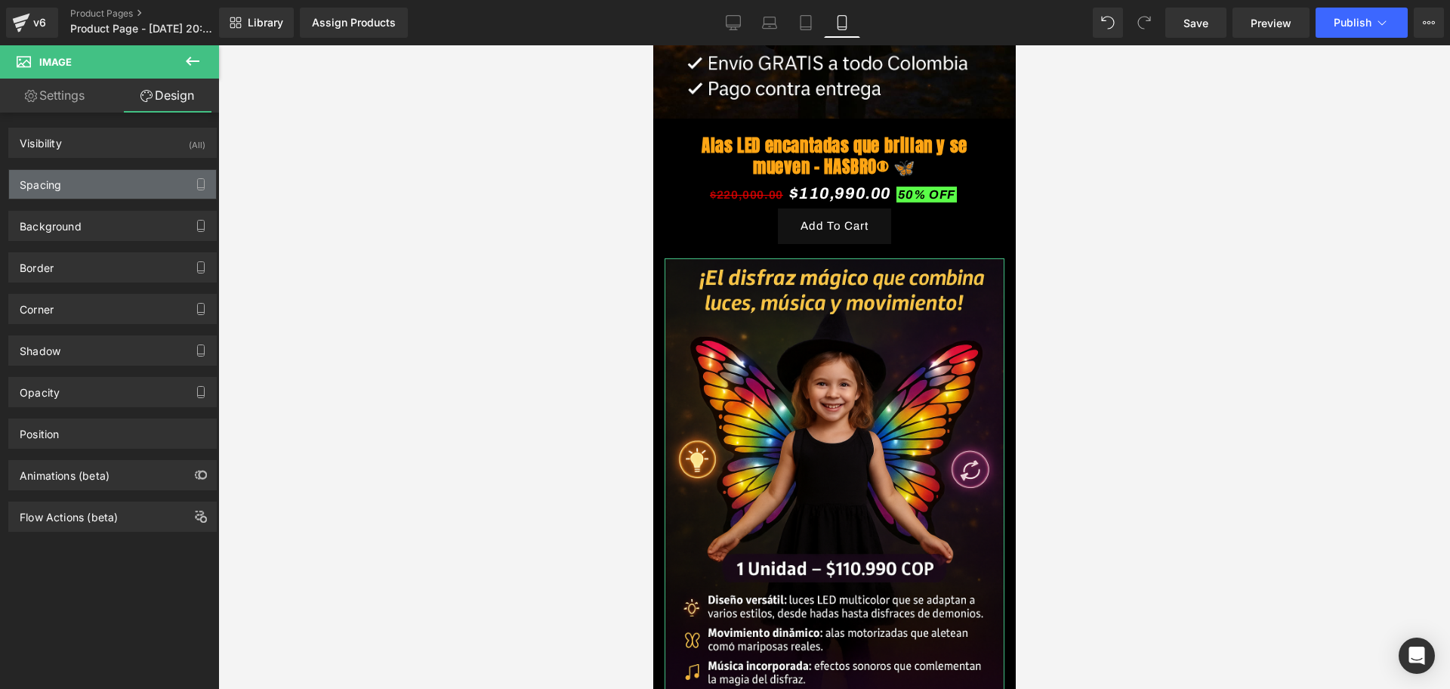
click at [39, 173] on div "Spacing" at bounding box center [41, 180] width 42 height 21
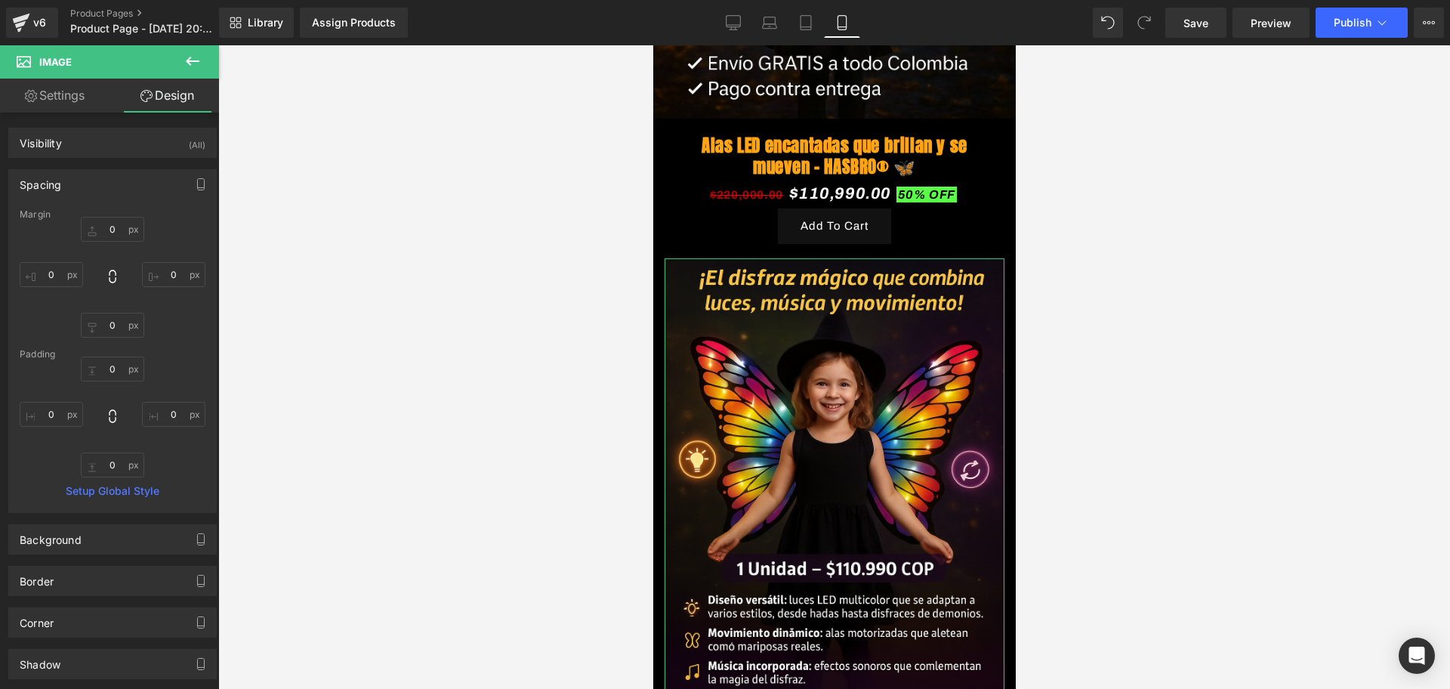
click at [54, 258] on div "0px 0 0px 0 0px 0 0px 0" at bounding box center [113, 277] width 186 height 121
click at [53, 276] on input "0" at bounding box center [51, 274] width 63 height 25
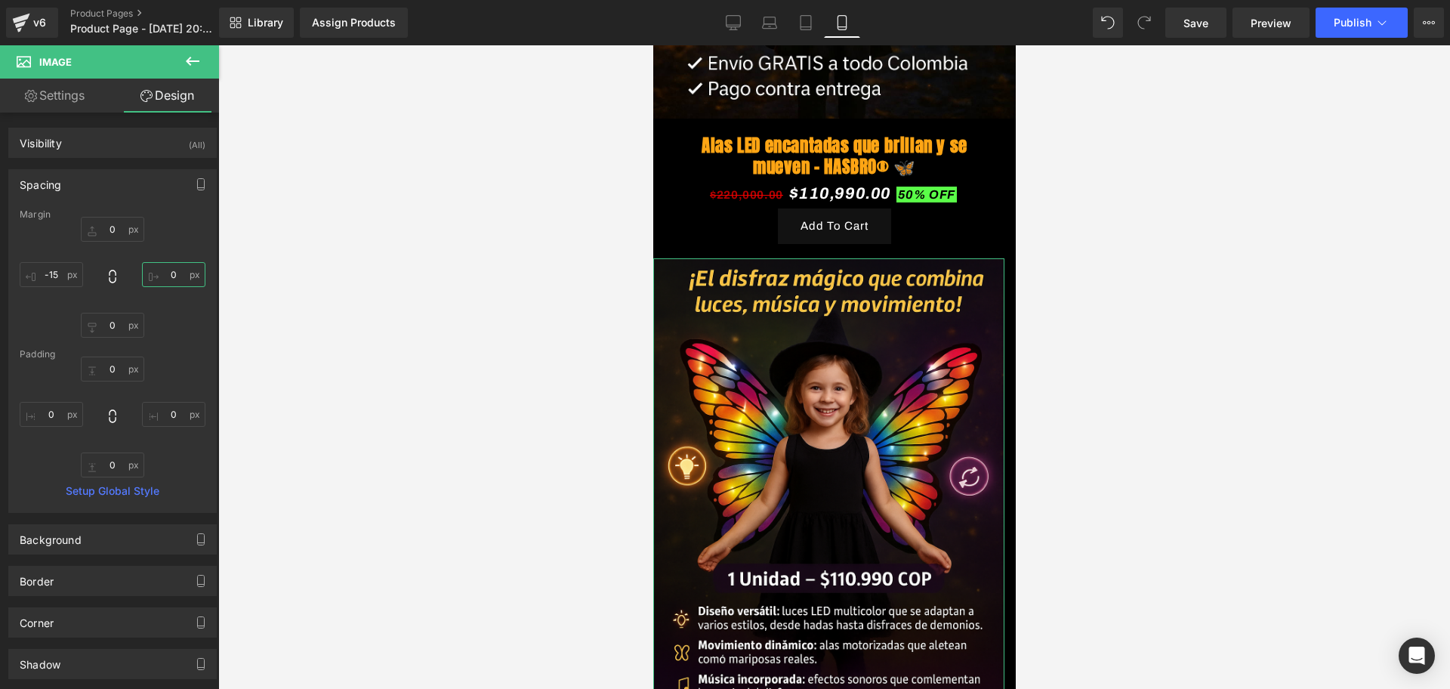
click at [165, 262] on input "0" at bounding box center [173, 274] width 63 height 25
click at [165, 271] on input "0" at bounding box center [173, 274] width 63 height 25
click at [167, 272] on input "0" at bounding box center [173, 274] width 63 height 25
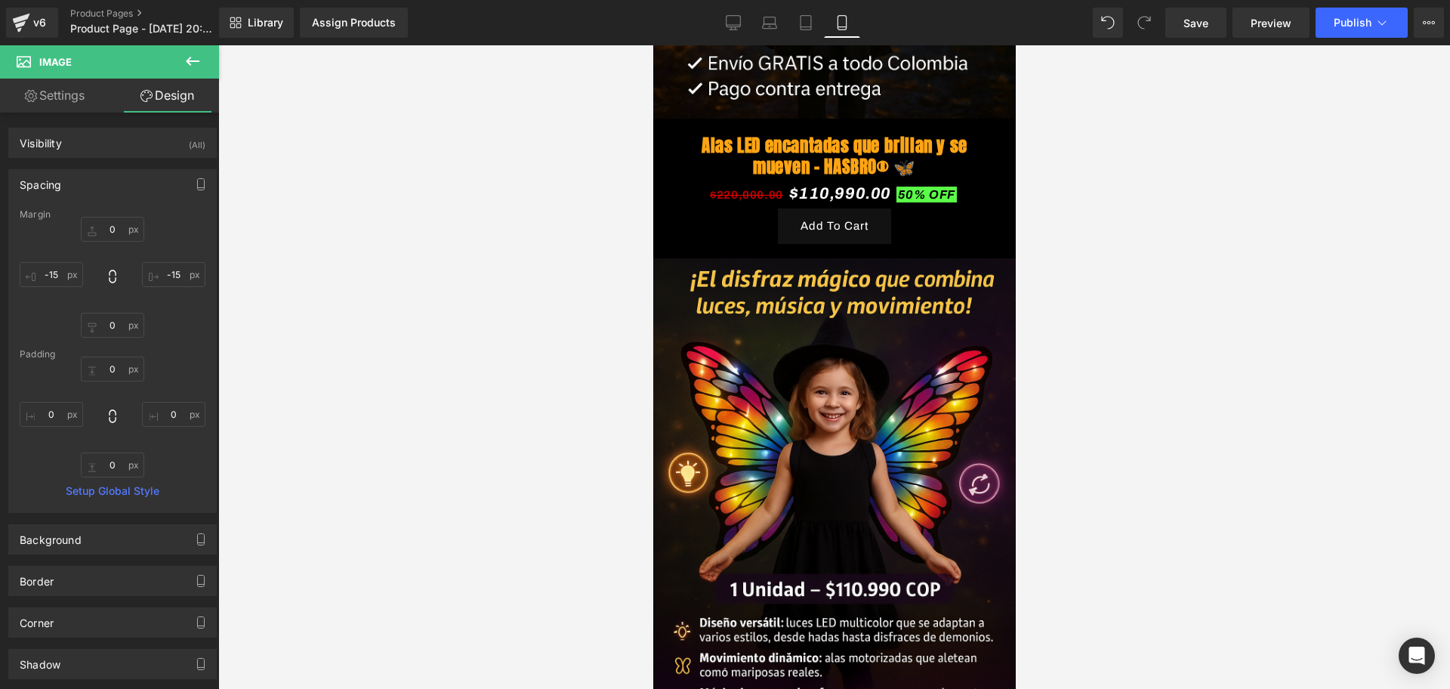
click at [1131, 301] on div at bounding box center [834, 366] width 1232 height 643
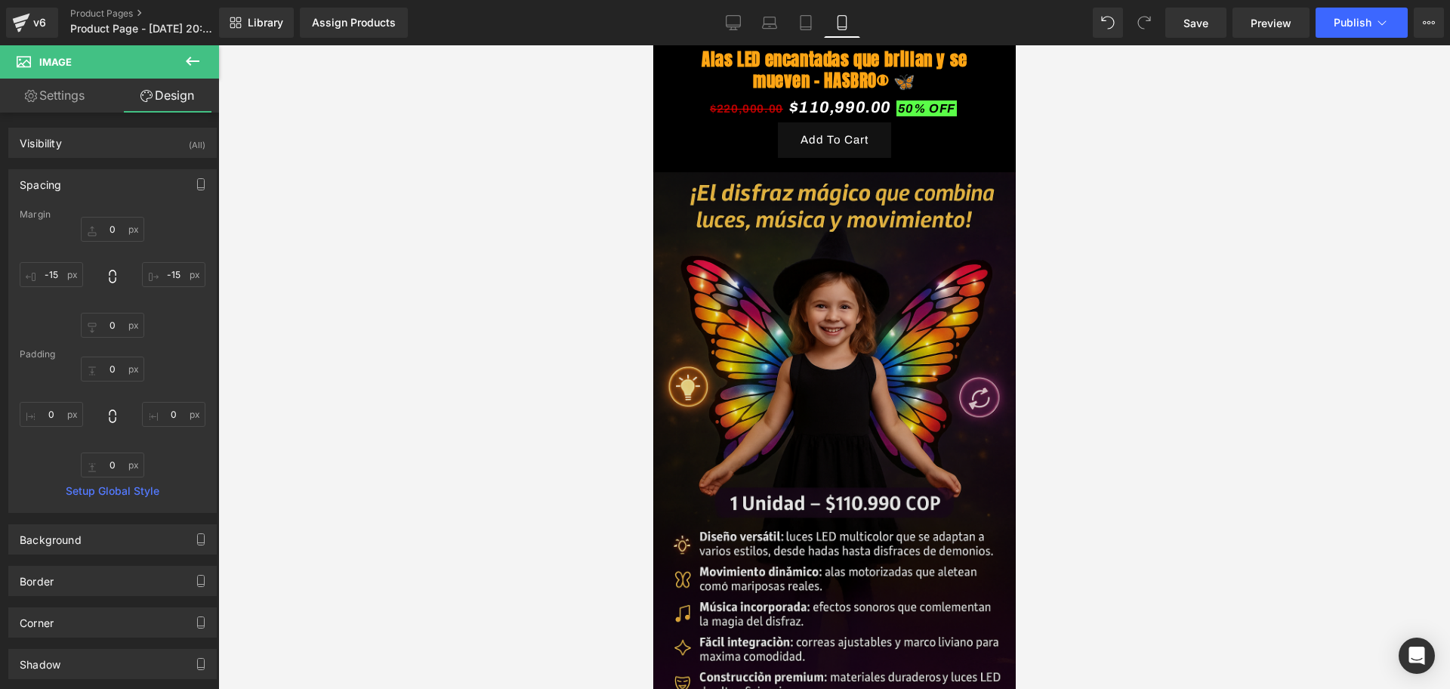
scroll to position [661, 0]
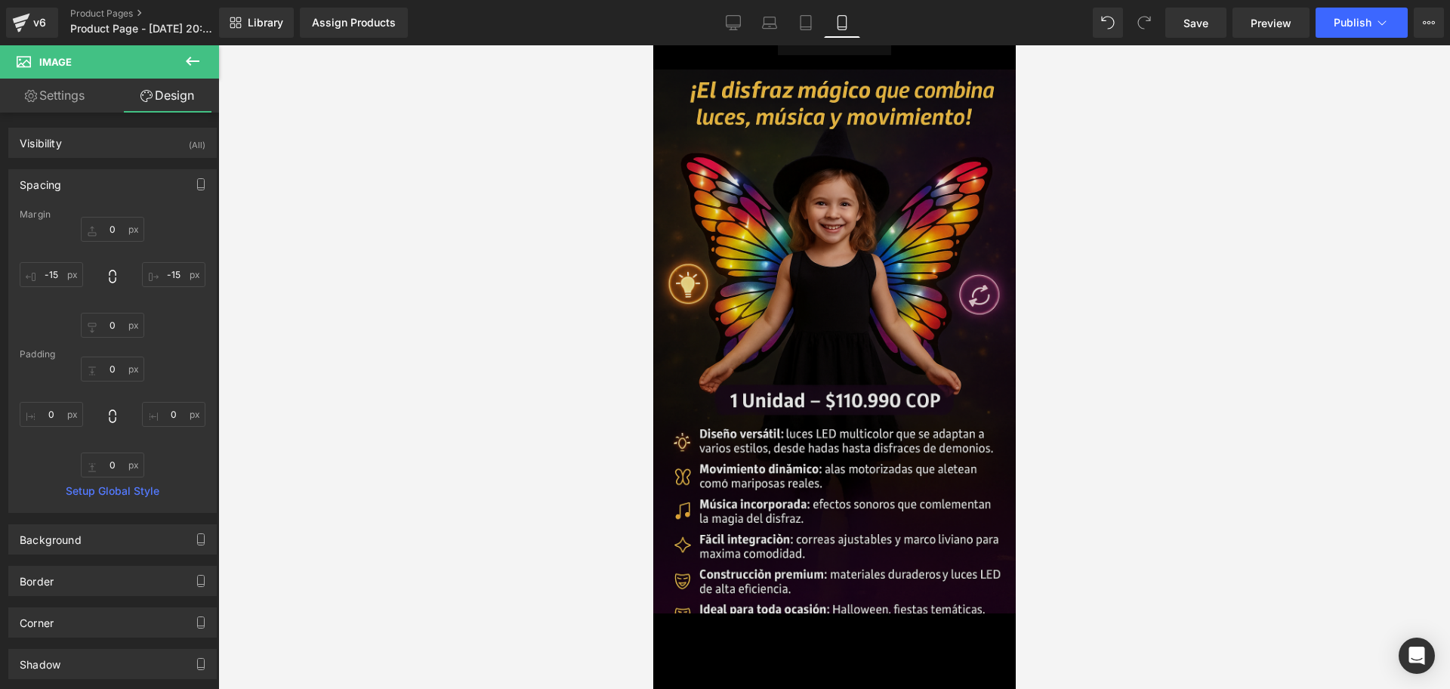
click at [855, 327] on img at bounding box center [833, 341] width 362 height 544
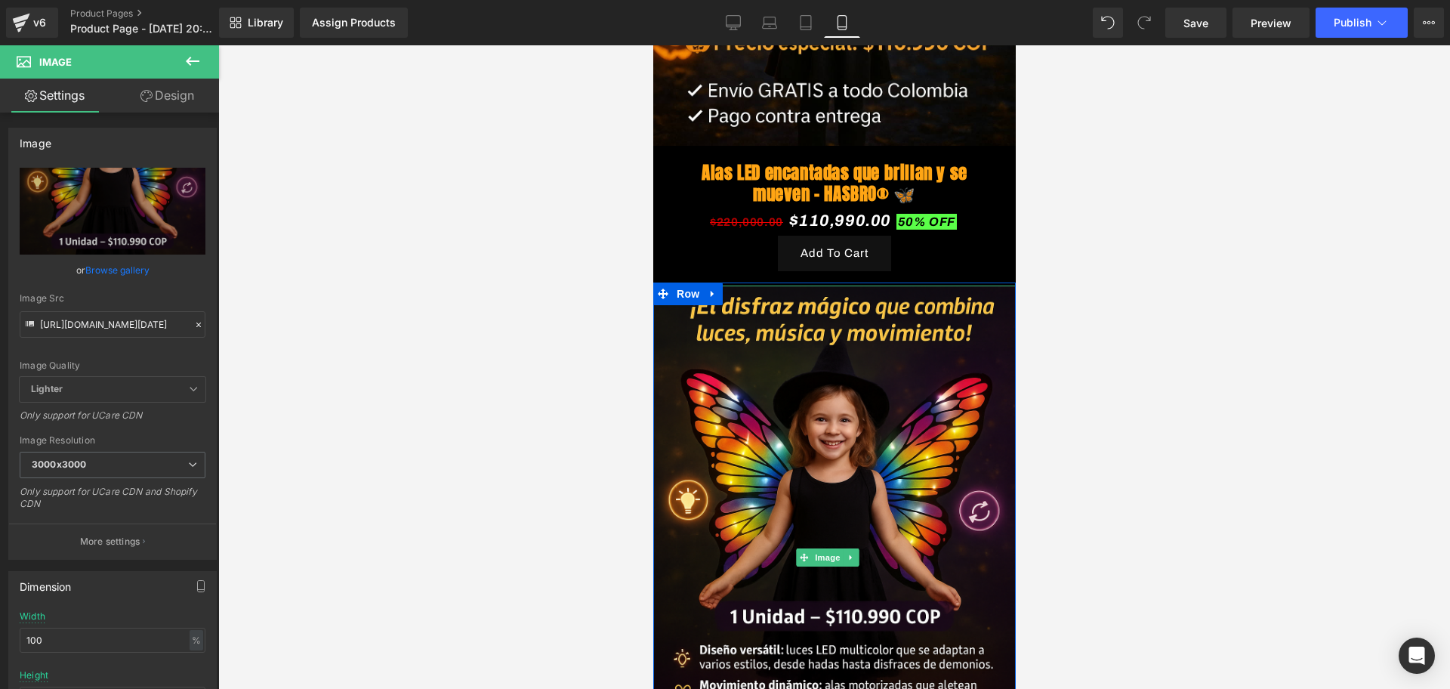
scroll to position [378, 0]
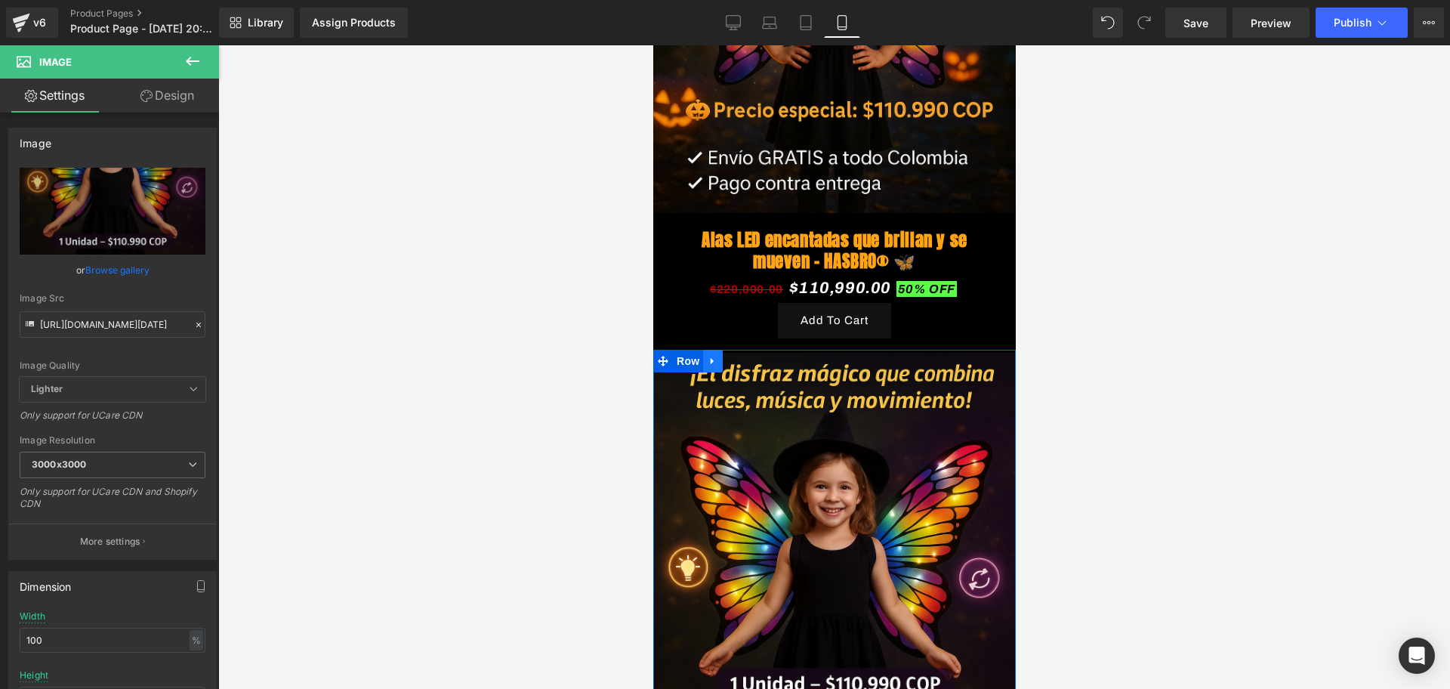
click at [714, 355] on icon at bounding box center [712, 360] width 11 height 11
click at [723, 350] on link at bounding box center [732, 361] width 20 height 23
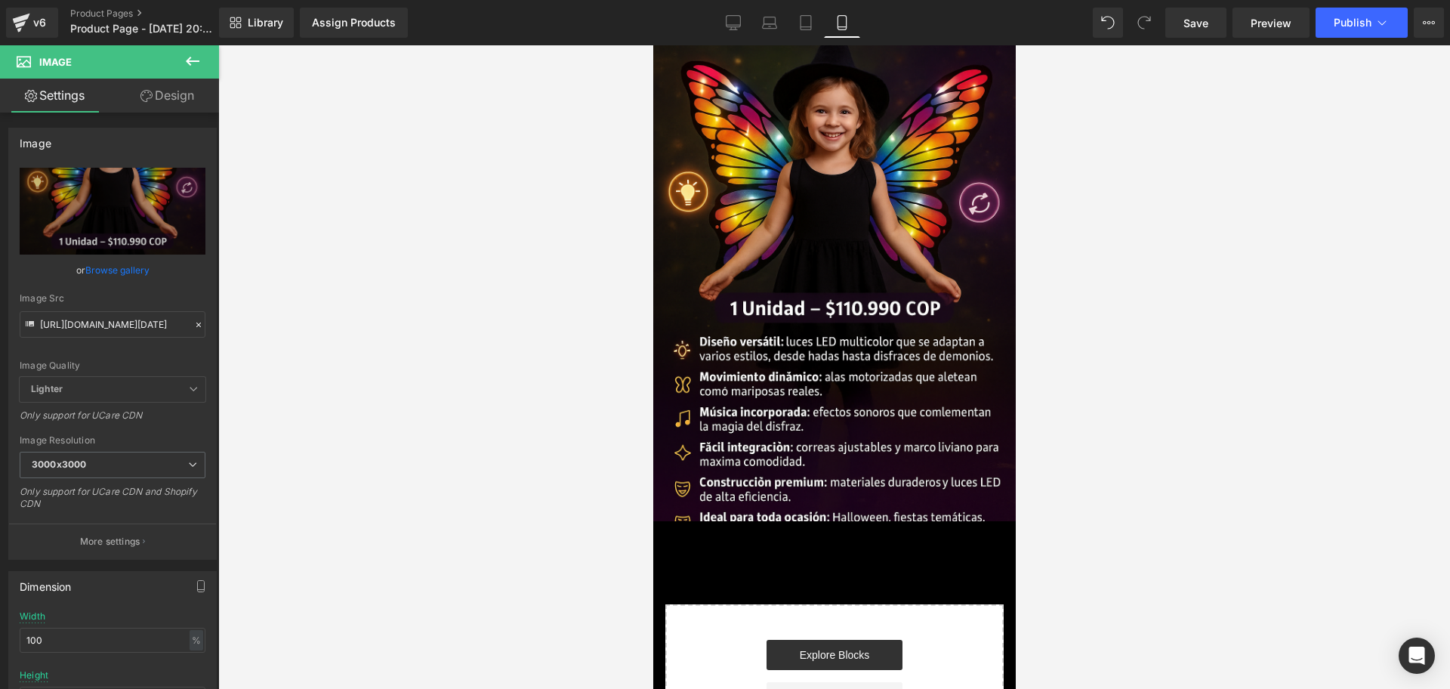
scroll to position [1322, 0]
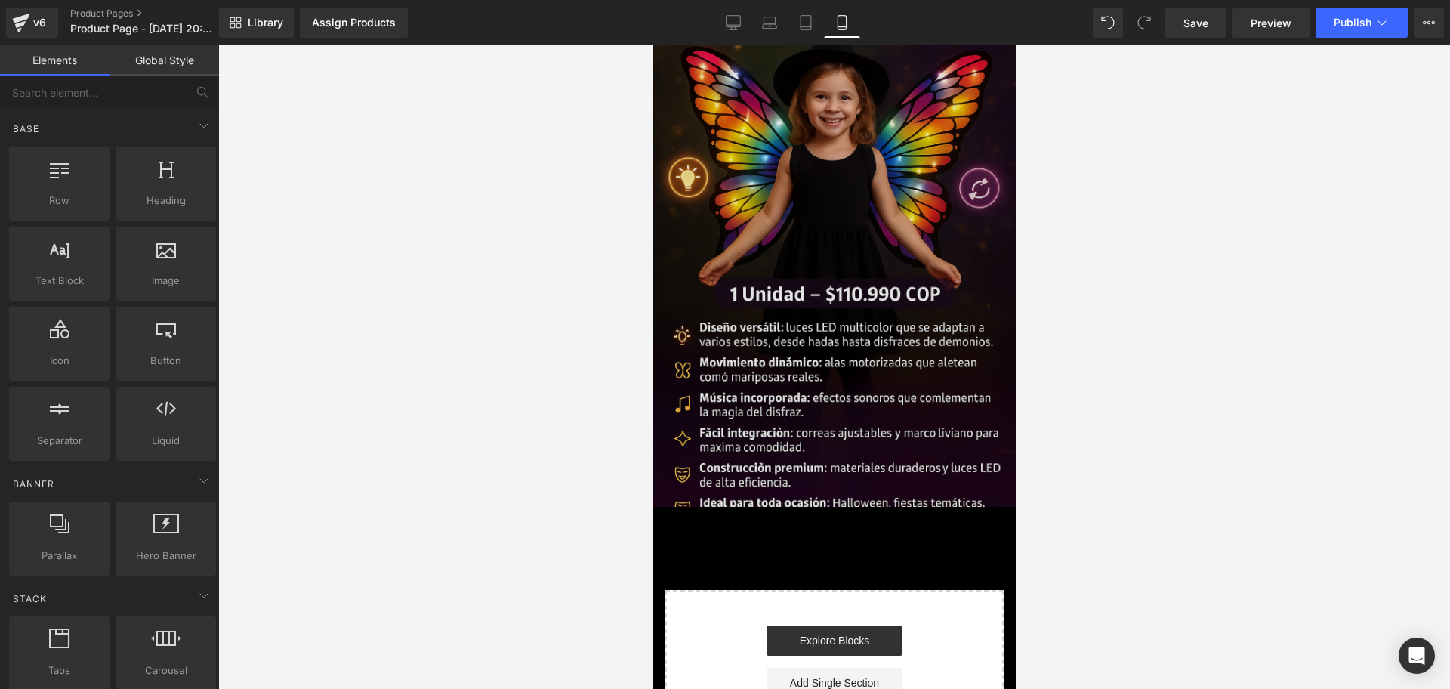
click at [815, 339] on img at bounding box center [833, 235] width 362 height 544
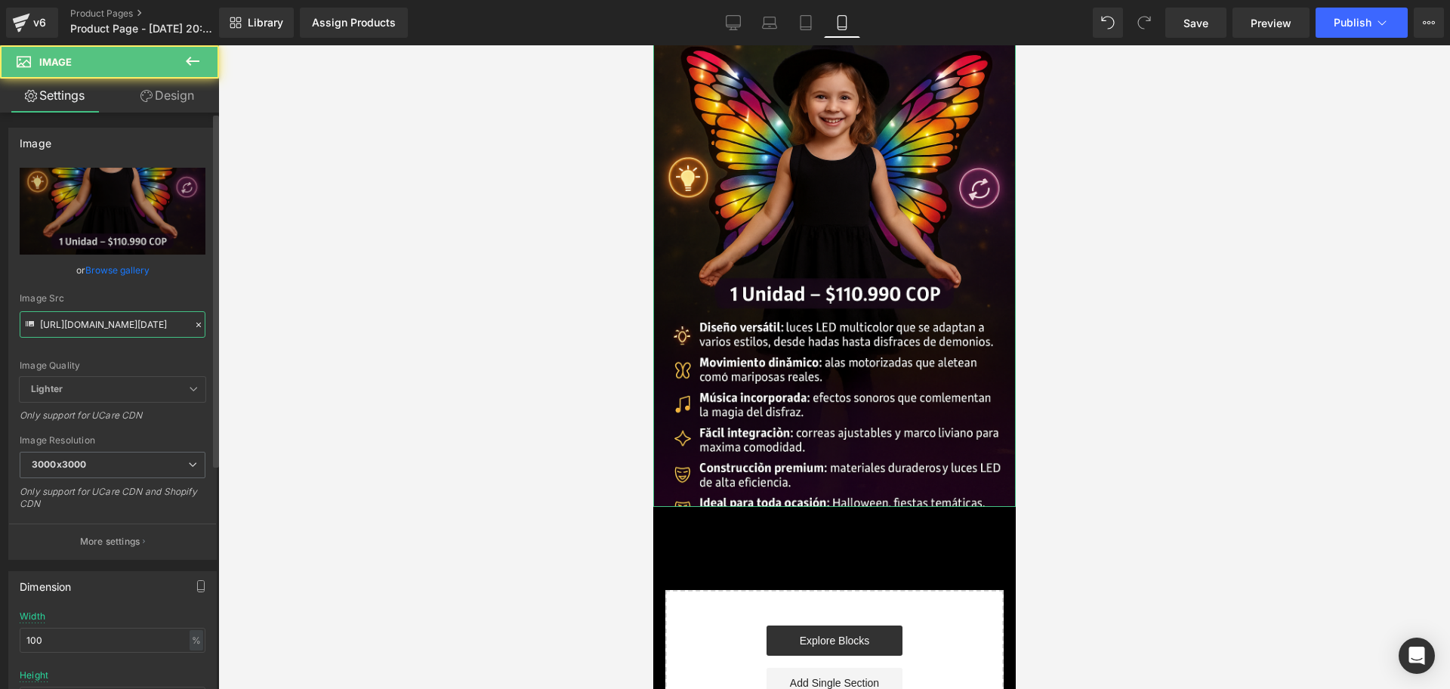
click at [82, 323] on input "[URL][DOMAIN_NAME][DATE]" at bounding box center [113, 324] width 186 height 26
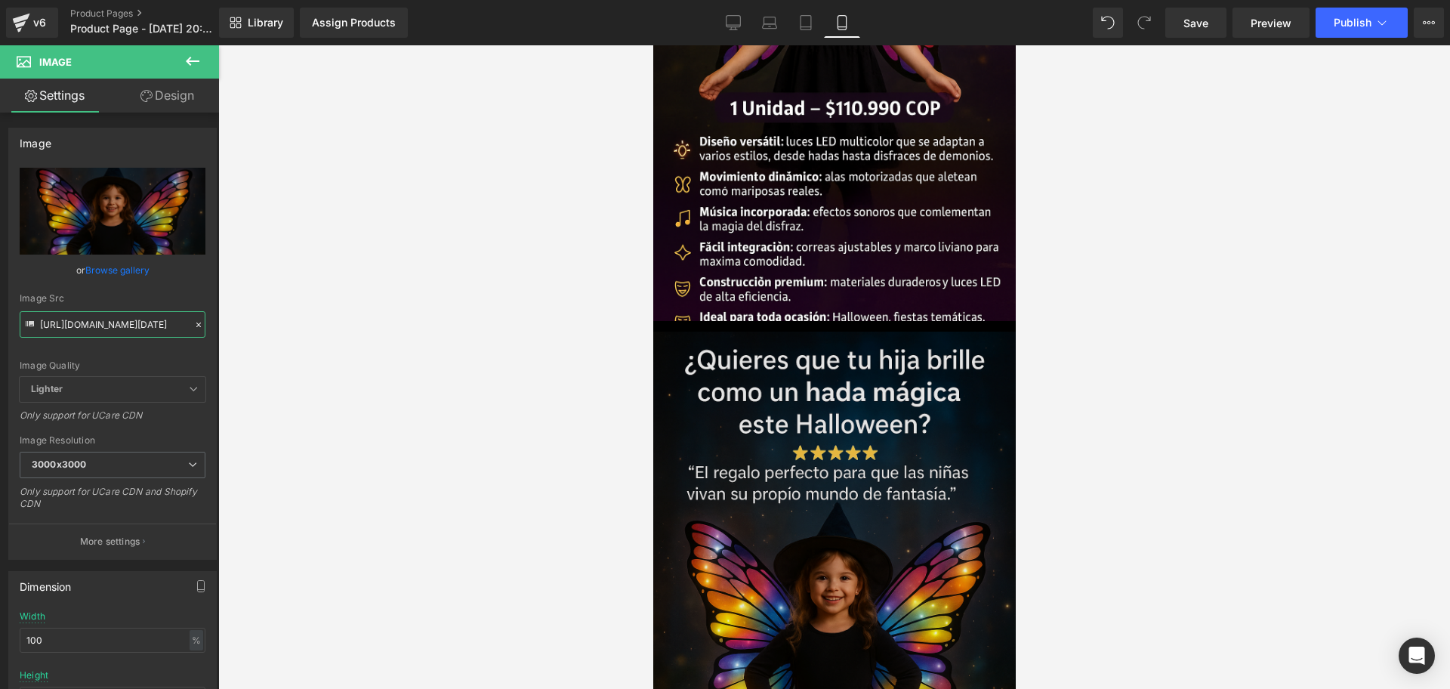
scroll to position [944, 0]
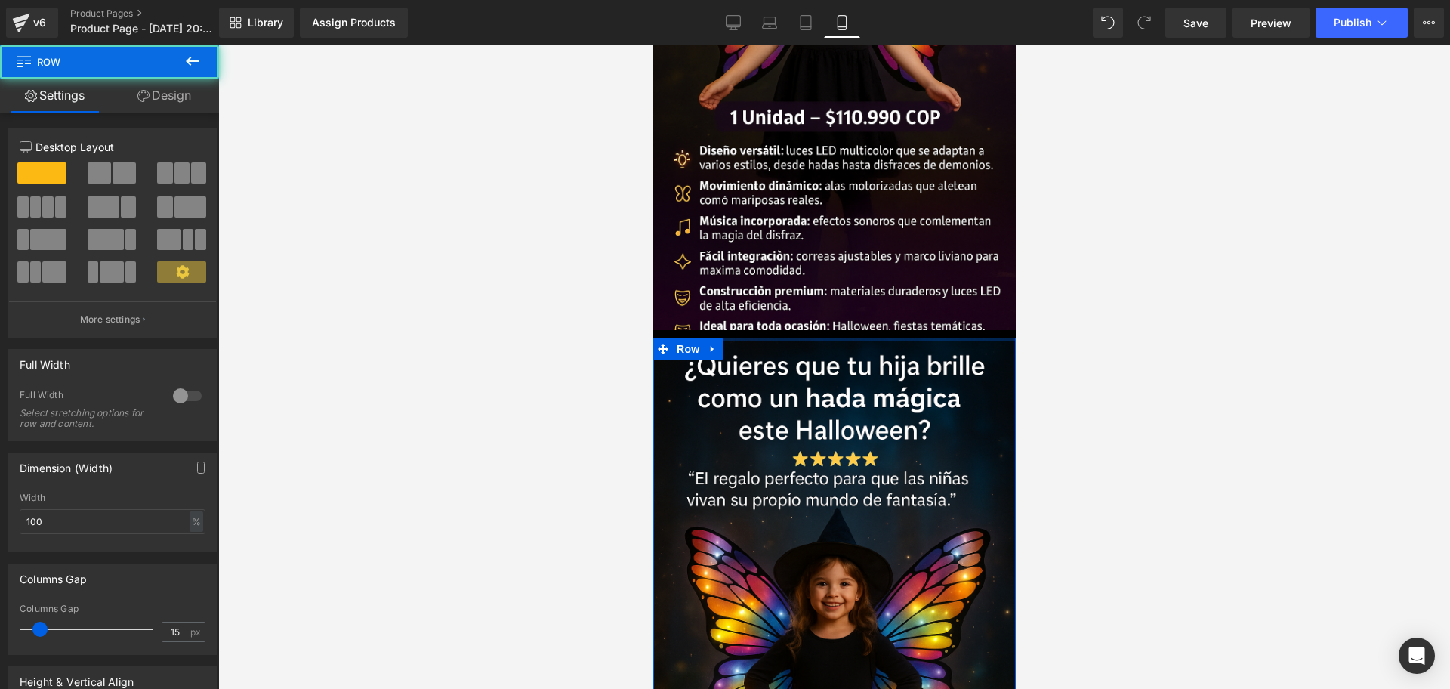
drag, startPoint x: 797, startPoint y: 294, endPoint x: 863, endPoint y: 288, distance: 65.9
click at [792, 278] on div "Image Row Alas LED encantadas que brillan y se mueven – HASBRO® 🦋 (P) Title $22…" at bounding box center [833, 126] width 362 height 2009
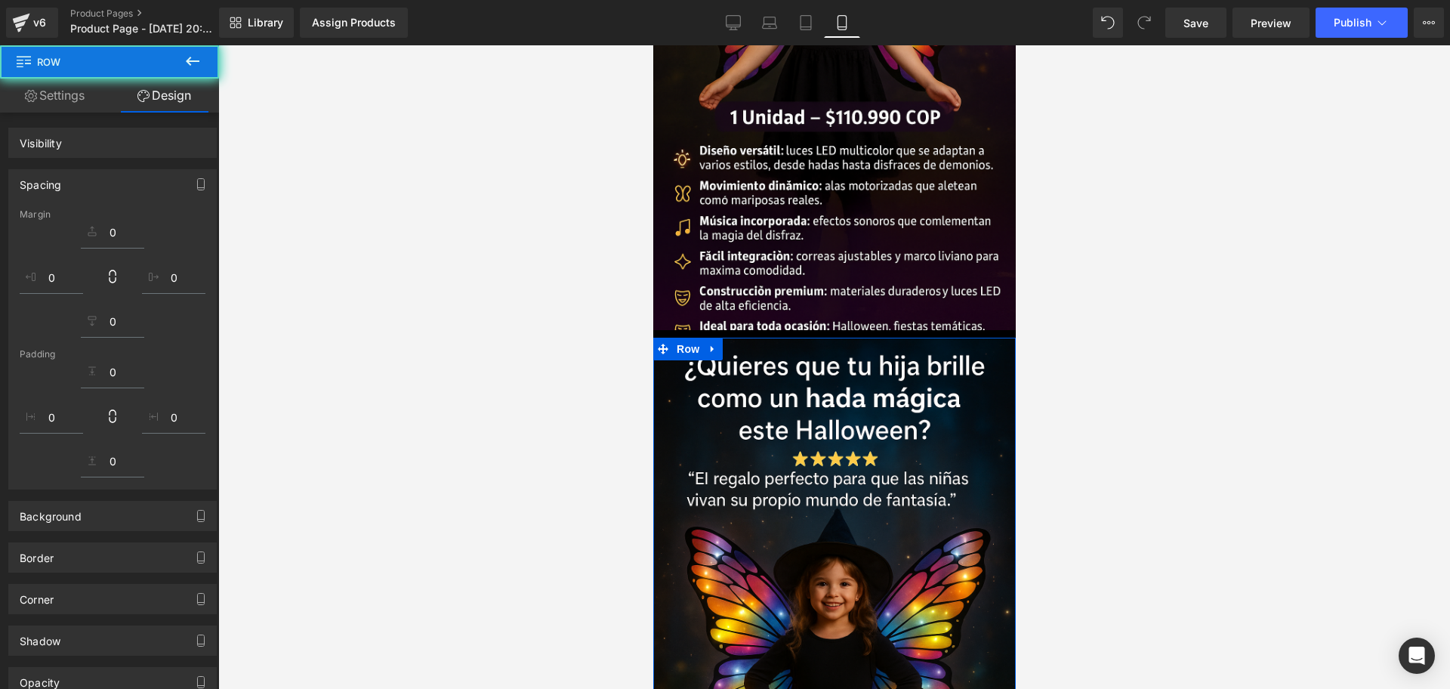
click at [982, 288] on div "Image Row" at bounding box center [833, 60] width 362 height 554
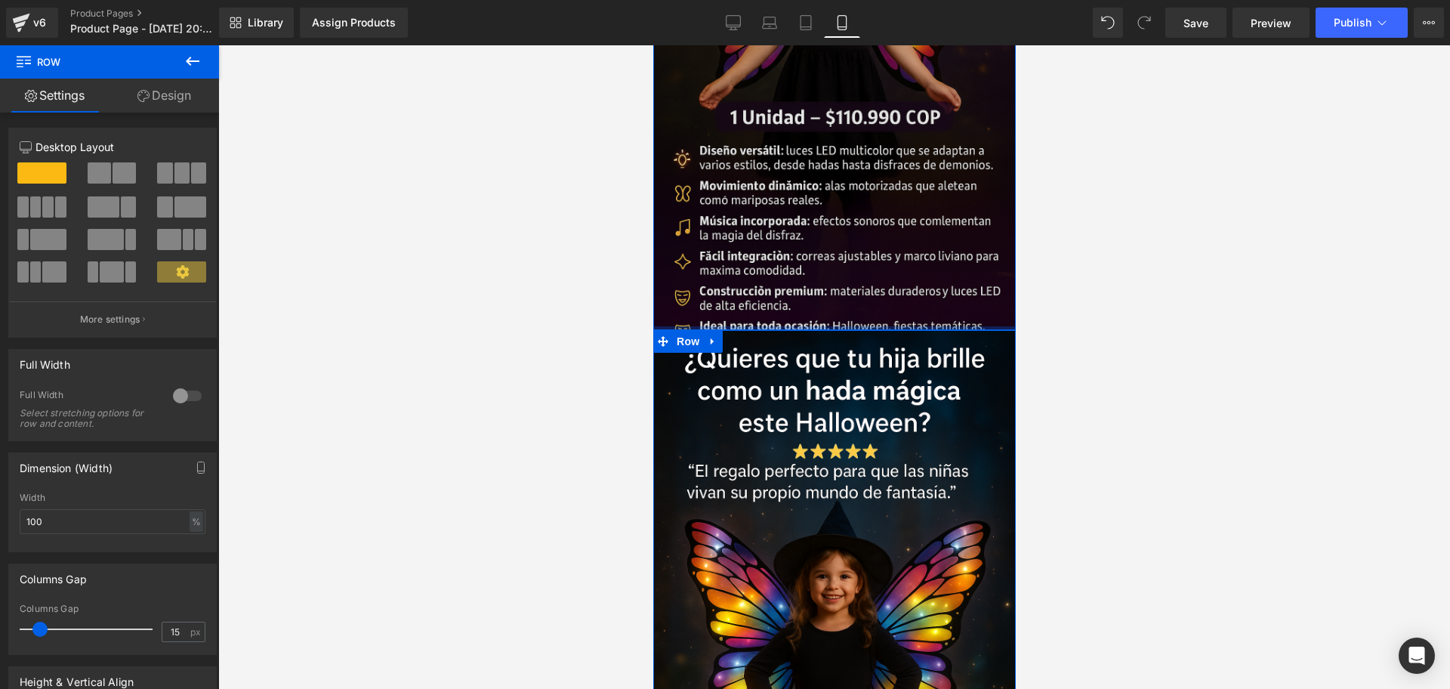
click at [901, 270] on div "Image Row" at bounding box center [833, 56] width 362 height 547
click at [1077, 270] on div at bounding box center [834, 366] width 1232 height 643
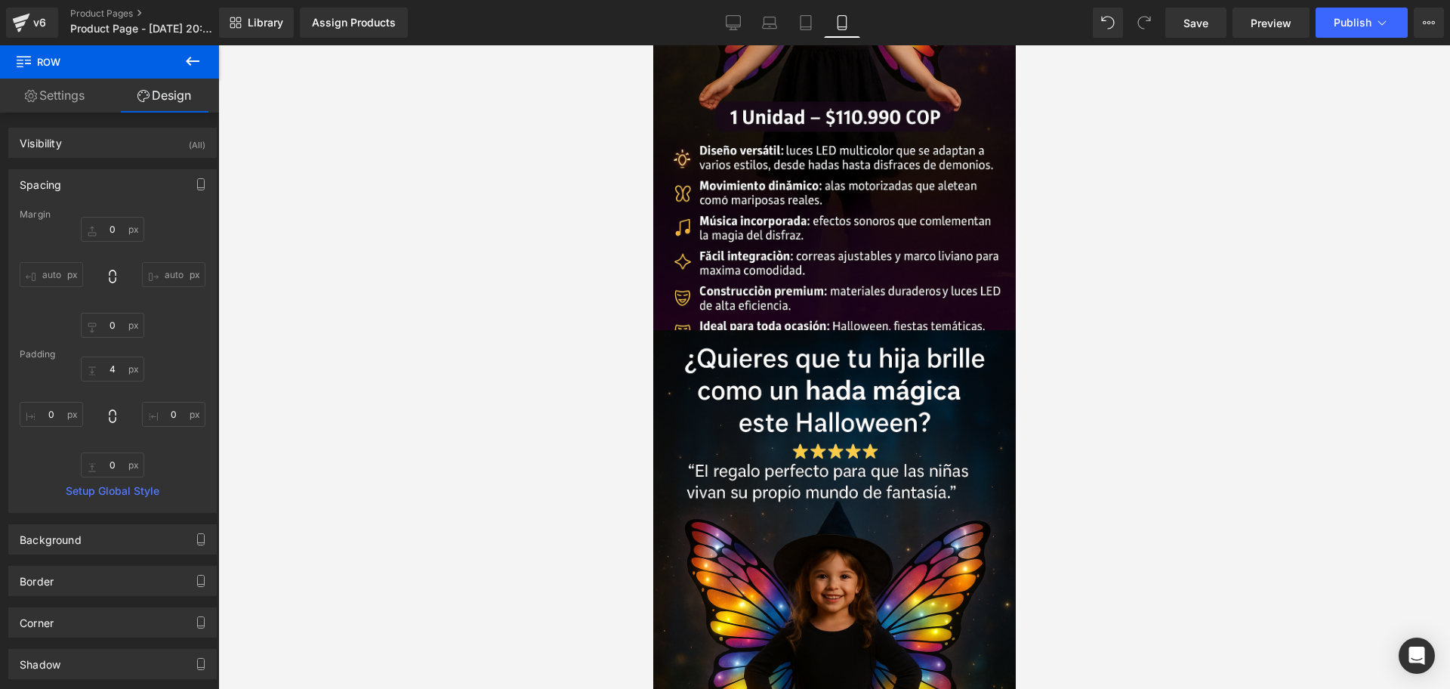
click at [1124, 686] on div at bounding box center [834, 366] width 1232 height 643
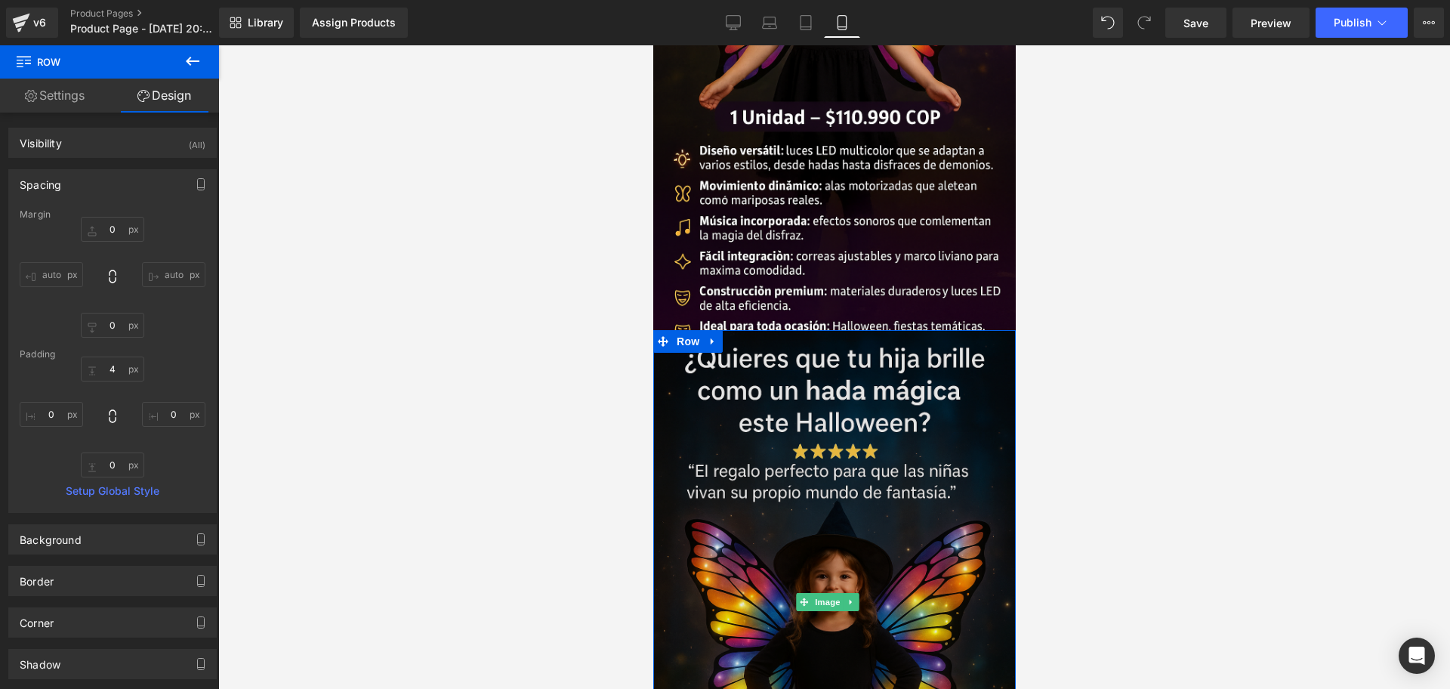
scroll to position [755, 0]
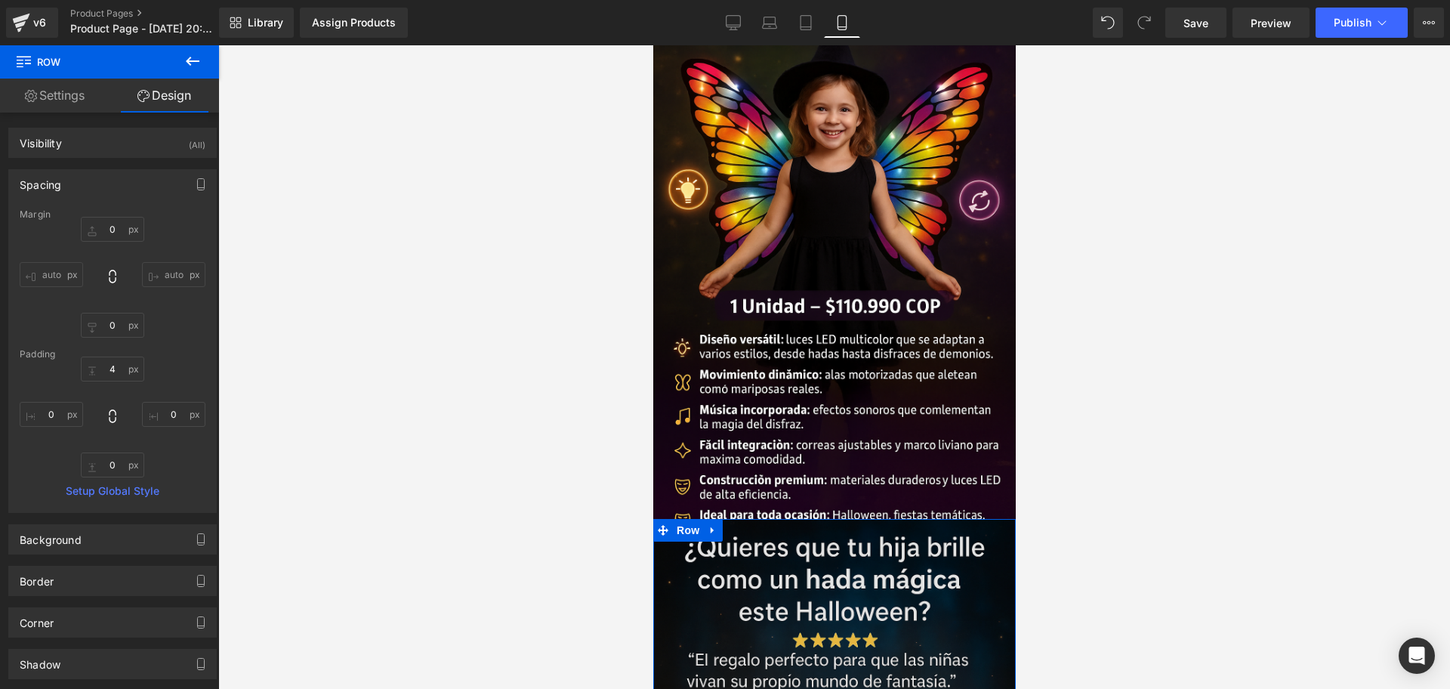
click at [862, 314] on img at bounding box center [833, 247] width 362 height 544
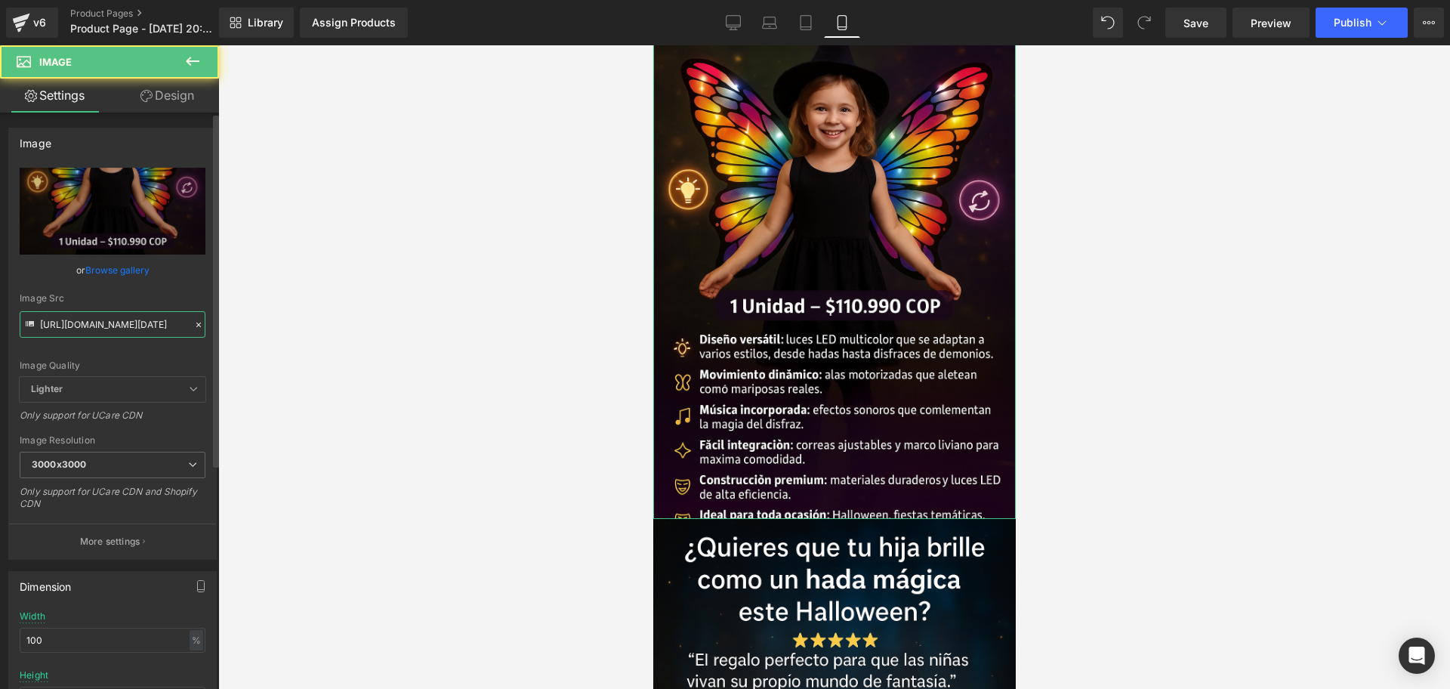
click at [133, 322] on input "[URL][DOMAIN_NAME][DATE]" at bounding box center [113, 324] width 186 height 26
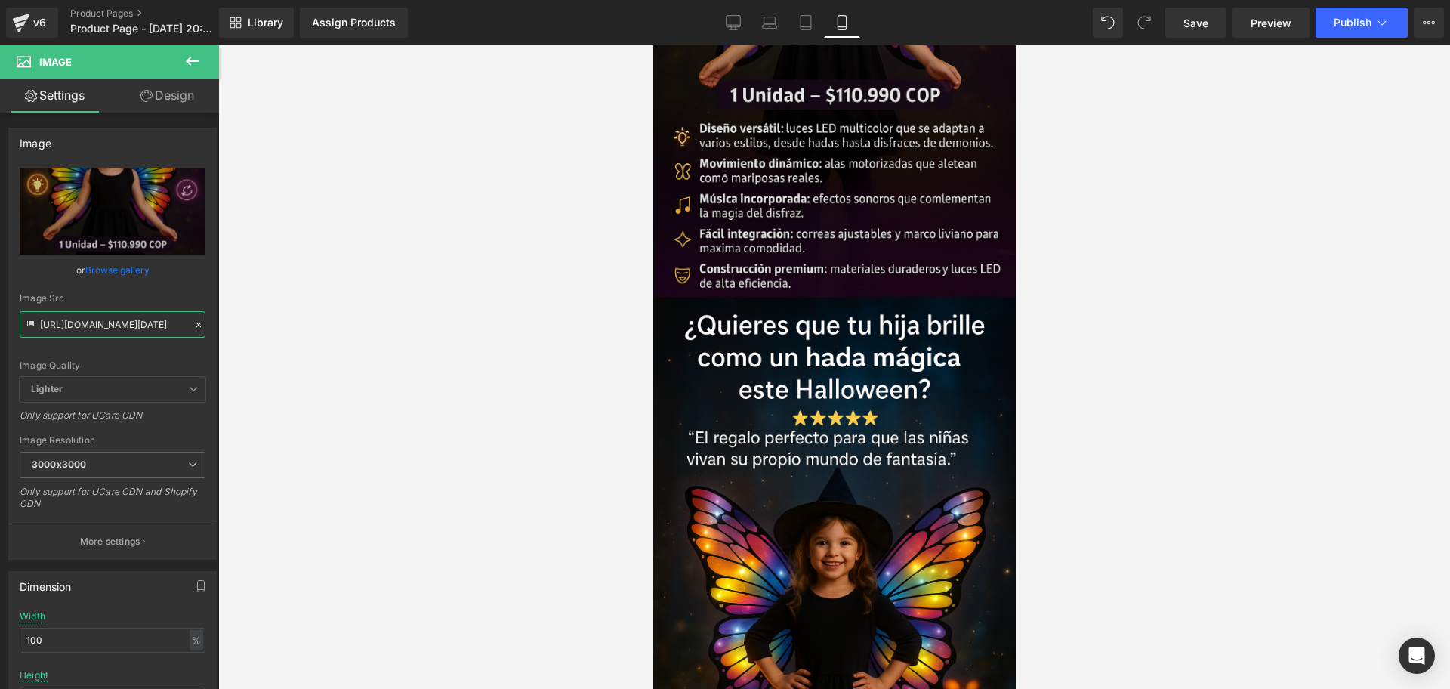
scroll to position [850, 0]
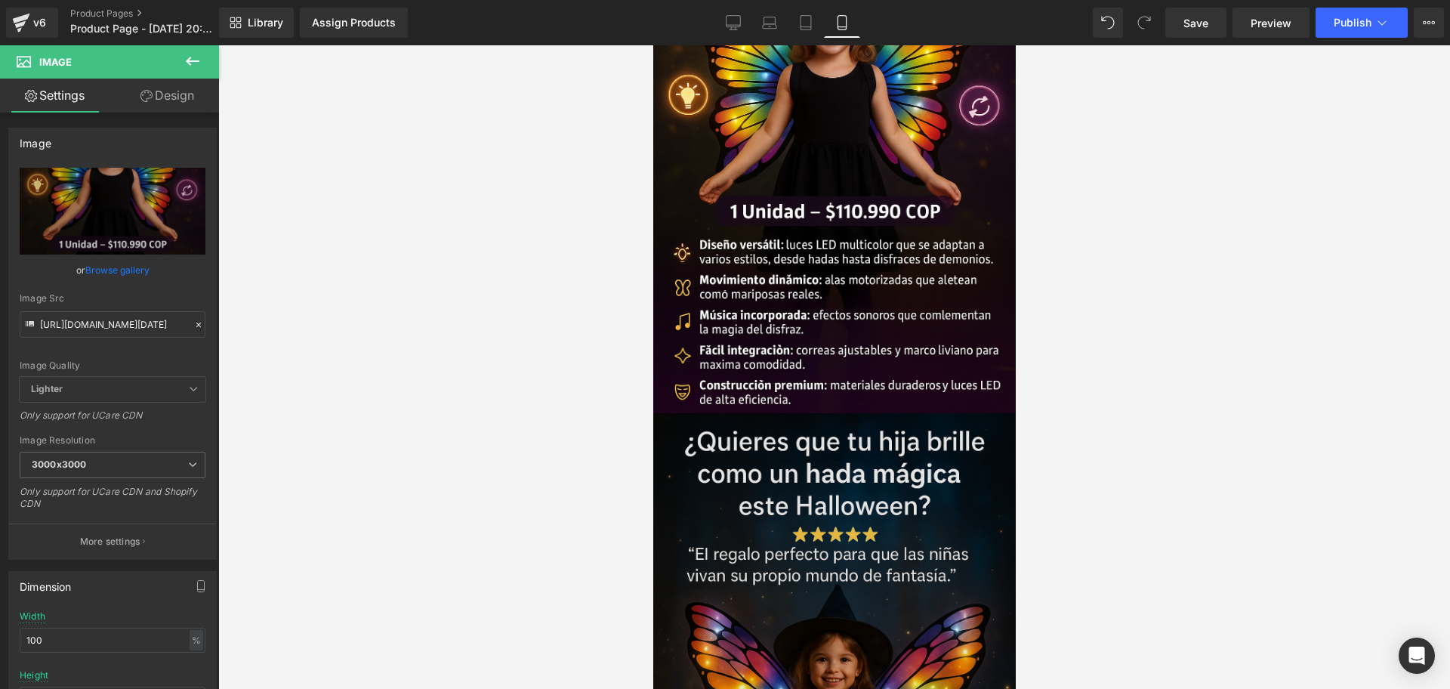
click at [823, 413] on img at bounding box center [833, 685] width 362 height 544
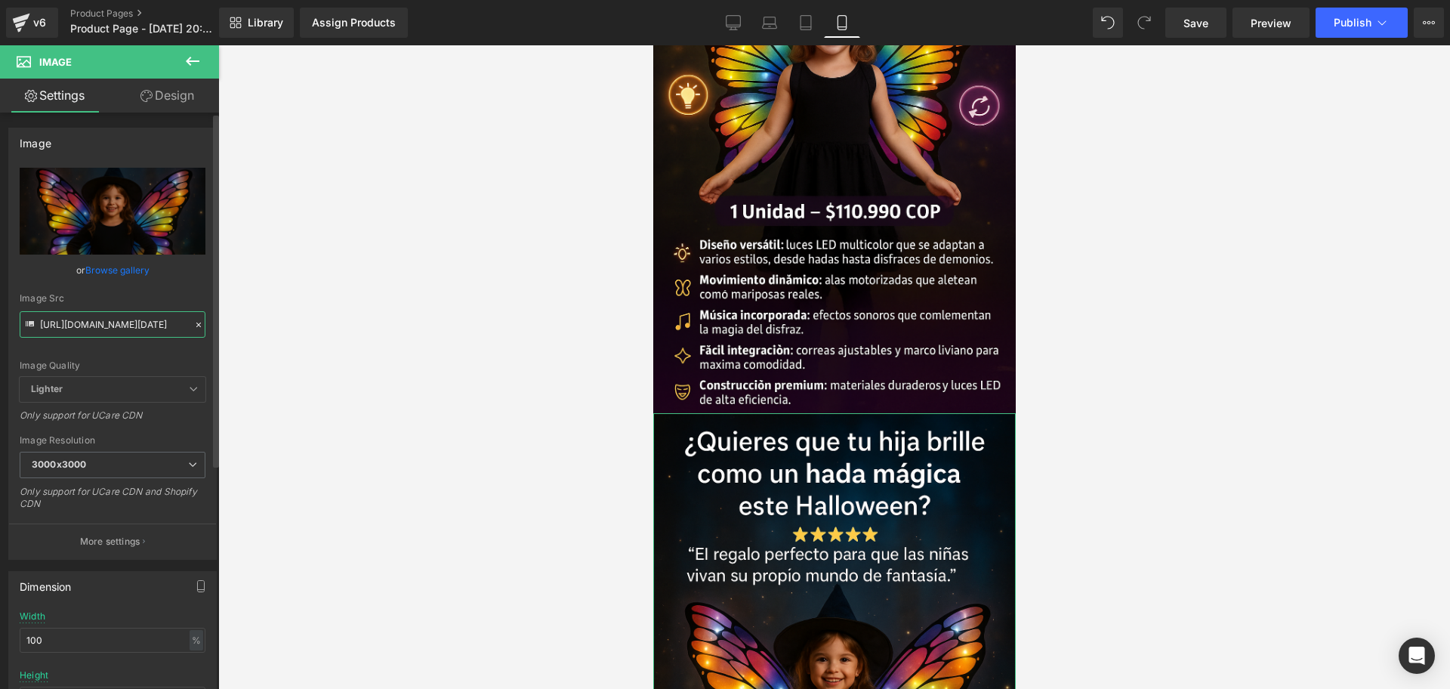
click at [76, 323] on input "[URL][DOMAIN_NAME][DATE]" at bounding box center [113, 324] width 186 height 26
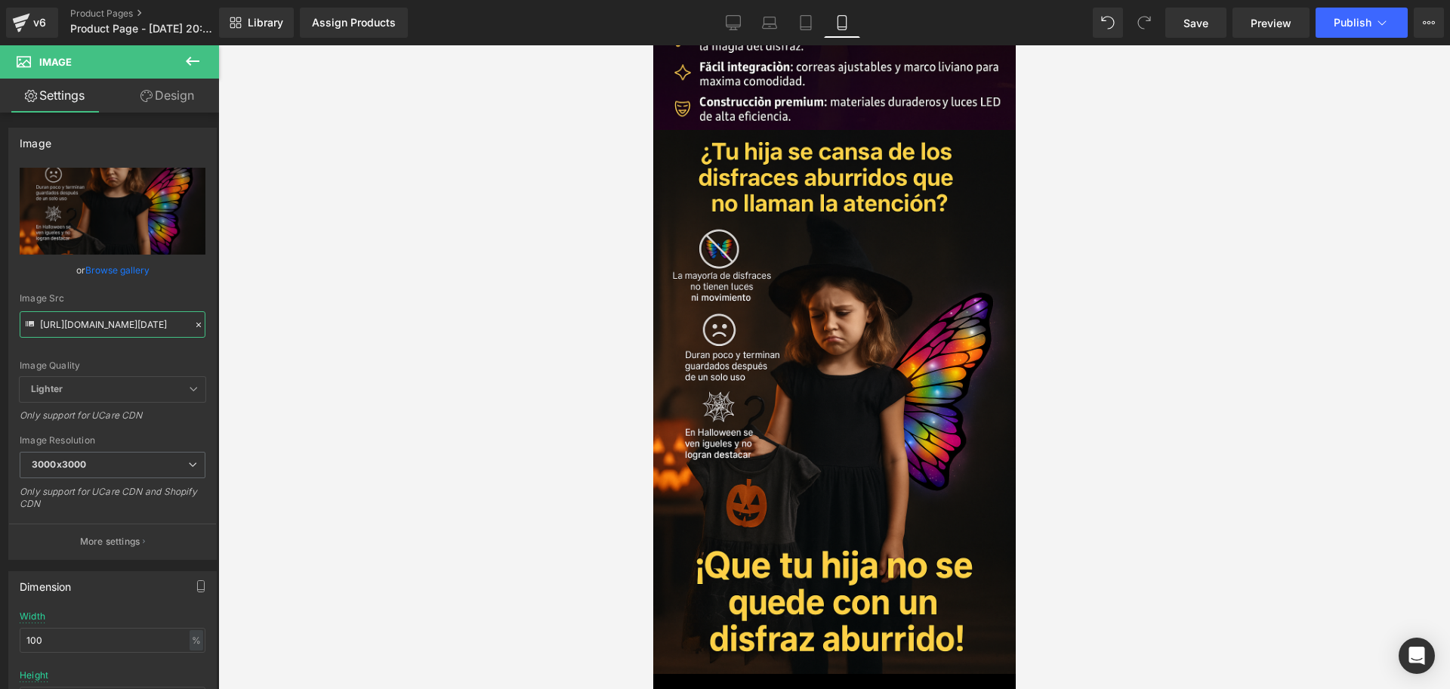
scroll to position [0, 0]
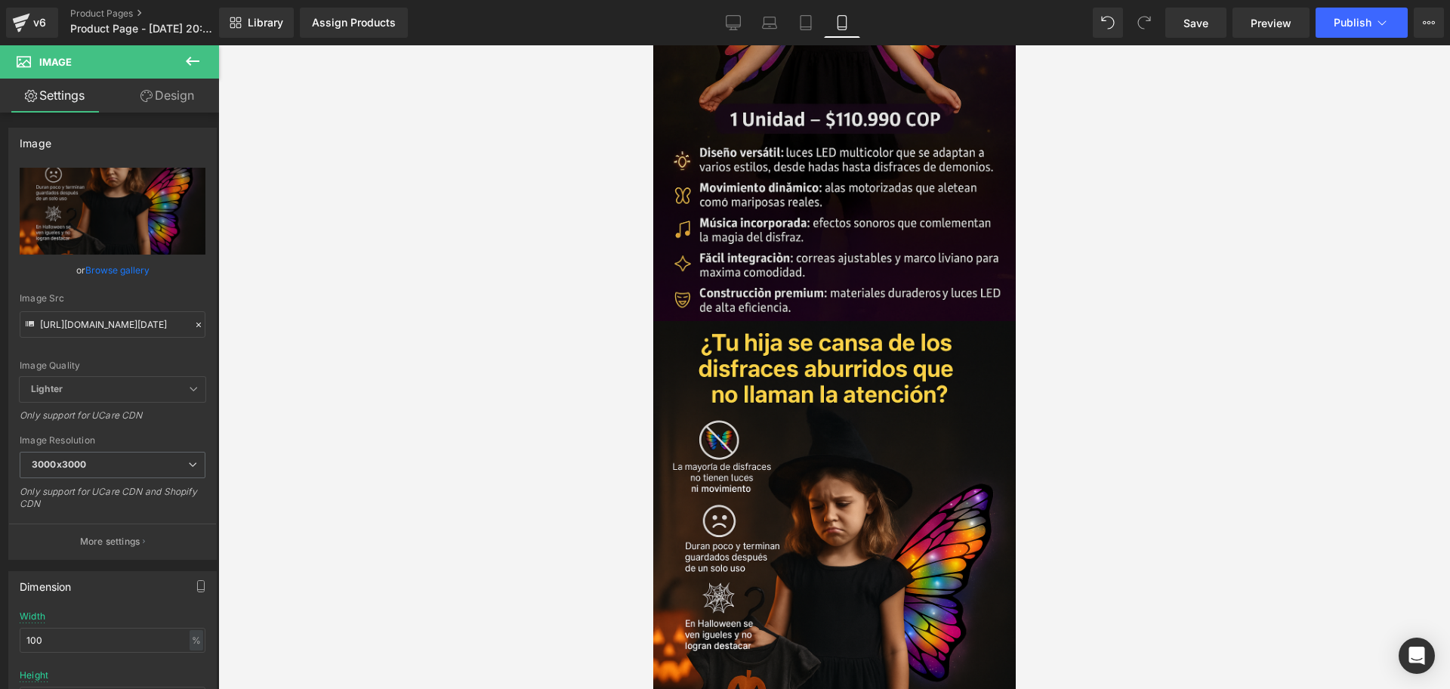
click at [856, 321] on img at bounding box center [833, 55] width 362 height 532
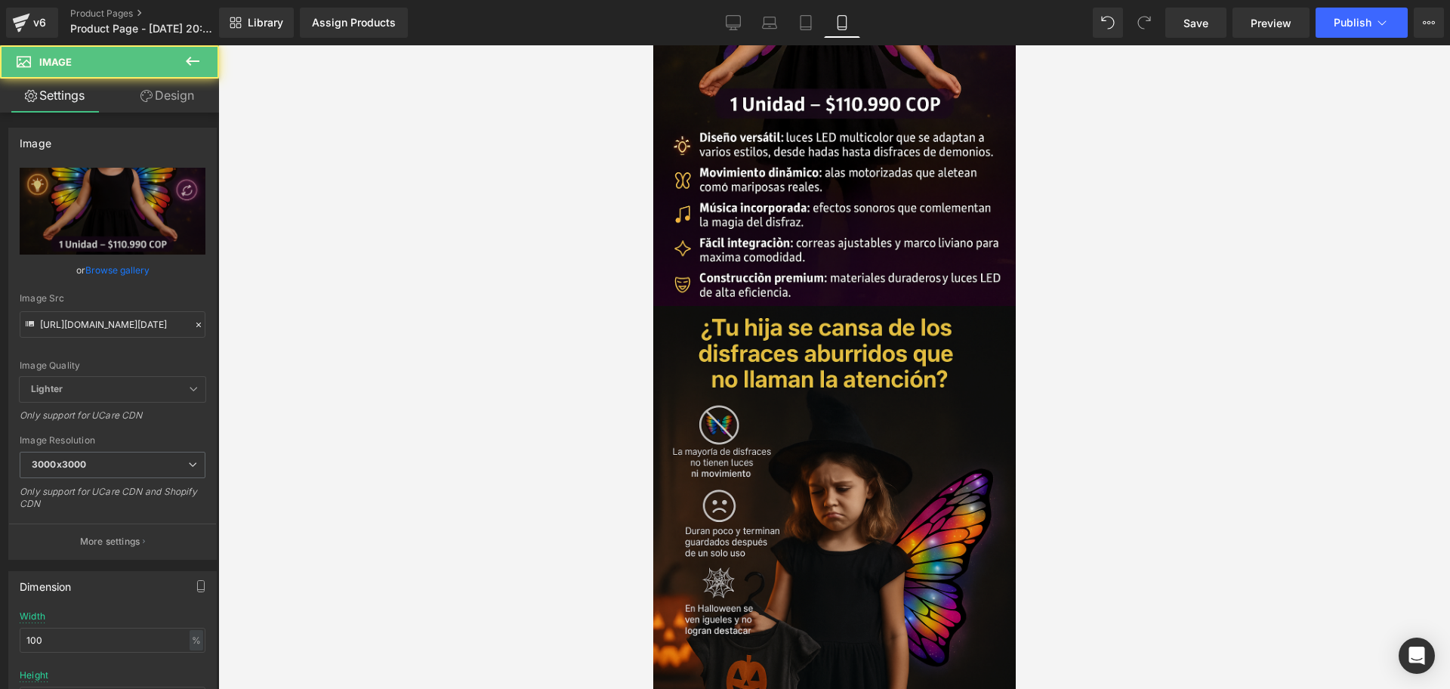
scroll to position [1038, 0]
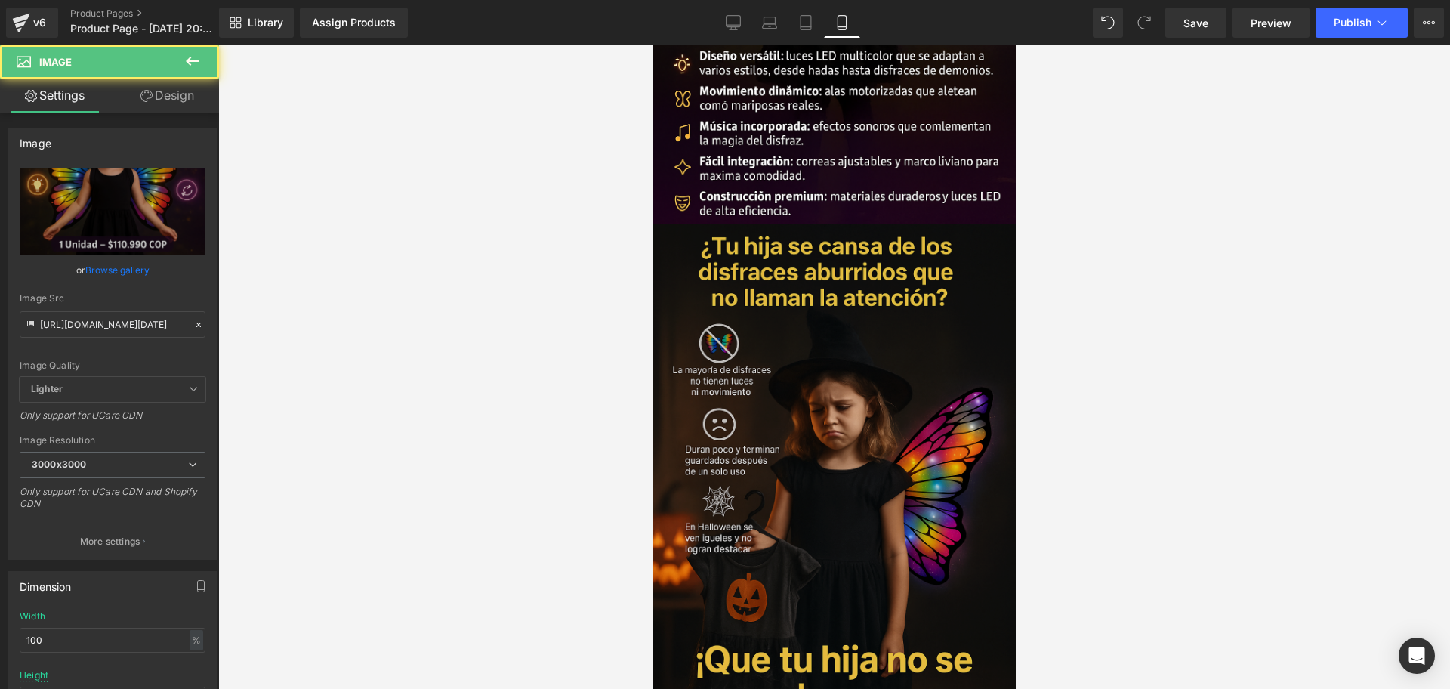
click at [843, 381] on img at bounding box center [833, 496] width 362 height 544
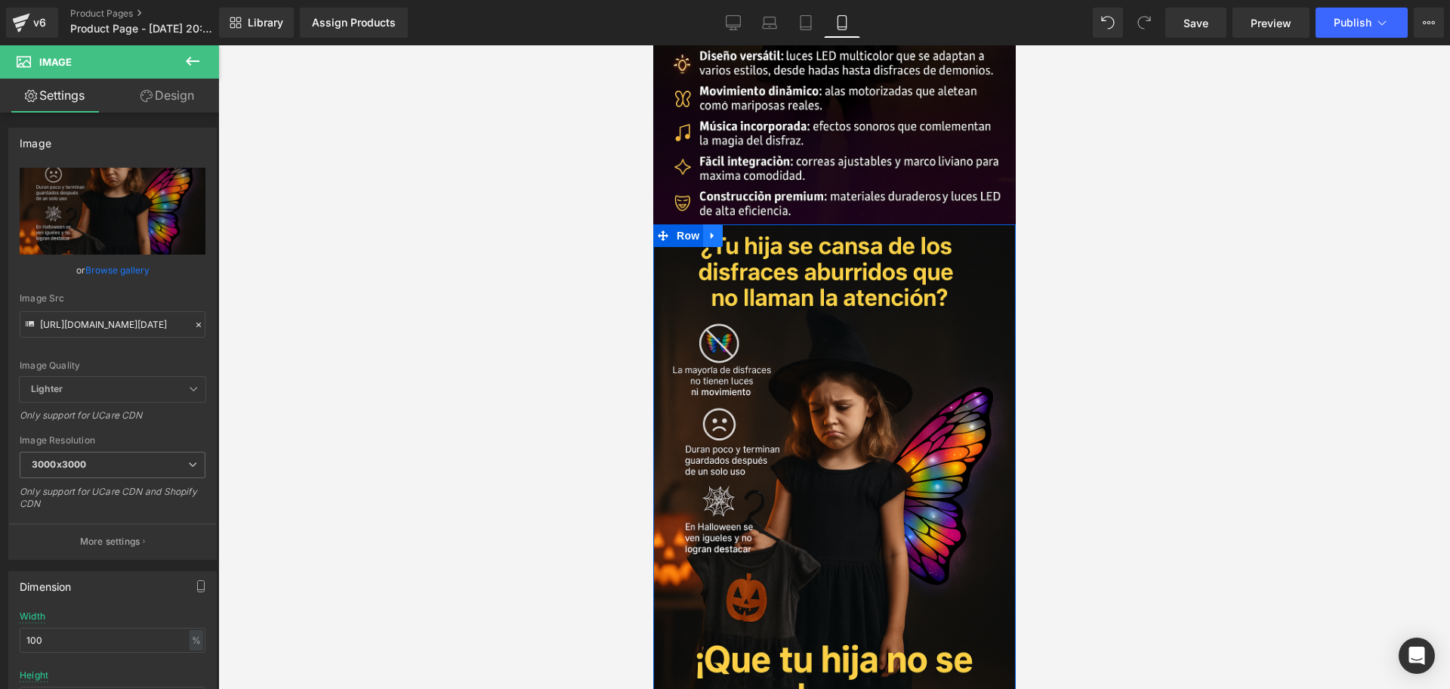
click at [716, 230] on icon at bounding box center [712, 235] width 11 height 11
click at [738, 224] on link at bounding box center [732, 235] width 20 height 23
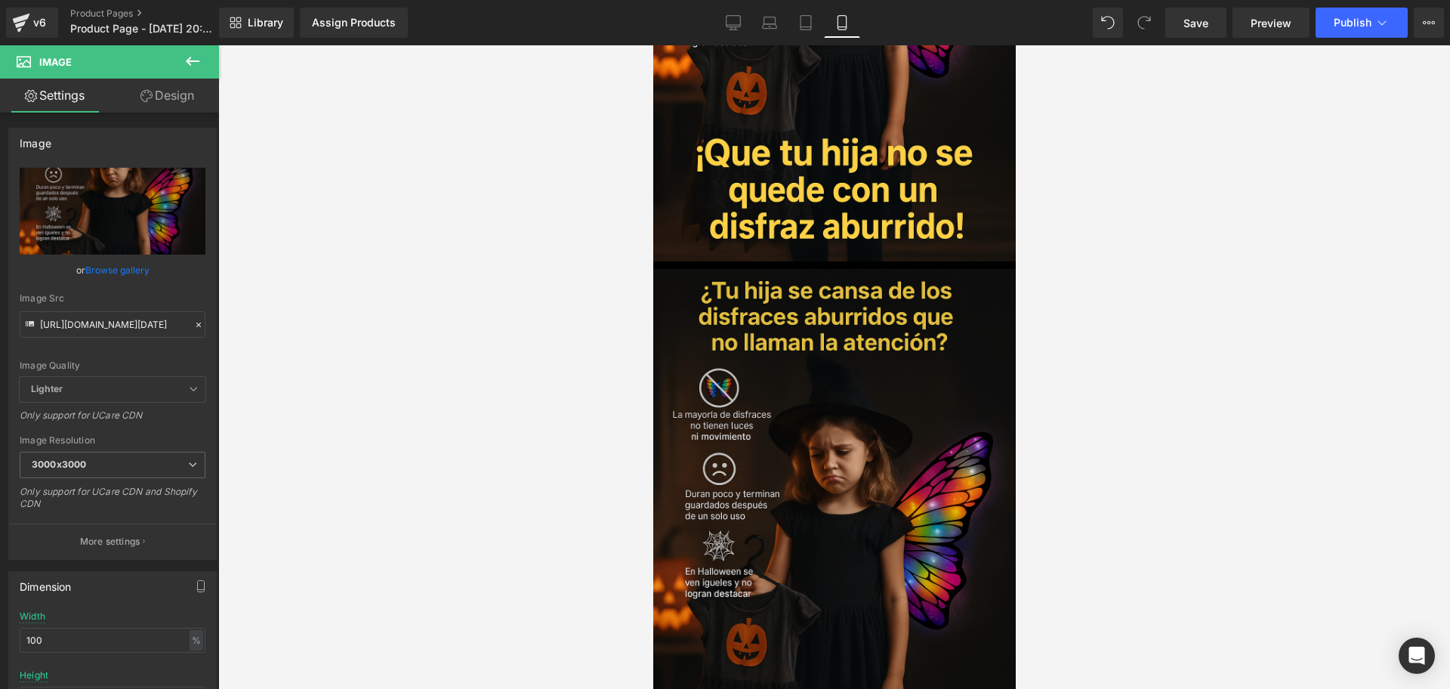
scroll to position [1645, 0]
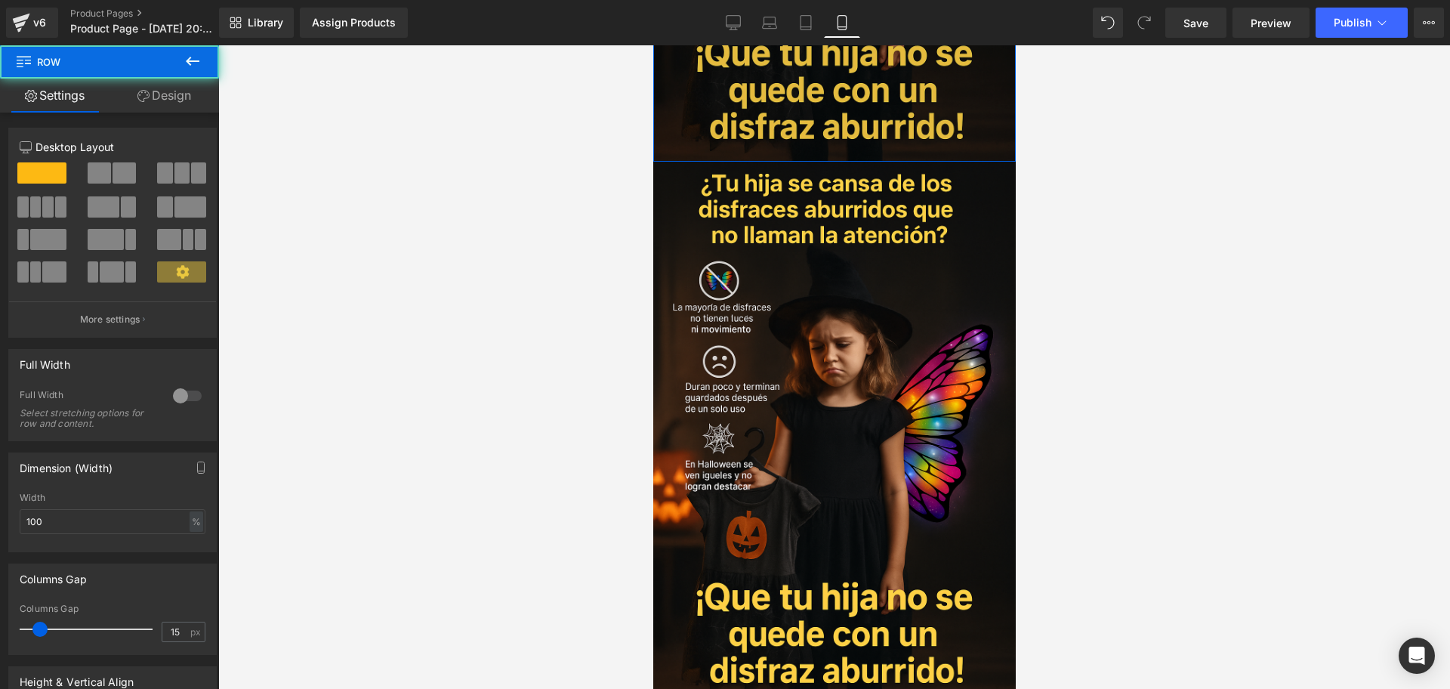
drag, startPoint x: 763, startPoint y: 101, endPoint x: 755, endPoint y: 90, distance: 13.6
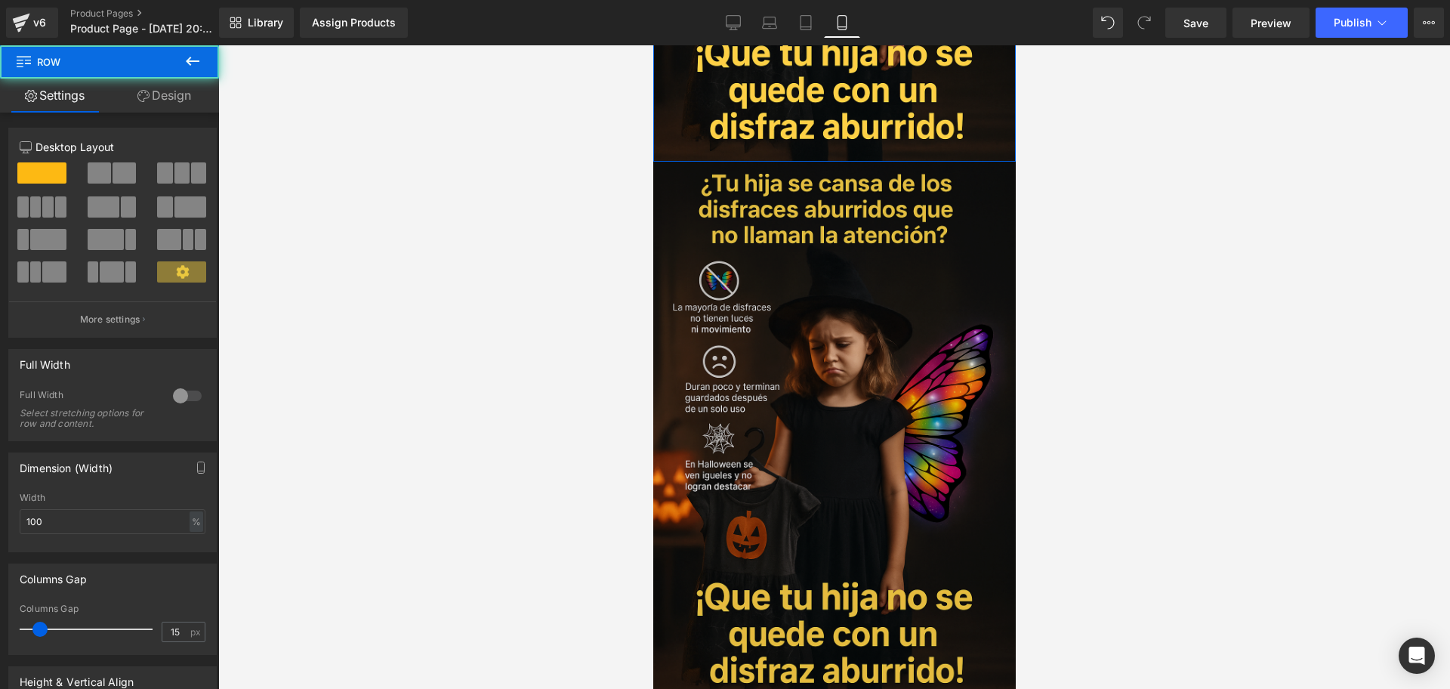
click at [791, 162] on img at bounding box center [833, 434] width 362 height 544
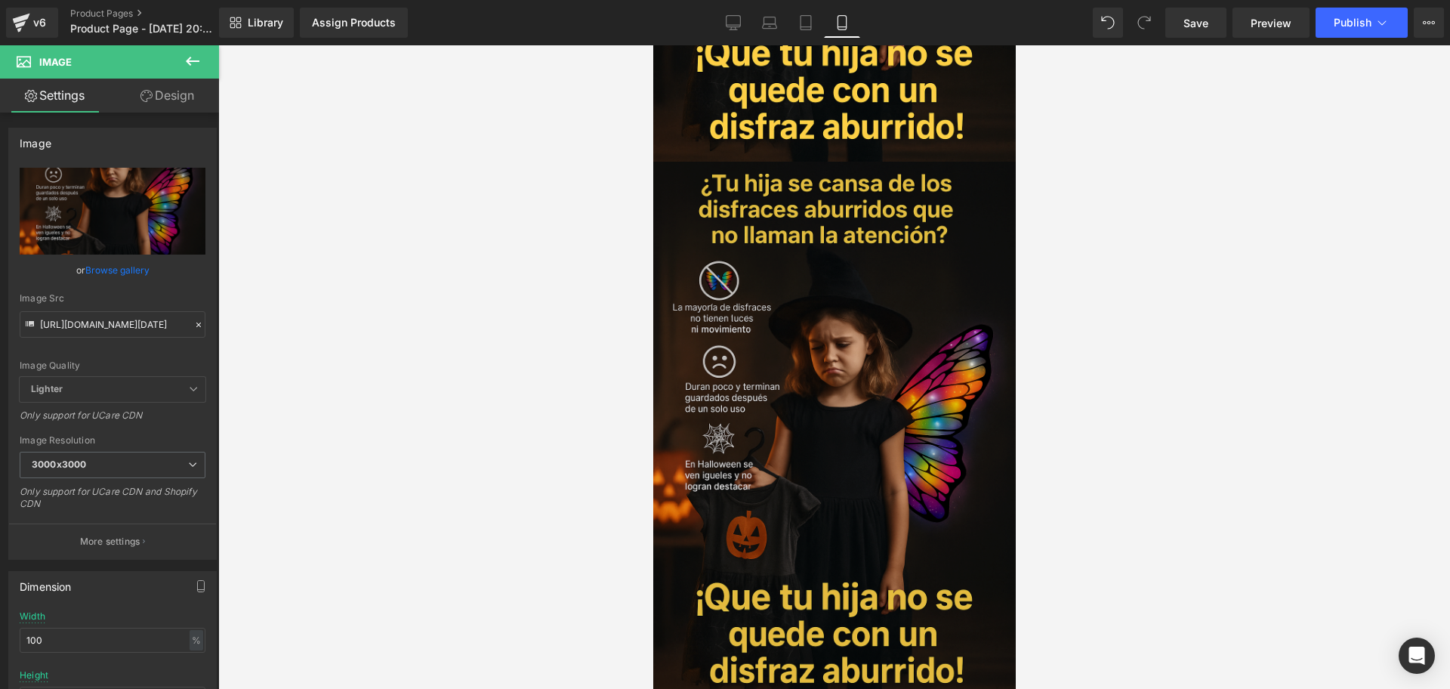
click at [785, 335] on img at bounding box center [833, 434] width 362 height 544
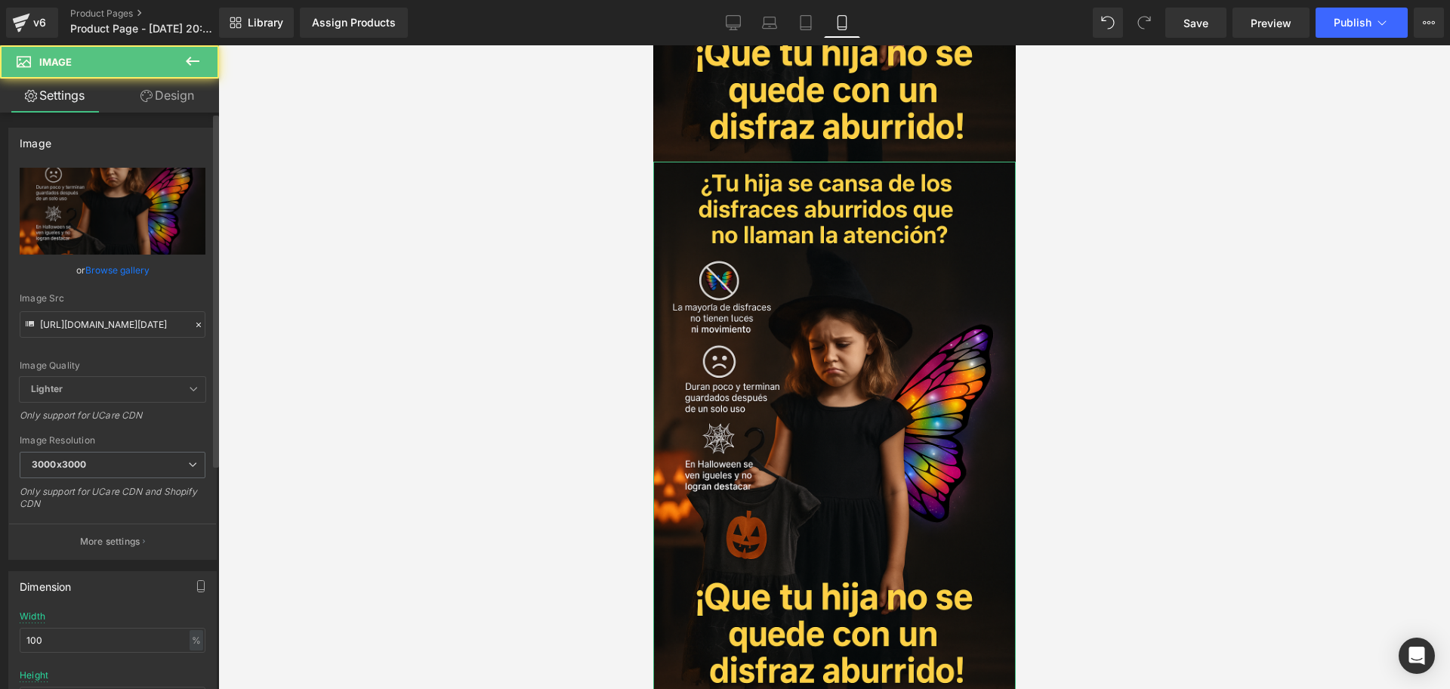
click at [128, 306] on div "Image Src [URL][DOMAIN_NAME][DATE]" at bounding box center [113, 315] width 186 height 45
click at [138, 329] on input "[URL][DOMAIN_NAME][DATE]" at bounding box center [113, 324] width 186 height 26
paste input "4ndtc0Sj/Chat-GPT-Image-[DATE]-09-04-59"
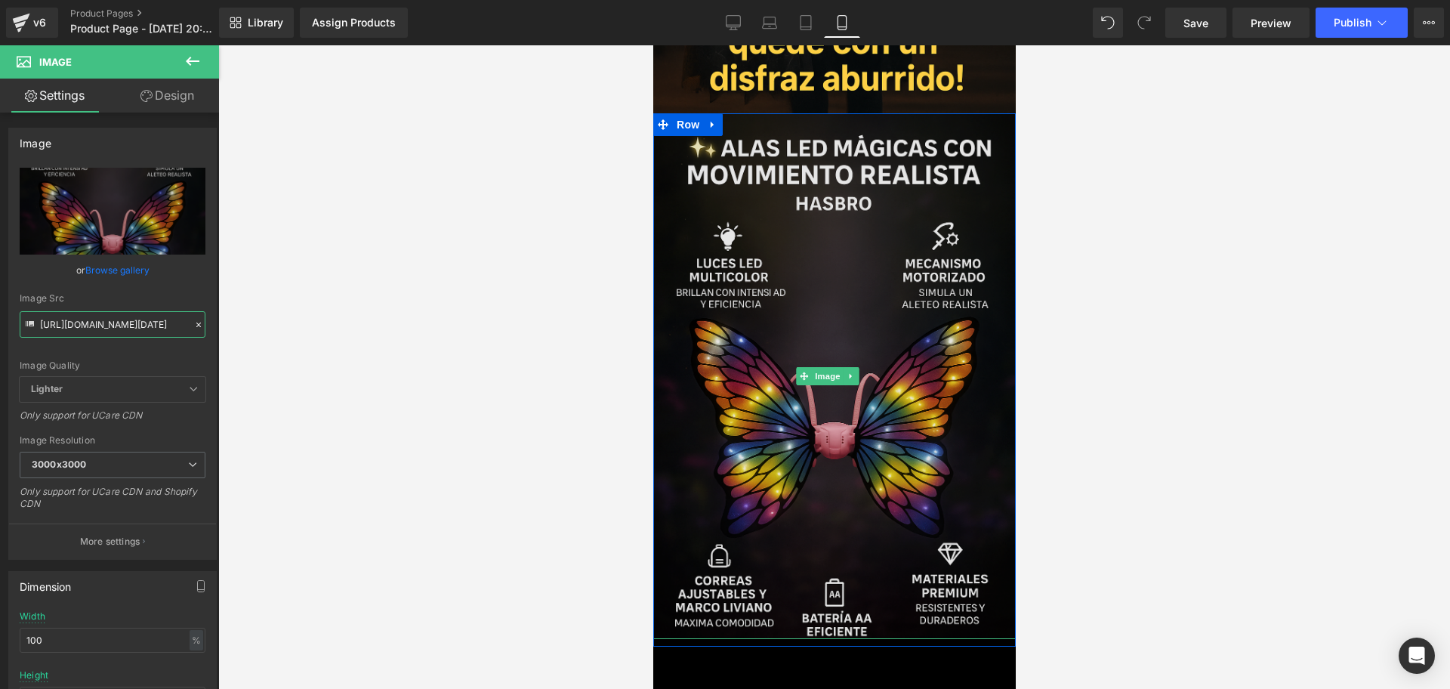
scroll to position [1739, 0]
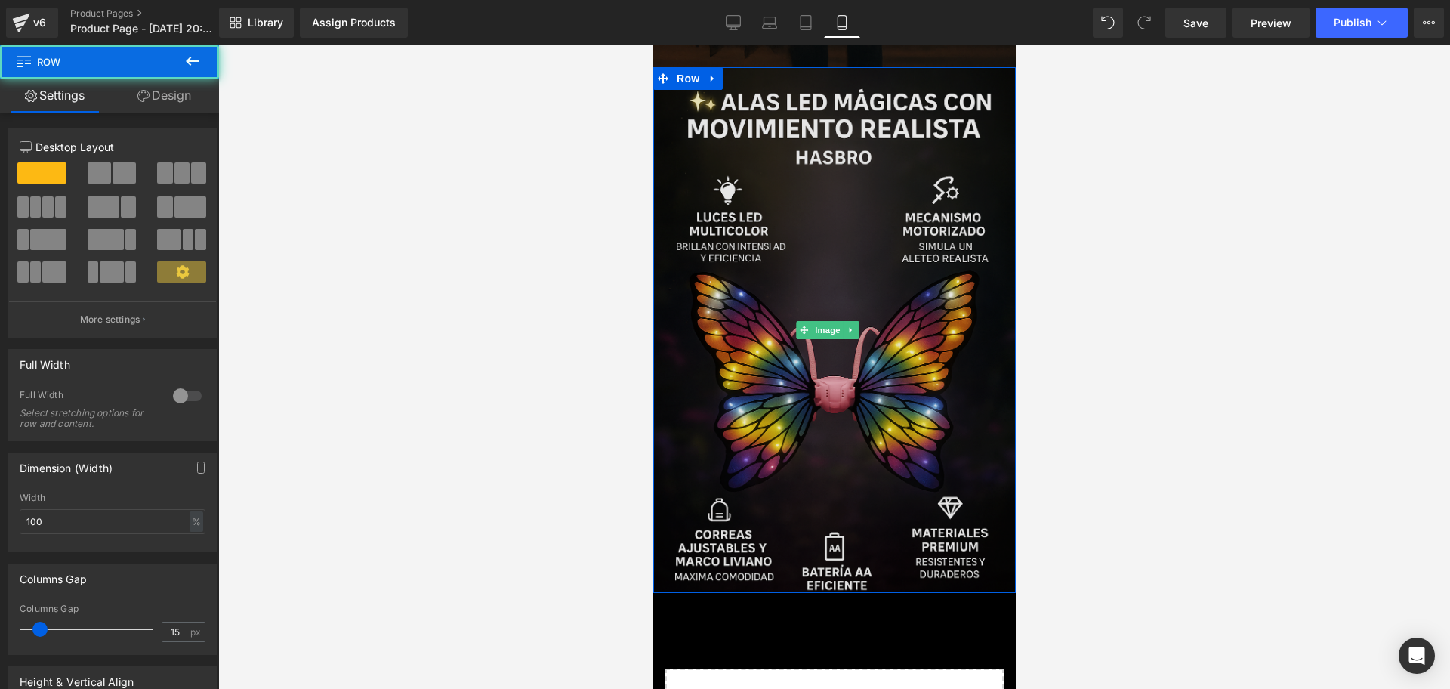
drag, startPoint x: 837, startPoint y: 513, endPoint x: 830, endPoint y: 498, distance: 15.9
click at [830, 498] on div "Image Row" at bounding box center [833, 329] width 362 height 525
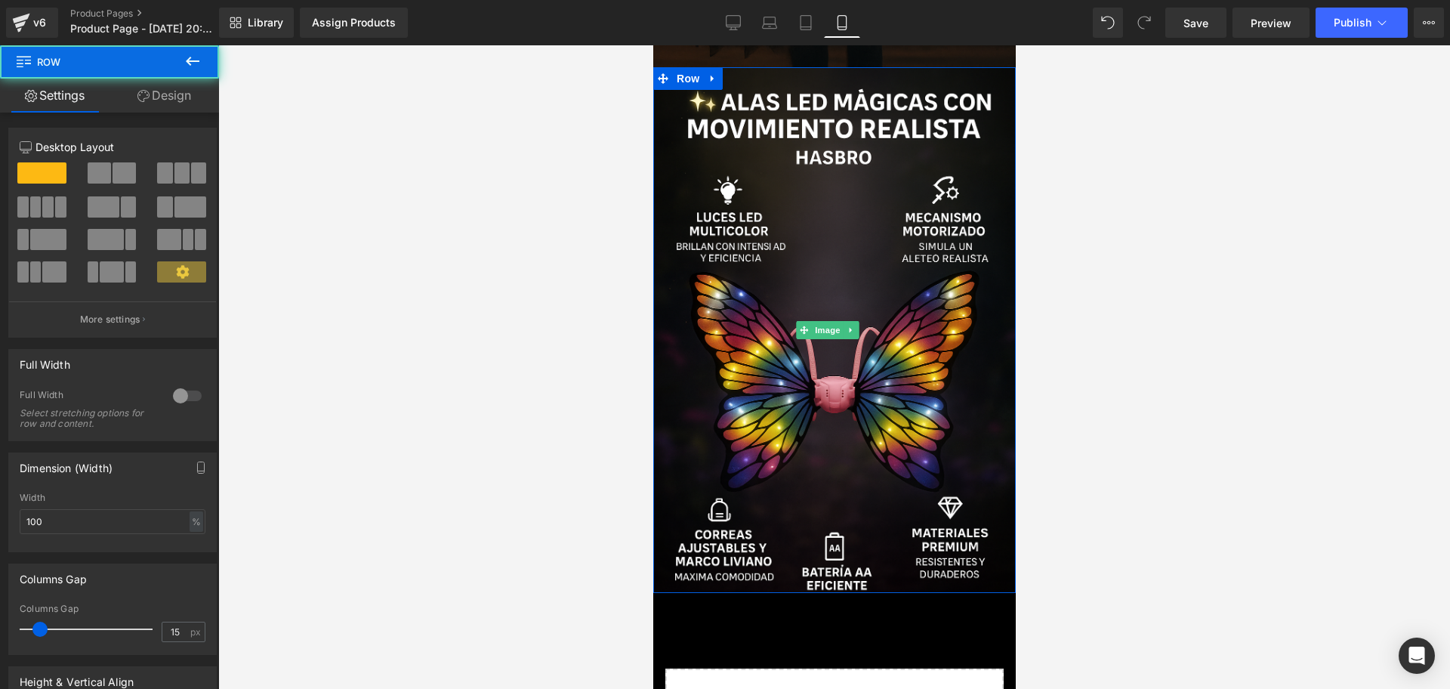
click at [1016, 496] on div at bounding box center [834, 366] width 1232 height 643
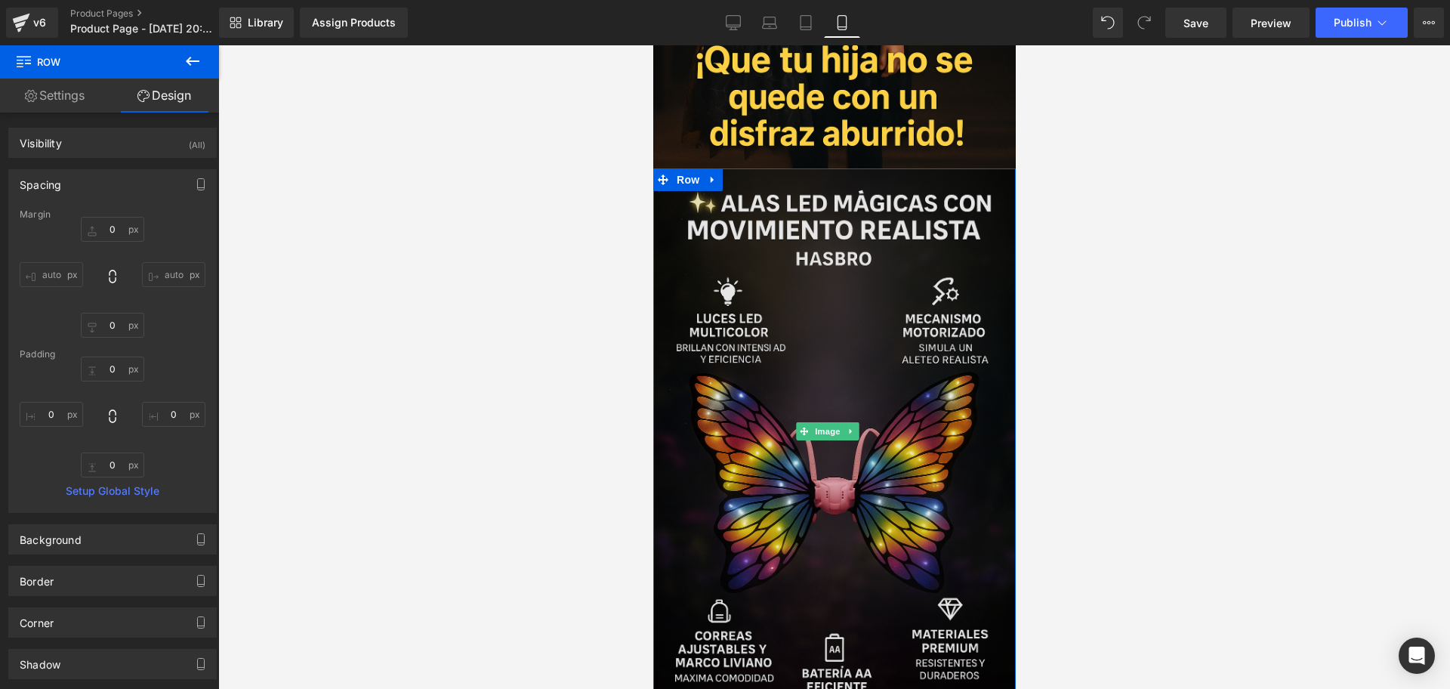
scroll to position [1550, 0]
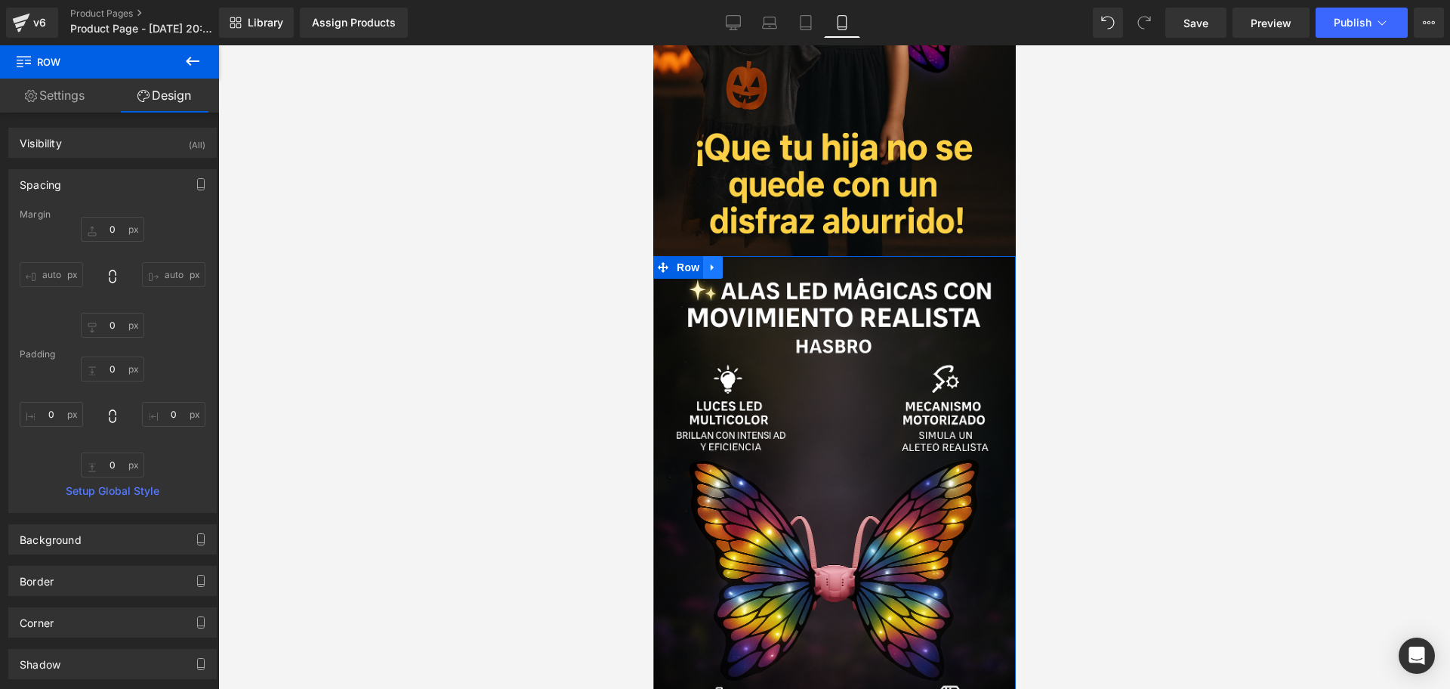
click at [721, 256] on link at bounding box center [712, 267] width 20 height 23
drag, startPoint x: 732, startPoint y: 200, endPoint x: 1641, endPoint y: 47, distance: 921.3
click at [732, 262] on icon at bounding box center [731, 267] width 11 height 11
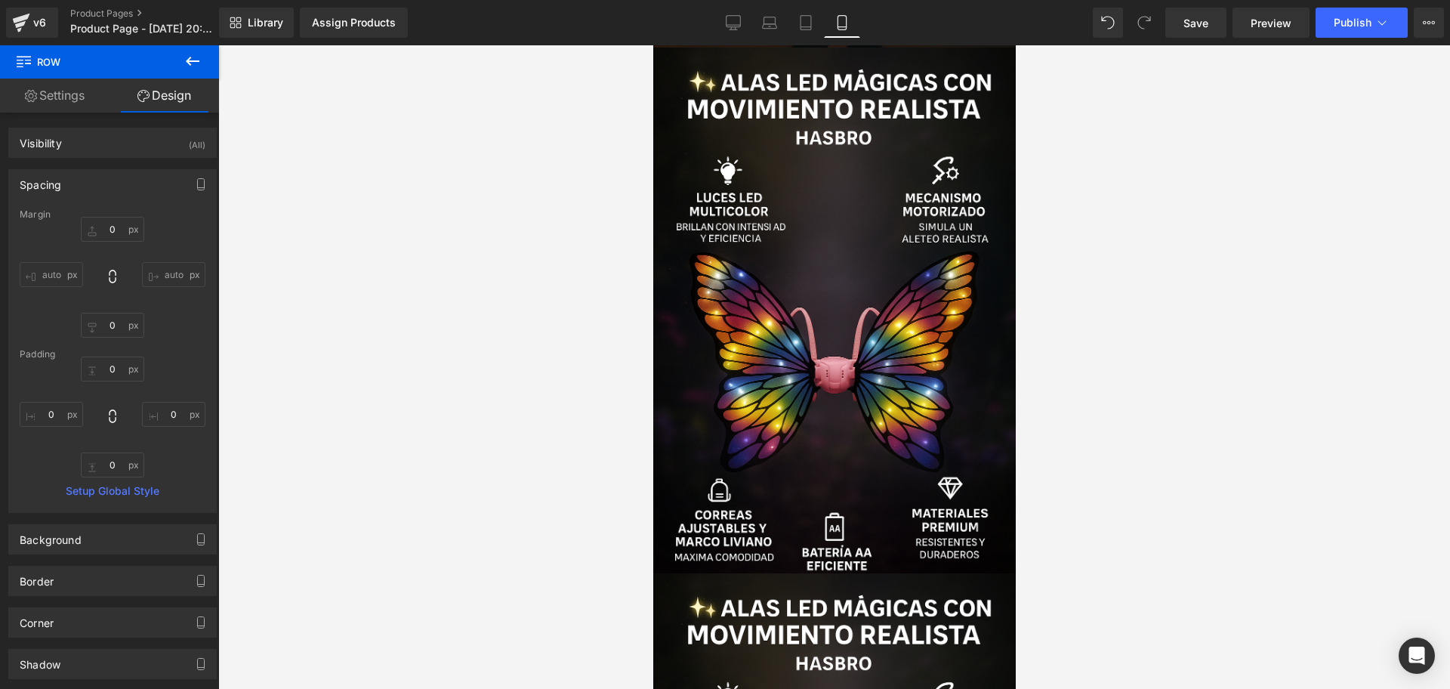
scroll to position [1893, 0]
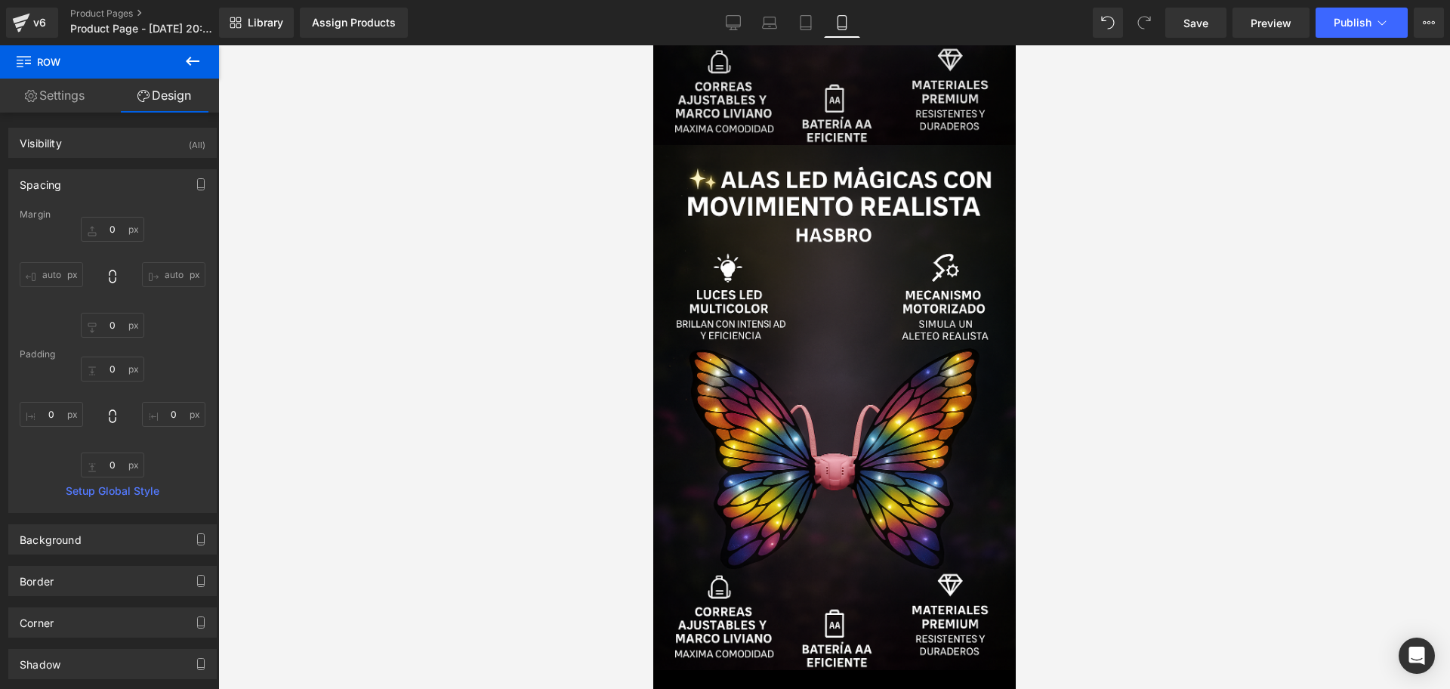
click at [802, 324] on img at bounding box center [833, 407] width 362 height 525
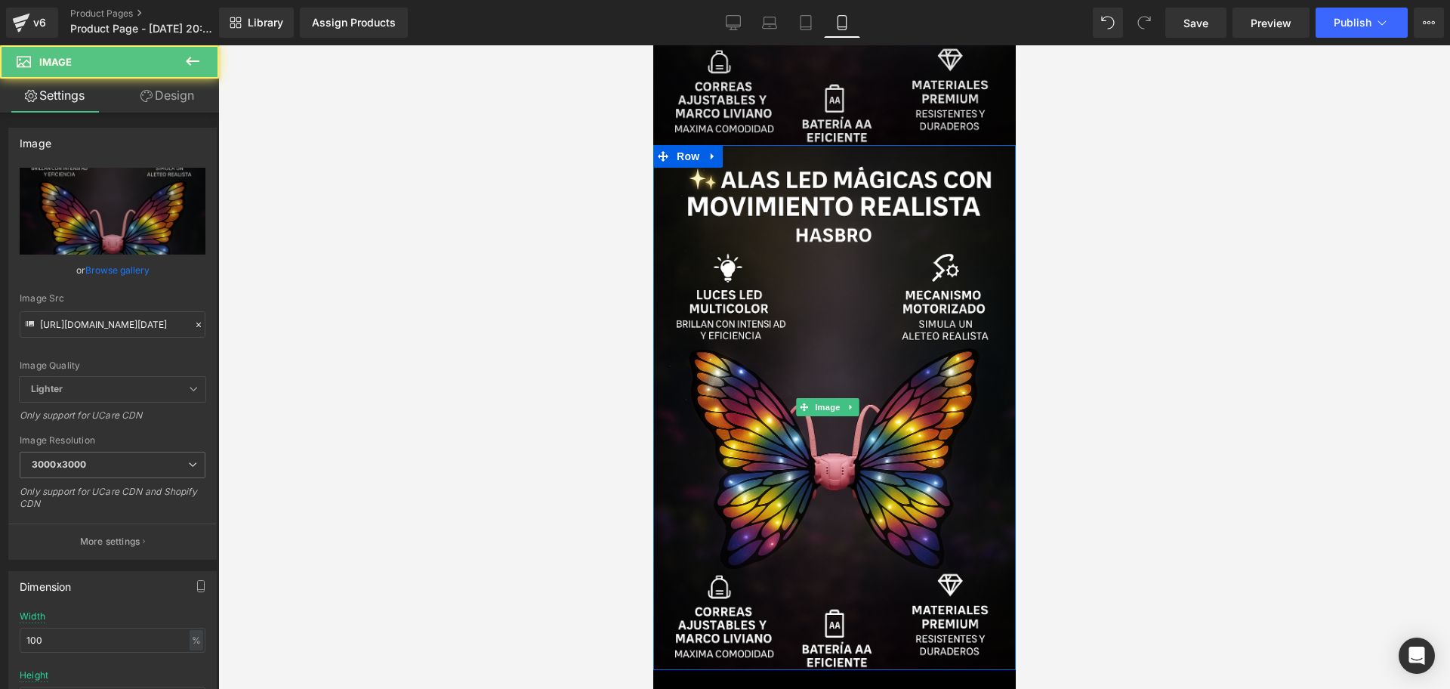
scroll to position [2141, 0]
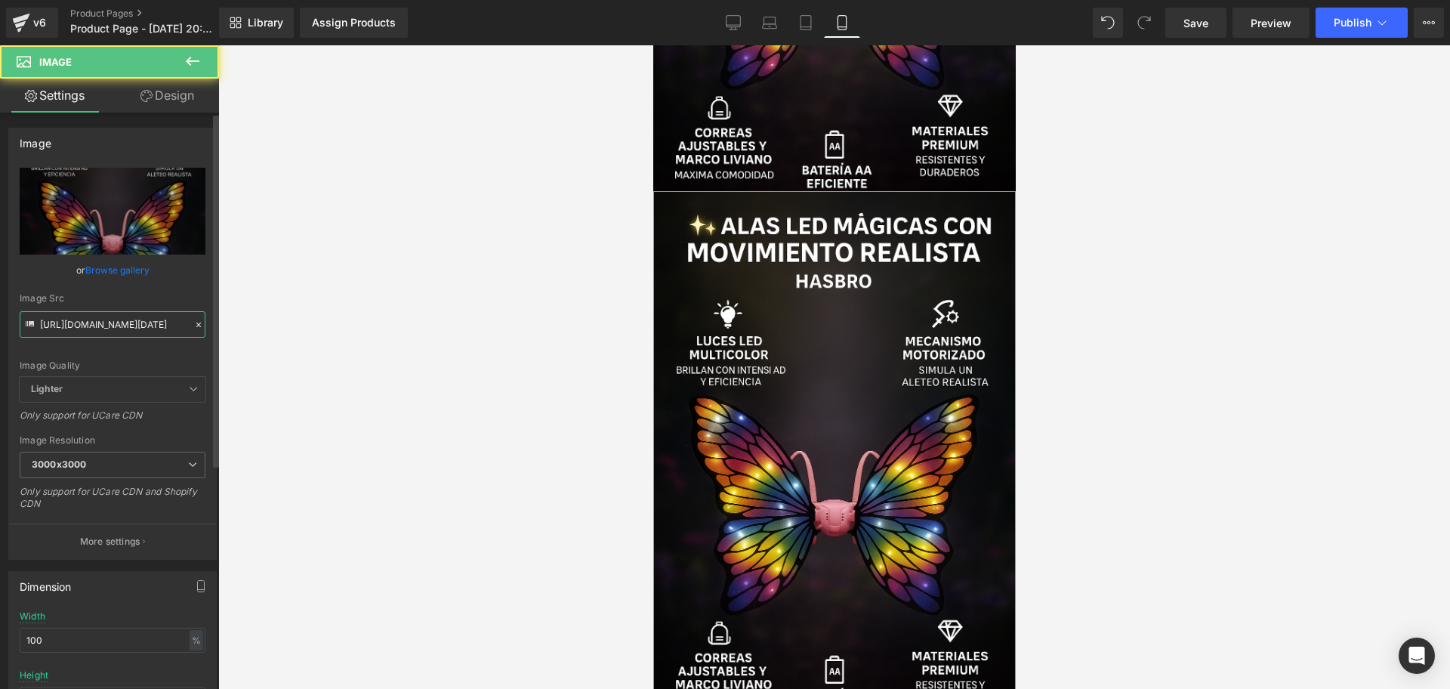
click at [76, 326] on input "[URL][DOMAIN_NAME][DATE]" at bounding box center [113, 324] width 186 height 26
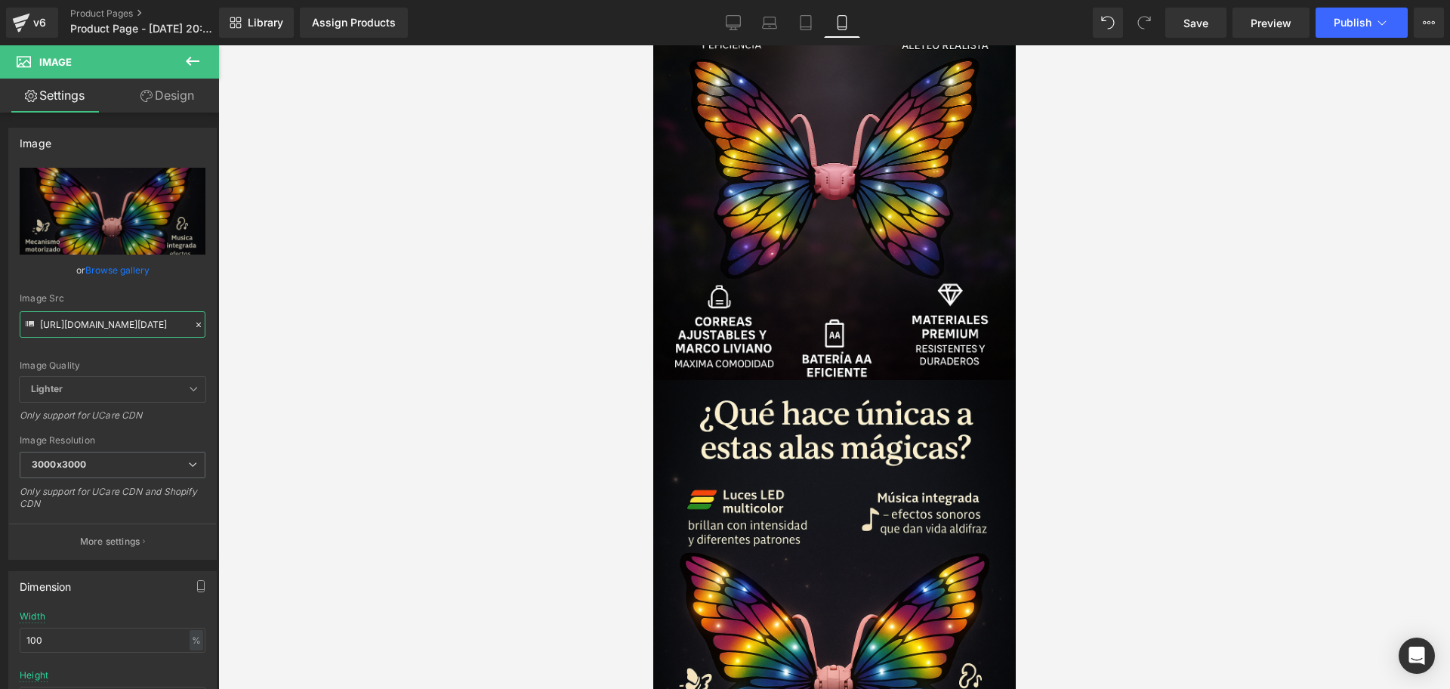
scroll to position [0, 0]
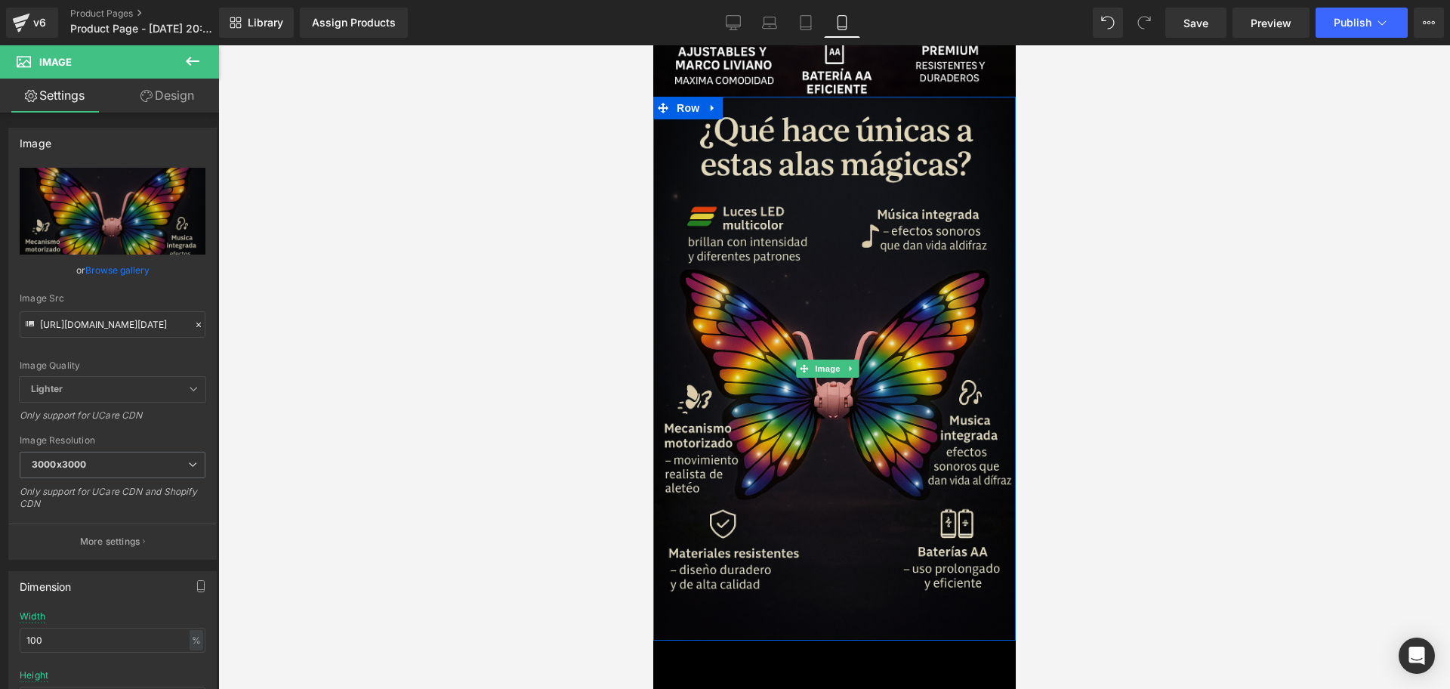
click at [797, 301] on img at bounding box center [833, 369] width 362 height 544
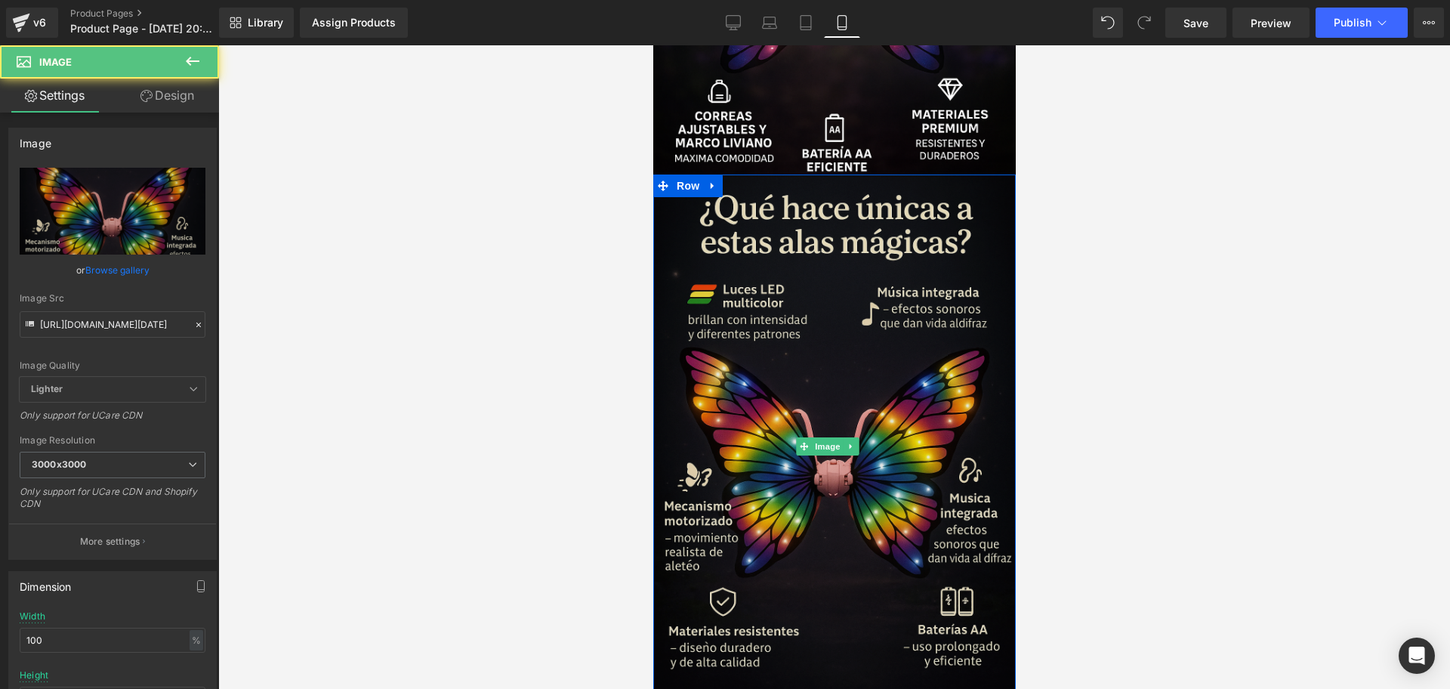
scroll to position [1952, 0]
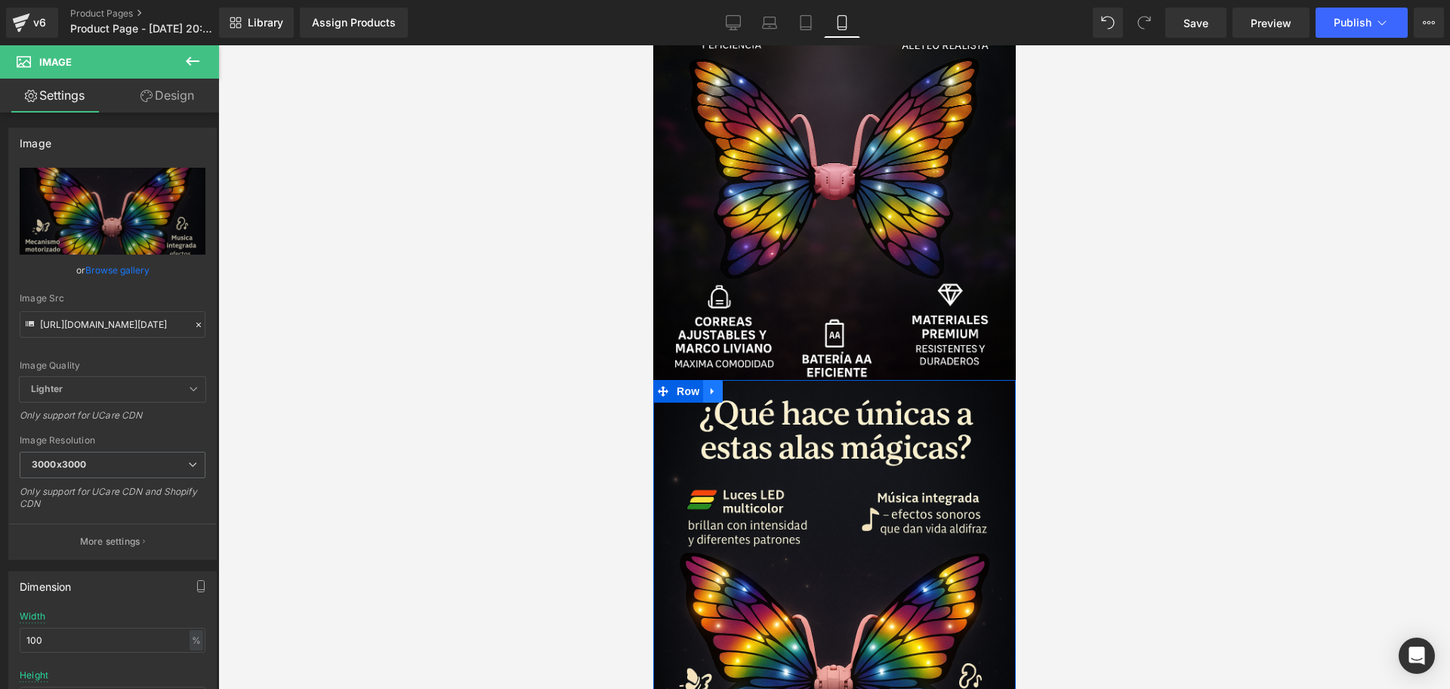
click at [717, 380] on link at bounding box center [712, 391] width 20 height 23
click at [734, 386] on icon at bounding box center [731, 391] width 11 height 11
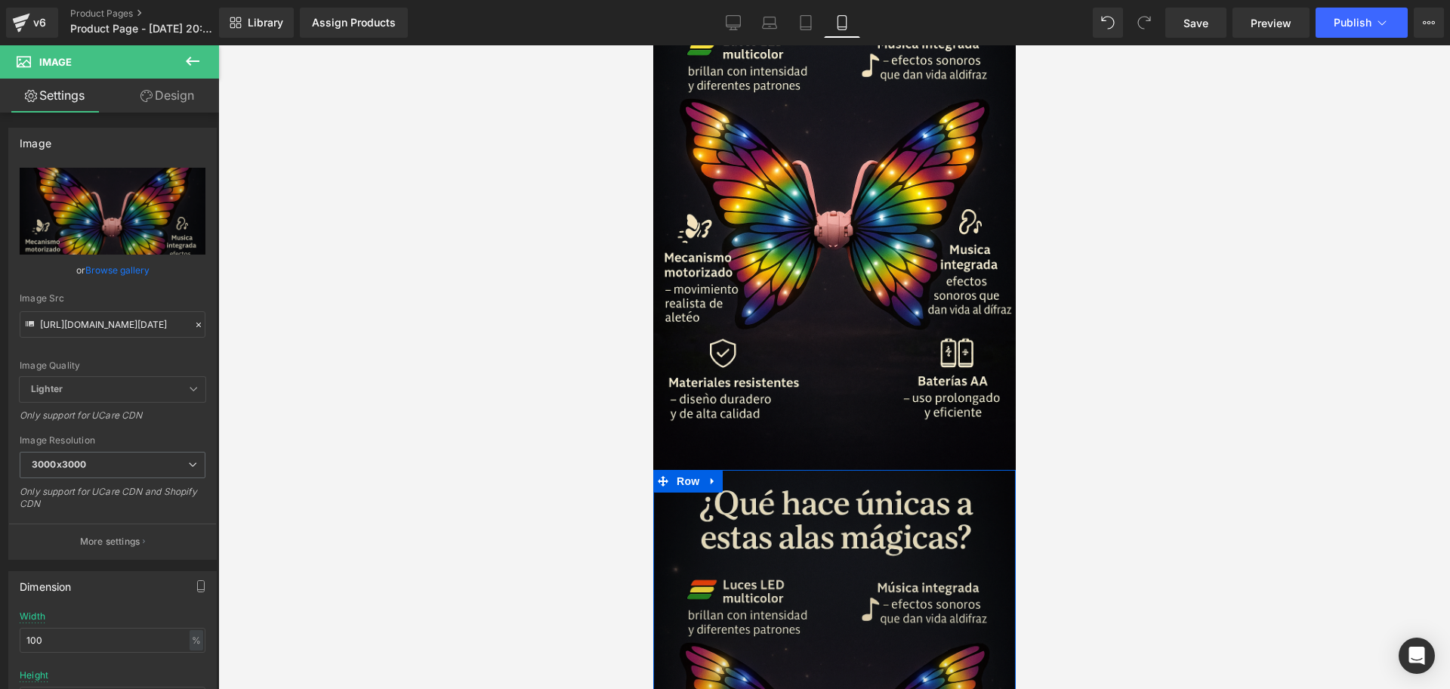
scroll to position [2569, 0]
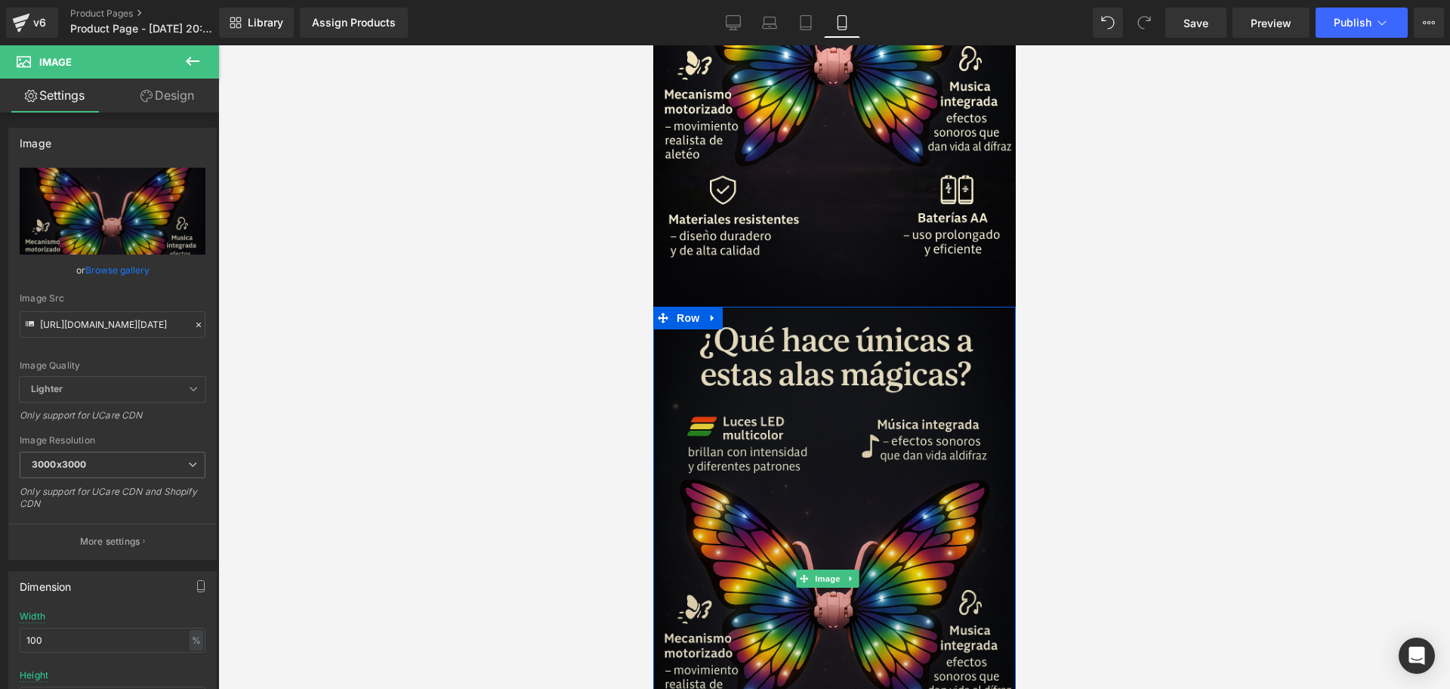
click at [779, 467] on img at bounding box center [833, 579] width 362 height 544
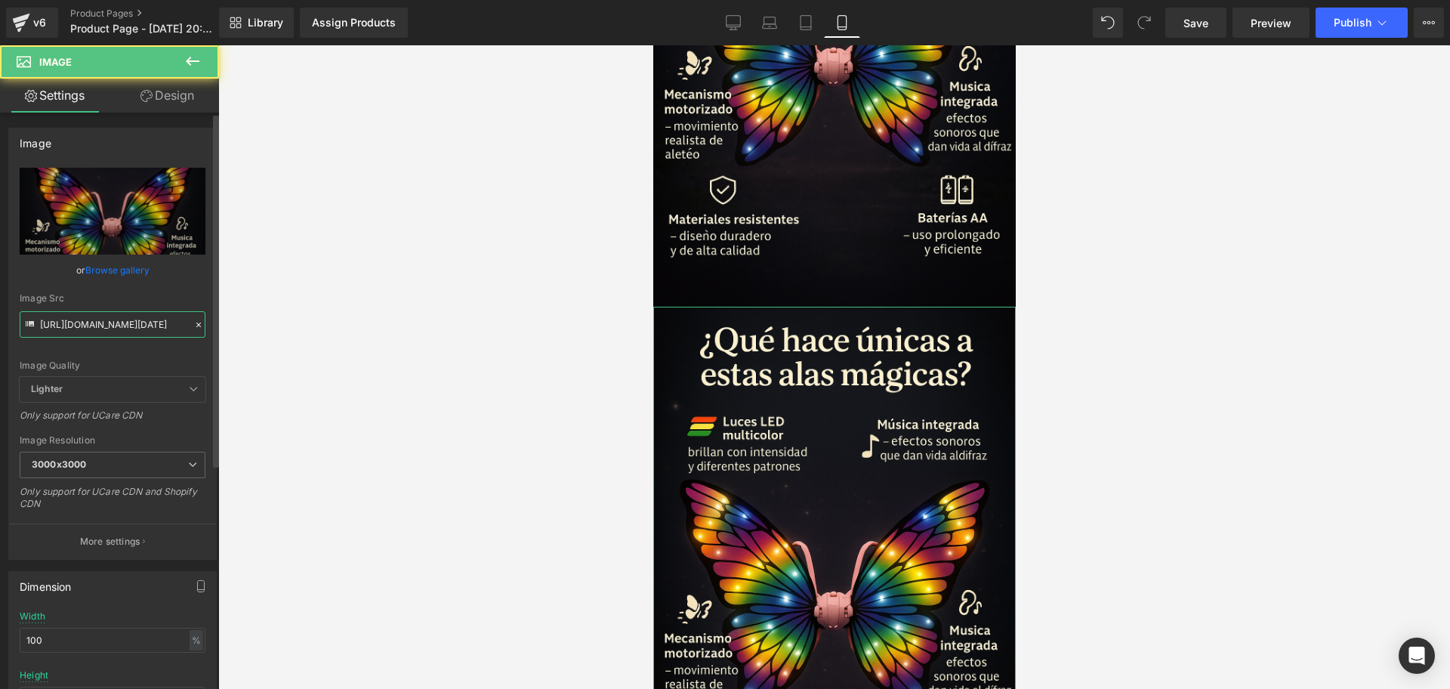
click at [133, 316] on input "[URL][DOMAIN_NAME][DATE]" at bounding box center [113, 324] width 186 height 26
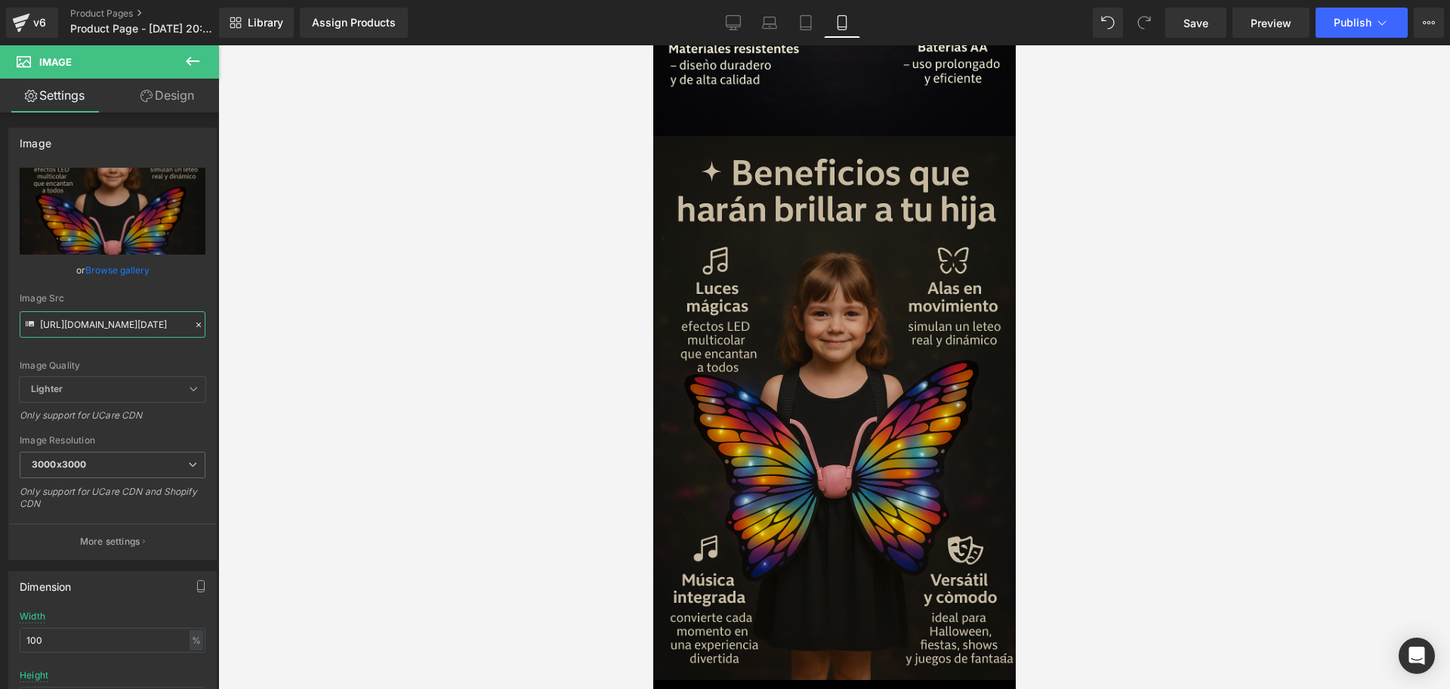
scroll to position [2758, 0]
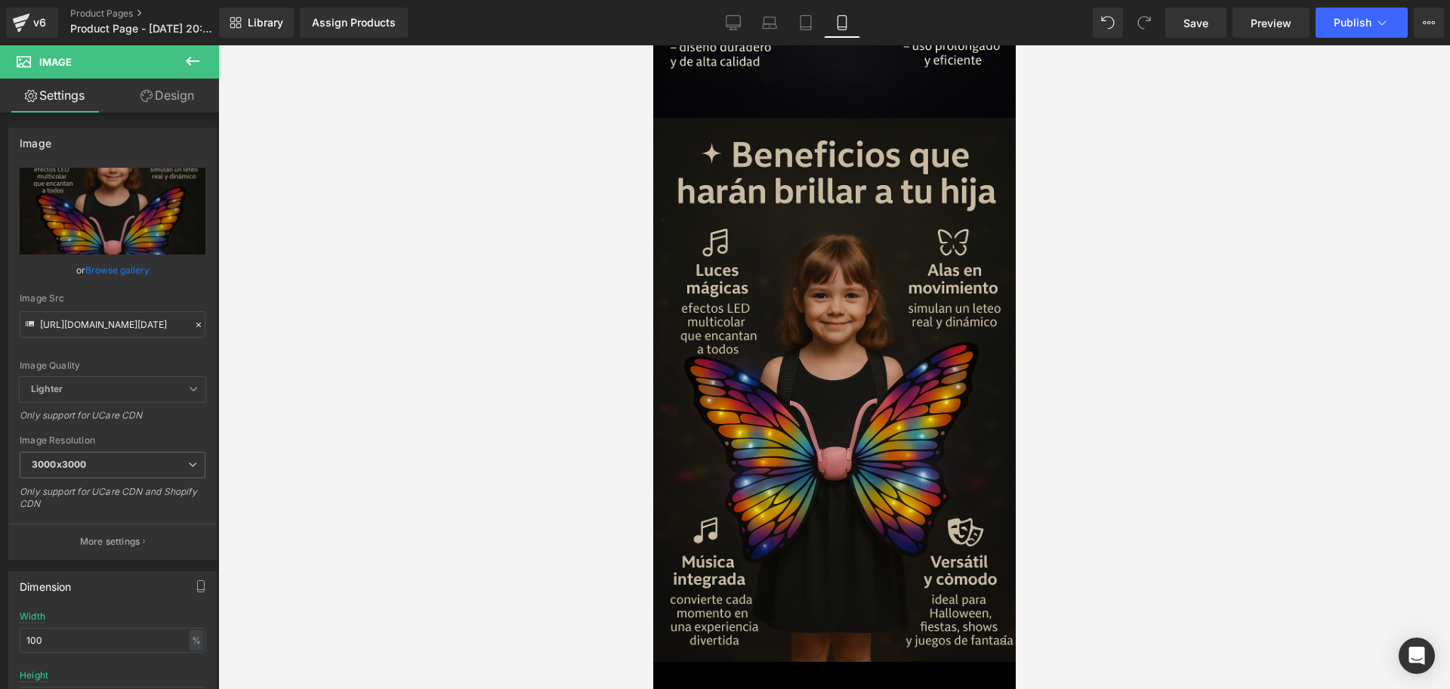
click at [852, 291] on img at bounding box center [833, 390] width 362 height 544
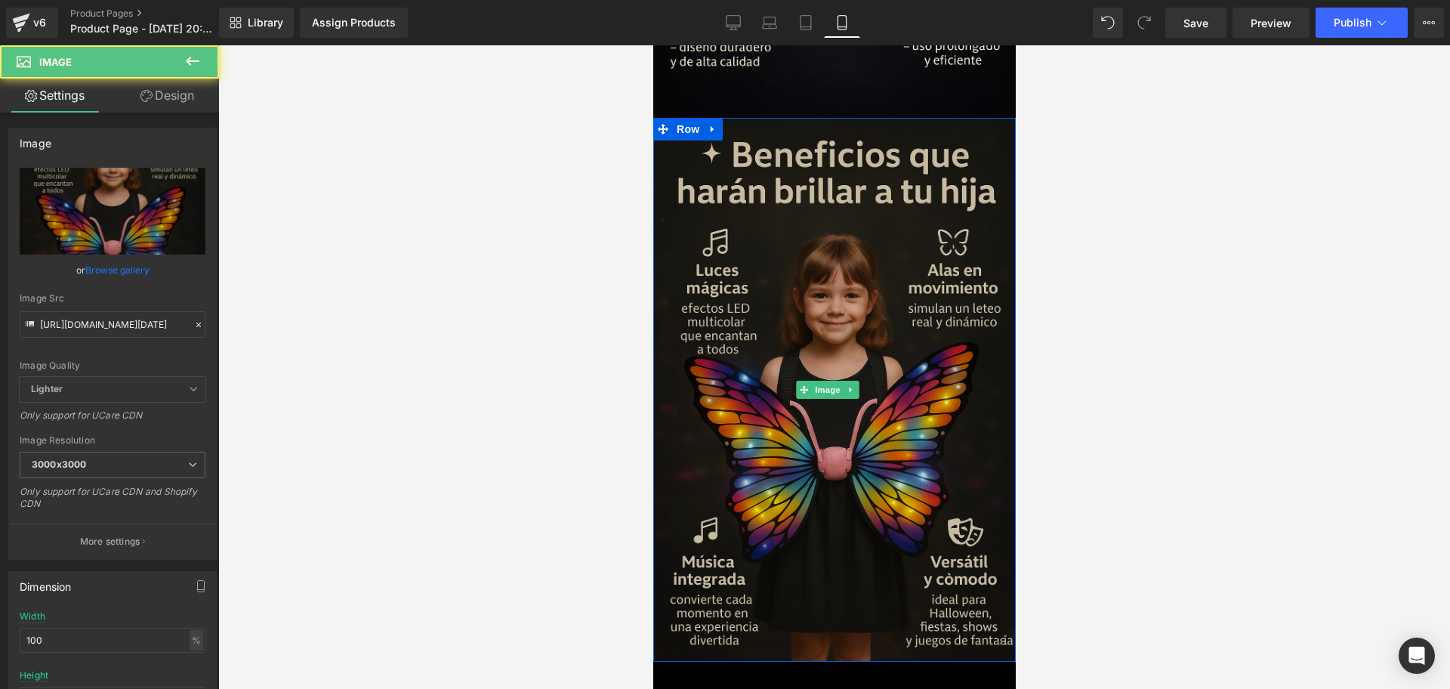
scroll to position [2569, 0]
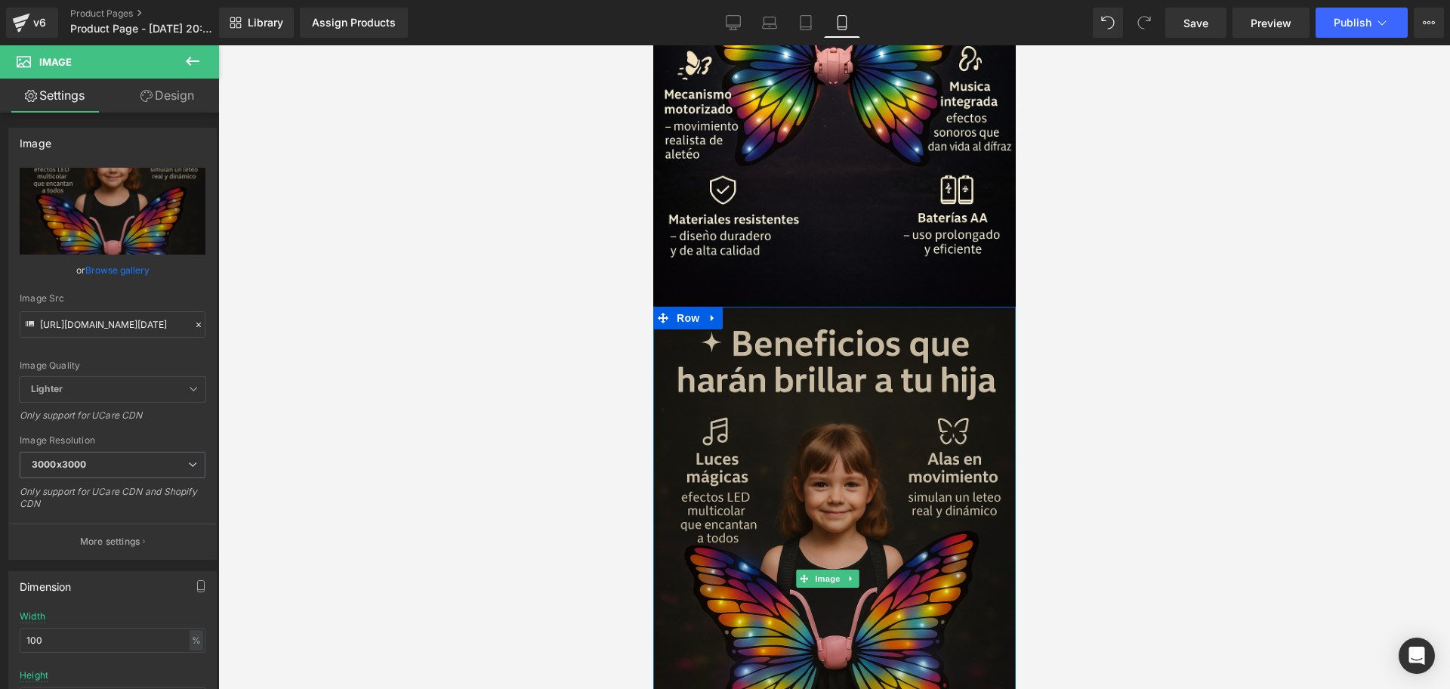
click at [714, 307] on img at bounding box center [833, 579] width 362 height 544
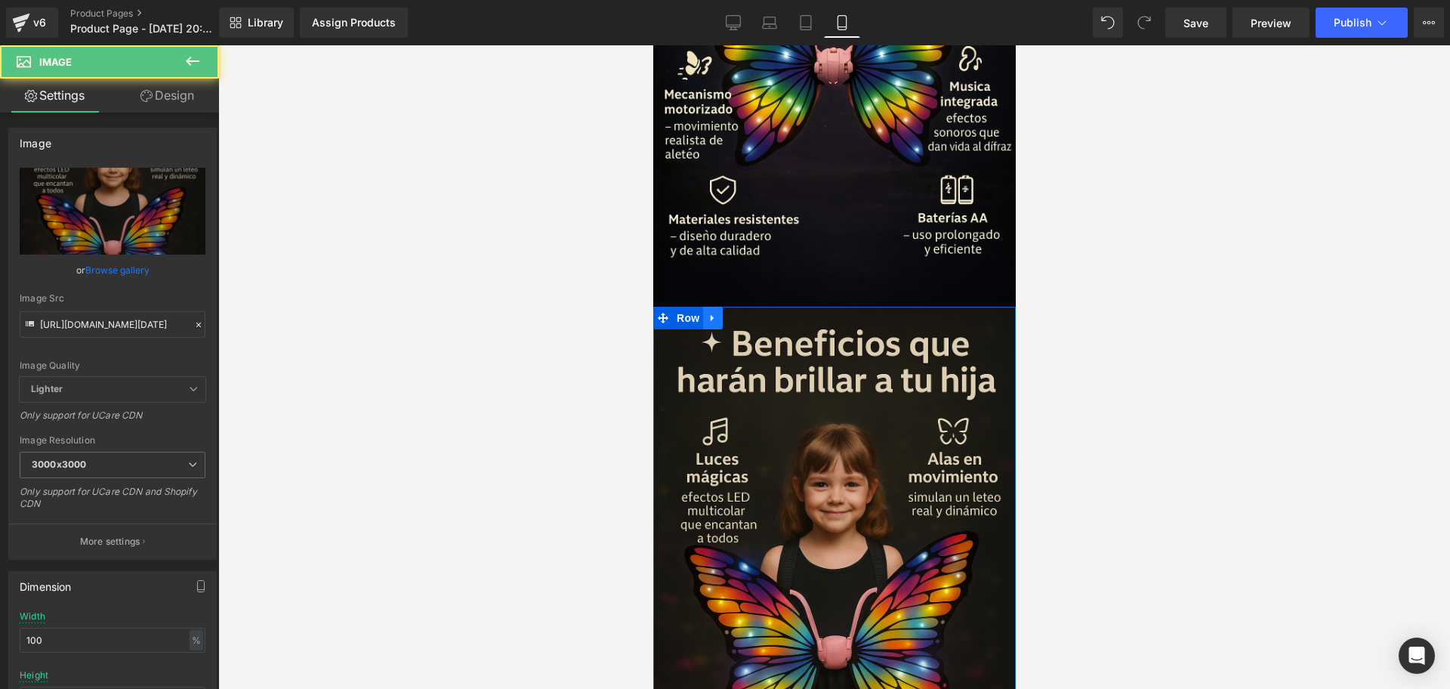
click at [709, 312] on icon at bounding box center [712, 317] width 11 height 11
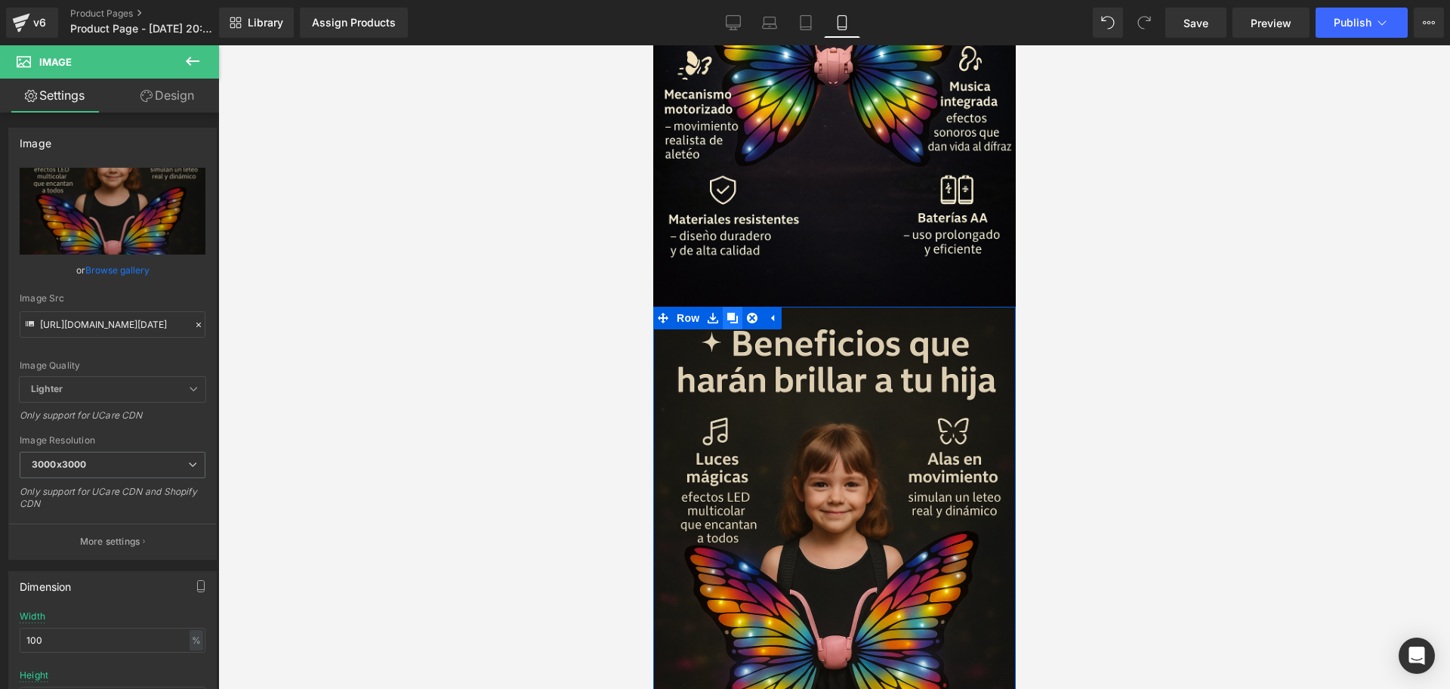
click at [729, 313] on icon at bounding box center [731, 318] width 11 height 11
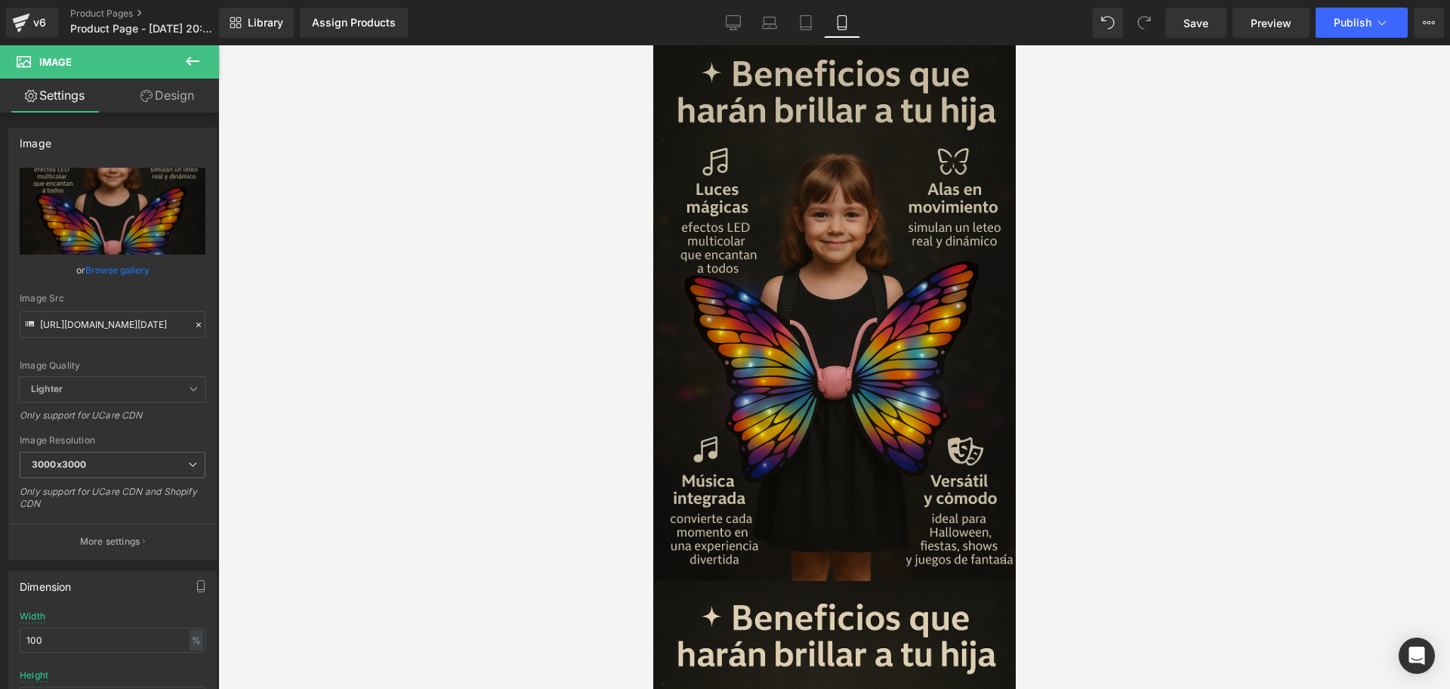
scroll to position [3185, 0]
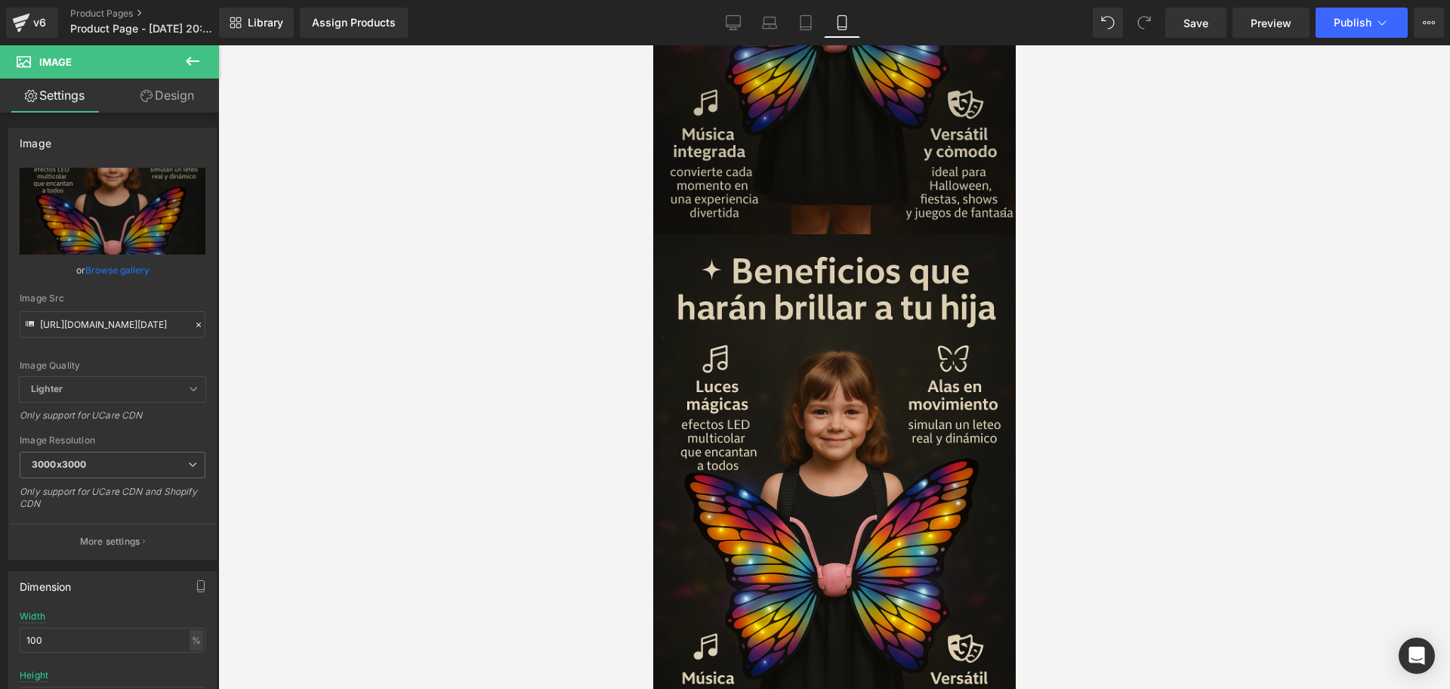
click at [904, 375] on img at bounding box center [833, 506] width 362 height 544
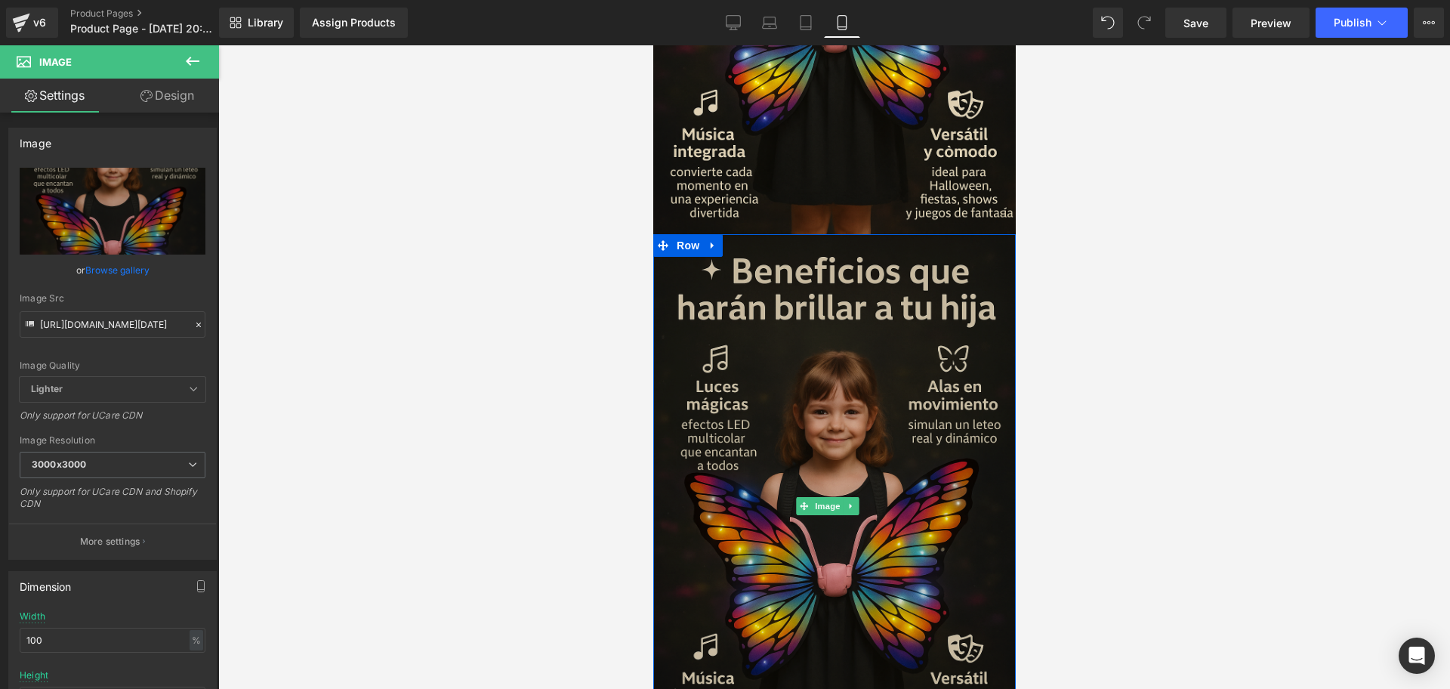
click at [830, 378] on img at bounding box center [833, 506] width 362 height 544
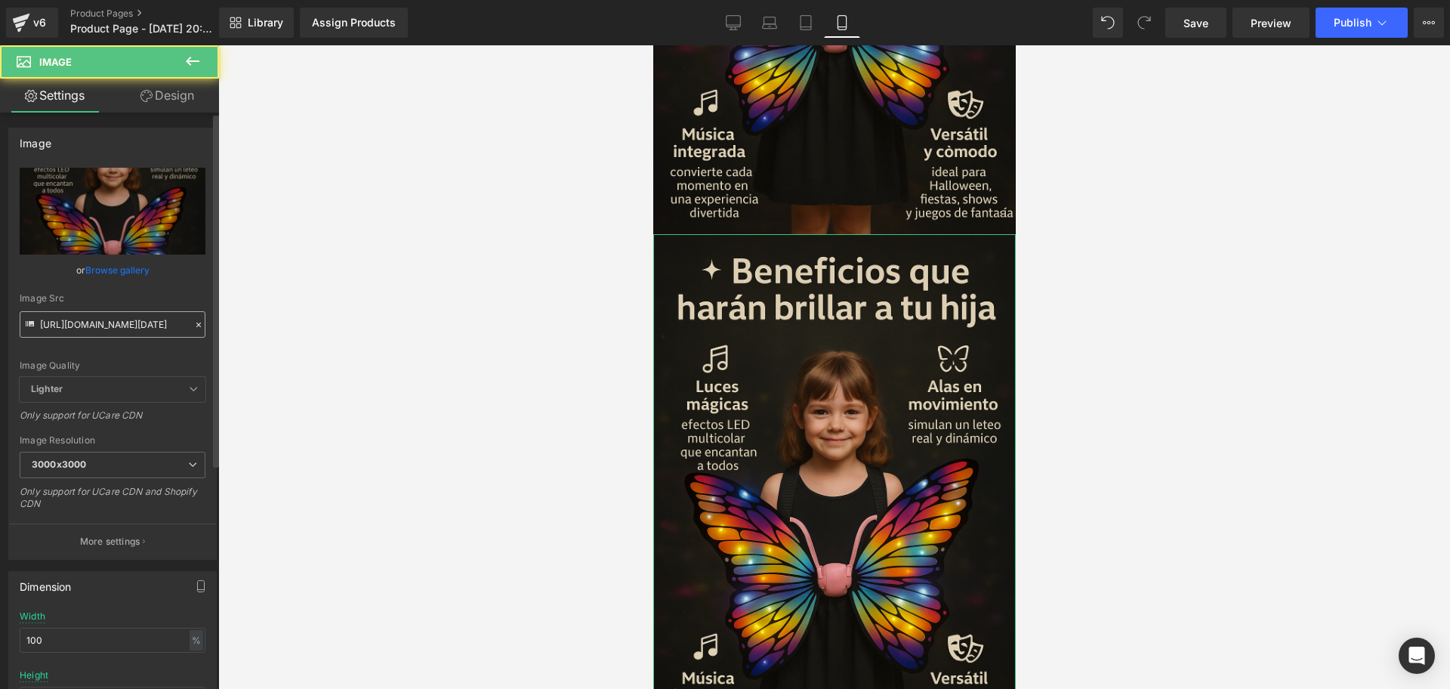
click at [111, 325] on input "[URL][DOMAIN_NAME][DATE]" at bounding box center [113, 324] width 186 height 26
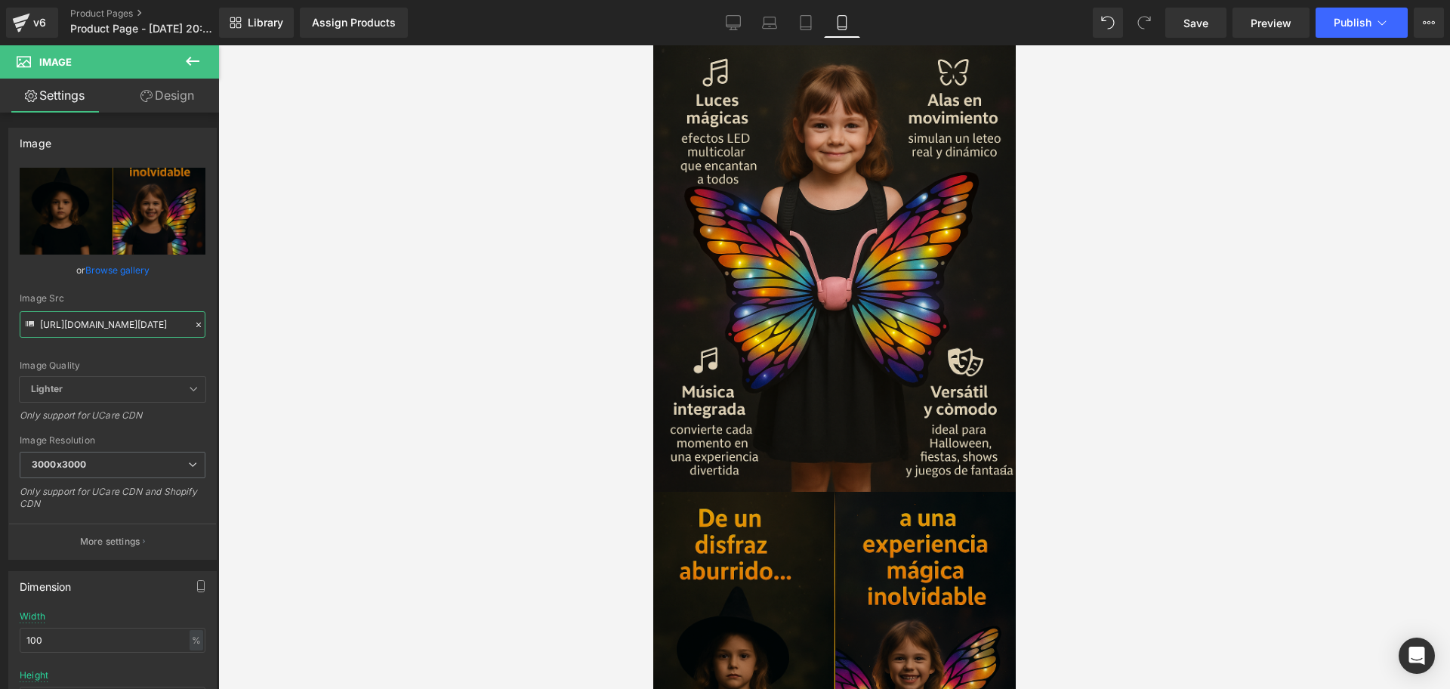
scroll to position [2996, 0]
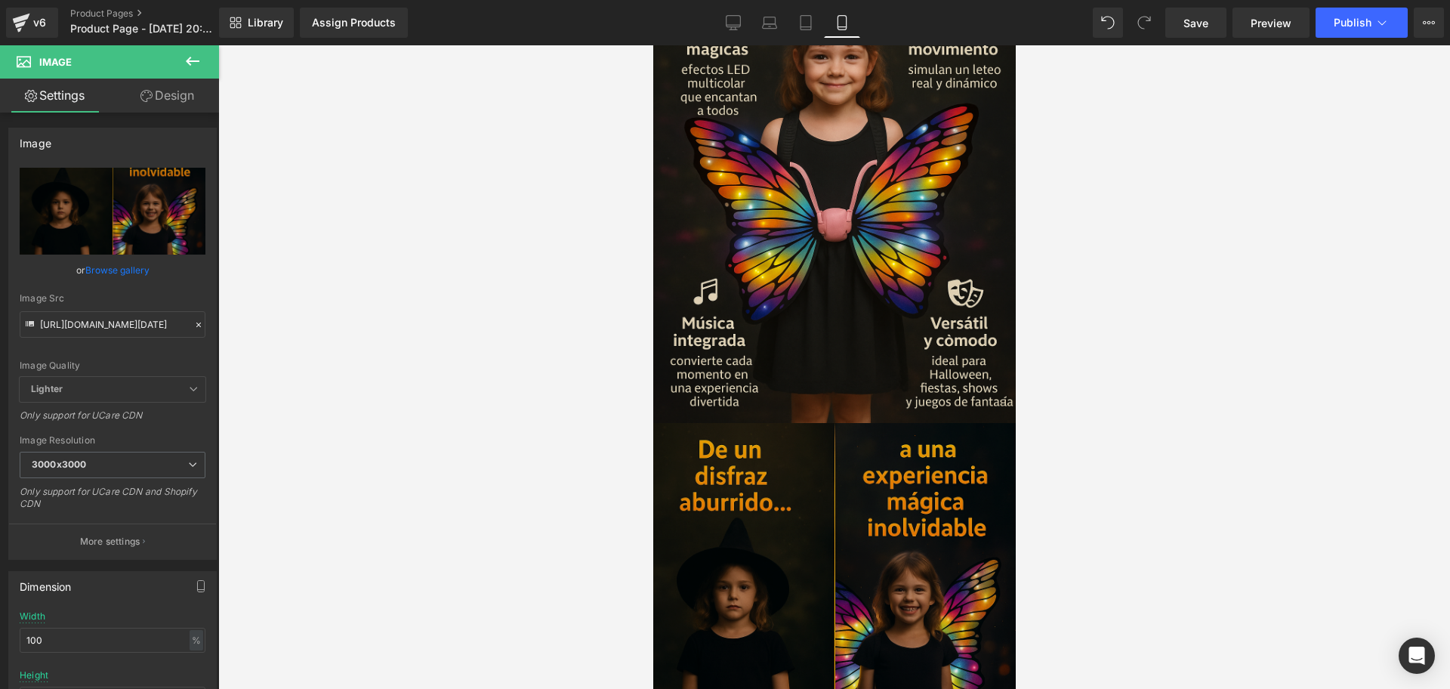
click at [749, 423] on img at bounding box center [833, 604] width 362 height 362
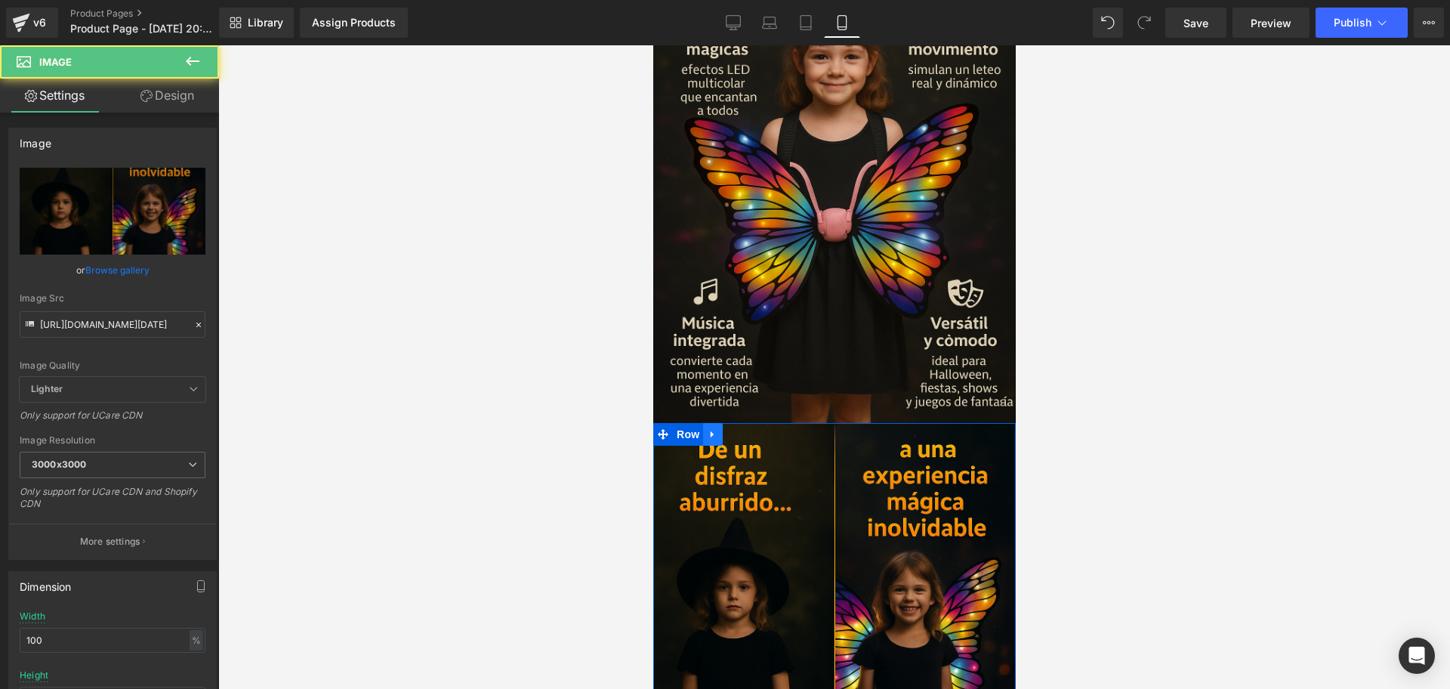
click at [714, 423] on link at bounding box center [712, 434] width 20 height 23
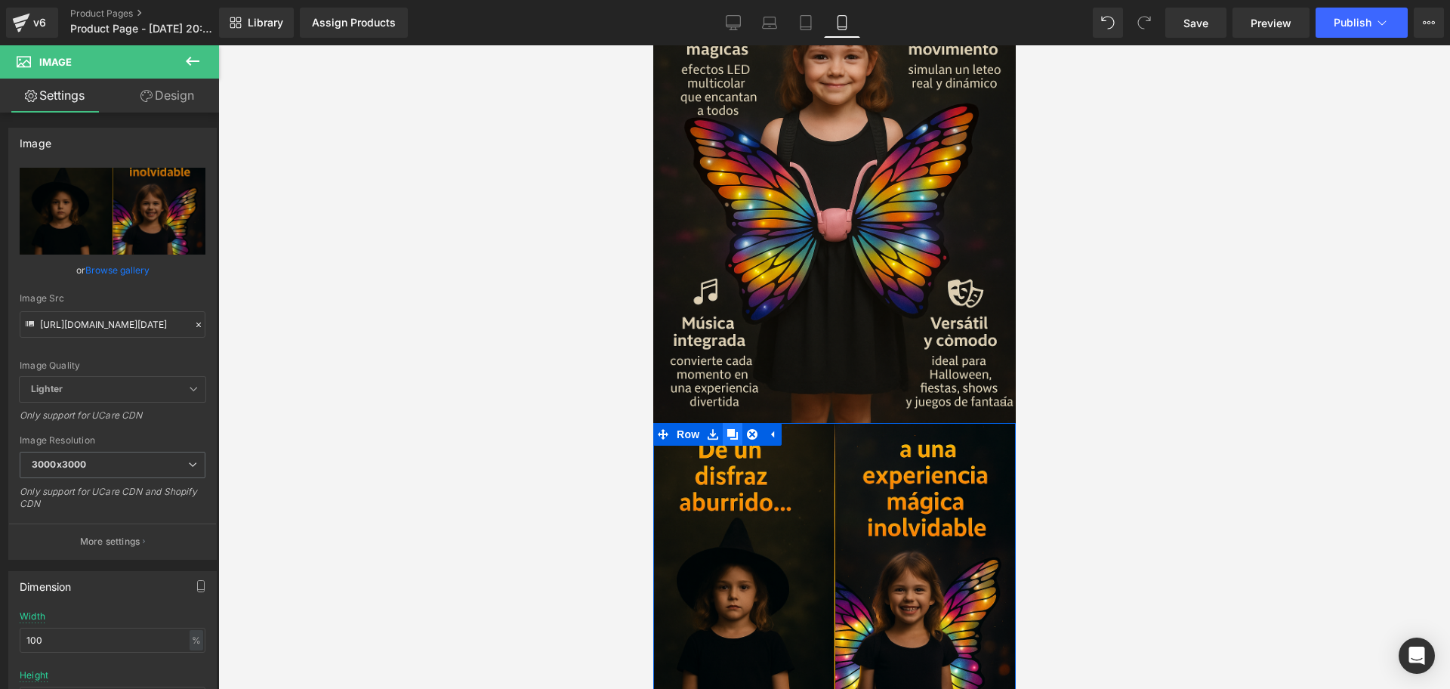
click at [723, 423] on link at bounding box center [732, 434] width 20 height 23
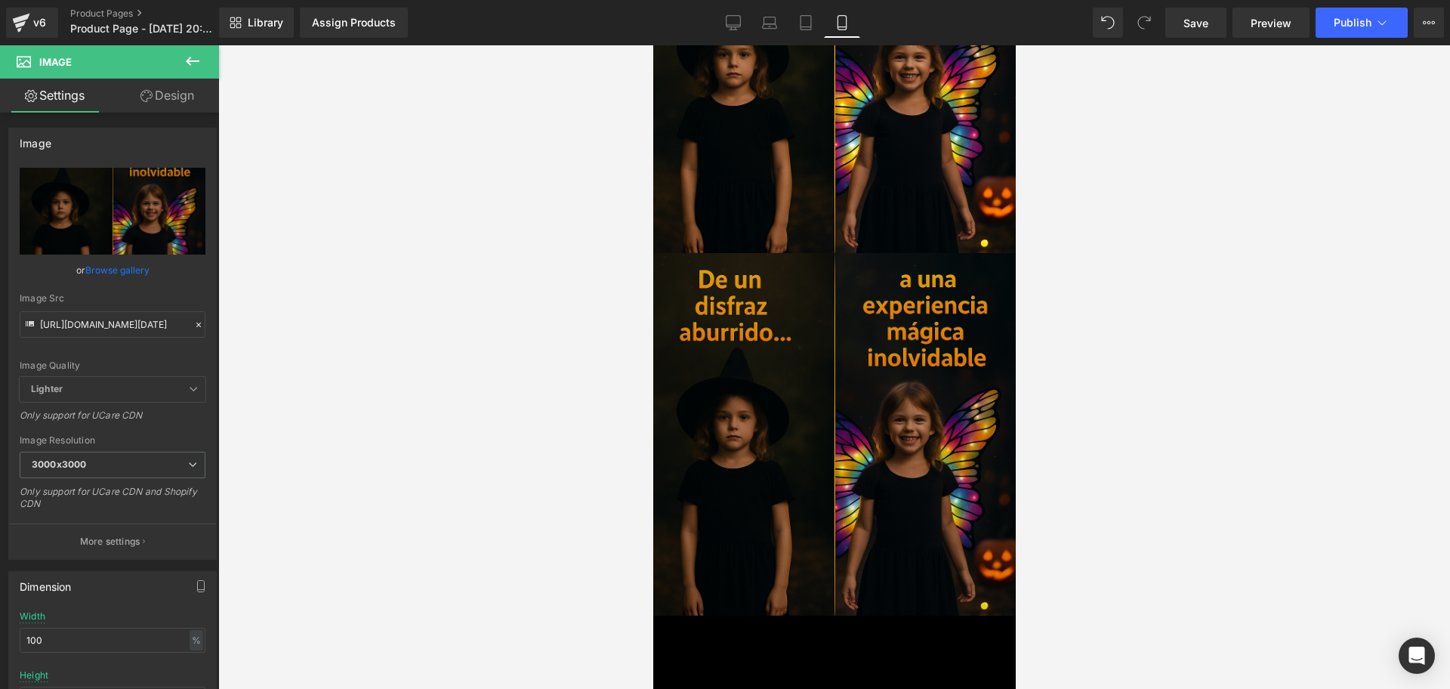
scroll to position [3533, 0]
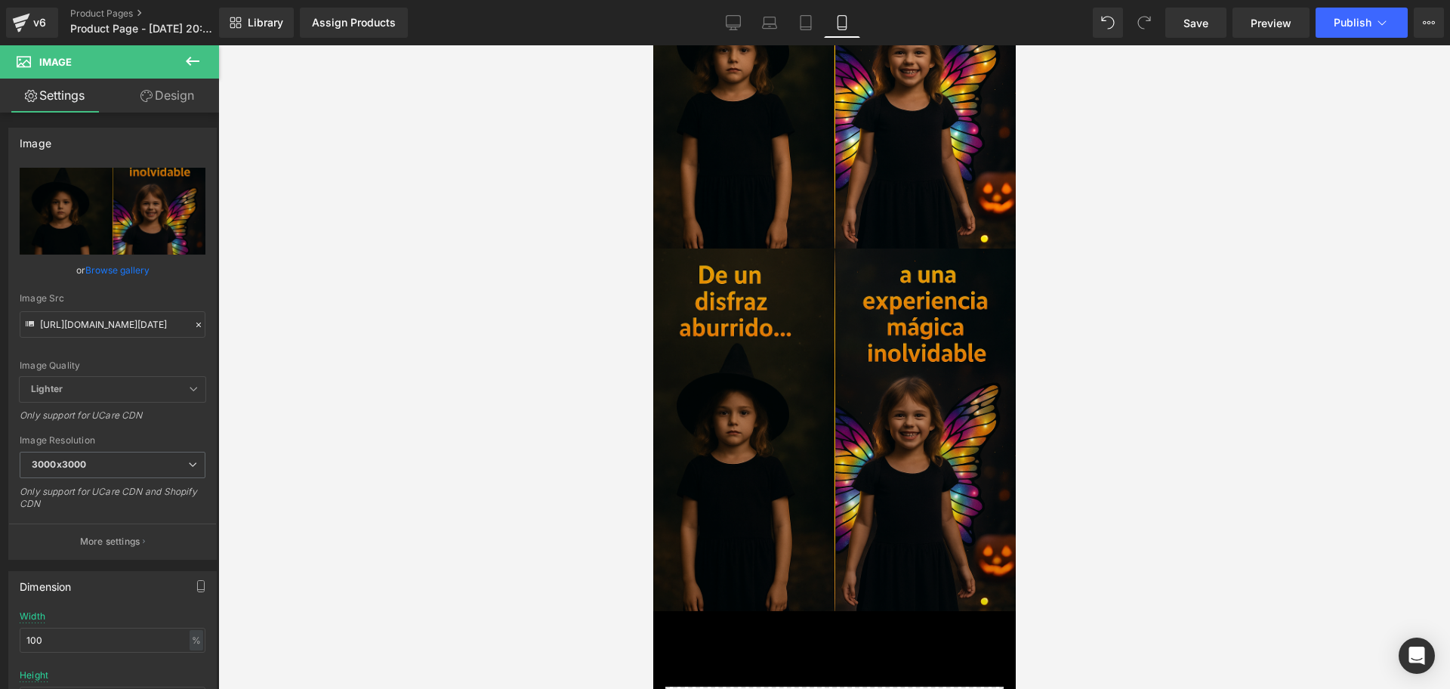
click at [796, 411] on img at bounding box center [833, 429] width 362 height 362
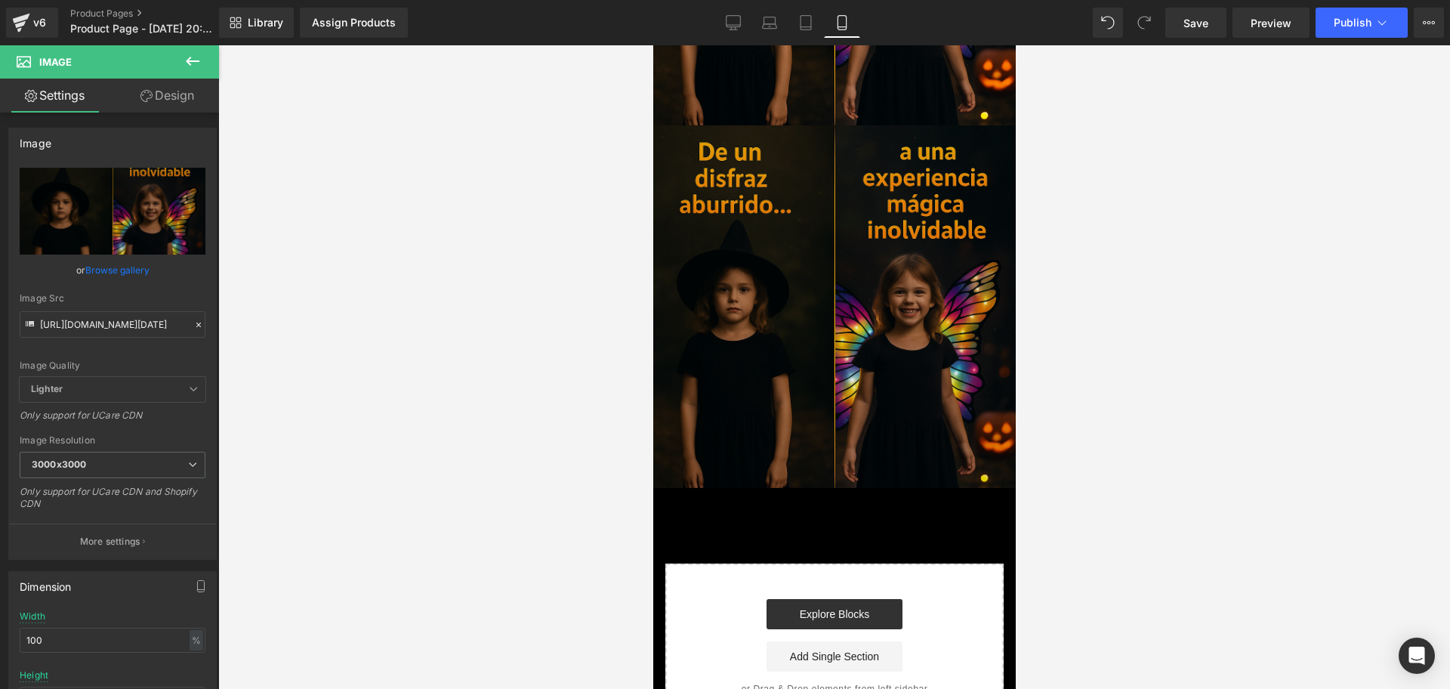
scroll to position [3628, 0]
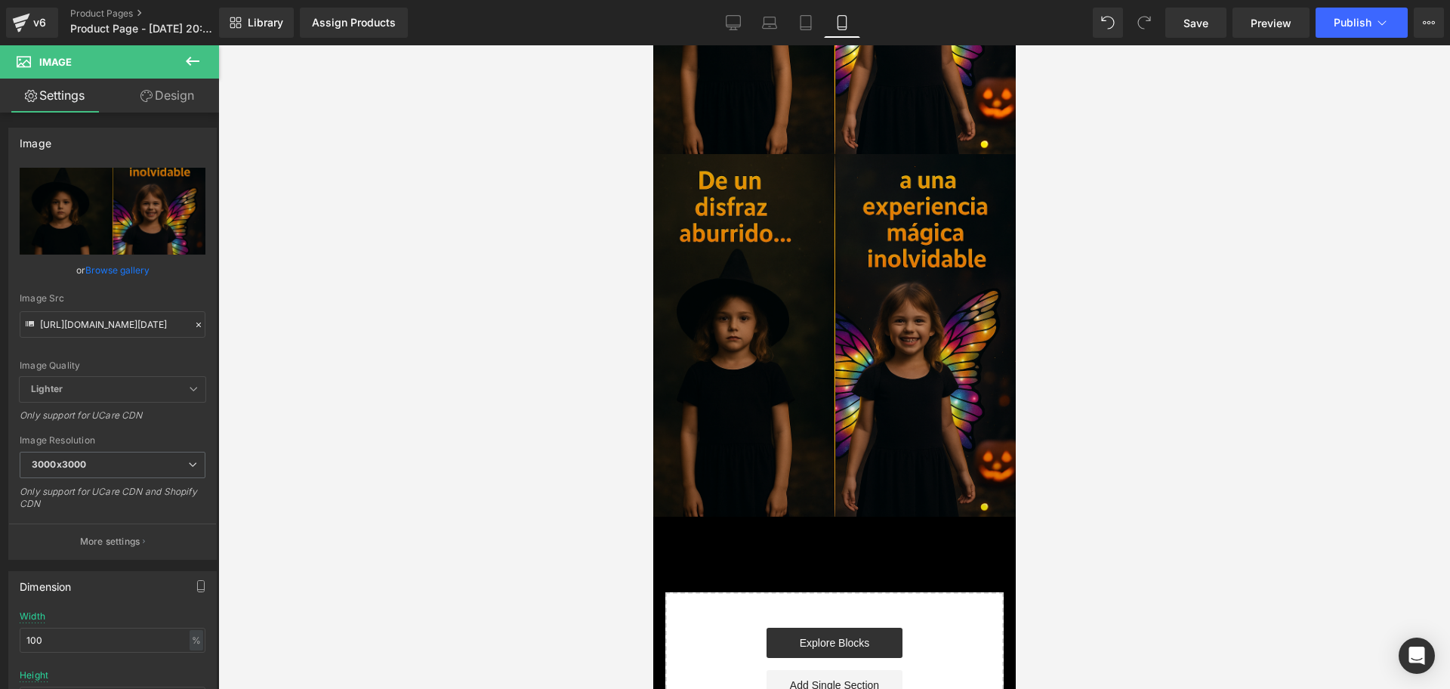
click at [825, 239] on img at bounding box center [833, 335] width 362 height 362
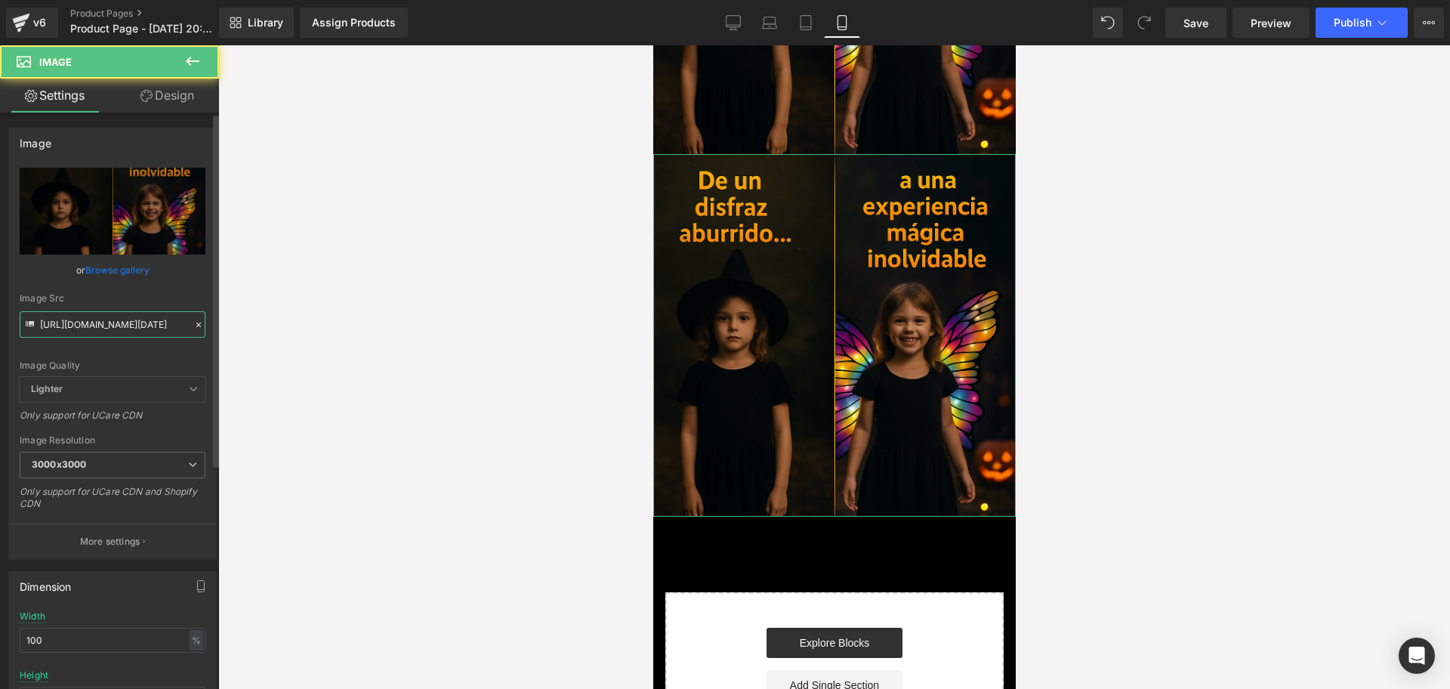
click at [113, 312] on input "[URL][DOMAIN_NAME][DATE]" at bounding box center [113, 324] width 186 height 26
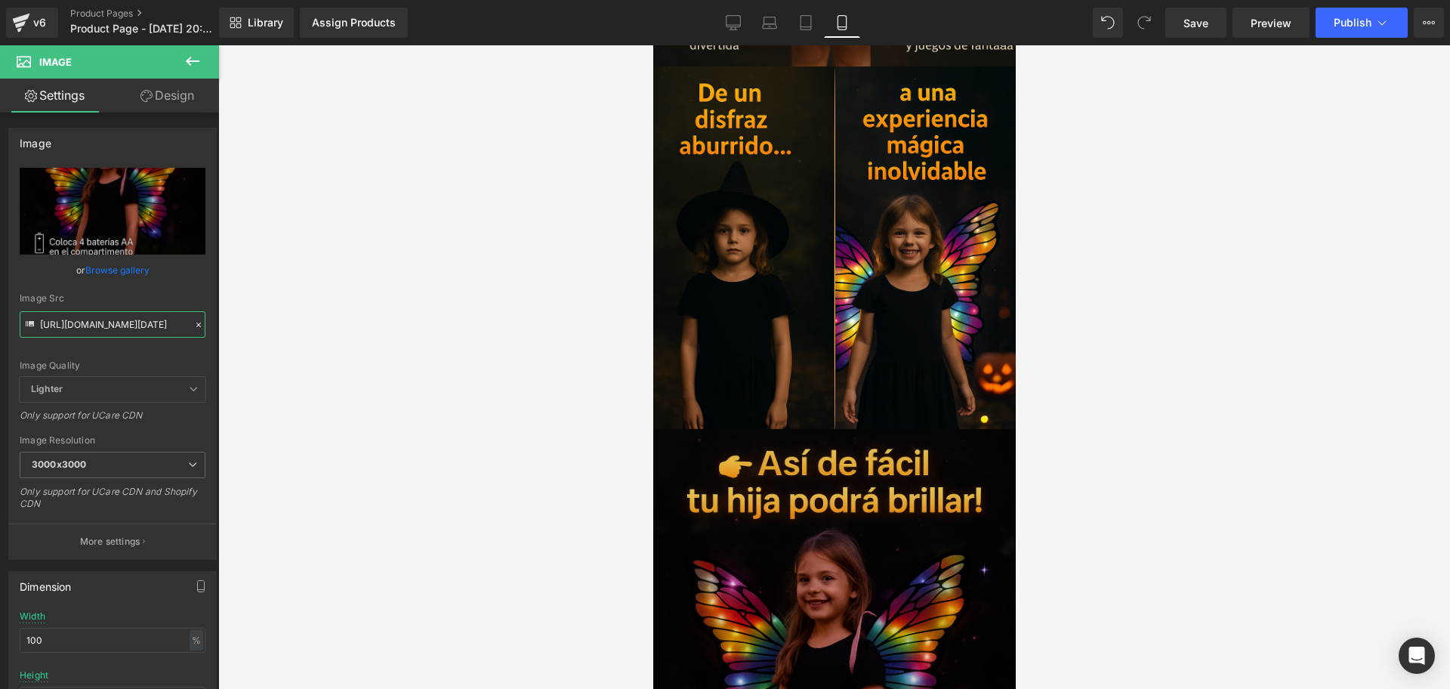
scroll to position [3345, 0]
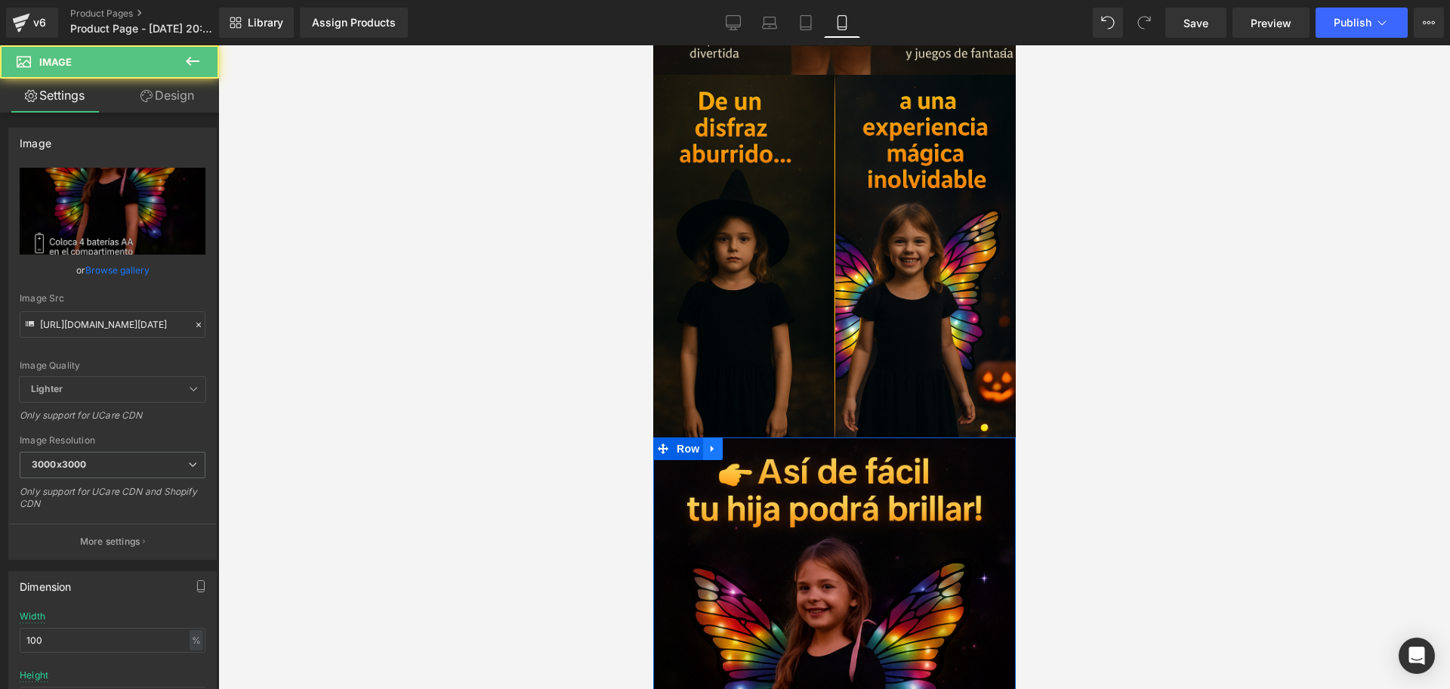
click at [713, 443] on icon at bounding box center [712, 448] width 11 height 11
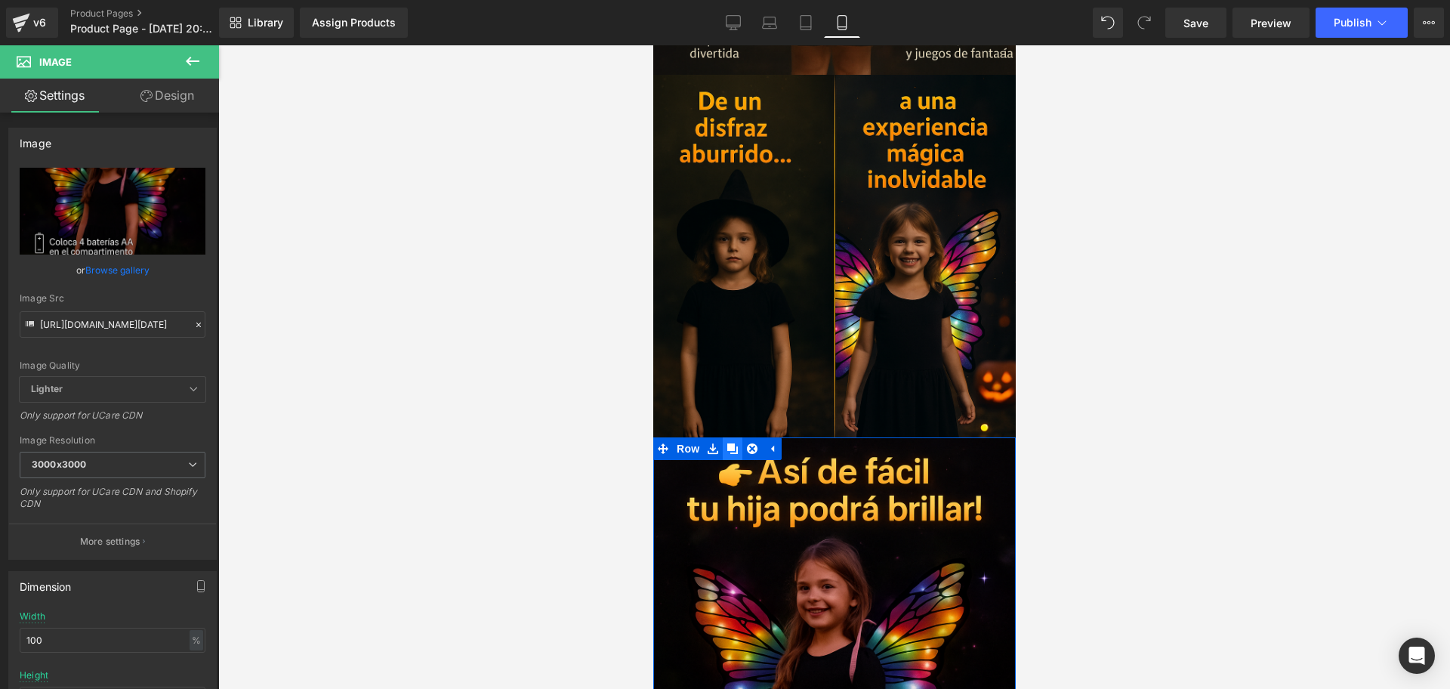
click at [723, 437] on link at bounding box center [732, 448] width 20 height 23
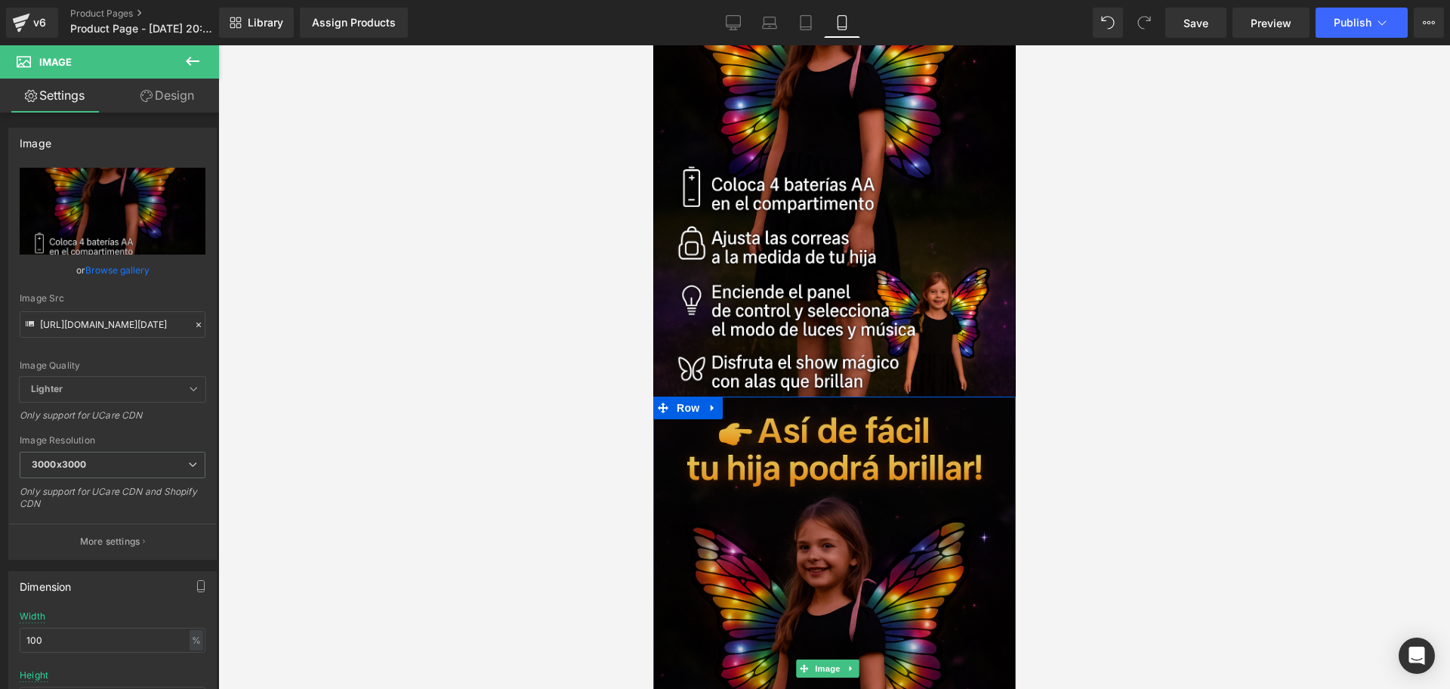
scroll to position [3867, 0]
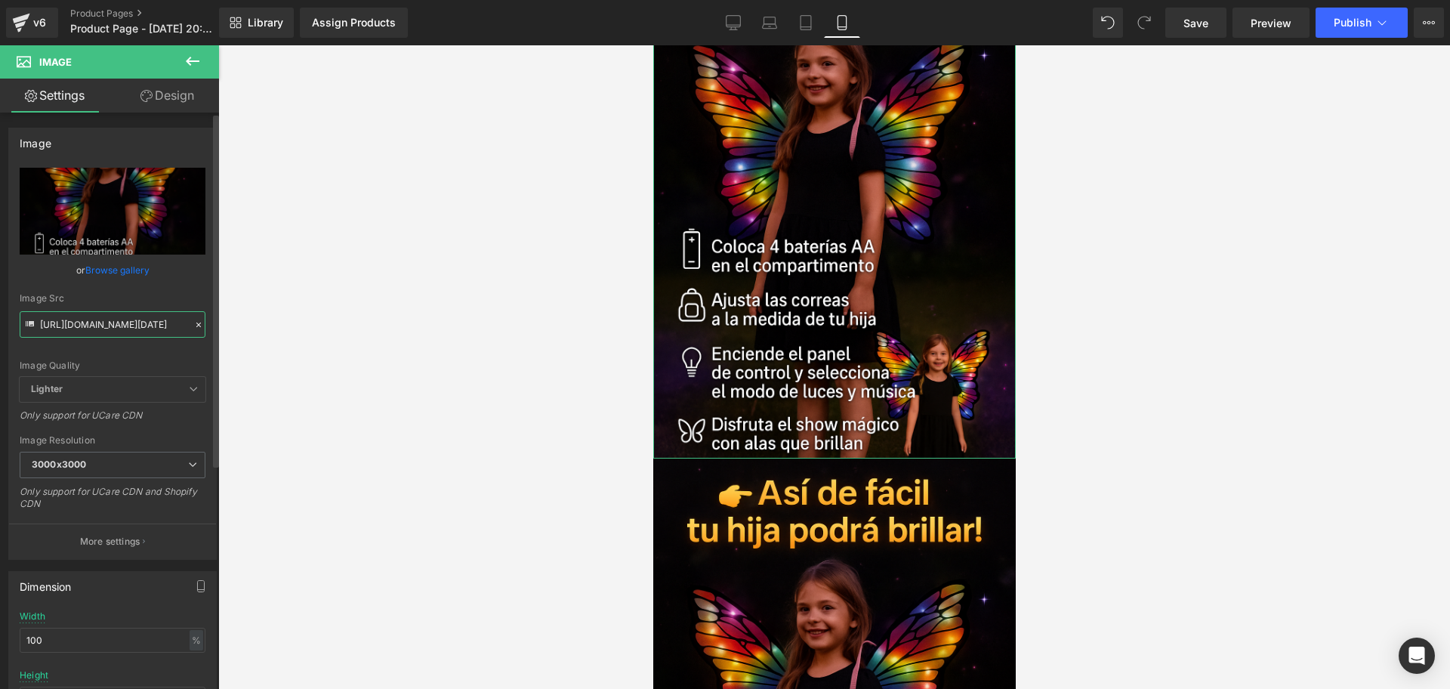
click at [150, 316] on input "[URL][DOMAIN_NAME][DATE]" at bounding box center [113, 324] width 186 height 26
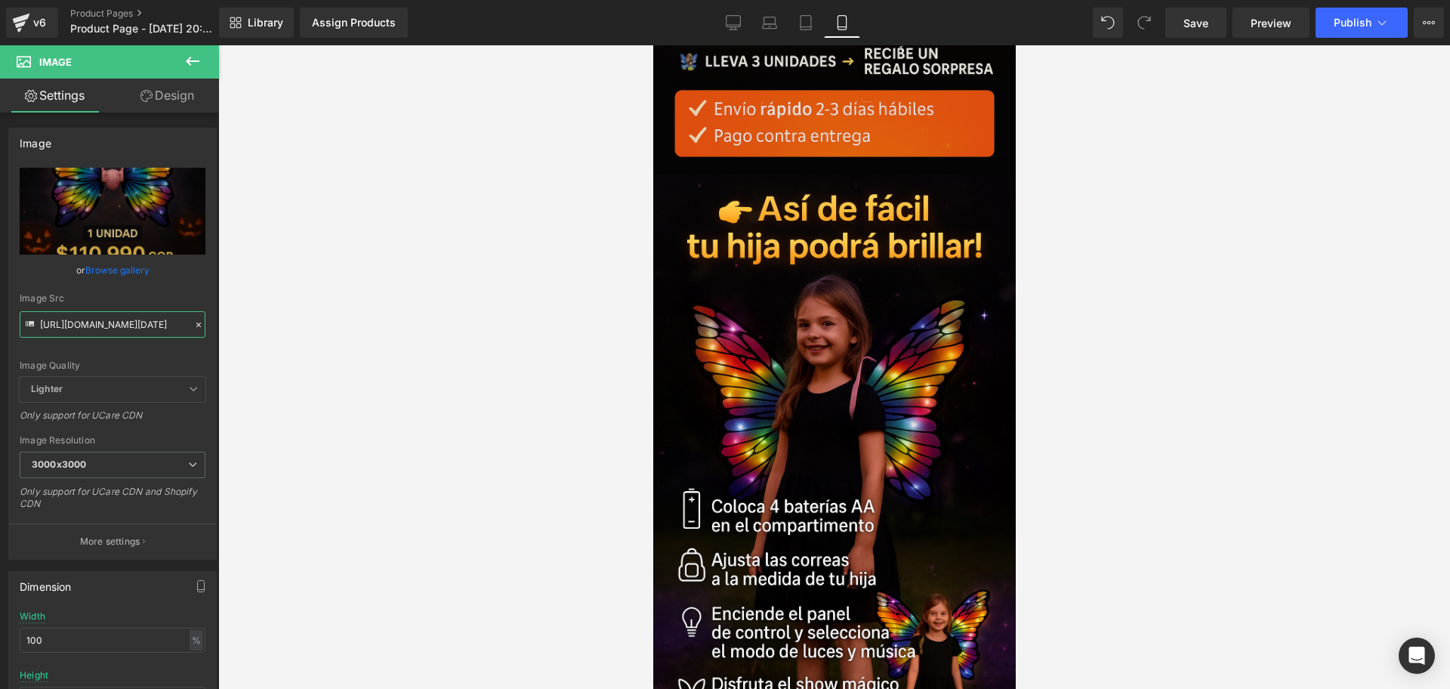
scroll to position [4245, 0]
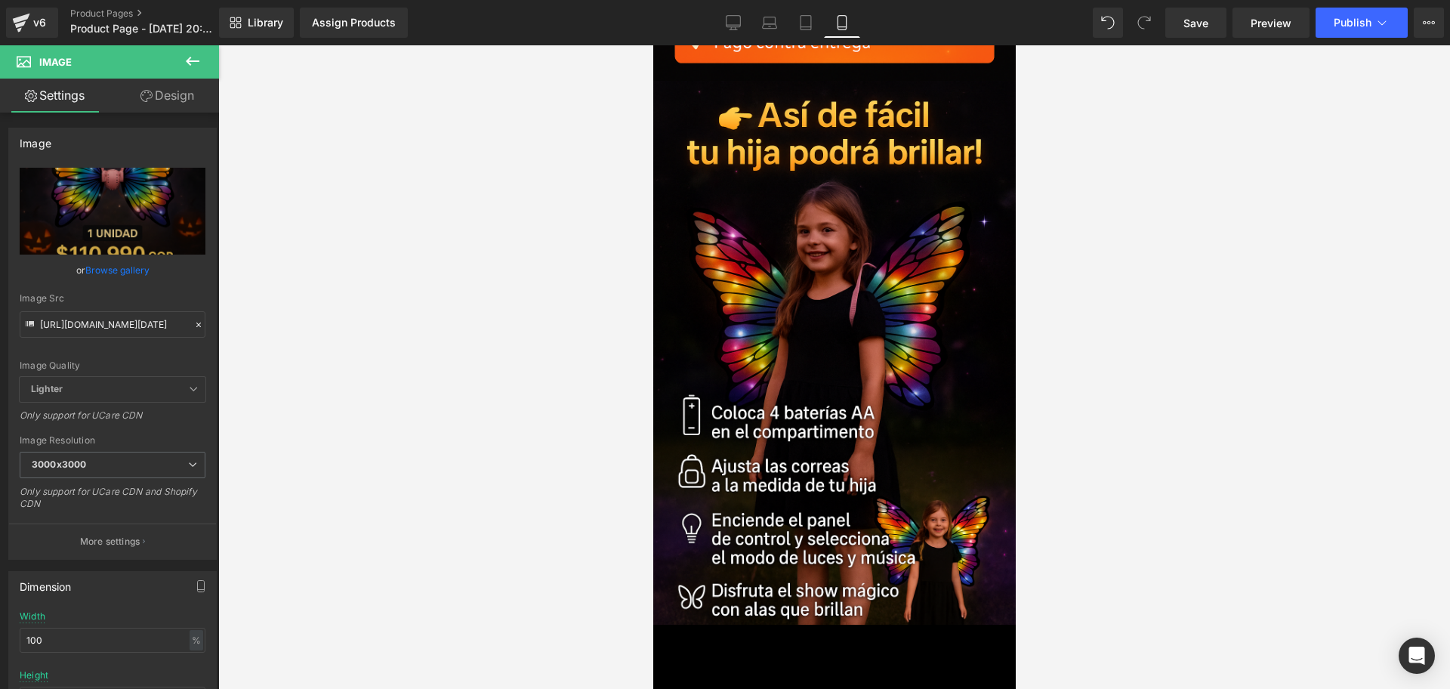
click at [825, 379] on img at bounding box center [833, 353] width 362 height 544
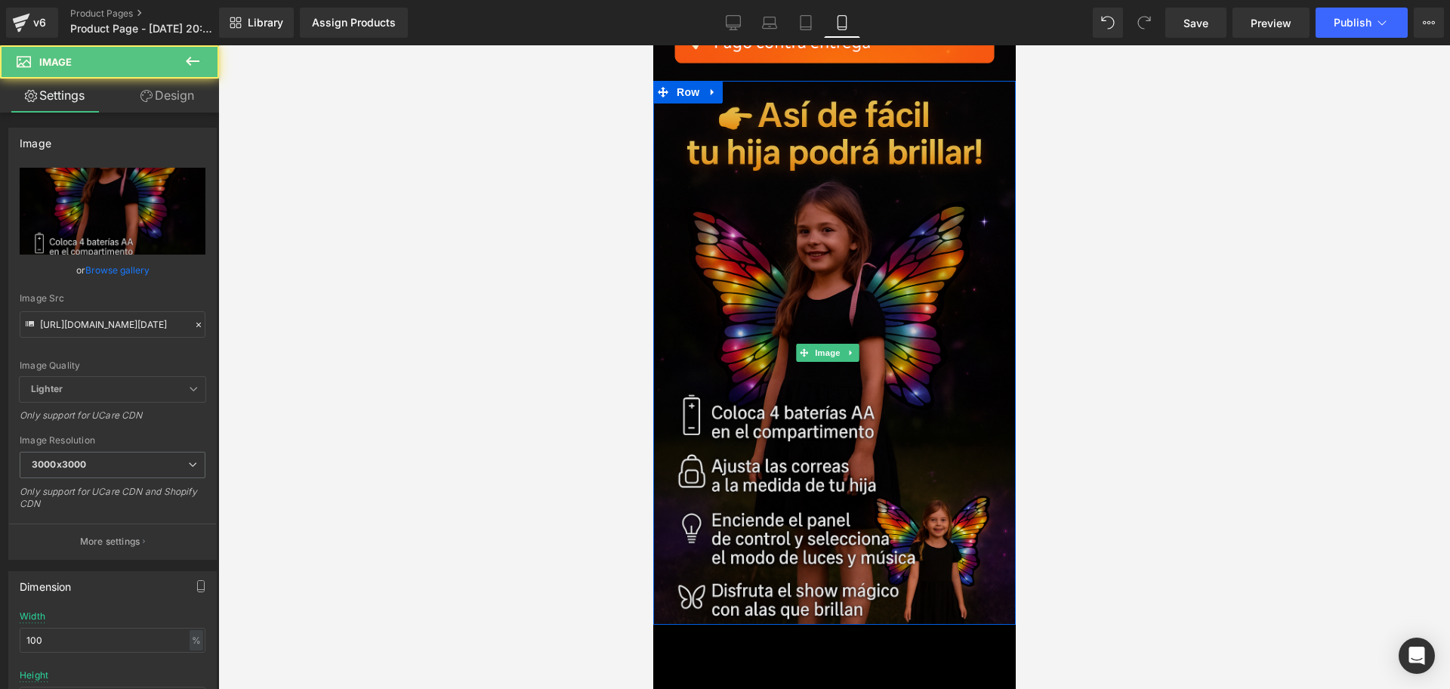
scroll to position [3962, 0]
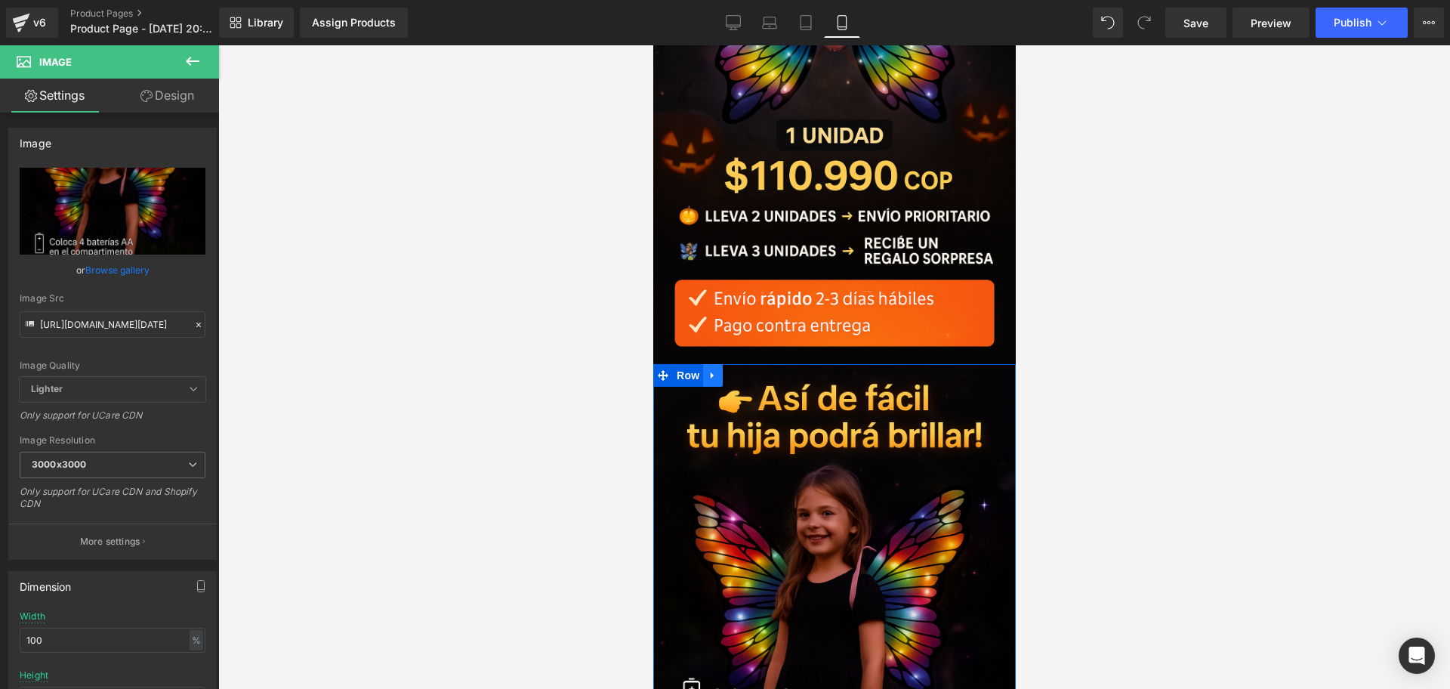
click at [717, 364] on link at bounding box center [712, 375] width 20 height 23
click at [732, 370] on icon at bounding box center [731, 375] width 11 height 11
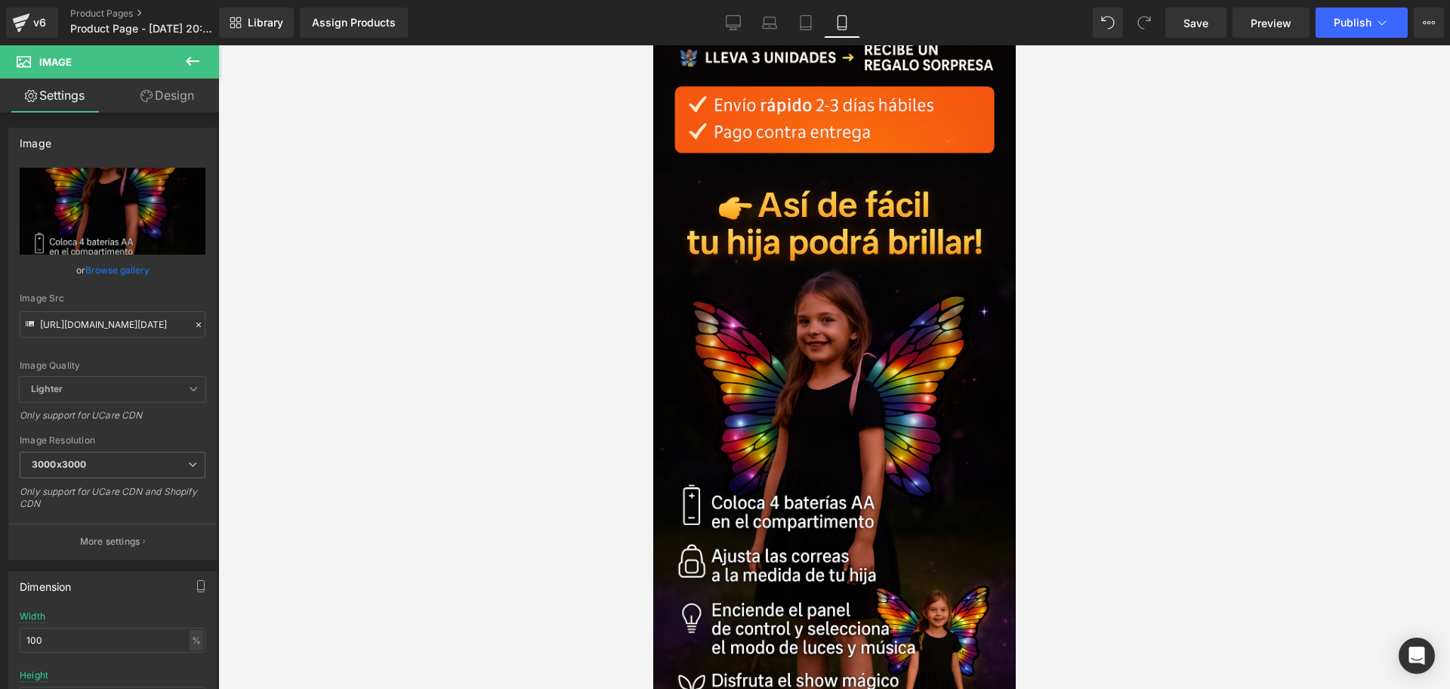
scroll to position [4627, 0]
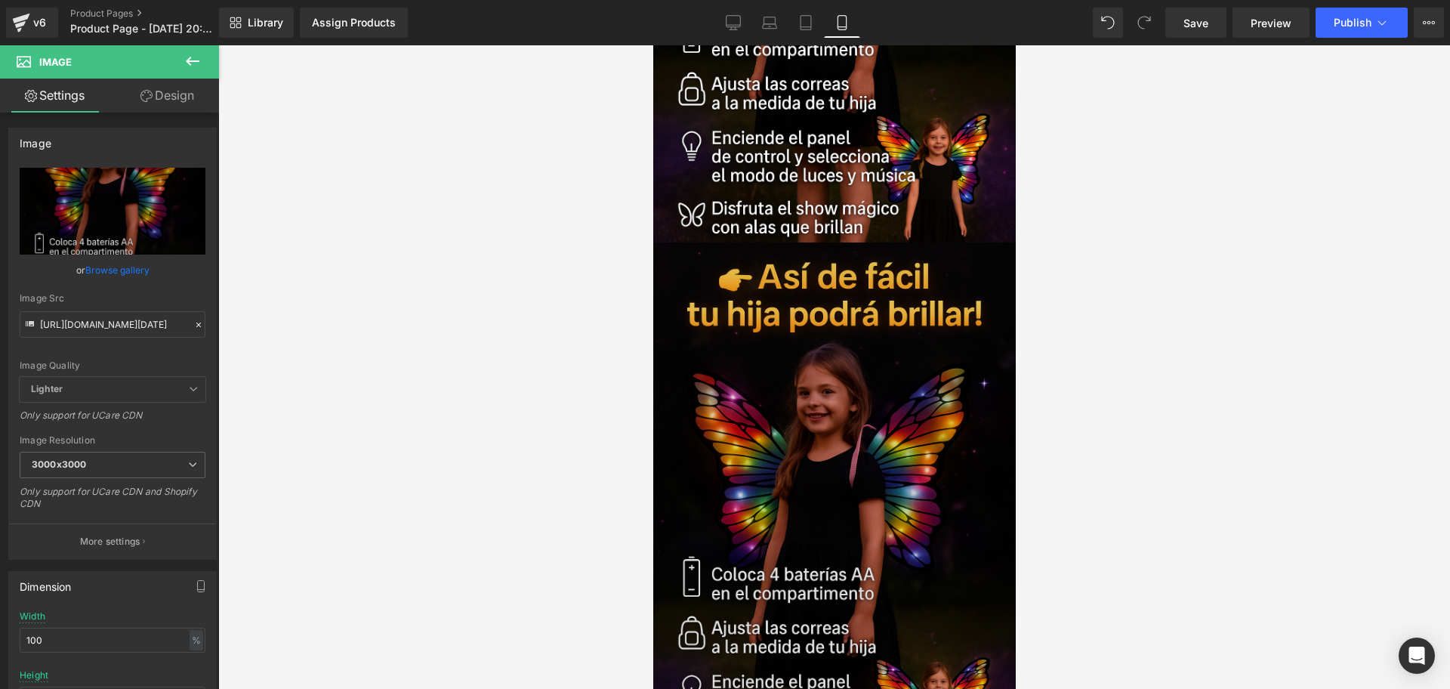
click at [825, 330] on img at bounding box center [833, 514] width 362 height 544
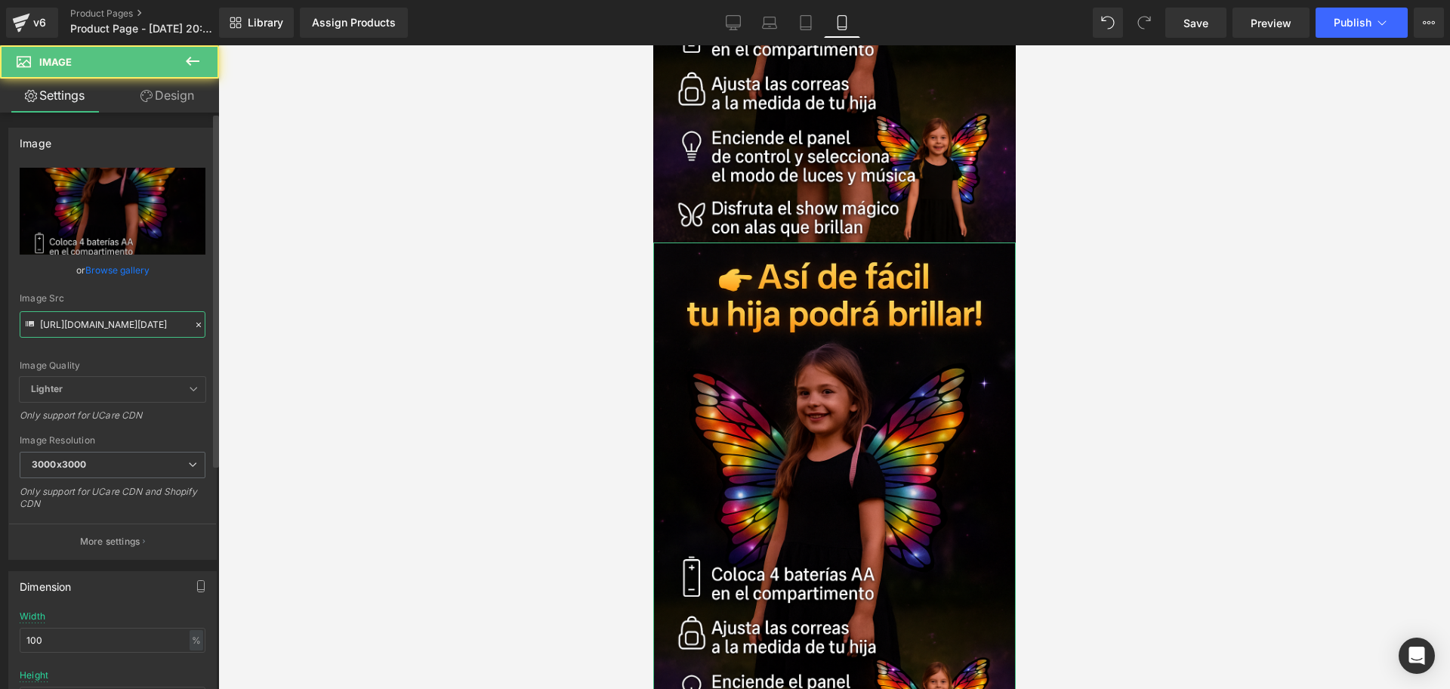
click at [134, 314] on input "[URL][DOMAIN_NAME][DATE]" at bounding box center [113, 324] width 186 height 26
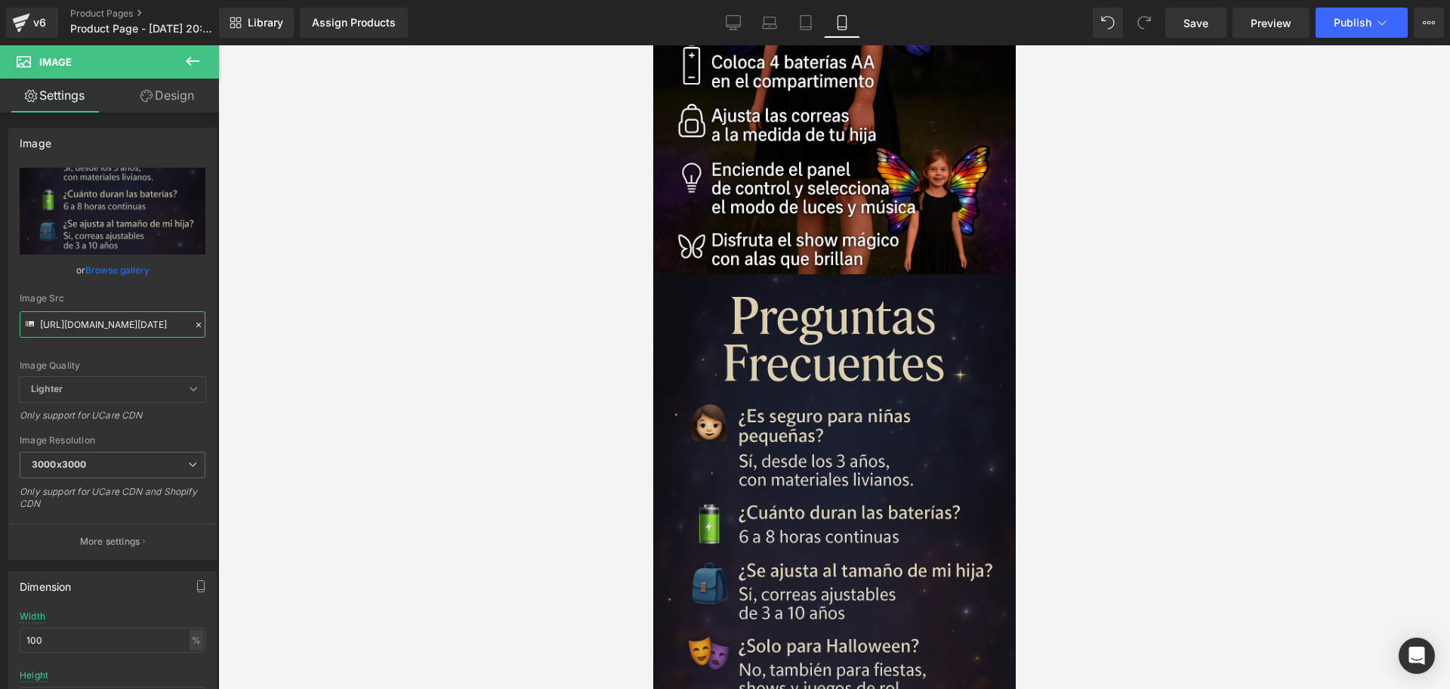
scroll to position [4532, 0]
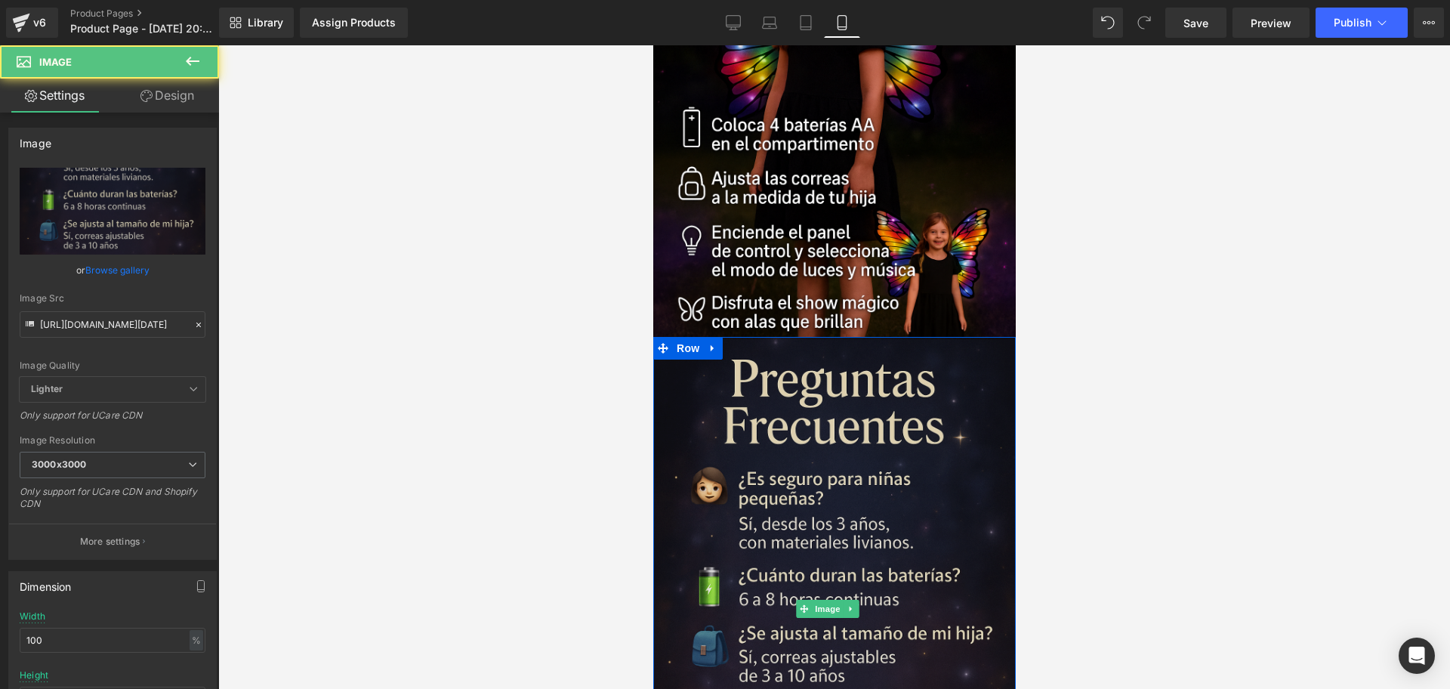
click at [847, 399] on img at bounding box center [833, 609] width 362 height 544
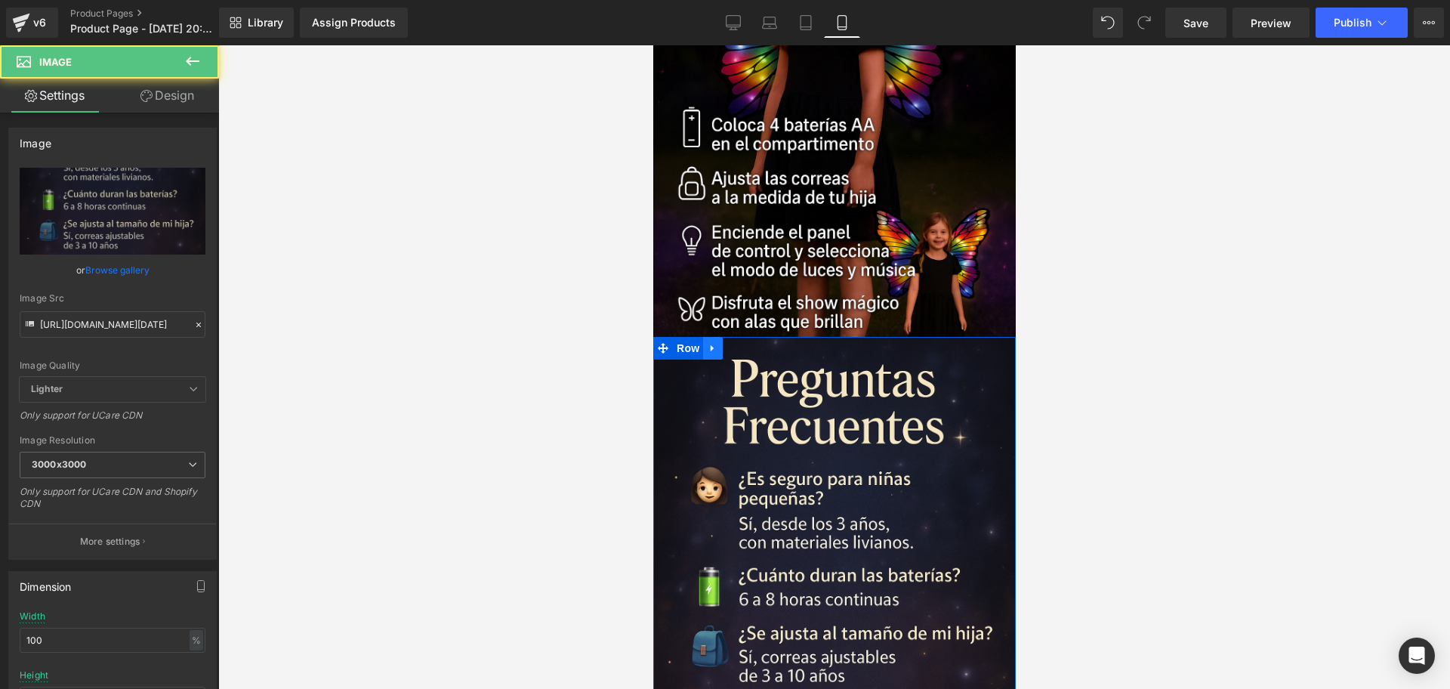
click at [705, 337] on link at bounding box center [712, 348] width 20 height 23
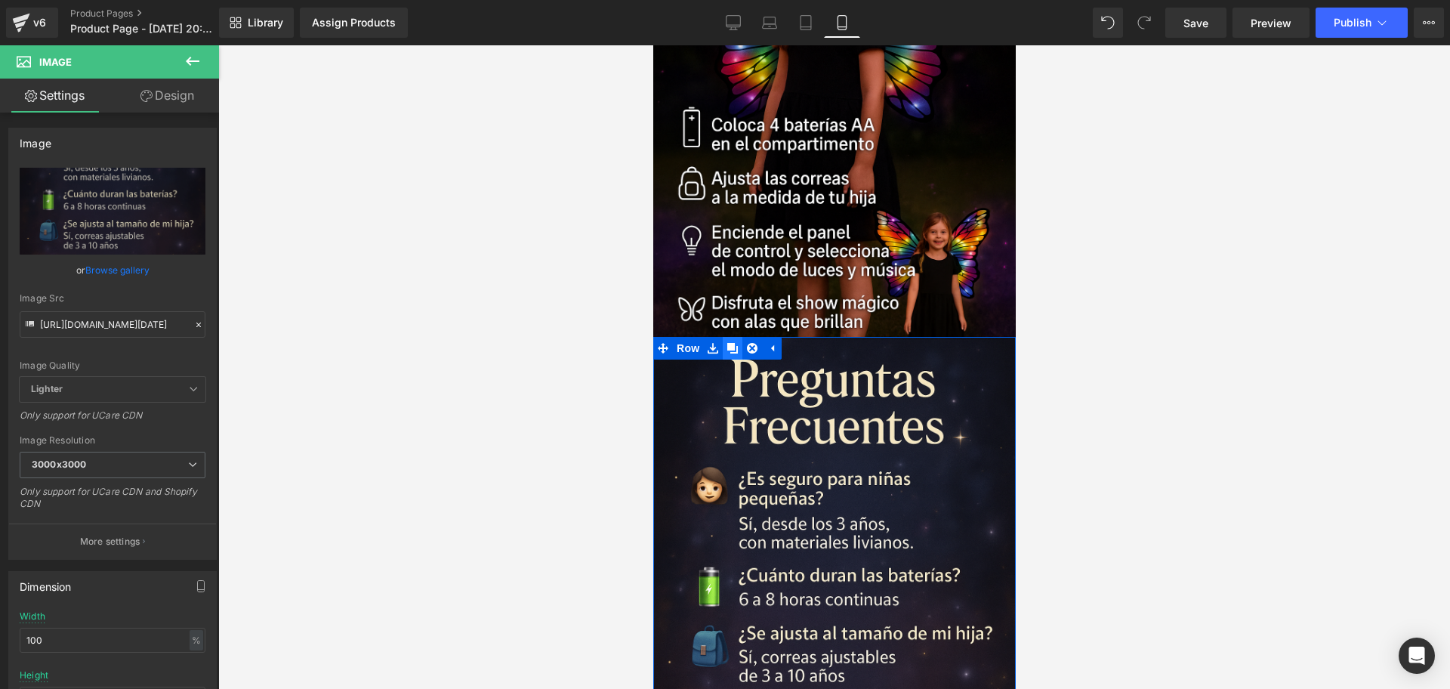
click at [726, 342] on icon at bounding box center [731, 347] width 11 height 11
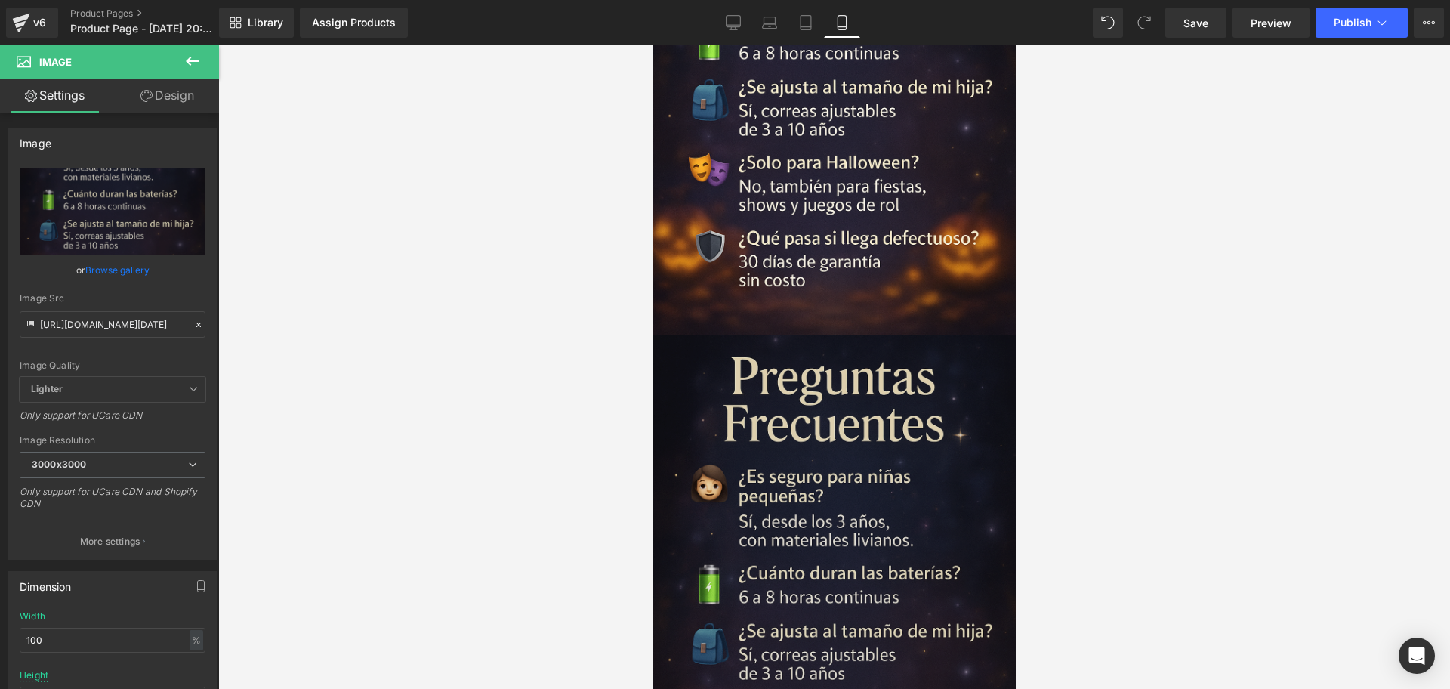
scroll to position [5100, 0]
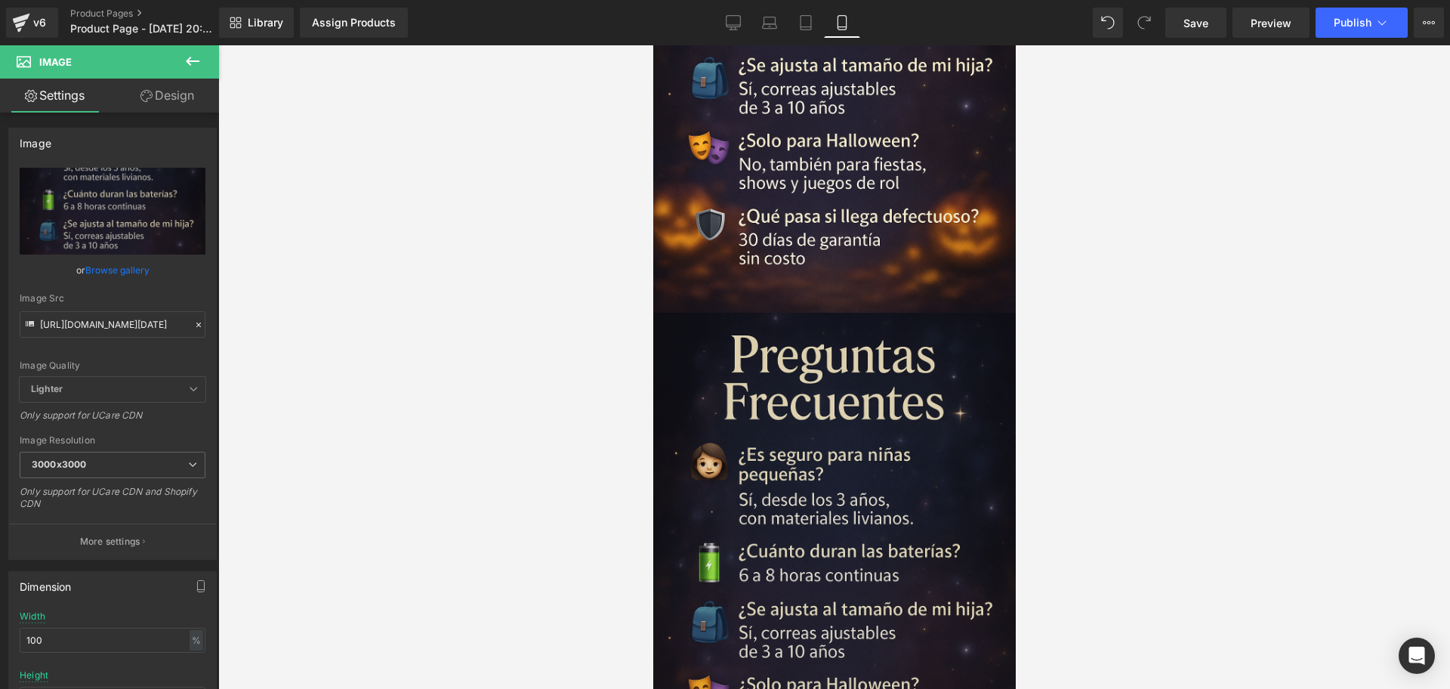
click at [876, 335] on img at bounding box center [833, 585] width 362 height 544
click at [782, 373] on img at bounding box center [833, 585] width 362 height 544
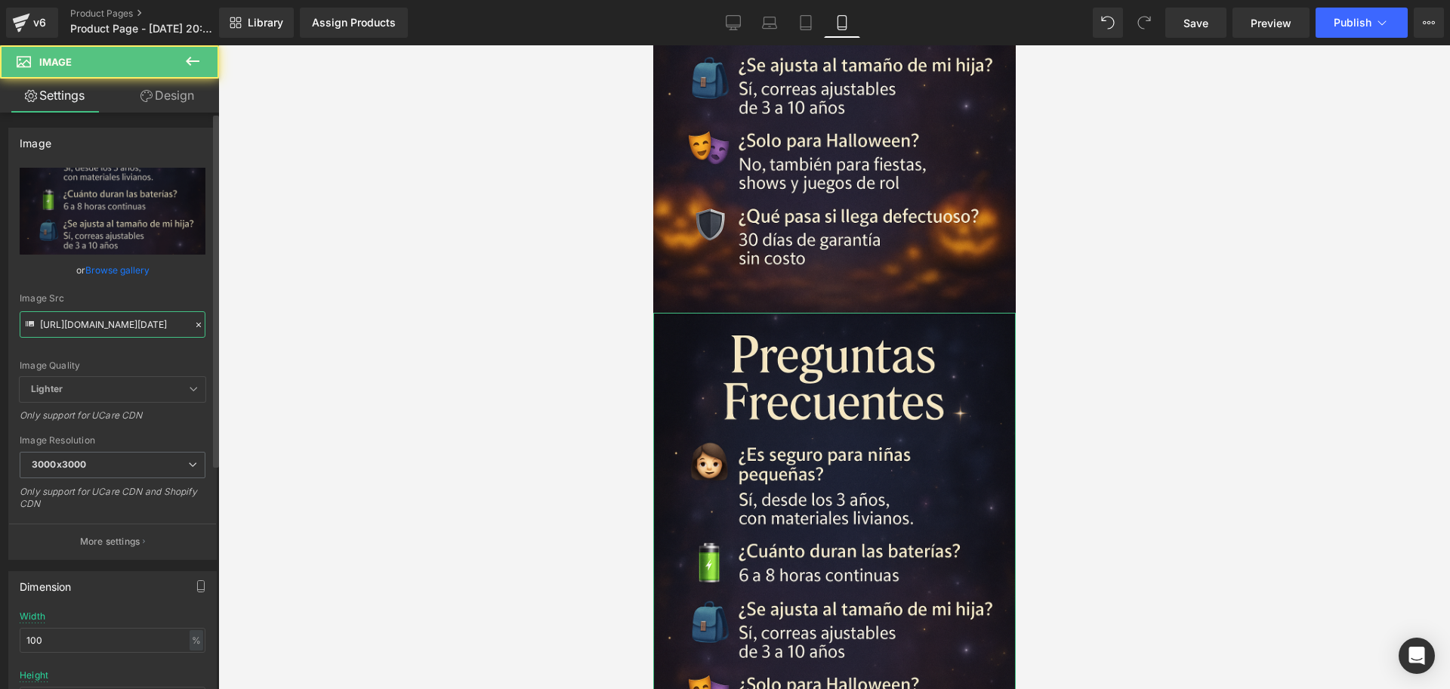
click at [146, 316] on input "[URL][DOMAIN_NAME][DATE]" at bounding box center [113, 324] width 186 height 26
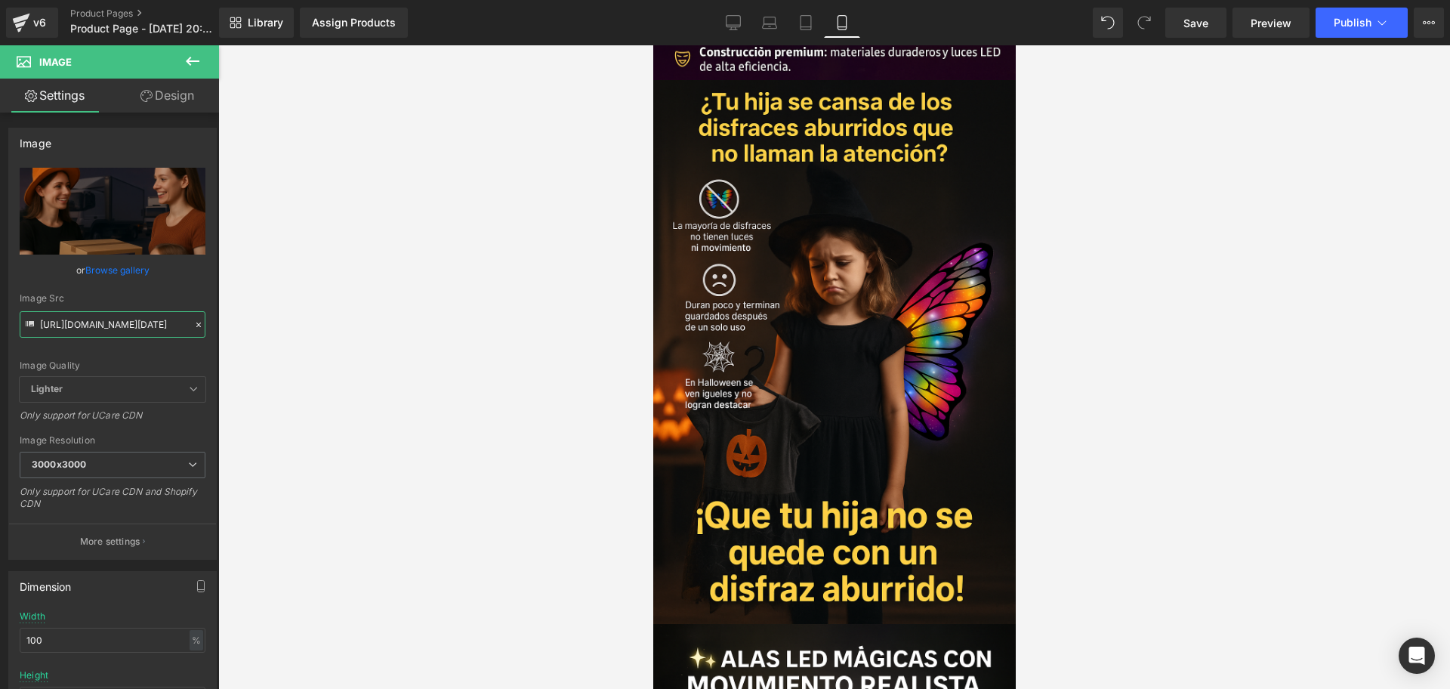
scroll to position [1136, 0]
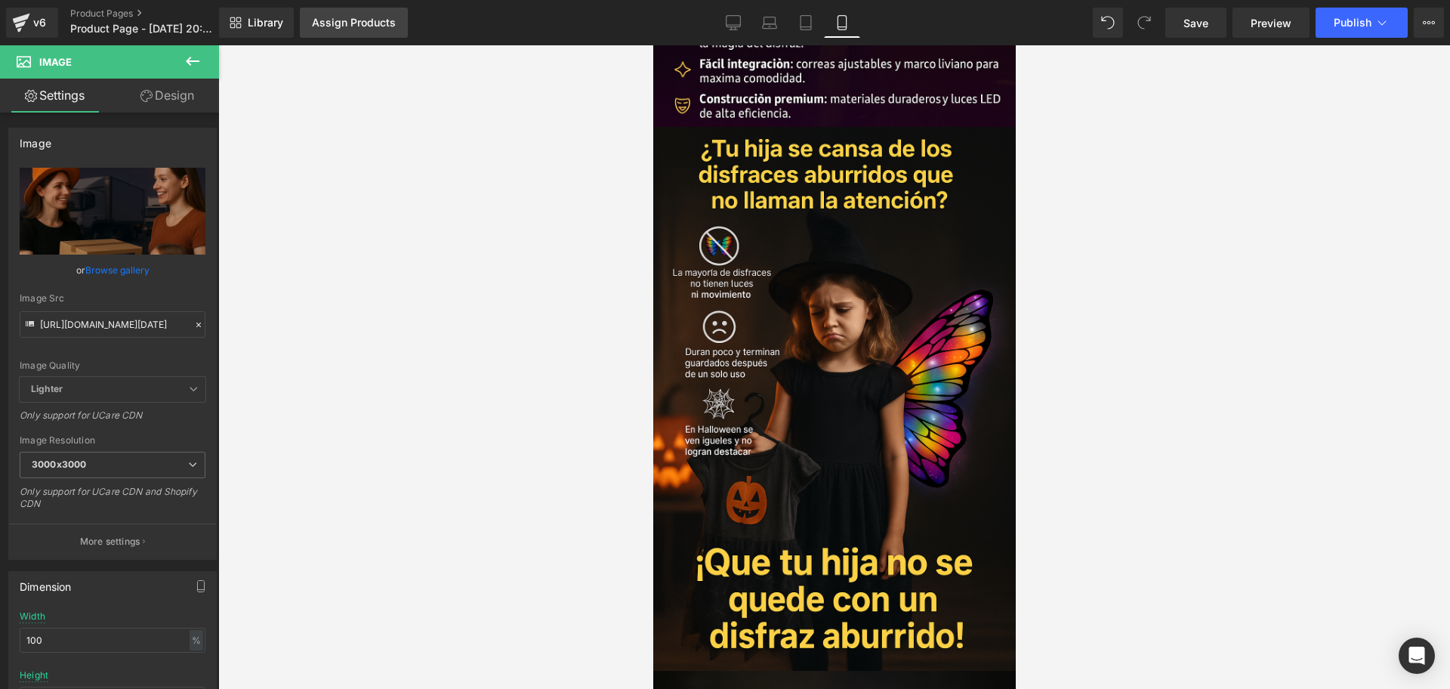
click at [350, 19] on div "Assign Products" at bounding box center [354, 23] width 84 height 12
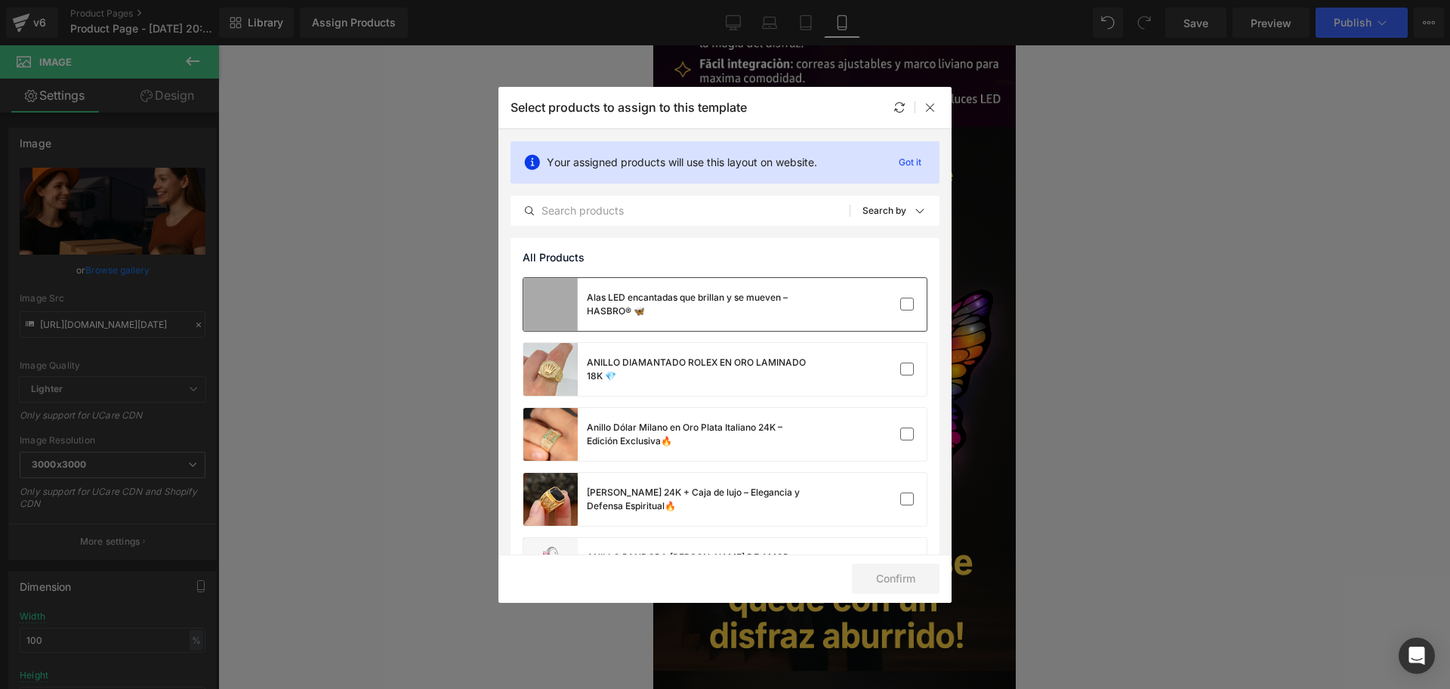
click at [742, 313] on div "Alas LED encantadas que brillan y se mueven – HASBRO® 🦋" at bounding box center [700, 304] width 227 height 27
click at [906, 572] on button "Confirm" at bounding box center [896, 578] width 88 height 30
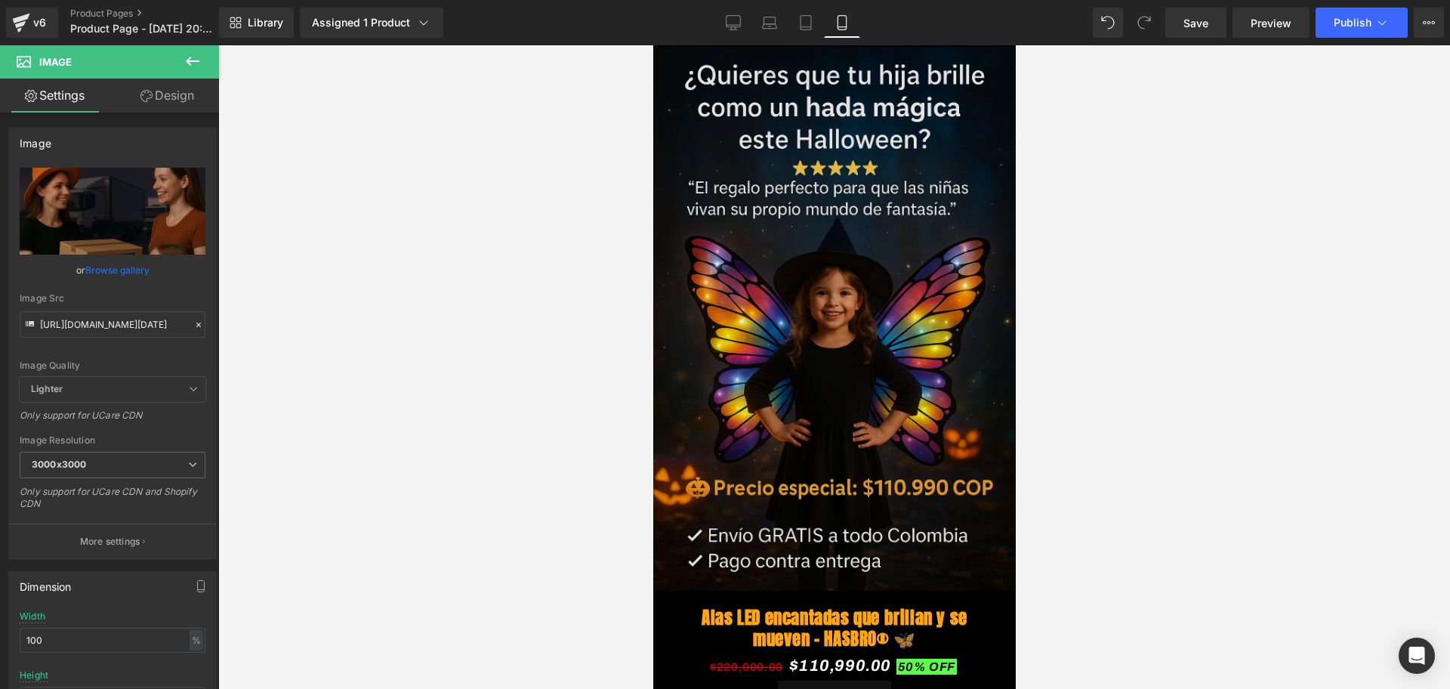
scroll to position [189, 0]
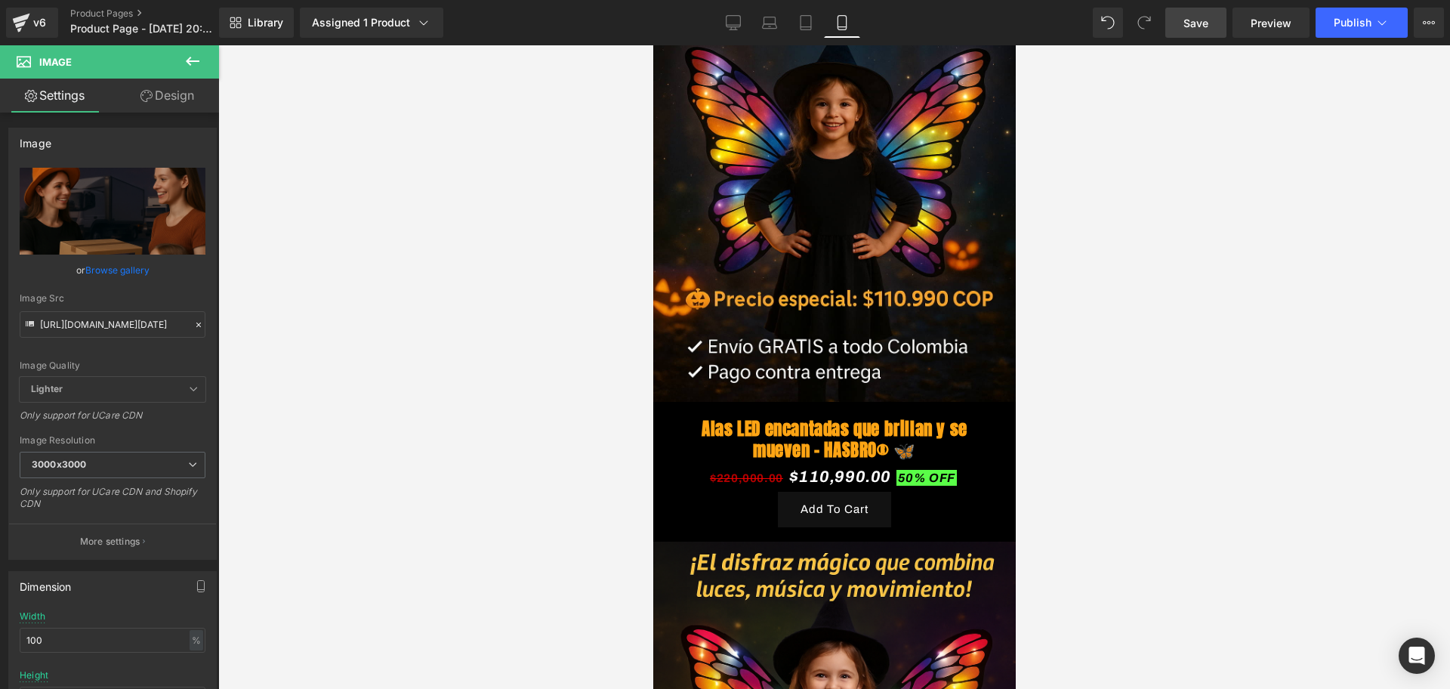
click at [1195, 36] on link "Save" at bounding box center [1195, 23] width 61 height 30
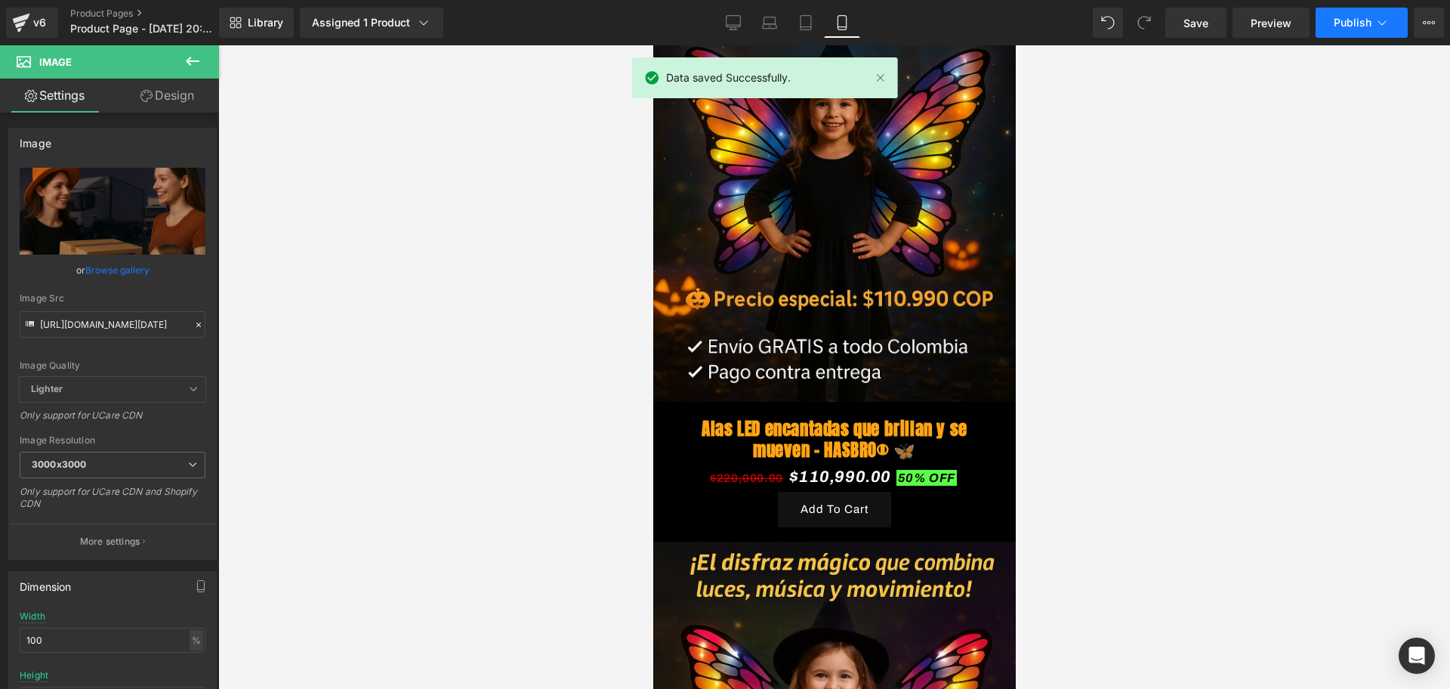
click at [1349, 21] on span "Publish" at bounding box center [1353, 23] width 38 height 12
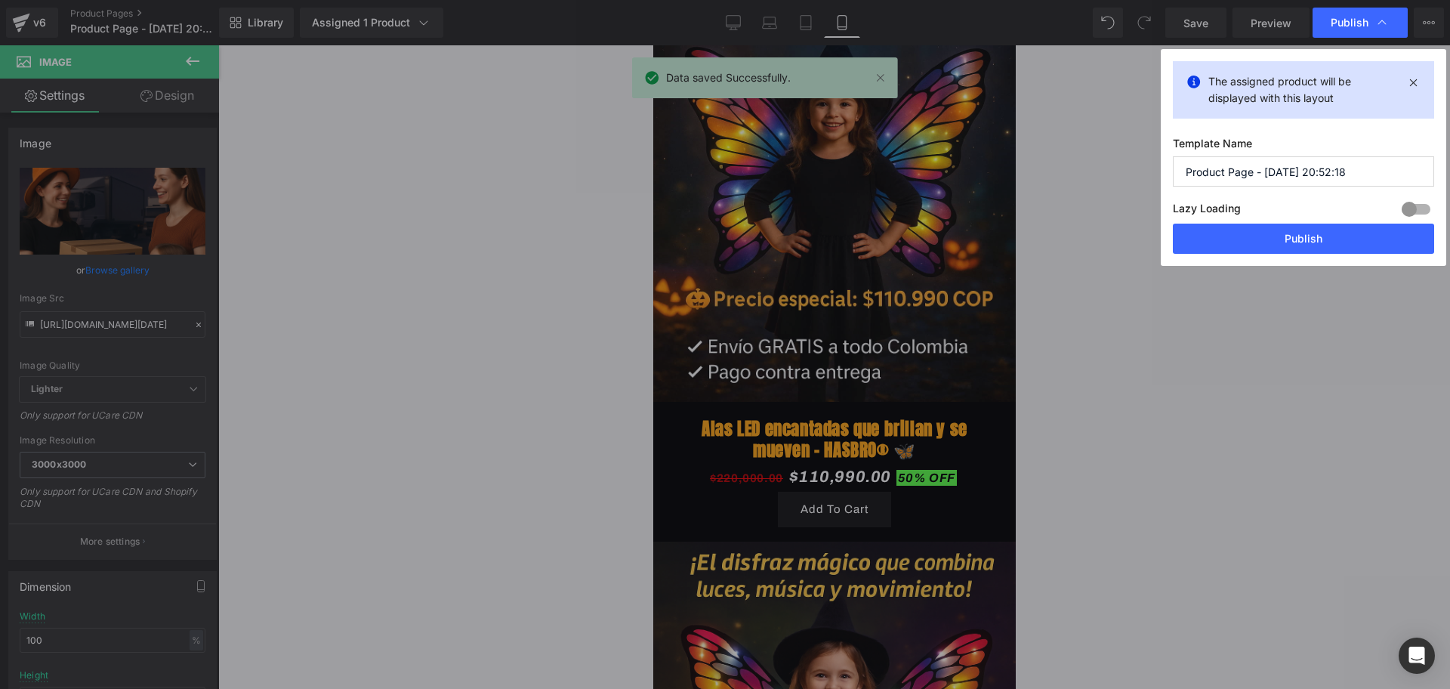
click at [1268, 152] on label "Template Name" at bounding box center [1303, 147] width 261 height 20
click at [1276, 165] on input "Product Page - [DATE] 20:52:18" at bounding box center [1303, 171] width 261 height 30
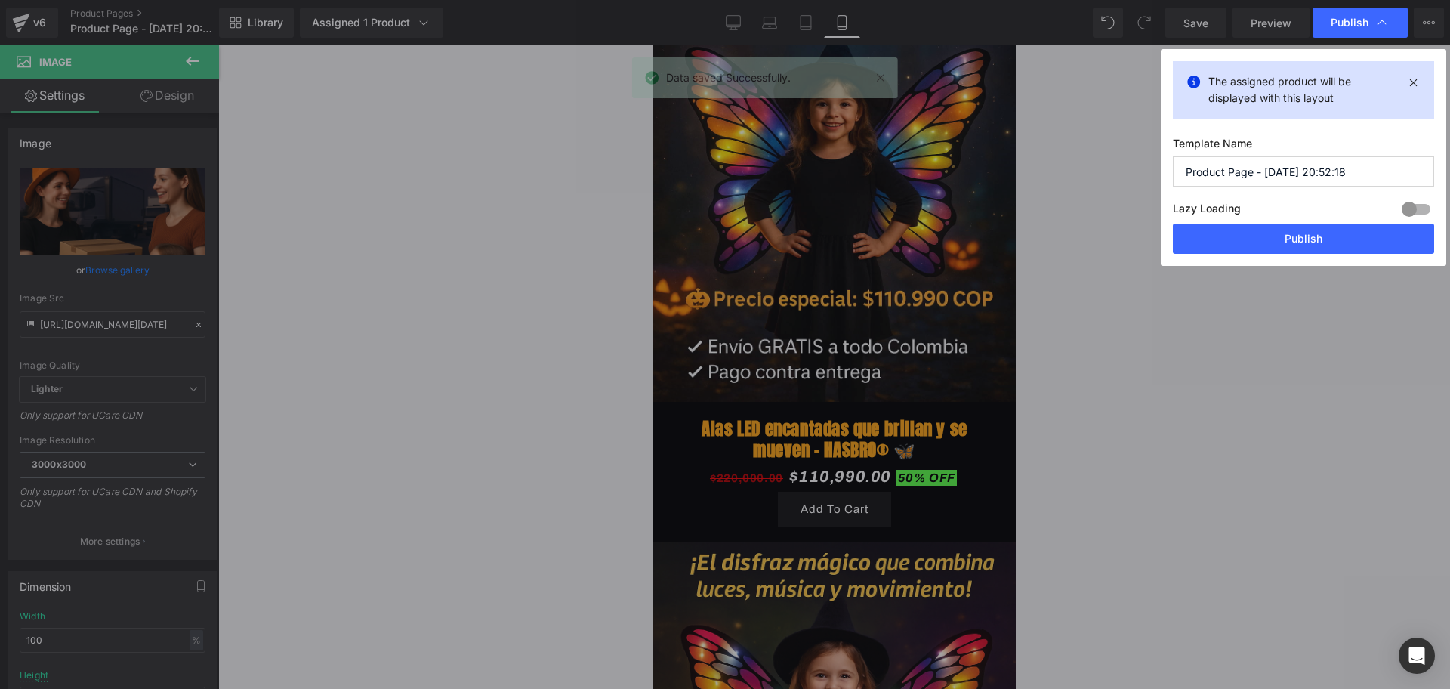
click at [1276, 165] on input "Product Page - [DATE] 20:52:18" at bounding box center [1303, 171] width 261 height 30
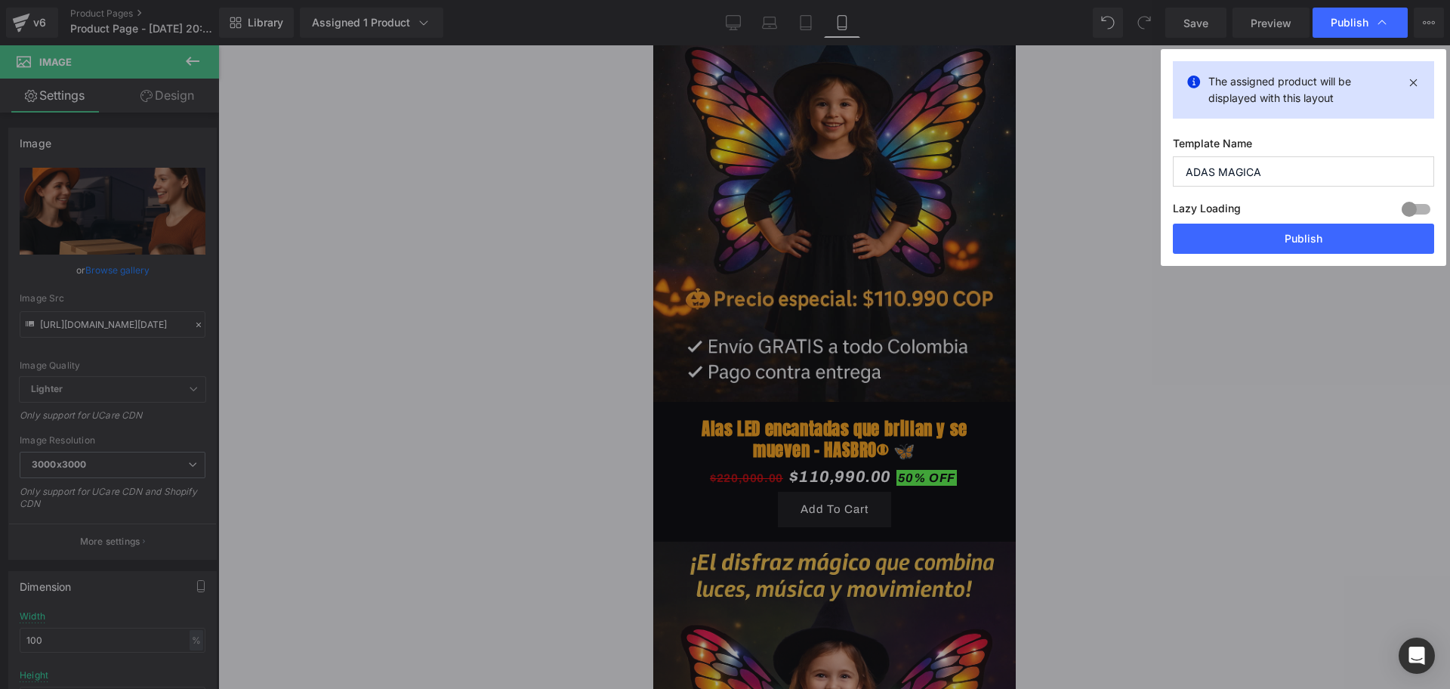
click at [1209, 178] on input "ADAS MAGICA" at bounding box center [1303, 171] width 261 height 30
click at [1195, 174] on input "ADAS MAGICA" at bounding box center [1303, 171] width 261 height 30
click at [1322, 248] on button "Publish" at bounding box center [1303, 239] width 261 height 30
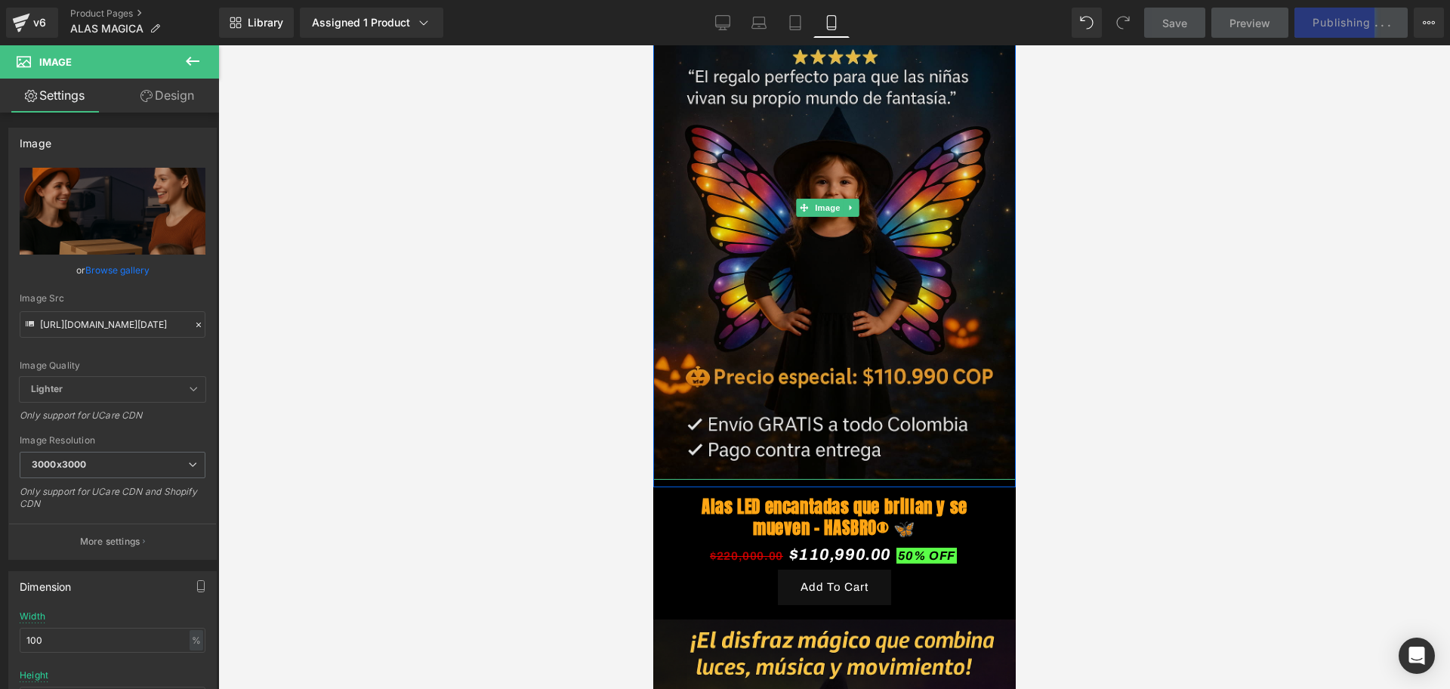
scroll to position [0, 0]
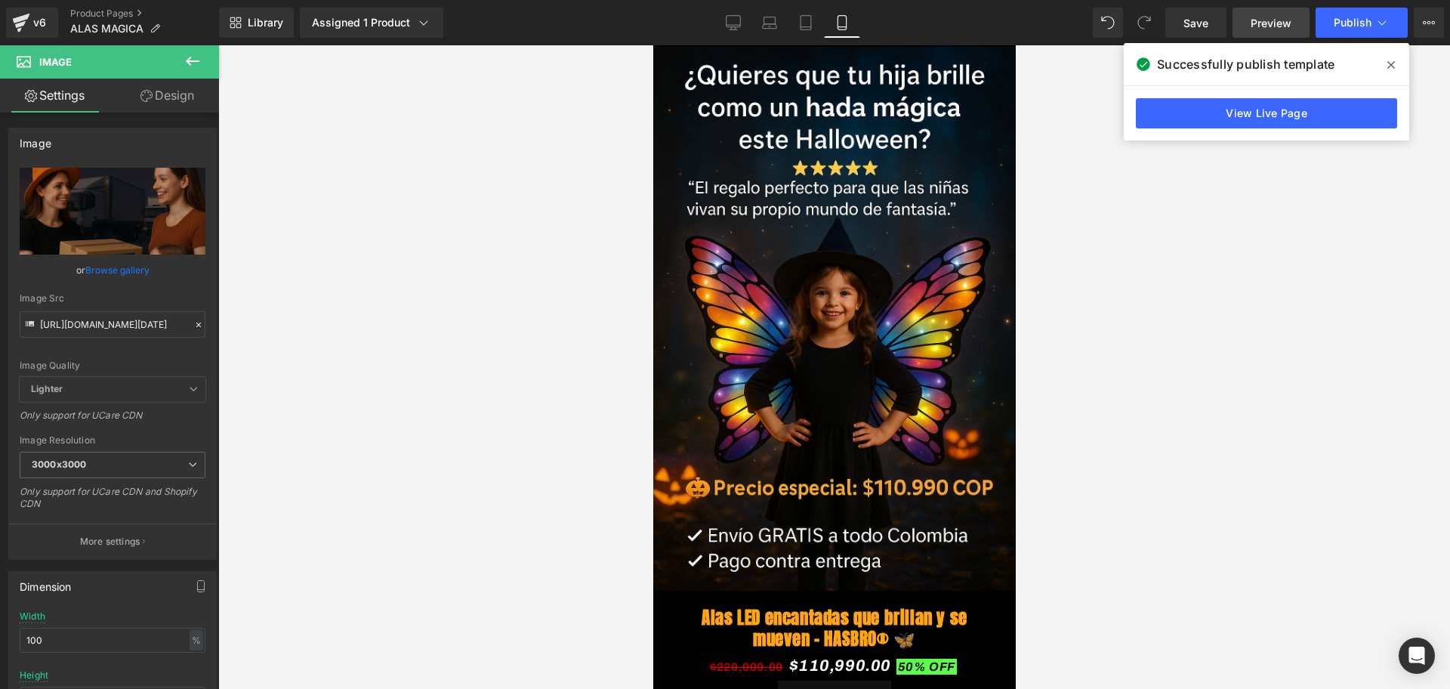
click at [1275, 34] on link "Preview" at bounding box center [1270, 23] width 77 height 30
